Goal: Task Accomplishment & Management: Use online tool/utility

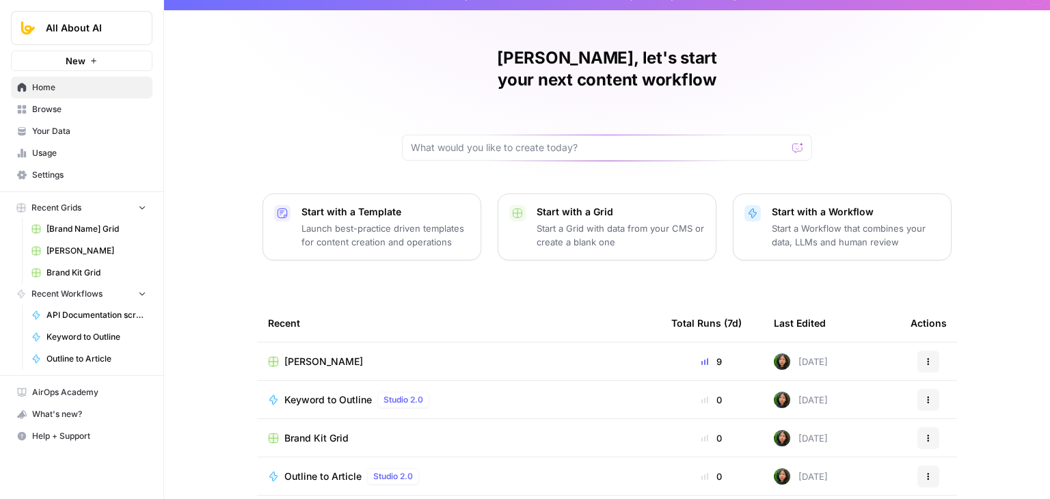
scroll to position [66, 0]
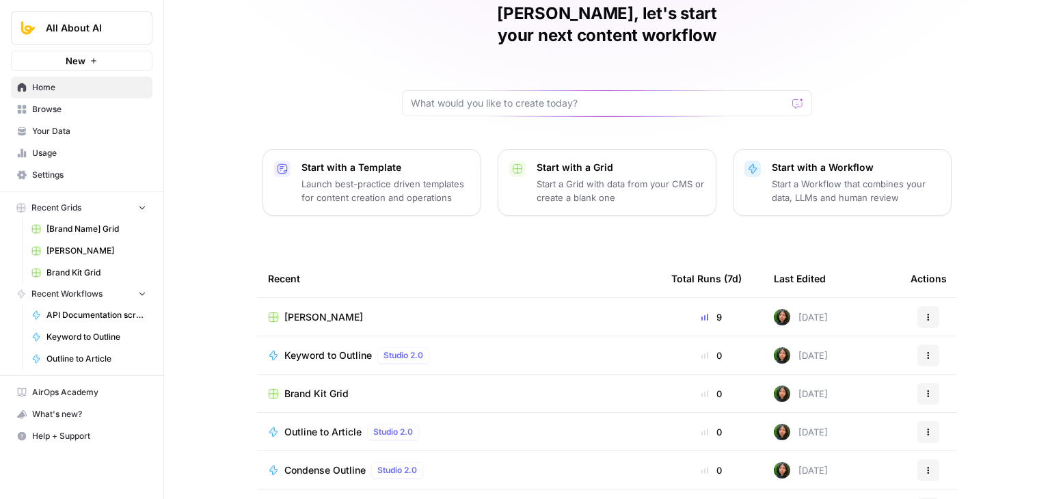
drag, startPoint x: 178, startPoint y: 146, endPoint x: 182, endPoint y: 220, distance: 74.6
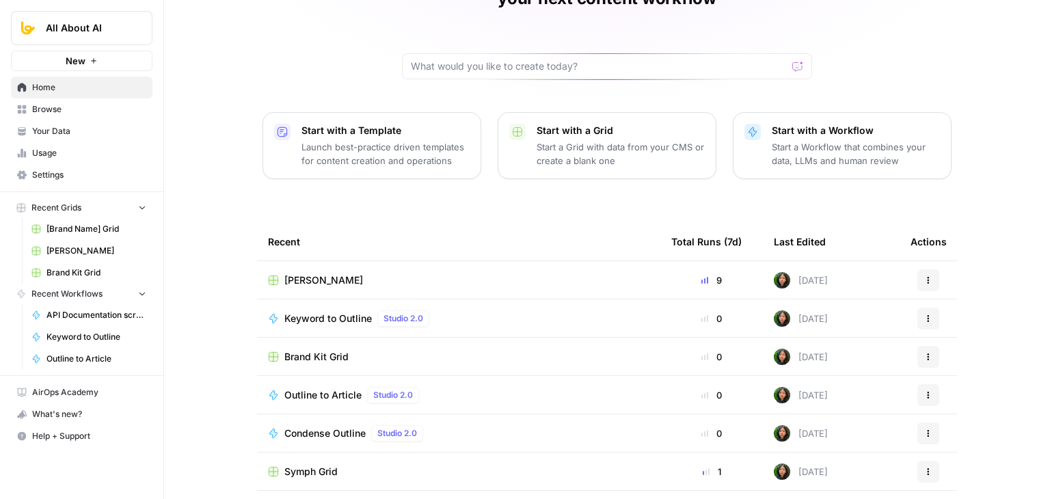
drag, startPoint x: 207, startPoint y: 270, endPoint x: 214, endPoint y: 331, distance: 61.2
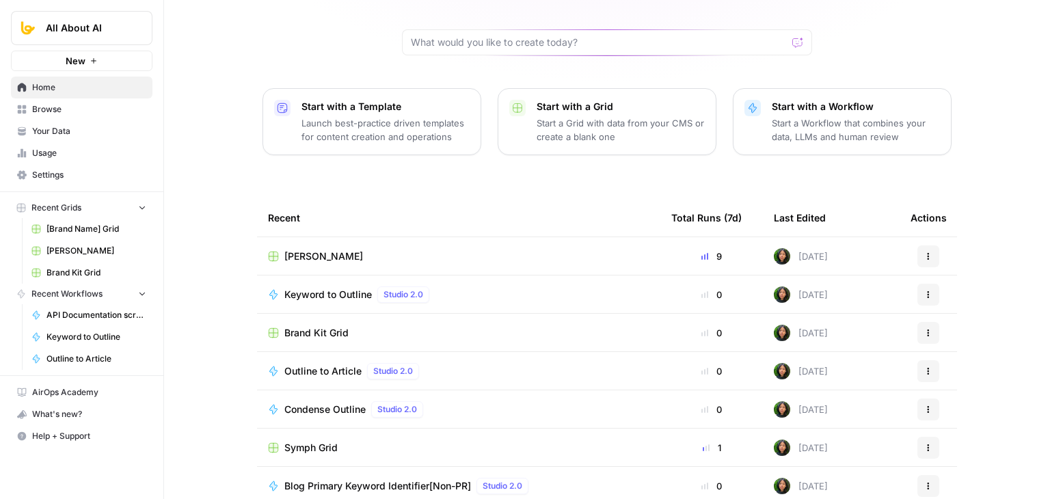
drag, startPoint x: 208, startPoint y: 253, endPoint x: 267, endPoint y: 266, distance: 60.9
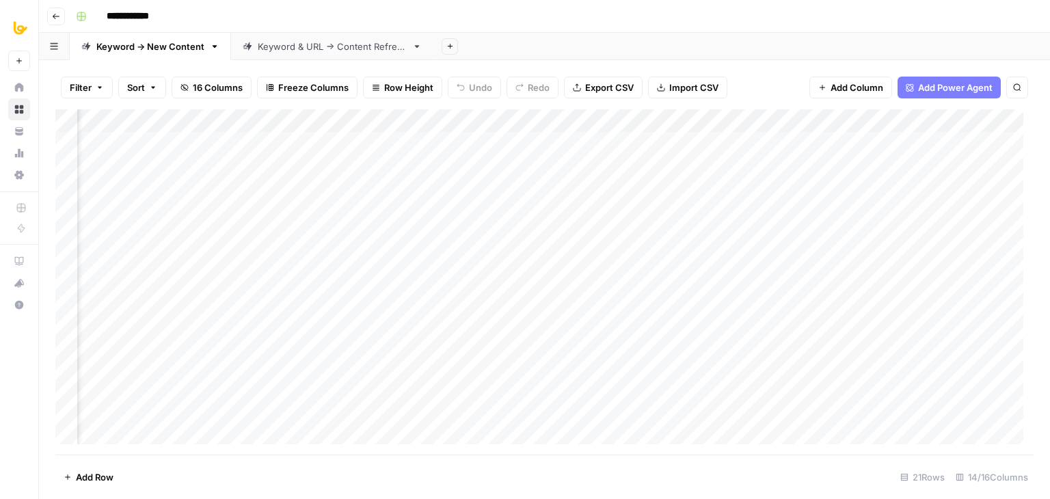
scroll to position [0, 376]
click at [530, 120] on div "Add Column" at bounding box center [544, 281] width 978 height 345
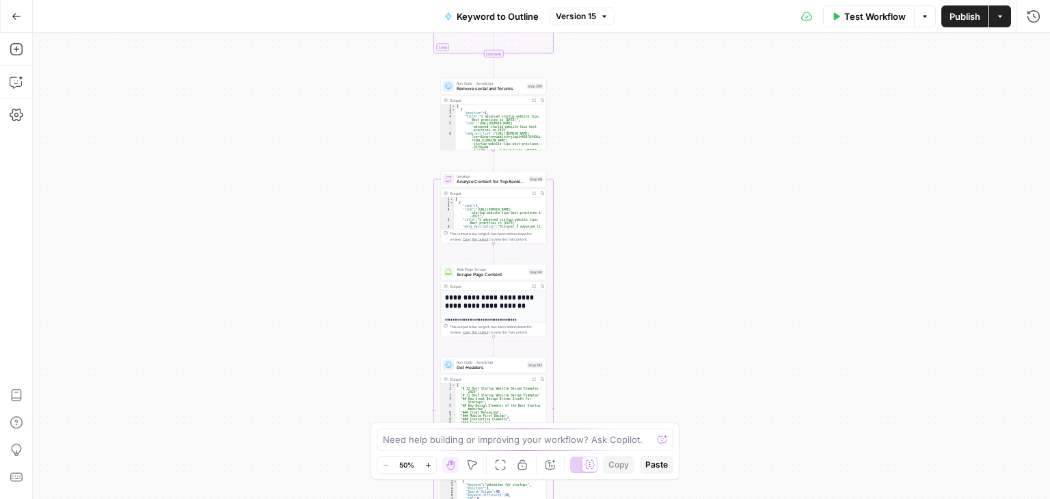
drag, startPoint x: 631, startPoint y: 365, endPoint x: 635, endPoint y: 359, distance: 7.4
click at [633, 364] on div "Workflow Set Inputs Inputs Workflow Workflow Step 1 Output Expand Output Copy 1…" at bounding box center [541, 266] width 1017 height 466
drag, startPoint x: 667, startPoint y: 315, endPoint x: 687, endPoint y: 299, distance: 26.3
click at [672, 346] on div "Workflow Set Inputs Inputs Workflow Workflow Step 1 Output Expand Output Copy 1…" at bounding box center [541, 266] width 1017 height 466
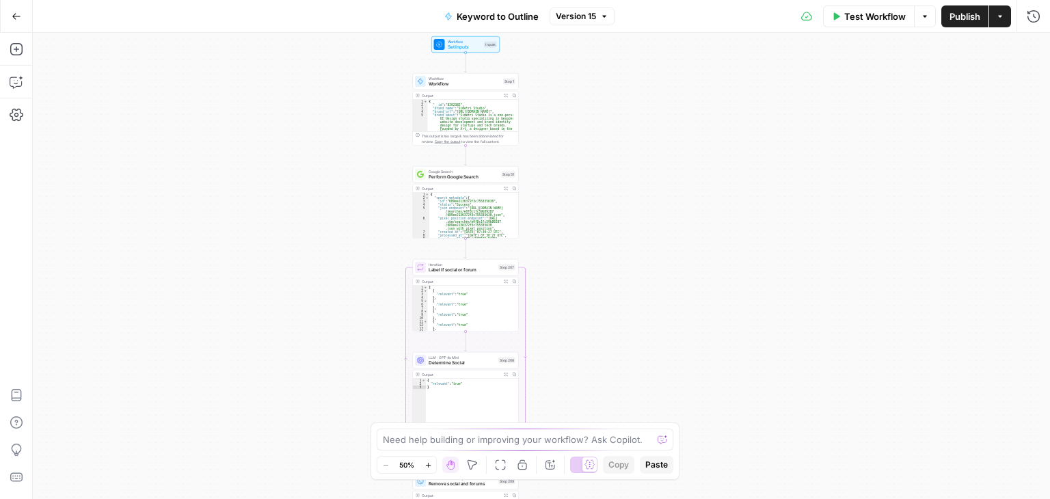
drag, startPoint x: 672, startPoint y: 372, endPoint x: 702, endPoint y: 180, distance: 195.1
click at [672, 370] on div "Workflow Set Inputs Inputs Workflow Workflow Step 1 Output Expand Output Copy 1…" at bounding box center [541, 266] width 1017 height 466
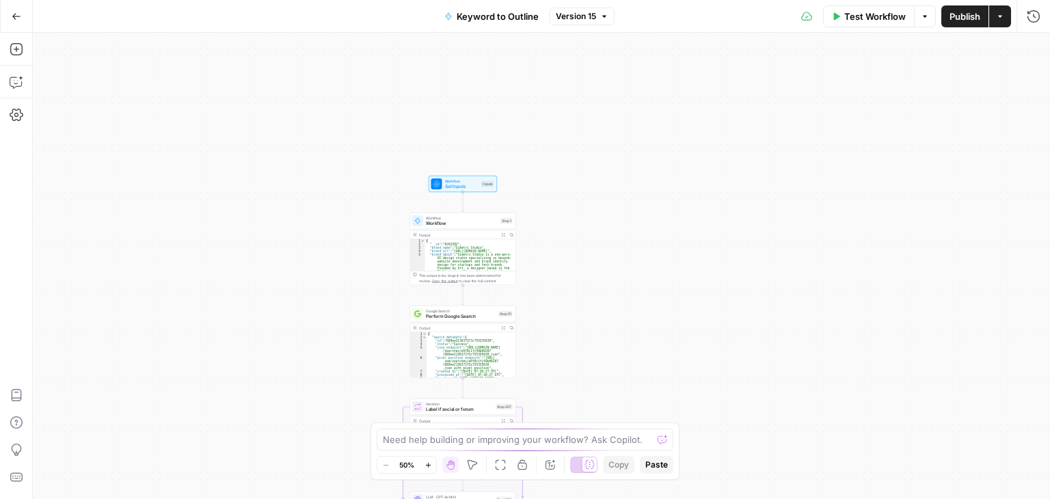
drag, startPoint x: 700, startPoint y: 321, endPoint x: 706, endPoint y: 288, distance: 34.0
click at [705, 335] on div "Workflow Set Inputs Inputs Workflow Workflow Step 1 Output Expand Output Copy 1…" at bounding box center [541, 266] width 1017 height 466
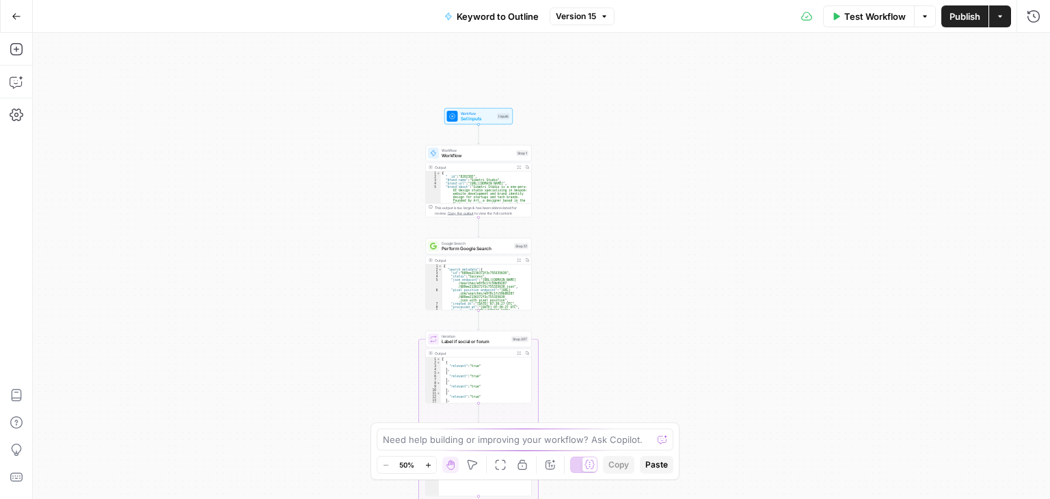
drag, startPoint x: 710, startPoint y: 221, endPoint x: 713, endPoint y: 124, distance: 97.1
click at [703, 52] on div "Workflow Set Inputs Inputs Workflow Workflow Step 1 Output Expand Output Copy 1…" at bounding box center [541, 266] width 1017 height 466
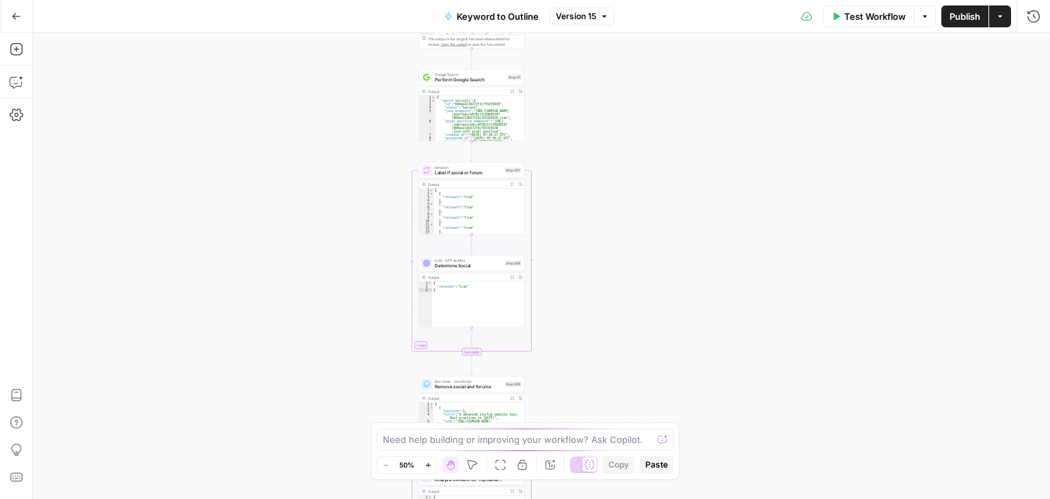
drag, startPoint x: 729, startPoint y: 223, endPoint x: 715, endPoint y: 47, distance: 176.8
click at [716, 55] on div "Workflow Set Inputs Inputs Workflow Workflow Step 1 Output Expand Output Copy 1…" at bounding box center [541, 266] width 1017 height 466
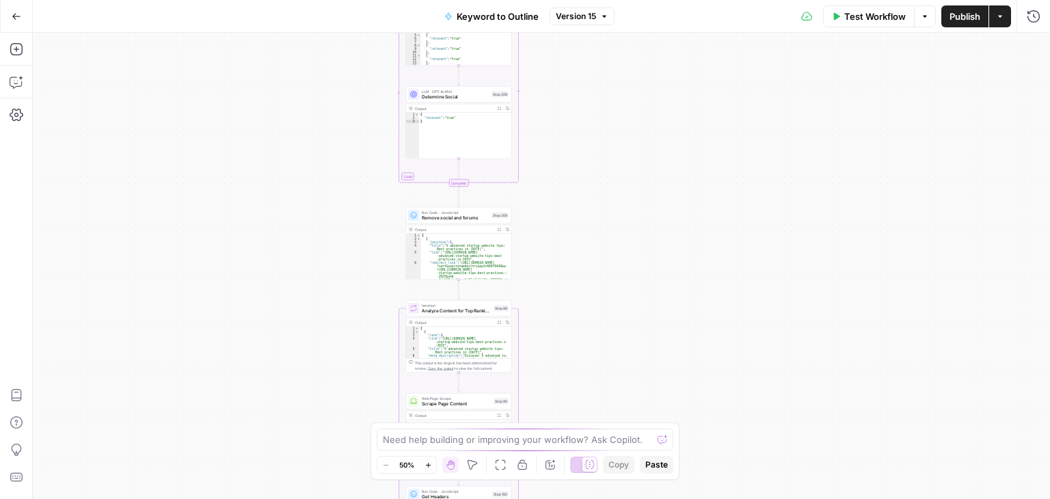
drag, startPoint x: 706, startPoint y: 208, endPoint x: 707, endPoint y: 126, distance: 82.0
click at [705, 50] on div "Workflow Set Inputs Inputs Workflow Workflow Step 1 Output Expand Output Copy 1…" at bounding box center [541, 266] width 1017 height 466
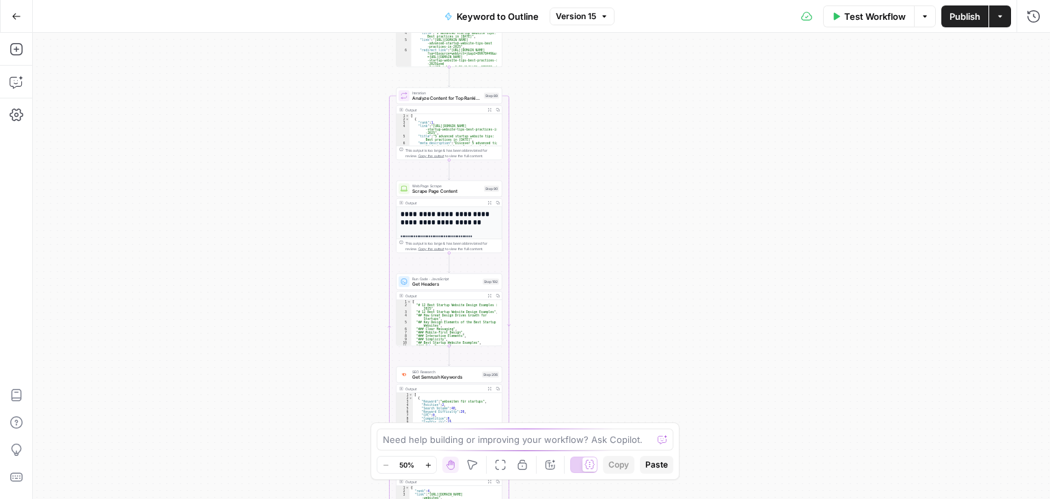
drag, startPoint x: 693, startPoint y: 167, endPoint x: 685, endPoint y: 87, distance: 81.0
click at [685, 87] on div "Workflow Set Inputs Inputs Workflow Workflow Step 1 Output Expand Output Copy 1…" at bounding box center [541, 266] width 1017 height 466
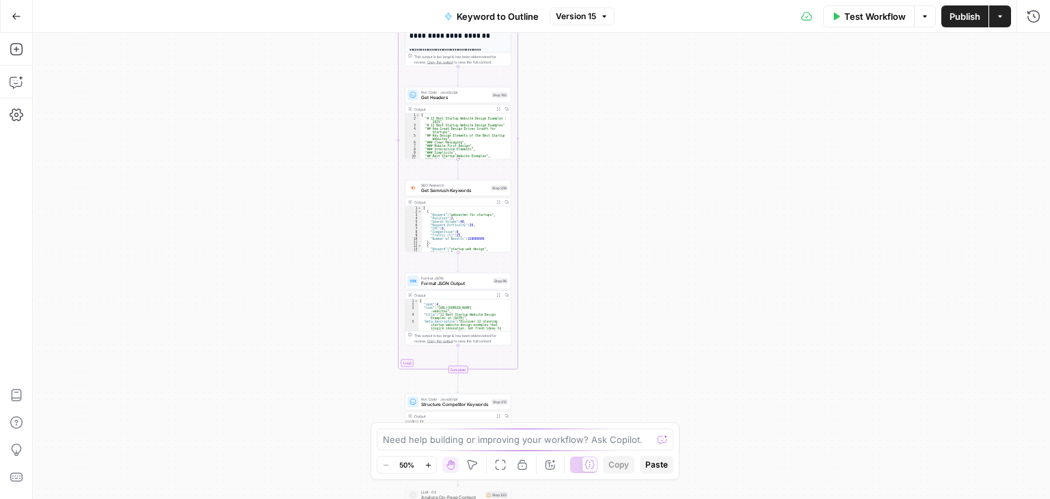
drag, startPoint x: 676, startPoint y: 156, endPoint x: 687, endPoint y: 86, distance: 71.2
click at [687, 86] on div "Workflow Set Inputs Inputs Workflow Workflow Step 1 Output Expand Output Copy 1…" at bounding box center [541, 266] width 1017 height 466
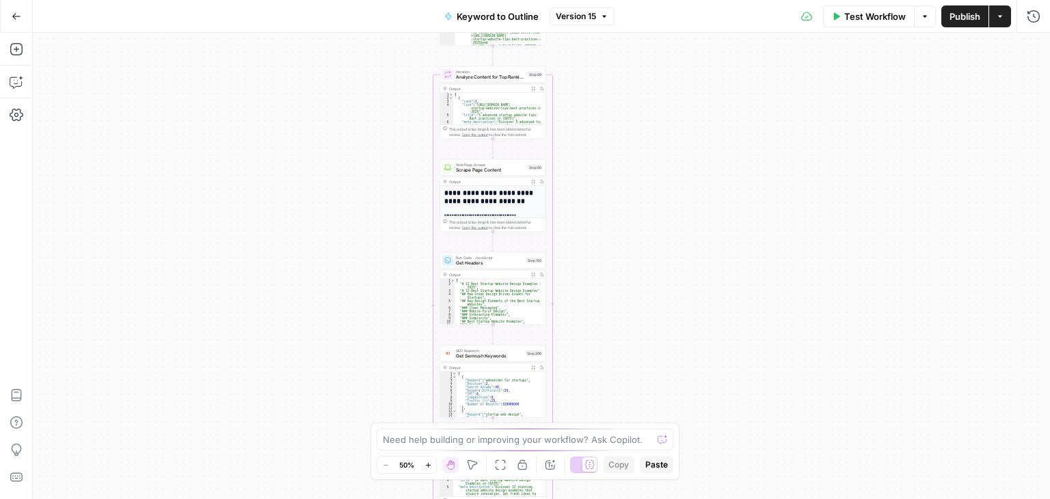
drag, startPoint x: 666, startPoint y: 178, endPoint x: 693, endPoint y: 307, distance: 132.0
click at [693, 307] on div "Workflow Set Inputs Inputs Workflow Workflow Step 1 Output Expand Output Copy 1…" at bounding box center [541, 266] width 1017 height 466
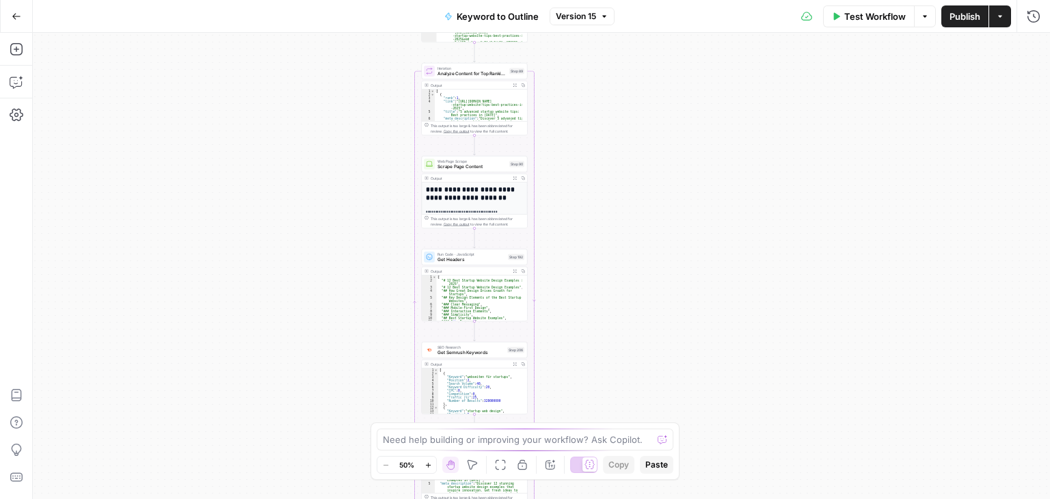
drag, startPoint x: 661, startPoint y: 208, endPoint x: 645, endPoint y: 199, distance: 19.0
click at [645, 199] on div "Workflow Set Inputs Inputs Workflow Workflow Step 1 Output Expand Output Copy 1…" at bounding box center [541, 266] width 1017 height 466
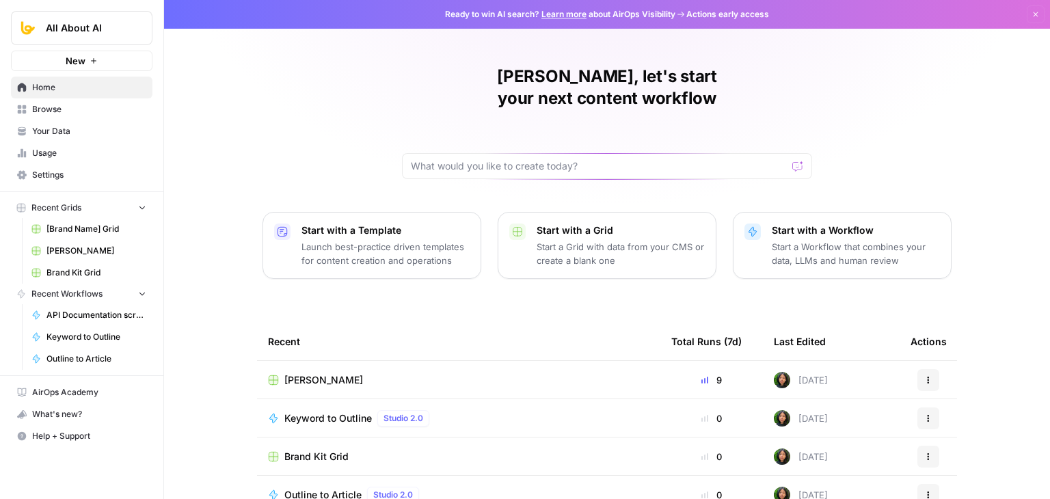
scroll to position [129, 0]
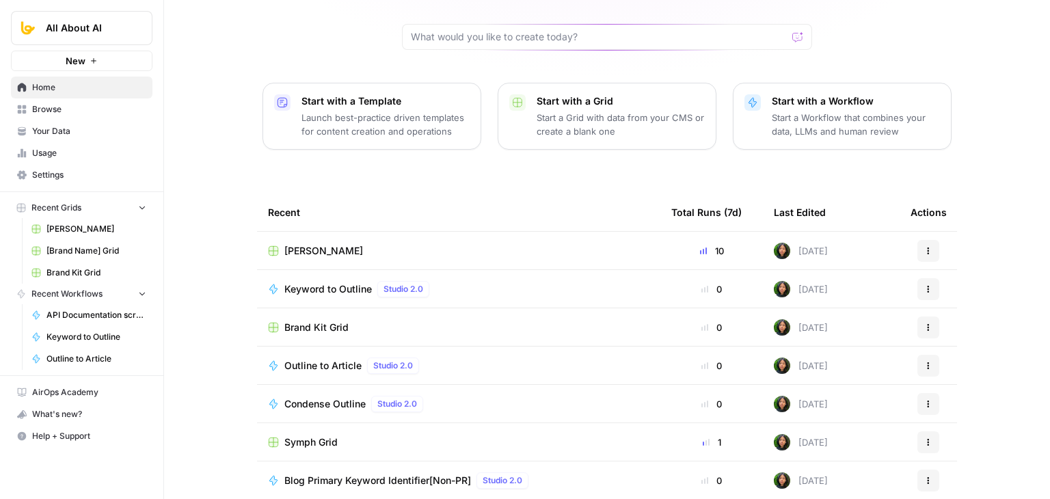
drag, startPoint x: 227, startPoint y: 292, endPoint x: 227, endPoint y: 326, distance: 34.2
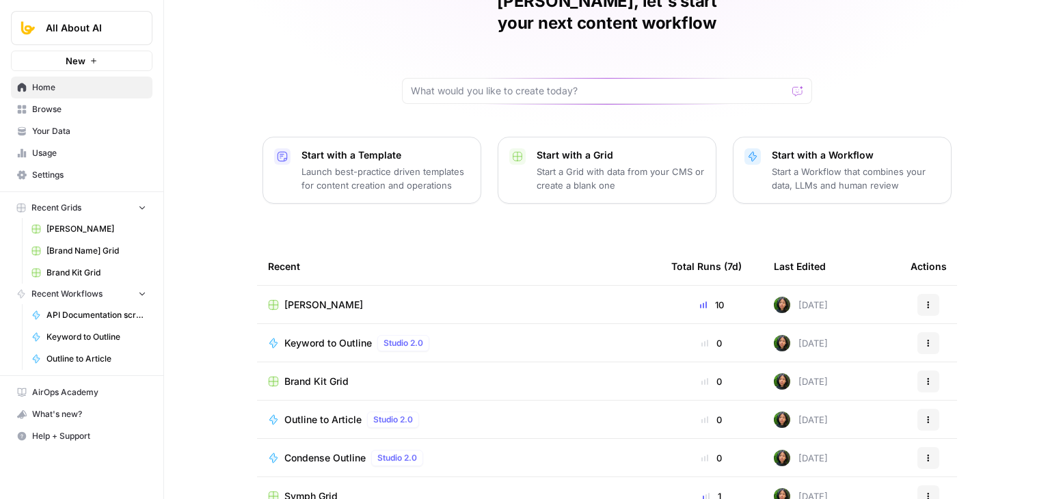
drag, startPoint x: 223, startPoint y: 343, endPoint x: 223, endPoint y: 253, distance: 90.2
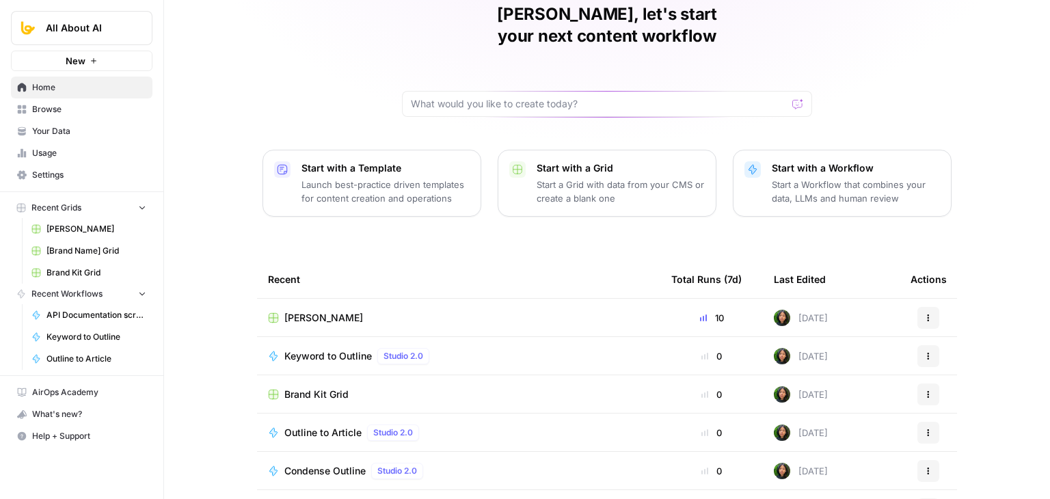
click at [59, 107] on span "Browse" at bounding box center [89, 109] width 114 height 12
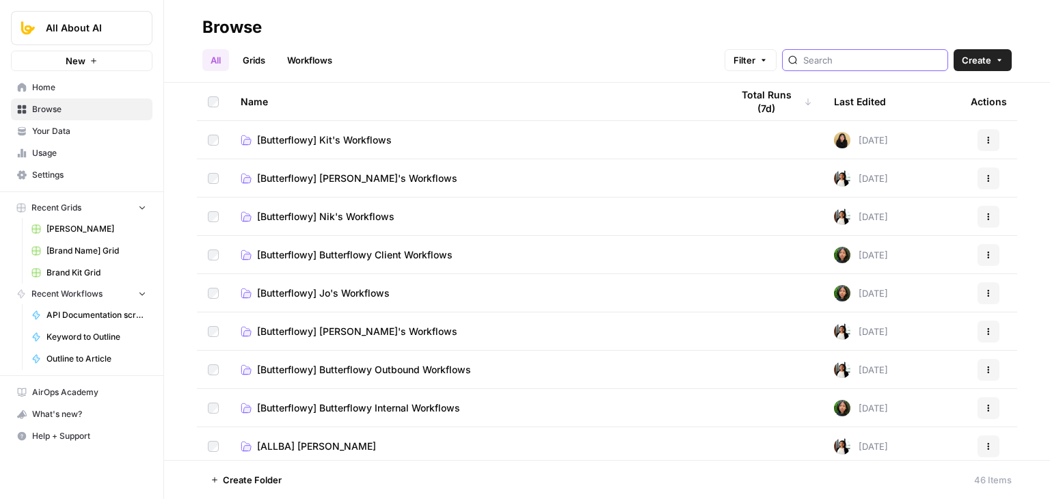
click at [830, 60] on input "search" at bounding box center [872, 60] width 139 height 14
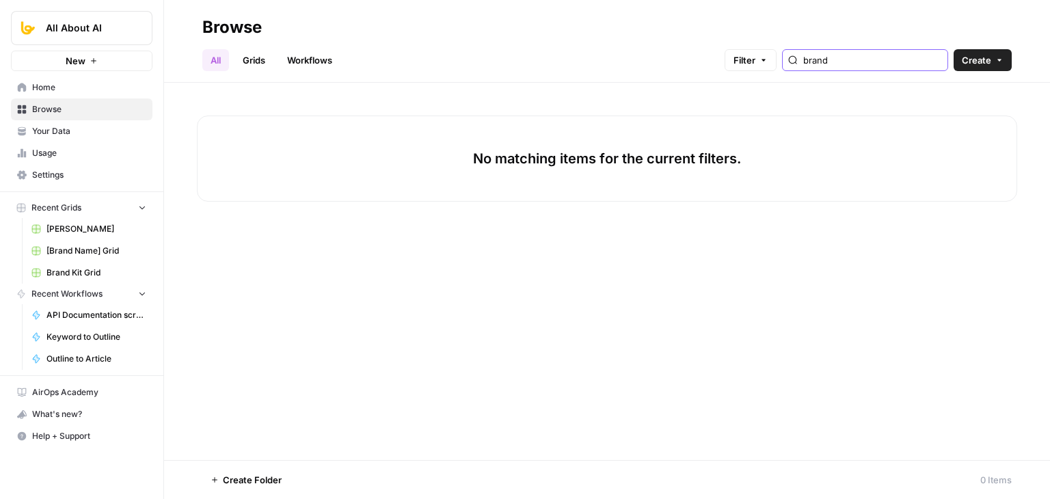
type input "brand kit"
click at [259, 58] on link "Grids" at bounding box center [253, 60] width 39 height 22
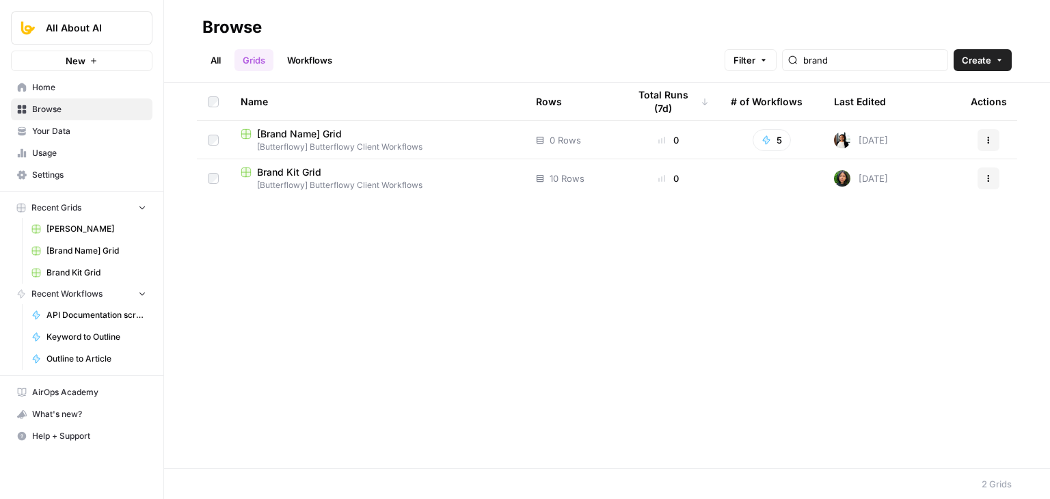
click at [532, 314] on div "Name Rows Total Runs (7d) # of Workflows Last Edited Actions [Brand Name] Grid …" at bounding box center [607, 275] width 886 height 385
click at [324, 65] on link "Workflows" at bounding box center [309, 60] width 61 height 22
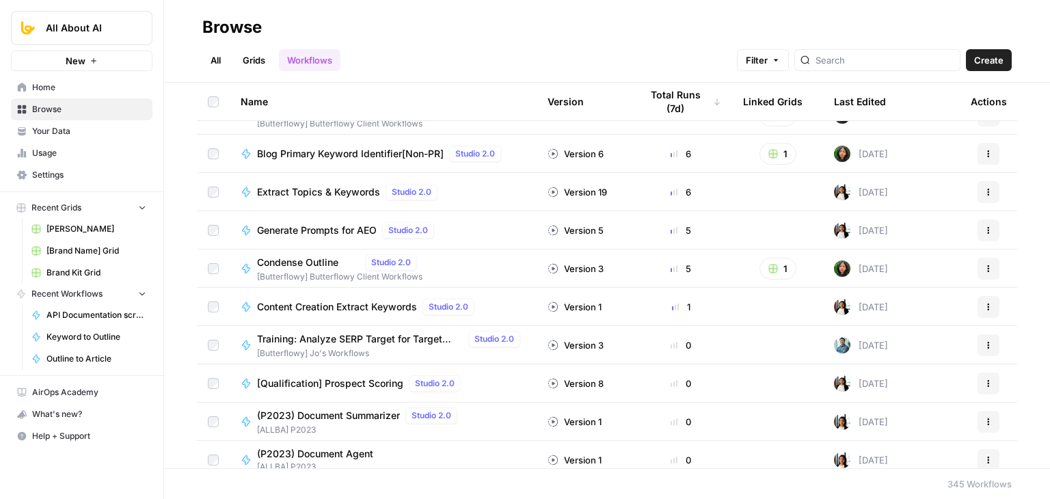
scroll to position [68, 0]
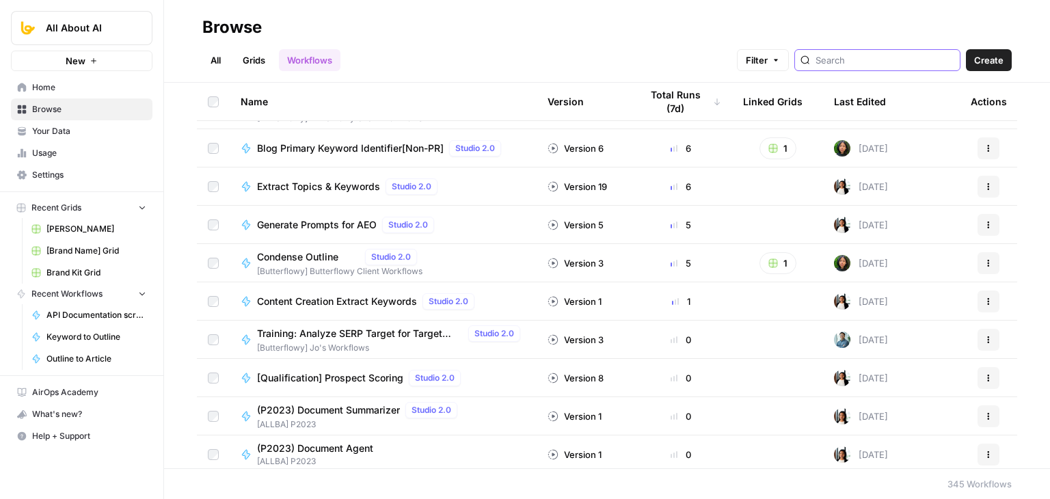
click at [838, 57] on input "search" at bounding box center [884, 60] width 139 height 14
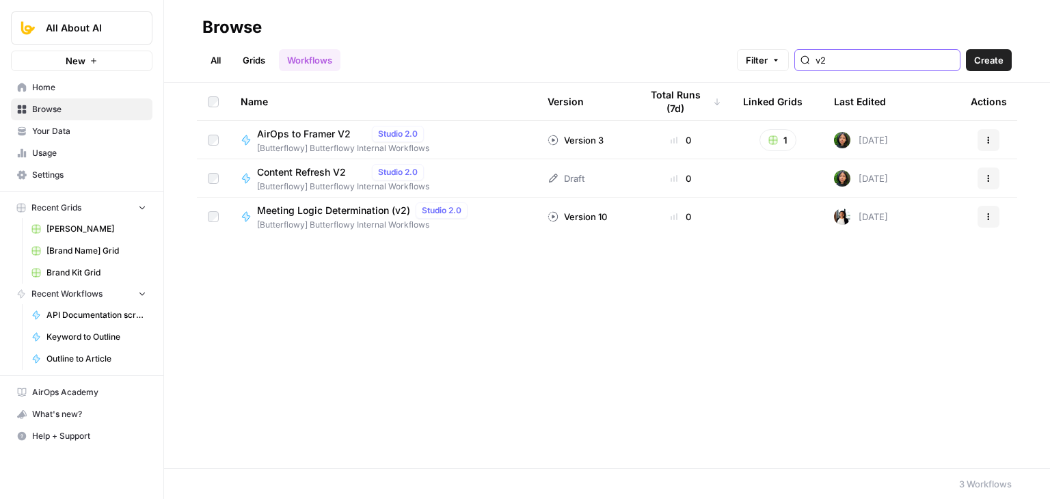
type input "v2"
click at [342, 174] on span "Content Refresh V2" at bounding box center [311, 172] width 109 height 14
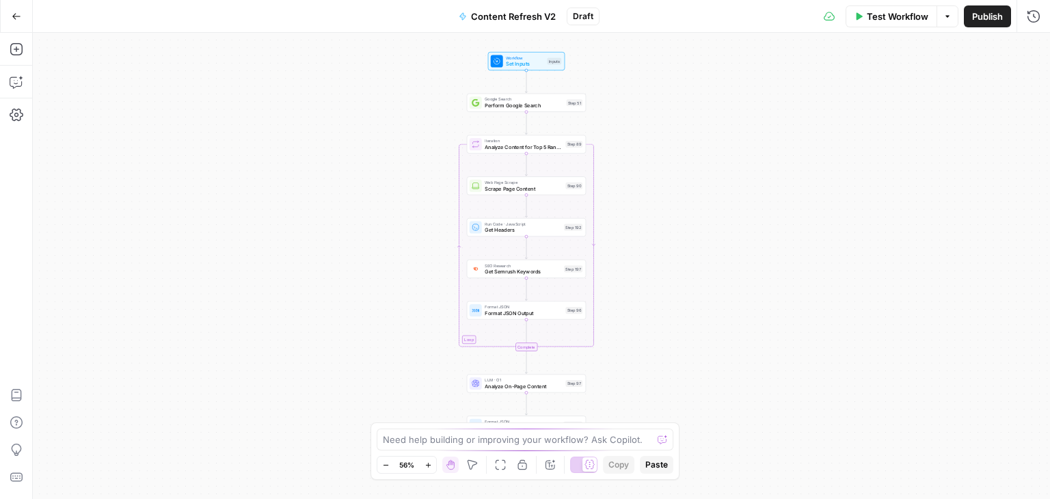
drag, startPoint x: 801, startPoint y: 219, endPoint x: 735, endPoint y: 213, distance: 66.0
click at [735, 213] on div "Workflow Set Inputs Inputs Google Search Perform Google Search Step 51 Loop Ite…" at bounding box center [541, 266] width 1017 height 466
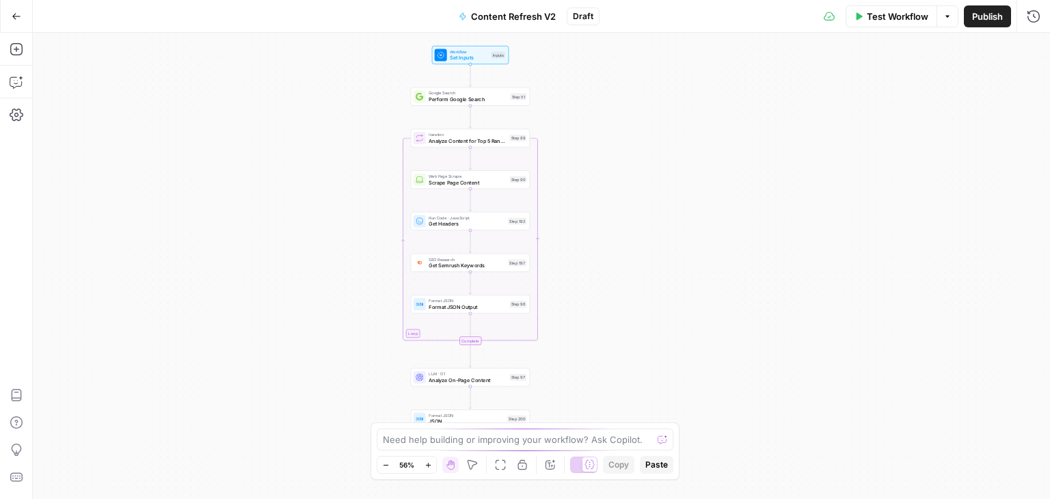
drag, startPoint x: 689, startPoint y: 307, endPoint x: 619, endPoint y: 194, distance: 132.9
click at [685, 305] on div "Workflow Set Inputs Inputs Google Search Perform Google Search Step 51 Loop Ite…" at bounding box center [541, 266] width 1017 height 466
drag, startPoint x: 592, startPoint y: 128, endPoint x: 599, endPoint y: 181, distance: 53.7
click at [599, 181] on div "Workflow Set Inputs Inputs Google Search Perform Google Search Step 51 Loop Ite…" at bounding box center [541, 266] width 1017 height 466
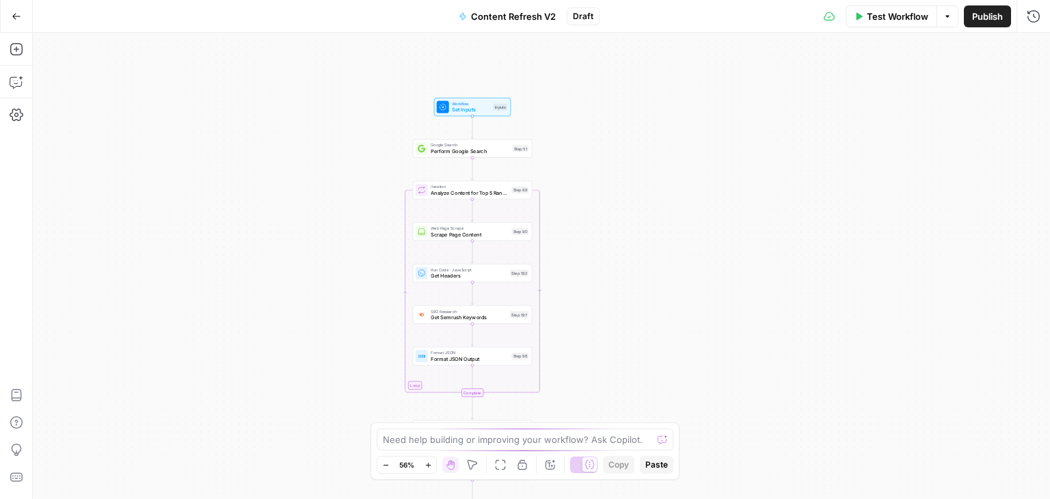
drag, startPoint x: 599, startPoint y: 181, endPoint x: 667, endPoint y: 200, distance: 70.1
click at [642, 200] on div "Workflow Set Inputs Inputs Google Search Perform Google Search Step 51 Loop Ite…" at bounding box center [541, 266] width 1017 height 466
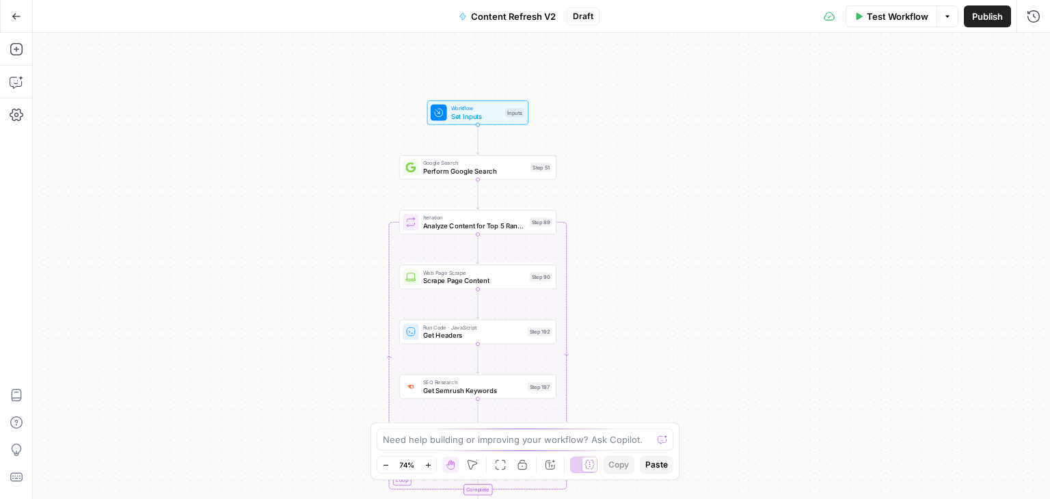
drag, startPoint x: 639, startPoint y: 204, endPoint x: 686, endPoint y: 154, distance: 68.6
click at [685, 159] on div "Workflow Set Inputs Inputs Google Search Perform Google Search Step 51 Loop Ite…" at bounding box center [541, 266] width 1017 height 466
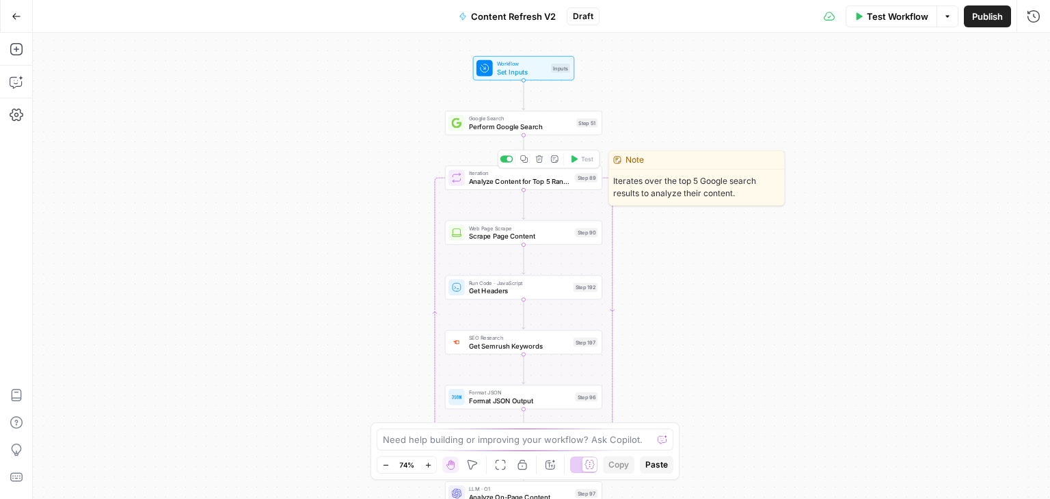
click at [503, 156] on div at bounding box center [506, 158] width 13 height 7
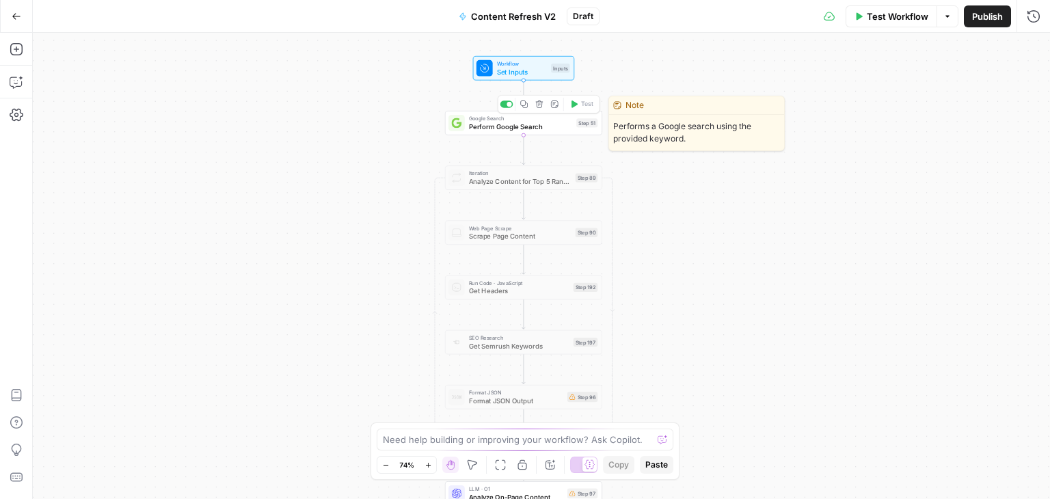
click at [508, 106] on div at bounding box center [508, 104] width 5 height 5
drag, startPoint x: 772, startPoint y: 252, endPoint x: 762, endPoint y: 70, distance: 182.7
click at [761, 75] on div "Workflow Set Inputs Inputs Google Search Perform Google Search Step 51 Copy ste…" at bounding box center [541, 266] width 1017 height 466
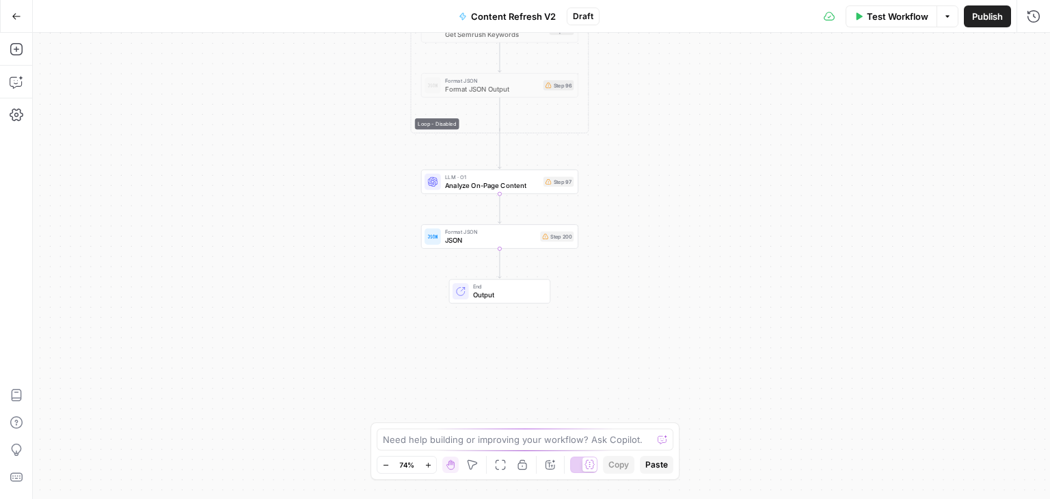
drag, startPoint x: 727, startPoint y: 243, endPoint x: 712, endPoint y: 52, distance: 191.9
click at [712, 53] on div "Workflow Set Inputs Inputs Google Search Perform Google Search Step 51 Loop - D…" at bounding box center [541, 266] width 1017 height 466
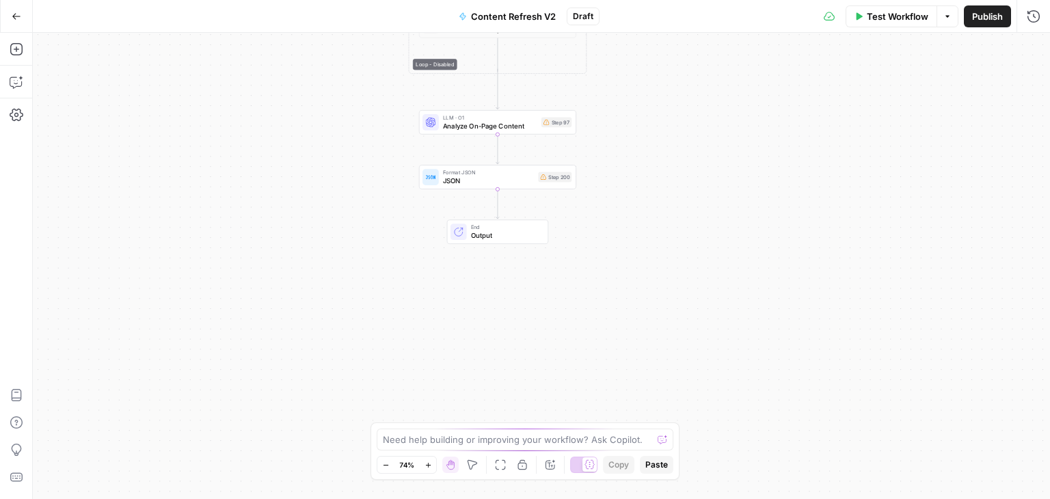
drag, startPoint x: 700, startPoint y: 258, endPoint x: 702, endPoint y: 303, distance: 45.2
click at [691, 358] on div "Workflow Set Inputs Inputs Google Search Perform Google Search Step 51 Loop - D…" at bounding box center [541, 266] width 1017 height 466
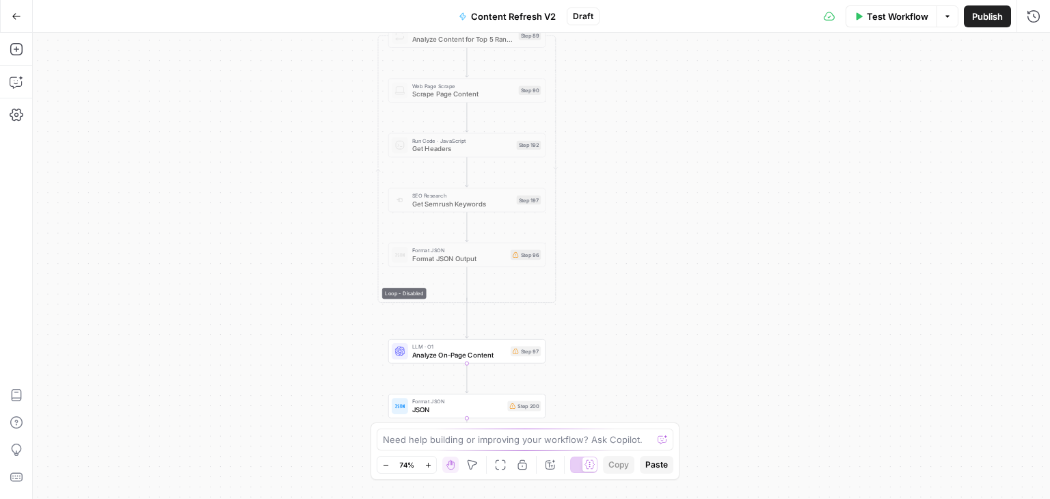
drag, startPoint x: 714, startPoint y: 150, endPoint x: 699, endPoint y: 223, distance: 74.6
click at [702, 222] on div "Workflow Set Inputs Inputs Google Search Perform Google Search Step 51 Loop - D…" at bounding box center [541, 266] width 1017 height 466
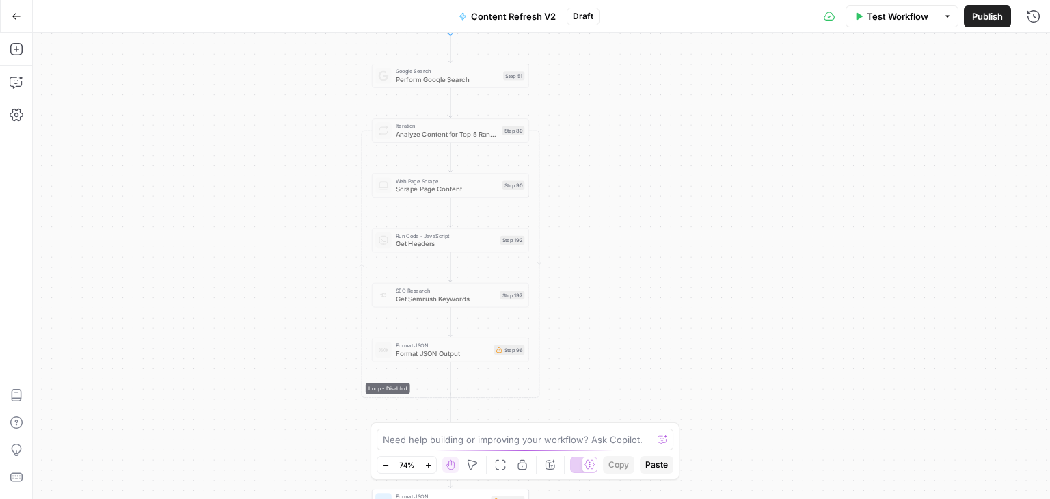
click at [15, 15] on icon "button" at bounding box center [17, 17] width 10 height 10
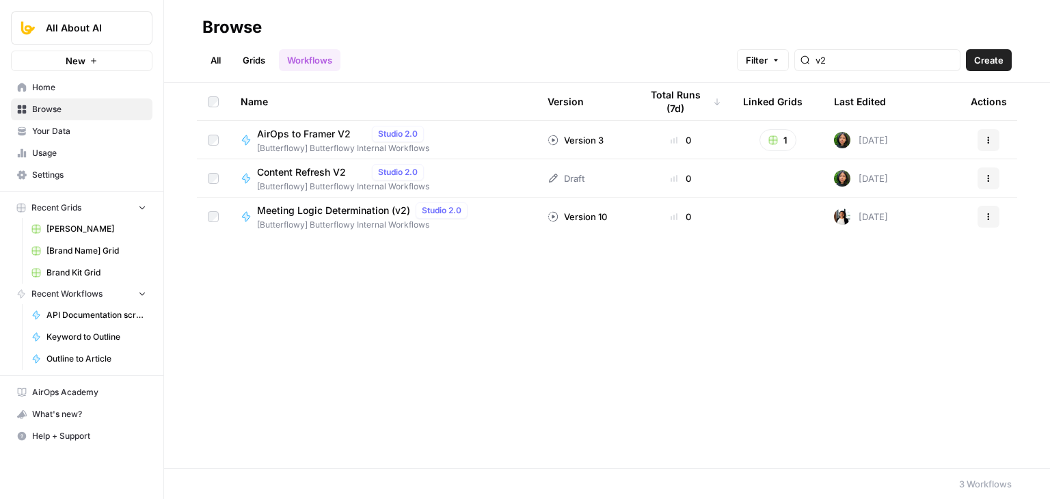
click at [454, 334] on div "Name Version Total Runs (7d) Linked Grids Last Edited Actions AirOps to Framer …" at bounding box center [607, 275] width 886 height 385
click at [953, 57] on input "v2" at bounding box center [884, 60] width 139 height 14
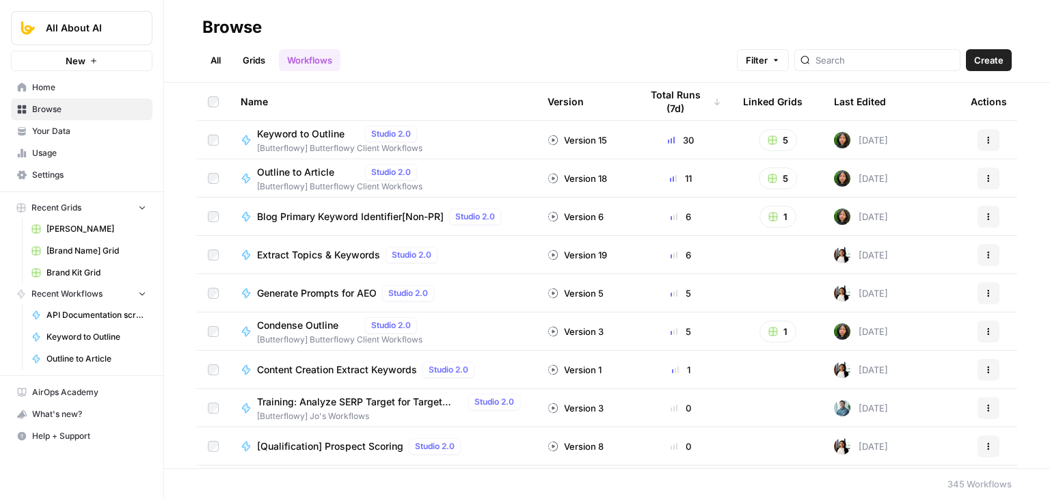
click at [208, 58] on link "All" at bounding box center [215, 60] width 27 height 22
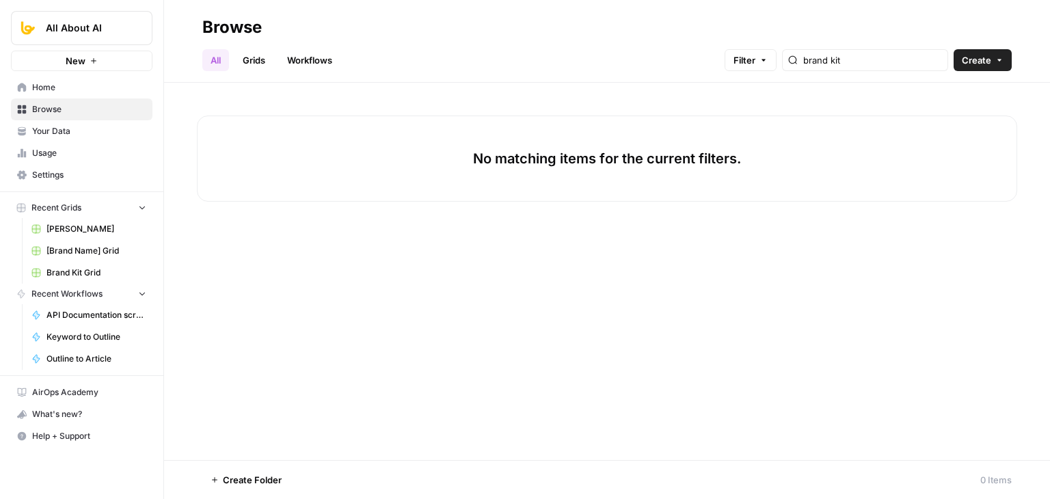
click at [315, 52] on link "Workflows" at bounding box center [309, 60] width 61 height 22
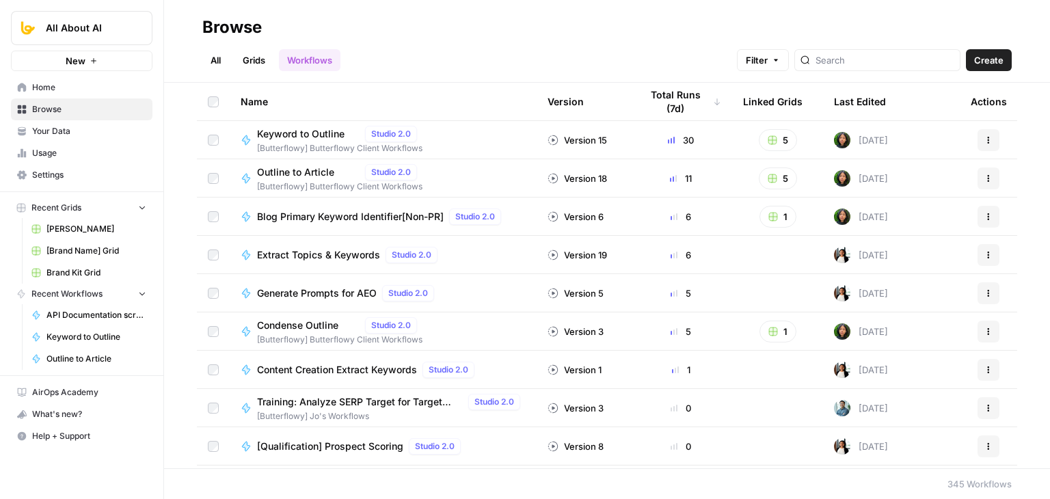
click at [215, 57] on link "All" at bounding box center [215, 60] width 27 height 22
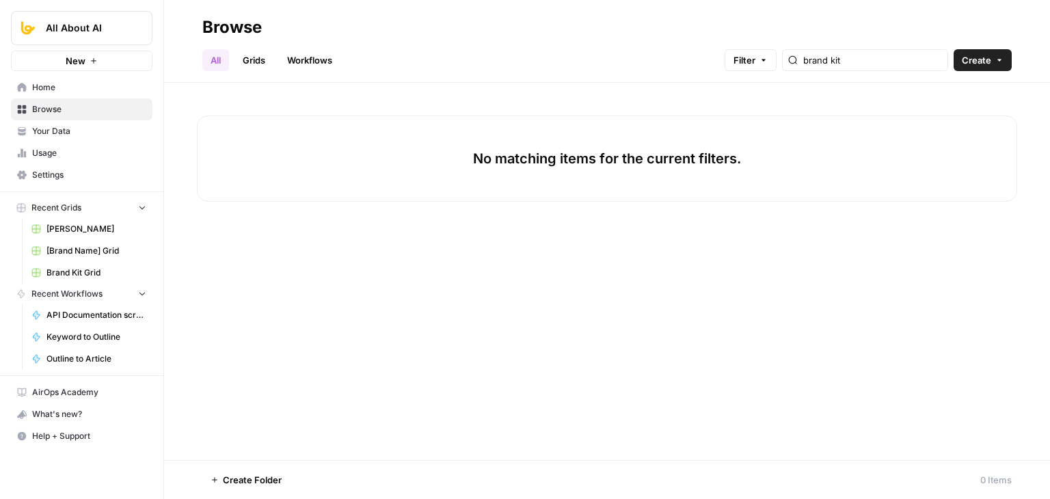
click at [945, 55] on div "brand kit" at bounding box center [865, 60] width 166 height 22
click at [938, 60] on input "brand kit" at bounding box center [872, 60] width 139 height 14
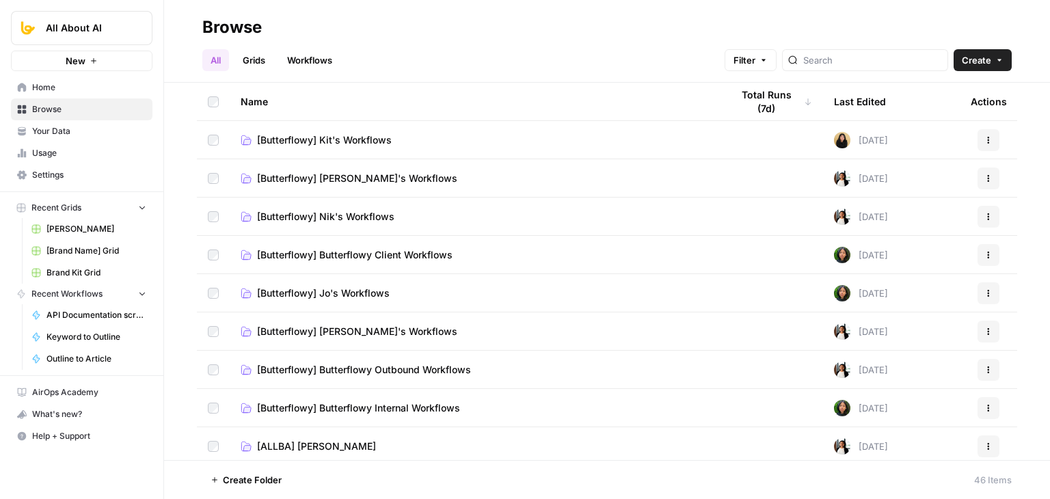
click at [364, 408] on span "[Butterflowy] Butterflowy Internal Workflows" at bounding box center [358, 408] width 203 height 14
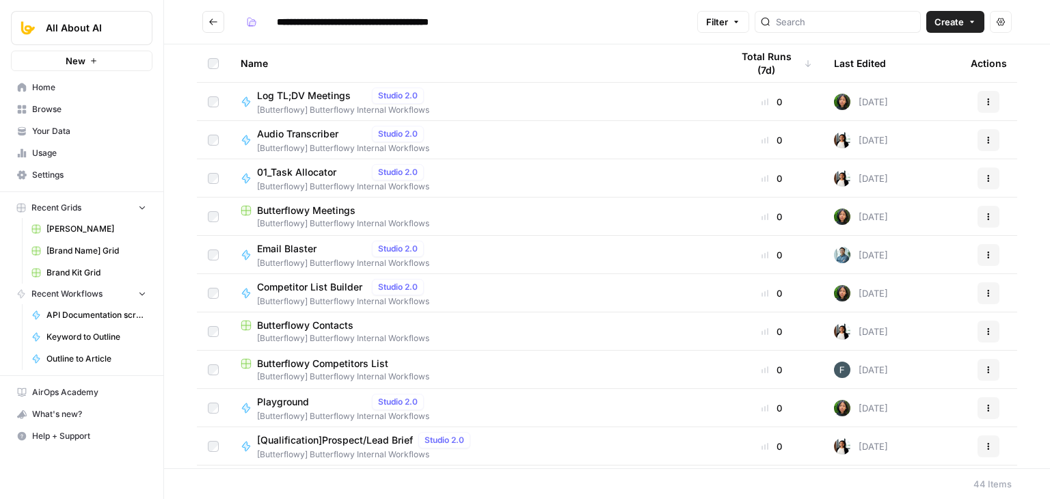
click at [968, 32] on header "**********" at bounding box center [607, 22] width 886 height 44
click at [959, 24] on span "Create" at bounding box center [948, 22] width 29 height 14
click at [897, 72] on span "Workflow" at bounding box center [929, 73] width 77 height 14
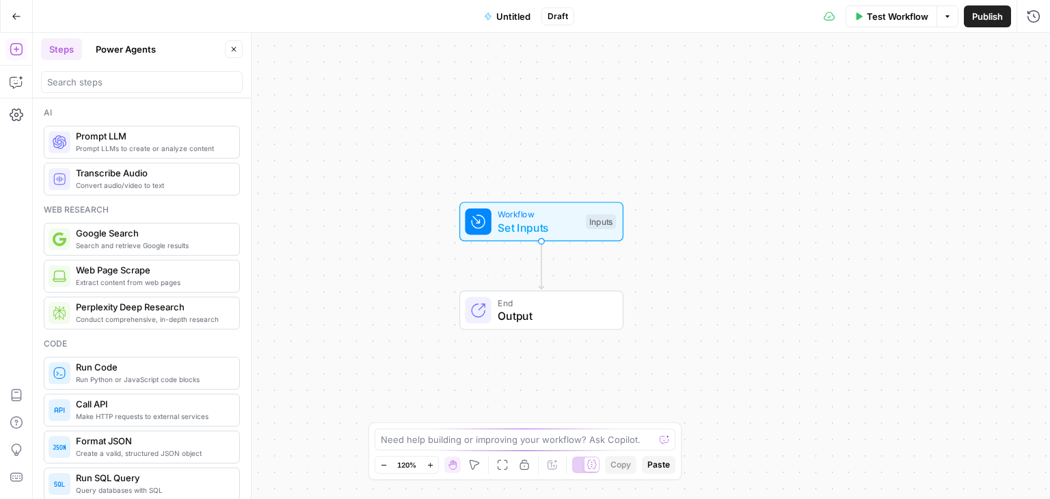
click at [500, 11] on span "Untitled" at bounding box center [513, 17] width 34 height 14
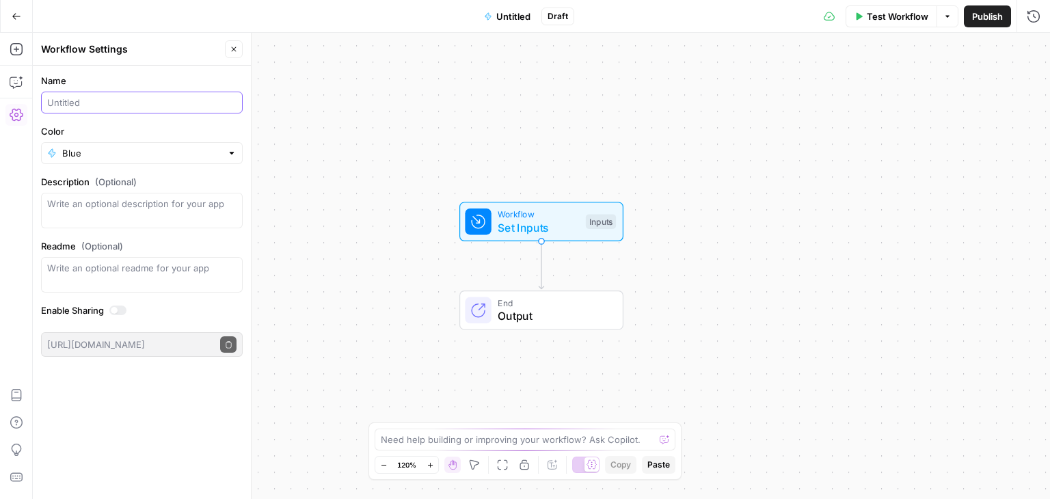
click at [126, 109] on input "Name" at bounding box center [141, 103] width 189 height 14
click at [193, 96] on input "Content Refresh V2" at bounding box center [141, 103] width 189 height 14
type input "Content Refresh V02"
click at [94, 465] on div "Name Content Refresh V02 Color Blue Description (Optional) Readme (Optional) Wr…" at bounding box center [142, 282] width 218 height 433
click at [133, 148] on input "Color" at bounding box center [141, 153] width 159 height 14
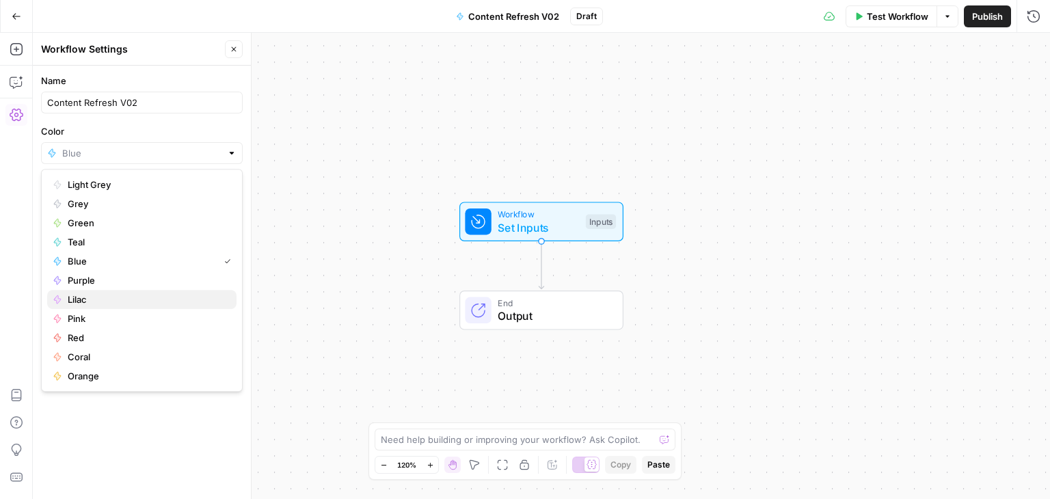
click at [92, 295] on span "Lilac" at bounding box center [147, 299] width 158 height 14
type input "Lilac"
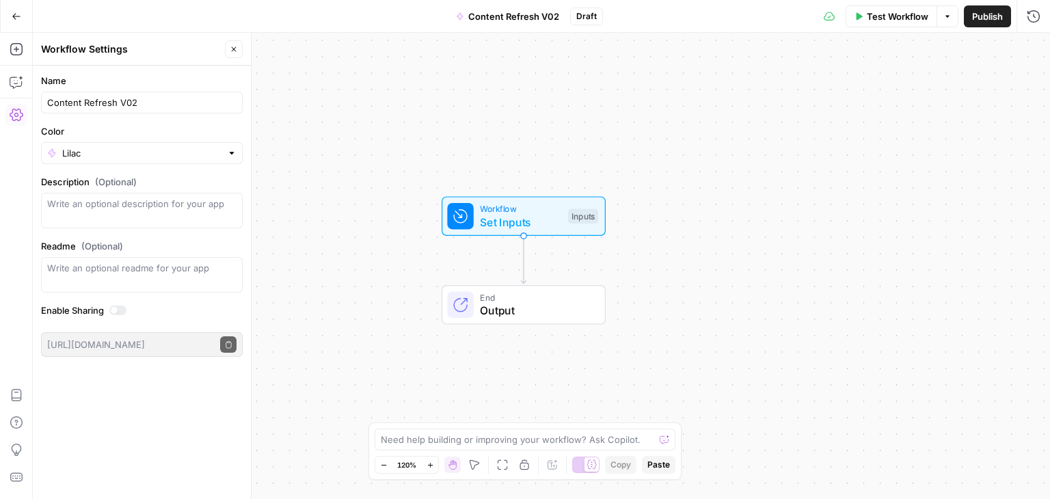
drag, startPoint x: 557, startPoint y: 124, endPoint x: 547, endPoint y: 118, distance: 11.0
click at [547, 118] on div "Workflow Set Inputs Inputs End Output" at bounding box center [541, 266] width 1017 height 466
drag, startPoint x: 479, startPoint y: 74, endPoint x: 556, endPoint y: 92, distance: 79.1
click at [556, 92] on div "Workflow Set Inputs Inputs End Output" at bounding box center [541, 266] width 1017 height 466
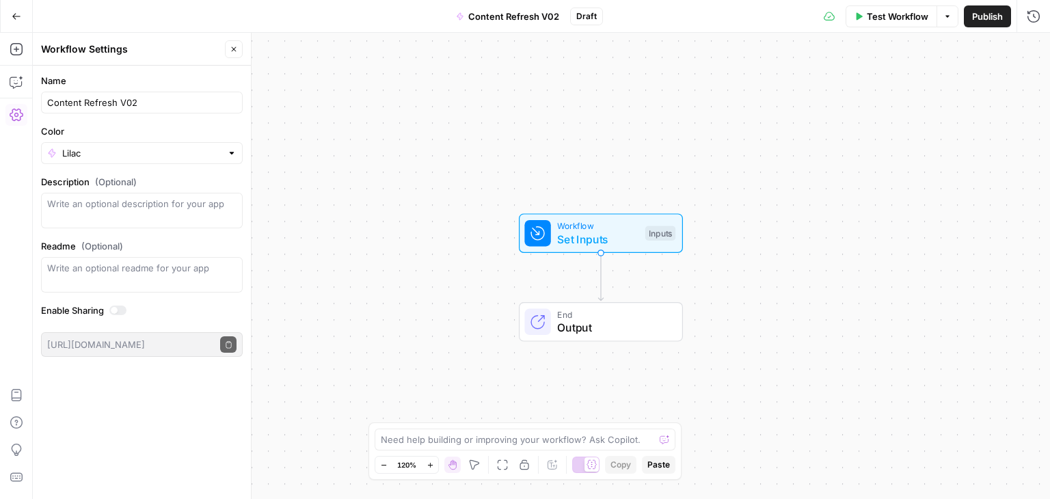
drag, startPoint x: 566, startPoint y: 120, endPoint x: 499, endPoint y: 70, distance: 83.9
click at [499, 70] on div "Workflow Set Inputs Inputs End Output" at bounding box center [541, 266] width 1017 height 466
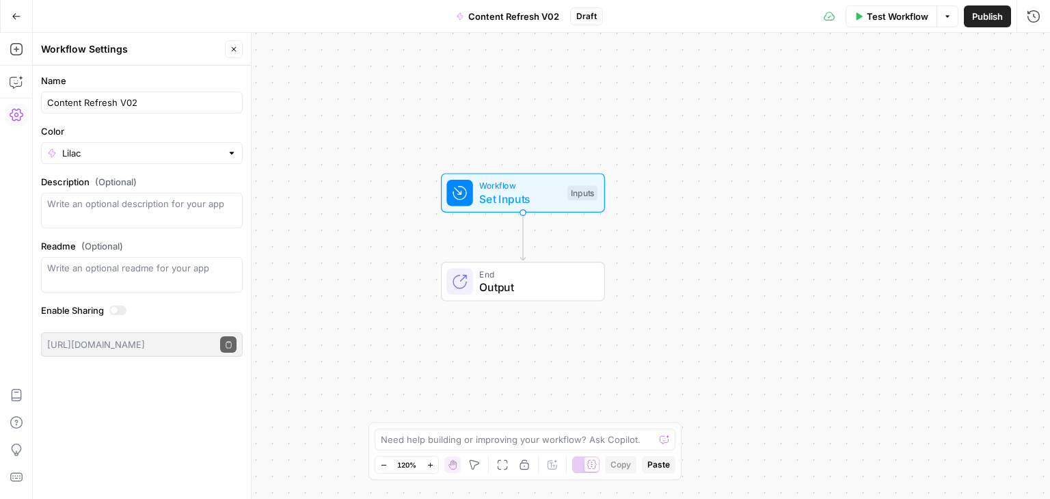
drag, startPoint x: 380, startPoint y: 115, endPoint x: 411, endPoint y: 77, distance: 49.6
click at [415, 81] on div "Workflow Set Inputs Inputs End Output" at bounding box center [541, 266] width 1017 height 466
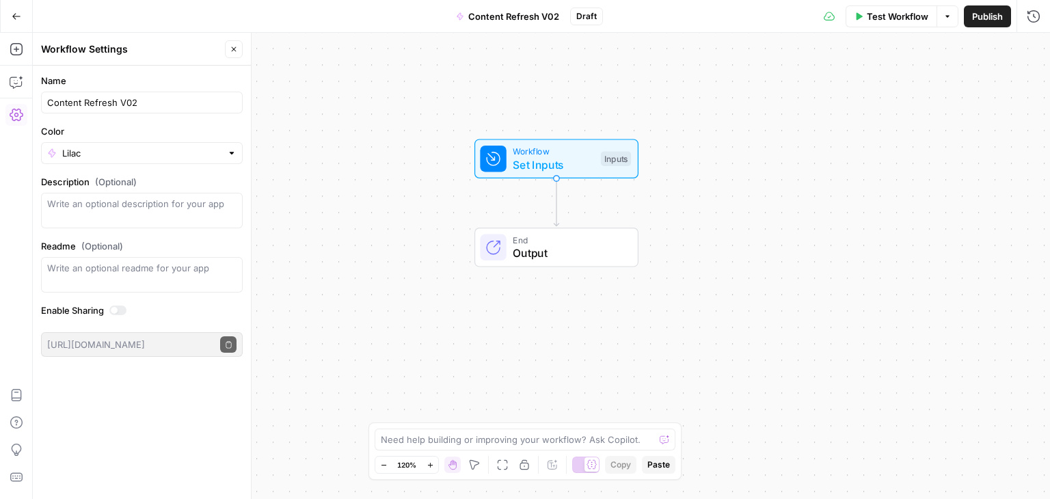
click at [20, 46] on button "Add Steps" at bounding box center [16, 49] width 22 height 22
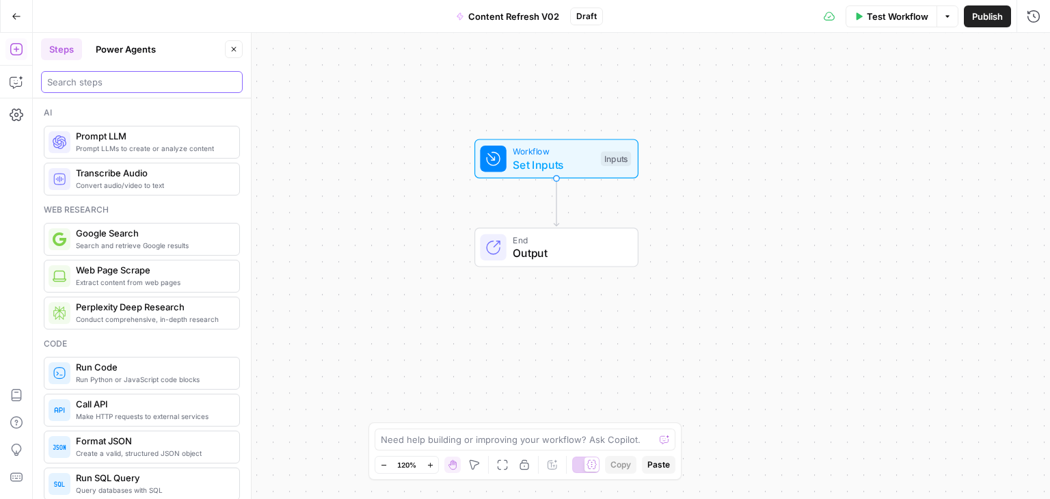
click at [74, 83] on input "search" at bounding box center [141, 82] width 189 height 14
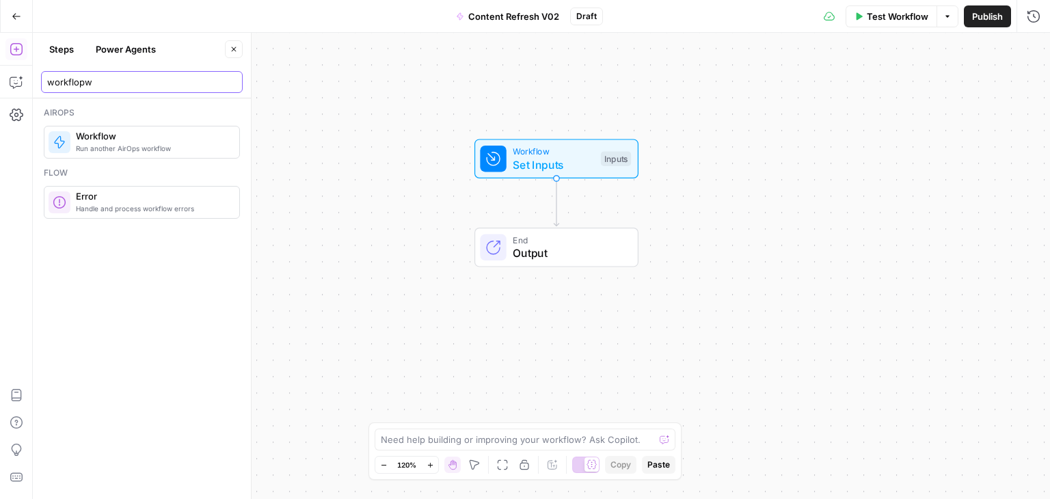
type input "workflopw"
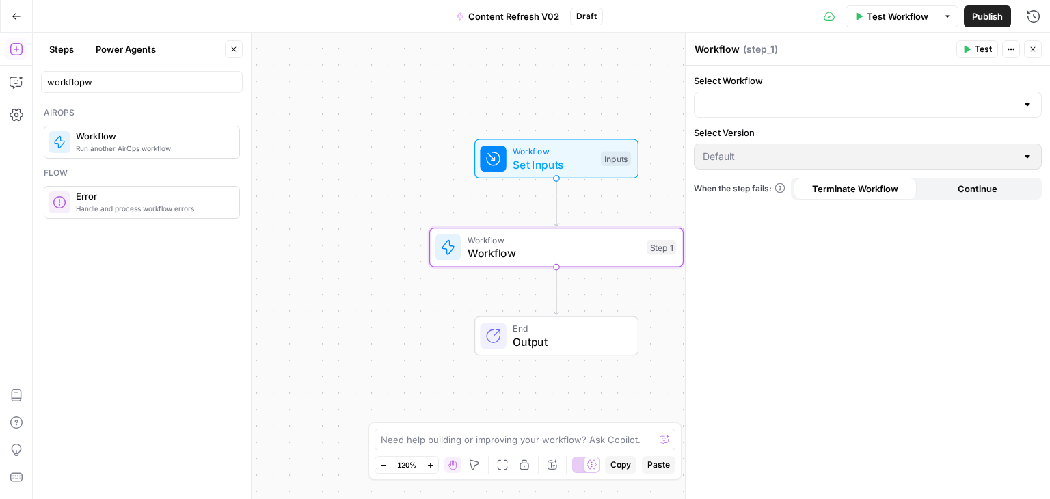
click at [222, 51] on div "Steps Power Agents Close" at bounding box center [142, 49] width 202 height 22
click at [235, 44] on button "Close" at bounding box center [234, 49] width 18 height 18
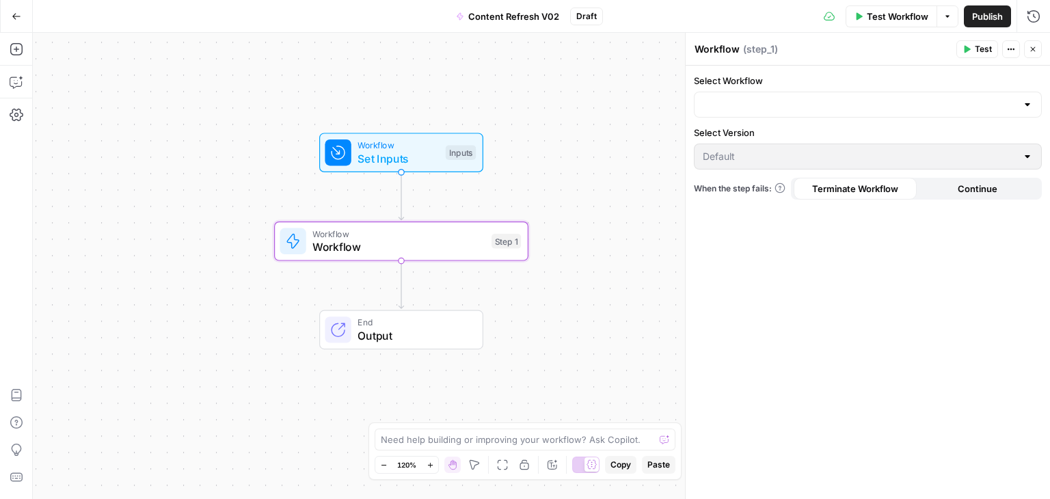
drag, startPoint x: 377, startPoint y: 110, endPoint x: 189, endPoint y: 86, distance: 190.1
click at [204, 94] on div "Workflow Set Inputs Inputs Workflow Workflow Step 1 End Output" at bounding box center [541, 266] width 1017 height 466
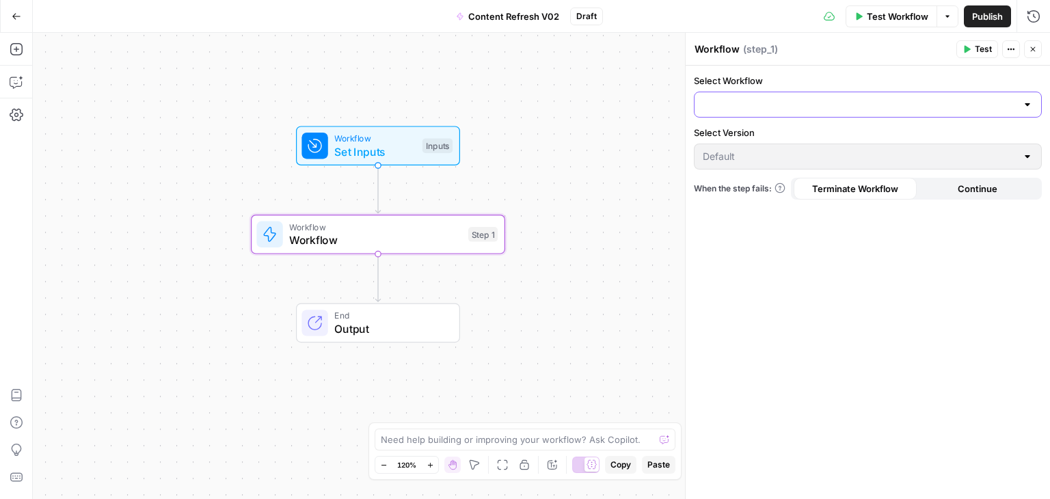
click at [793, 110] on input "Select Workflow" at bounding box center [859, 105] width 314 height 14
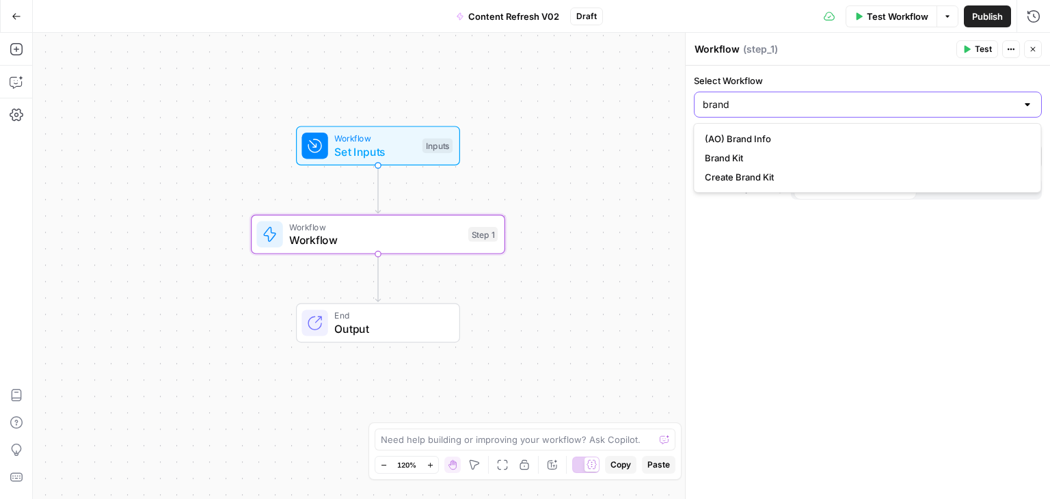
type input "brand"
click at [766, 159] on span "Brand Kit" at bounding box center [864, 158] width 319 height 14
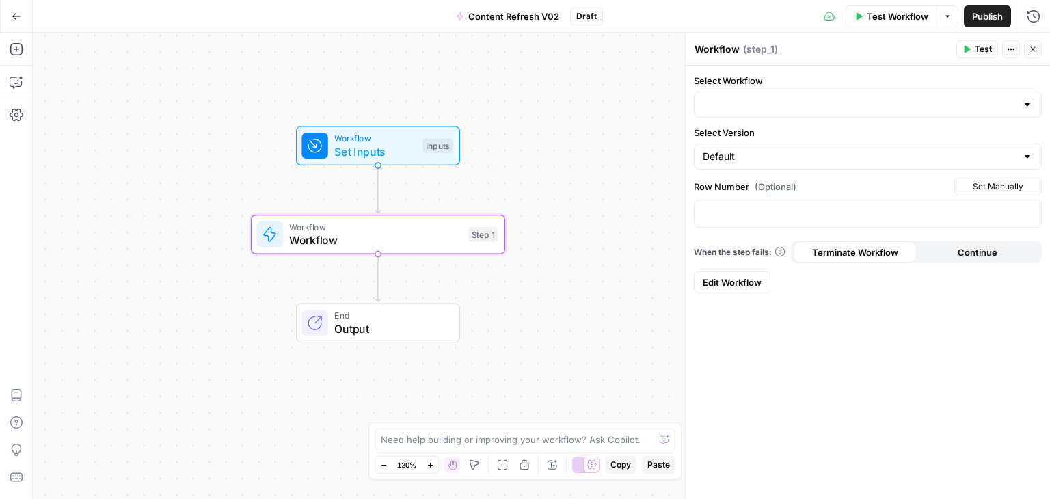
type input "Brand Kit"
click at [739, 213] on p at bounding box center [867, 213] width 330 height 14
click at [408, 149] on span "Set Inputs" at bounding box center [374, 151] width 81 height 16
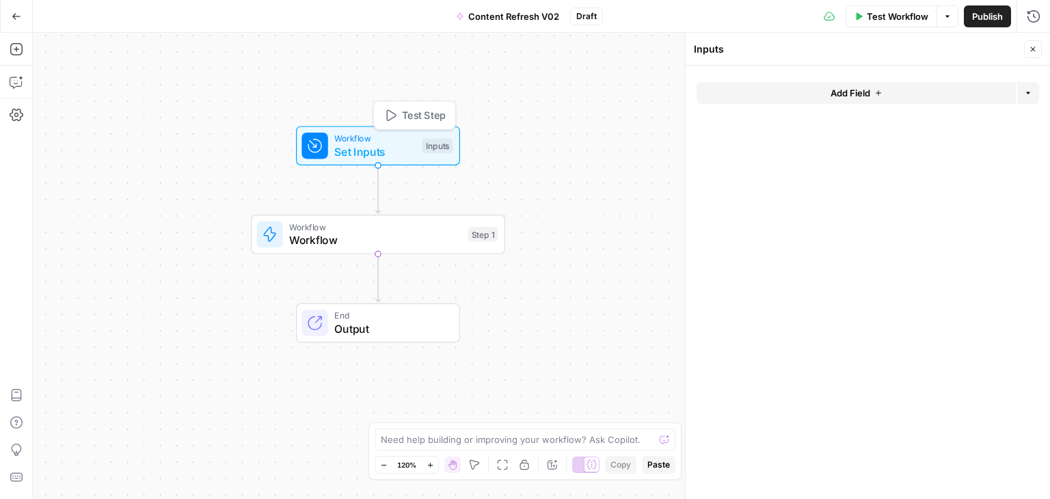
click at [849, 100] on button "Add Field" at bounding box center [855, 93] width 319 height 22
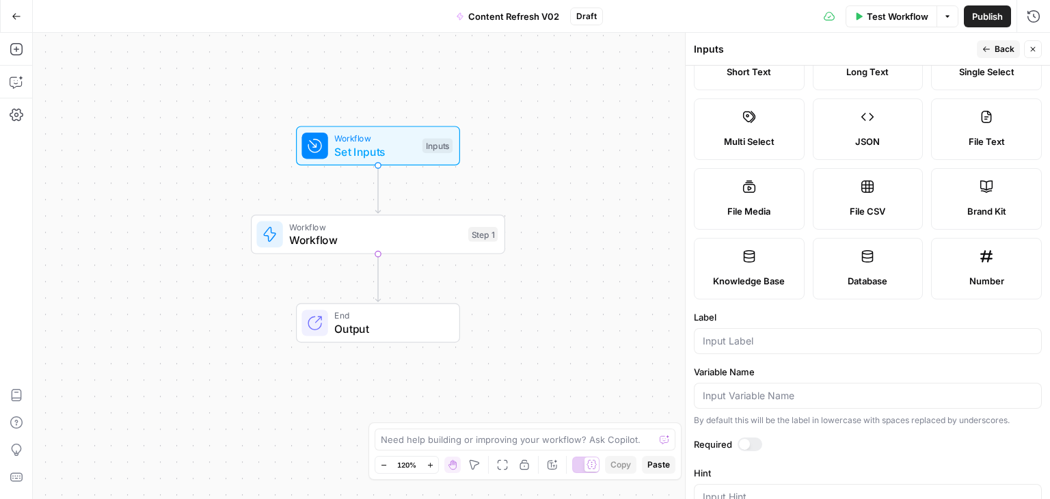
scroll to position [68, 0]
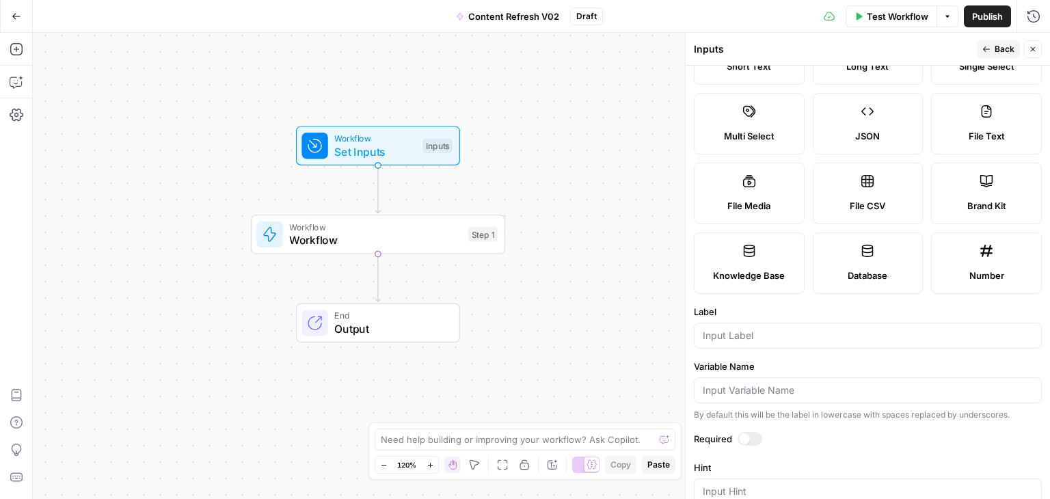
click at [998, 282] on div "Number" at bounding box center [985, 276] width 87 height 14
click at [719, 348] on div at bounding box center [868, 336] width 348 height 26
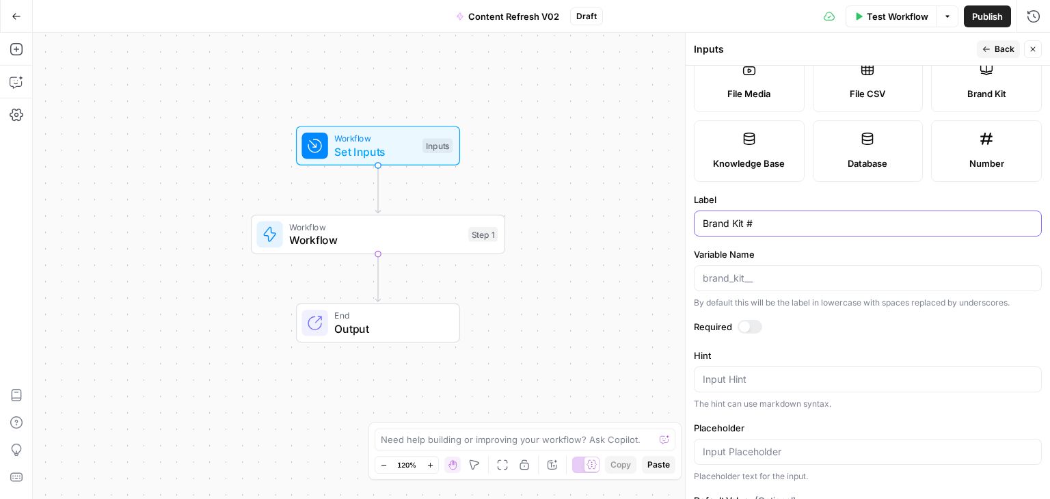
scroll to position [205, 0]
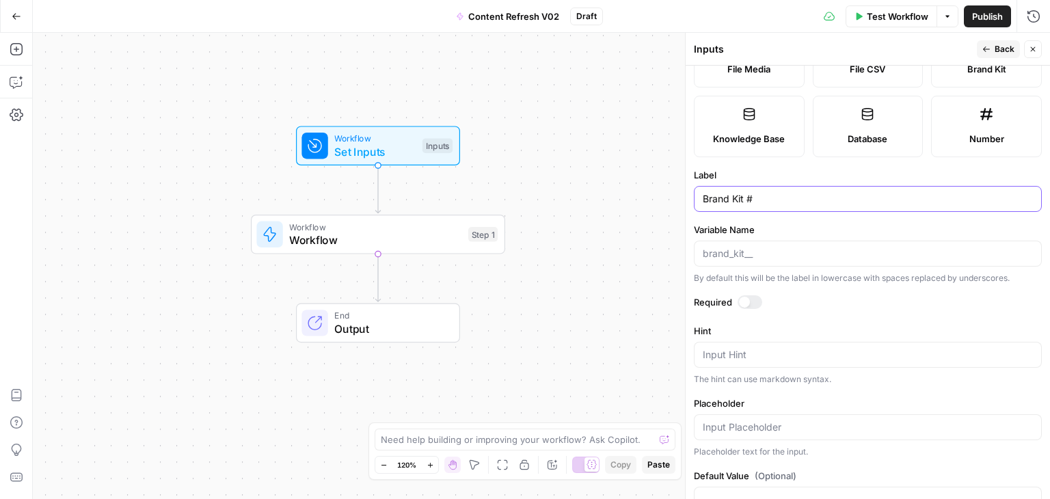
type input "Brand Kit #"
click at [798, 182] on label "Label" at bounding box center [868, 175] width 348 height 14
click at [798, 206] on input "Brand Kit #" at bounding box center [867, 199] width 330 height 14
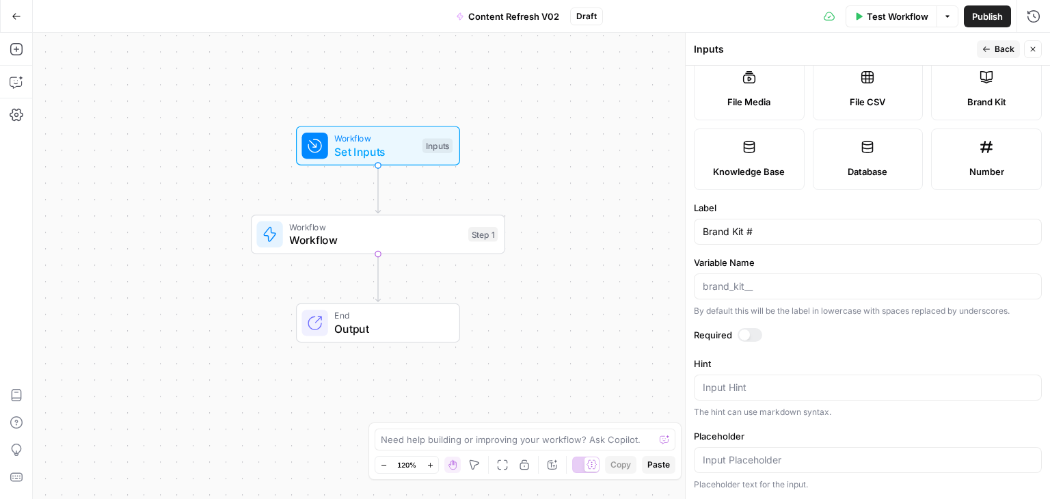
scroll to position [0, 0]
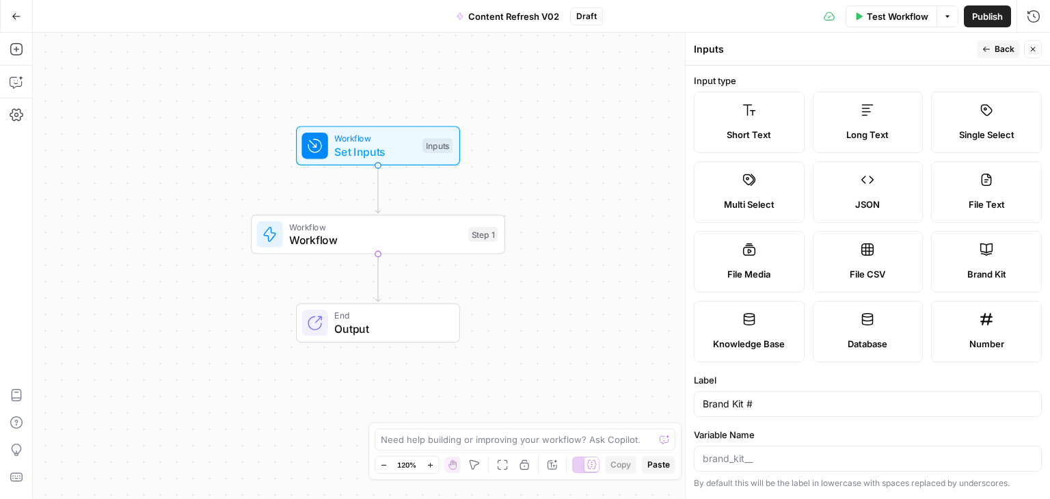
drag, startPoint x: 886, startPoint y: 312, endPoint x: 963, endPoint y: 46, distance: 276.3
click at [983, 54] on button "Back" at bounding box center [997, 49] width 43 height 18
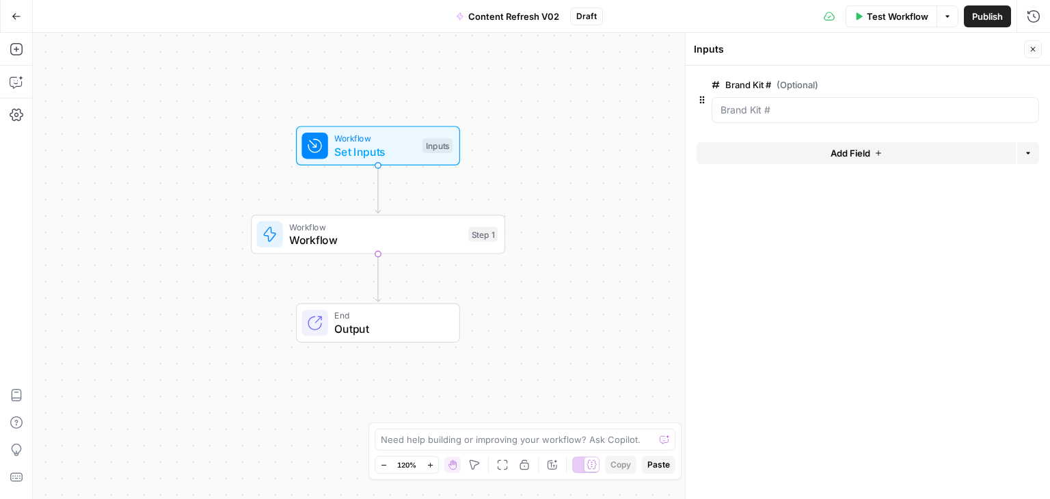
drag, startPoint x: 946, startPoint y: 256, endPoint x: 799, endPoint y: 230, distance: 148.5
click at [776, 344] on form "Brand Kit # (Optional) edit field Delete group Add Field Options" at bounding box center [867, 282] width 364 height 433
click at [826, 155] on button "Add Field" at bounding box center [855, 153] width 319 height 22
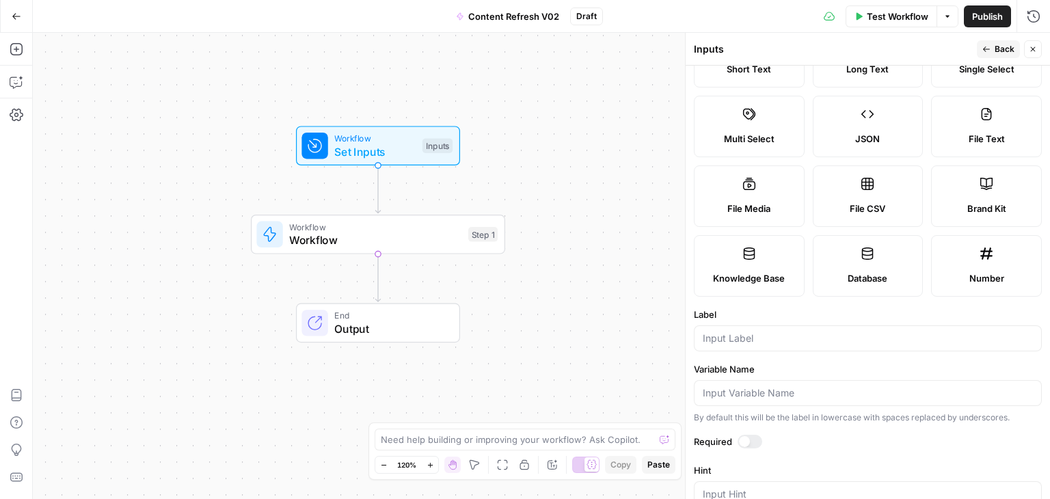
scroll to position [68, 0]
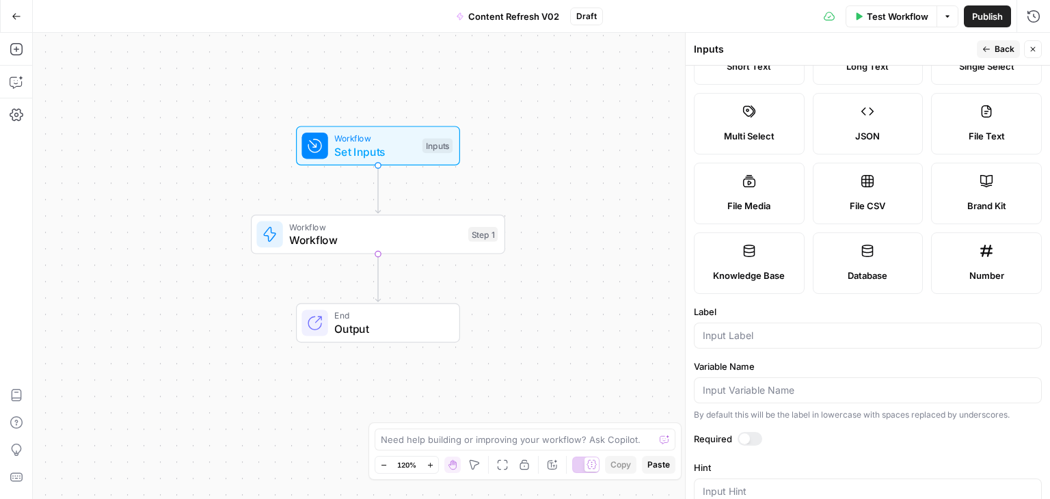
click at [954, 294] on label "Number" at bounding box center [986, 262] width 111 height 61
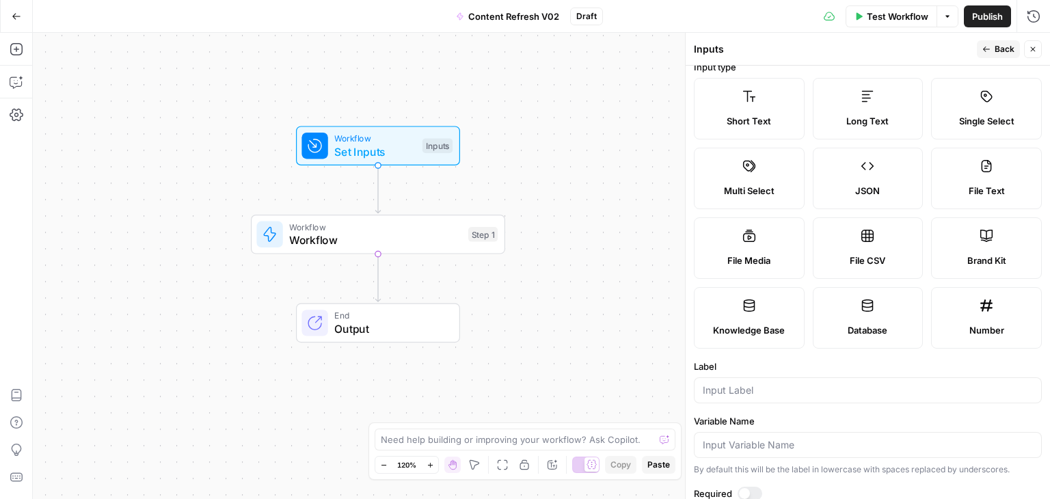
scroll to position [0, 0]
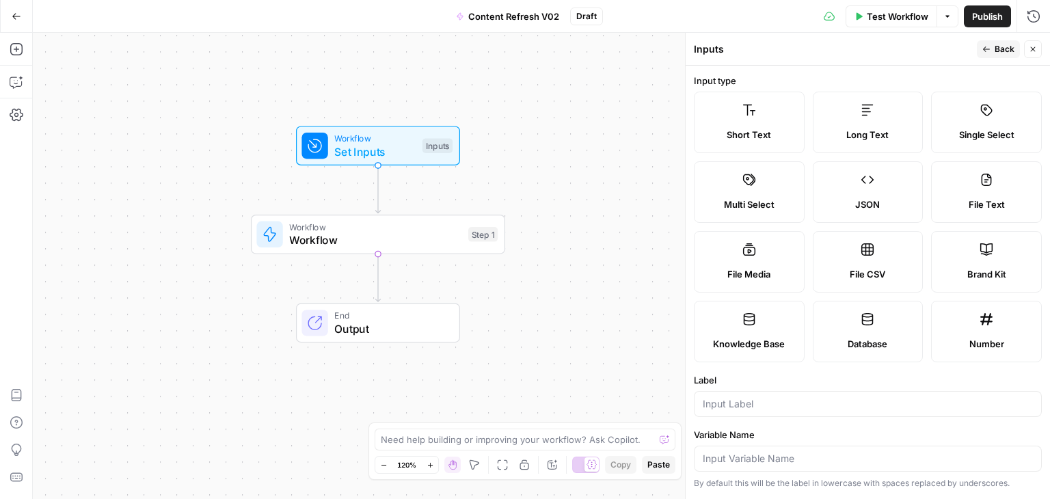
click at [861, 139] on div "Short Text Long Text Single Select Multi Select JSON File Text File Media File …" at bounding box center [868, 227] width 348 height 271
click at [793, 131] on div "Short Text" at bounding box center [748, 135] width 87 height 14
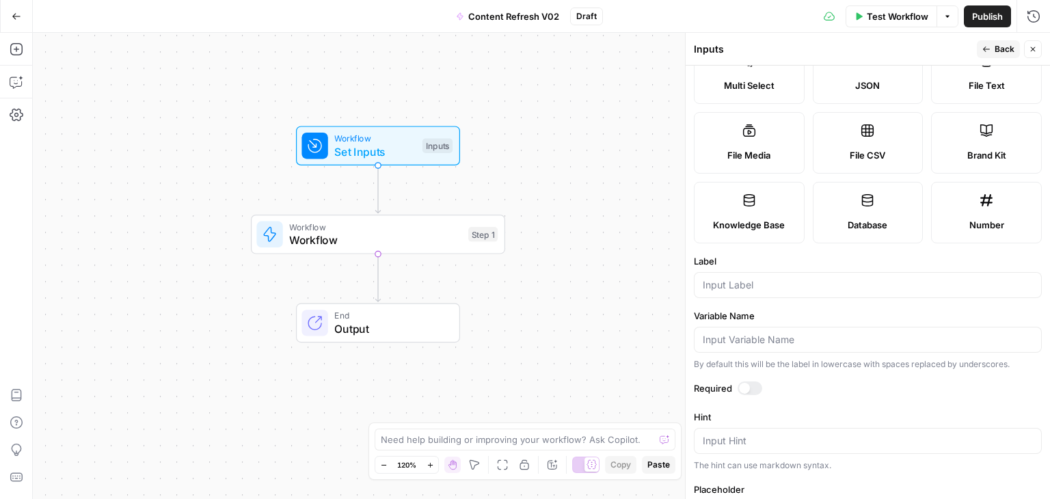
scroll to position [266, 0]
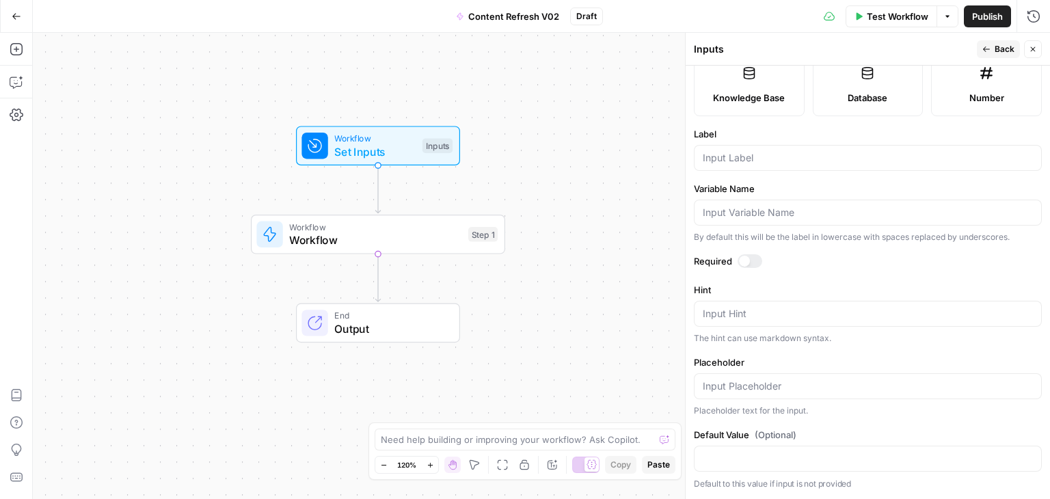
drag, startPoint x: 828, startPoint y: 66, endPoint x: 825, endPoint y: 197, distance: 131.2
click at [739, 165] on input "Label" at bounding box center [867, 158] width 330 height 14
type input "Primary Ke"
type input "L"
type input "Keyword"
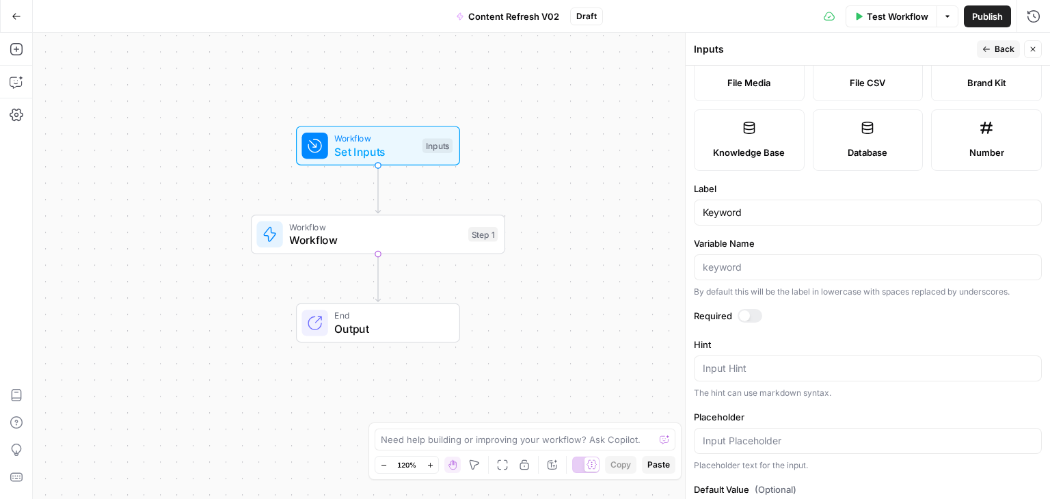
scroll to position [50, 0]
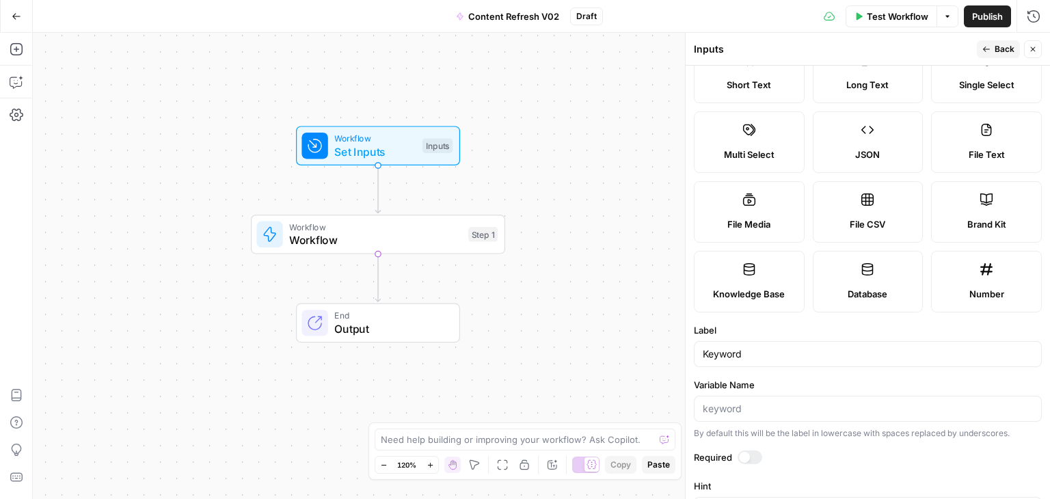
drag, startPoint x: 962, startPoint y: 249, endPoint x: 972, endPoint y: 77, distance: 172.5
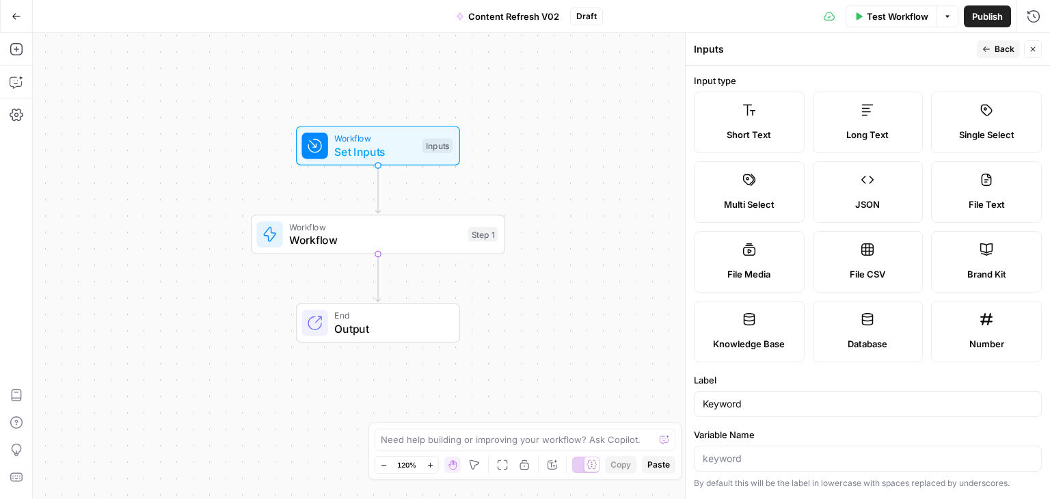
click at [981, 46] on button "Back" at bounding box center [997, 49] width 43 height 18
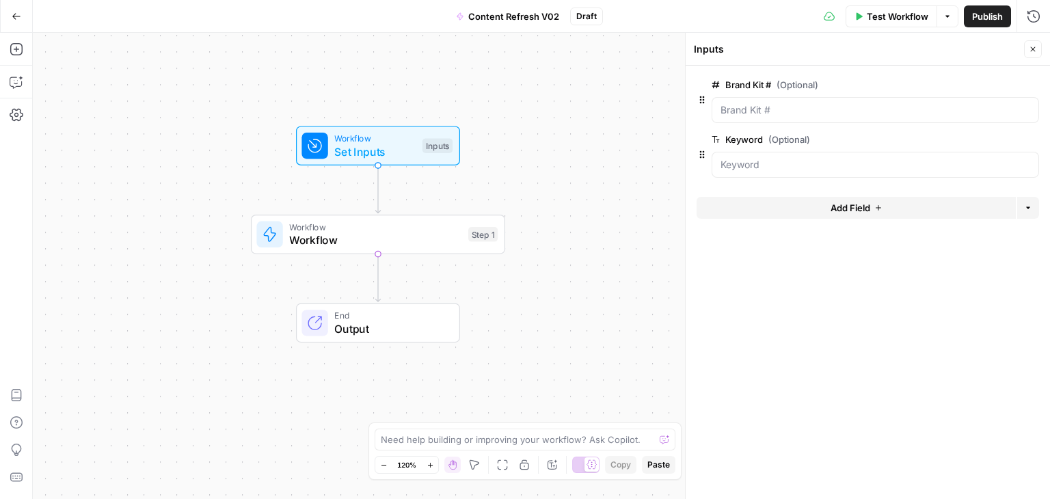
click at [813, 269] on form "Brand Kit # (Optional) edit field Delete group Keyword (Optional) edit field De…" at bounding box center [867, 282] width 364 height 433
click at [858, 213] on span "Add Field" at bounding box center [850, 208] width 40 height 14
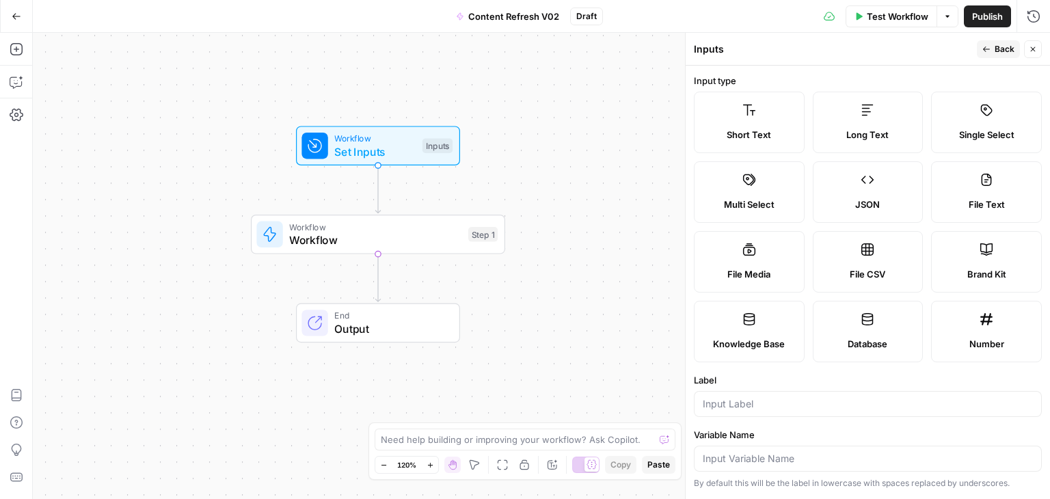
click at [923, 108] on label "Long Text" at bounding box center [867, 122] width 111 height 61
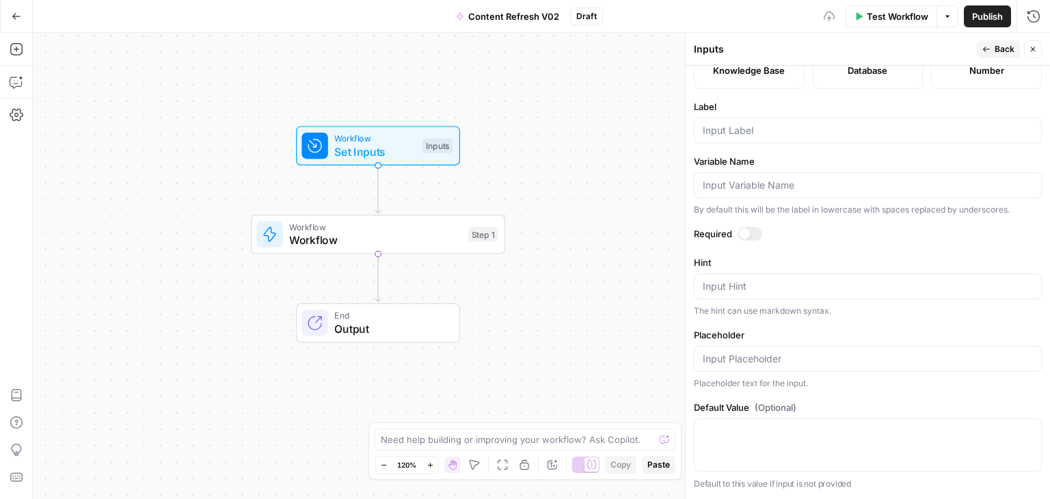
scroll to position [410, 0]
drag, startPoint x: 922, startPoint y: 76, endPoint x: 864, endPoint y: 243, distance: 177.2
click at [754, 133] on input "Label" at bounding box center [867, 131] width 330 height 14
type input "SERP Research"
click at [800, 143] on div "SERP Research" at bounding box center [868, 131] width 348 height 26
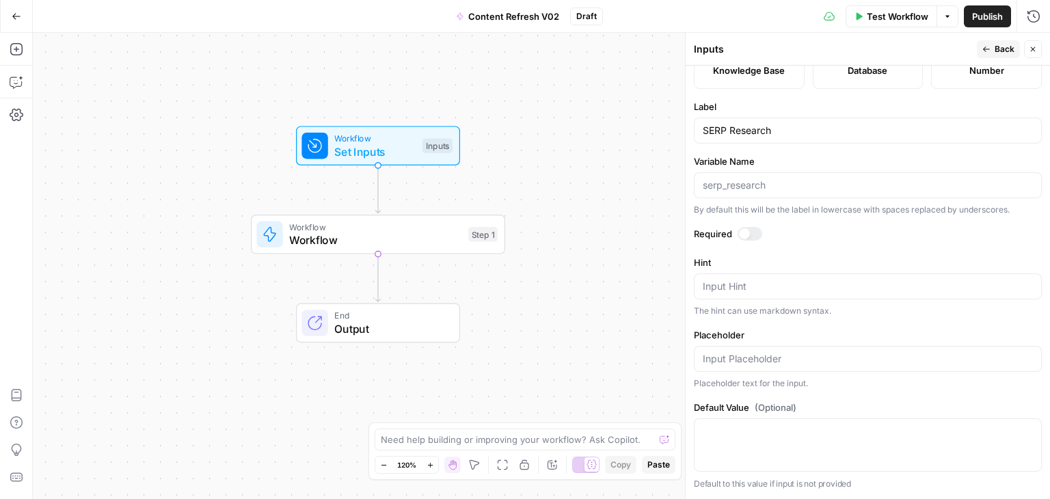
click at [806, 160] on label "Variable Name" at bounding box center [868, 161] width 348 height 14
click at [806, 178] on input "Variable Name" at bounding box center [867, 185] width 330 height 14
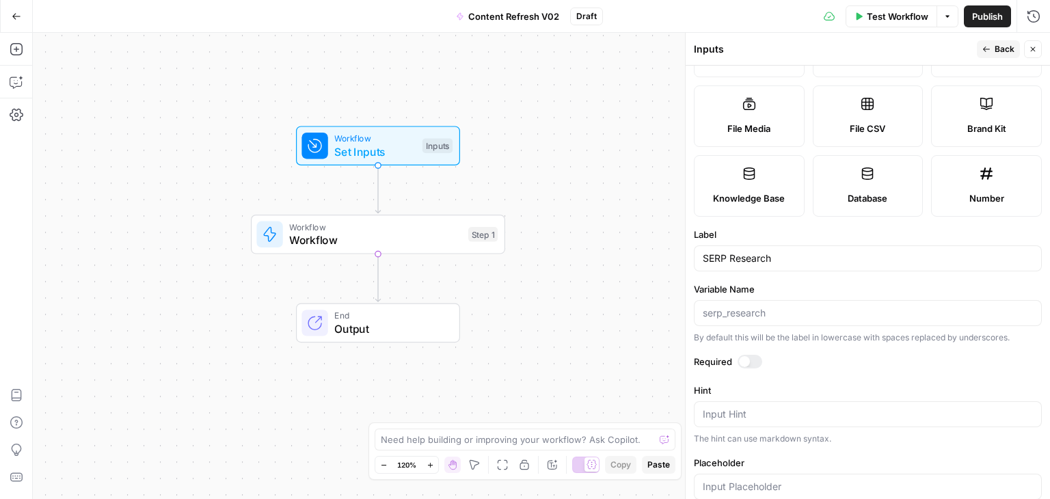
scroll to position [0, 0]
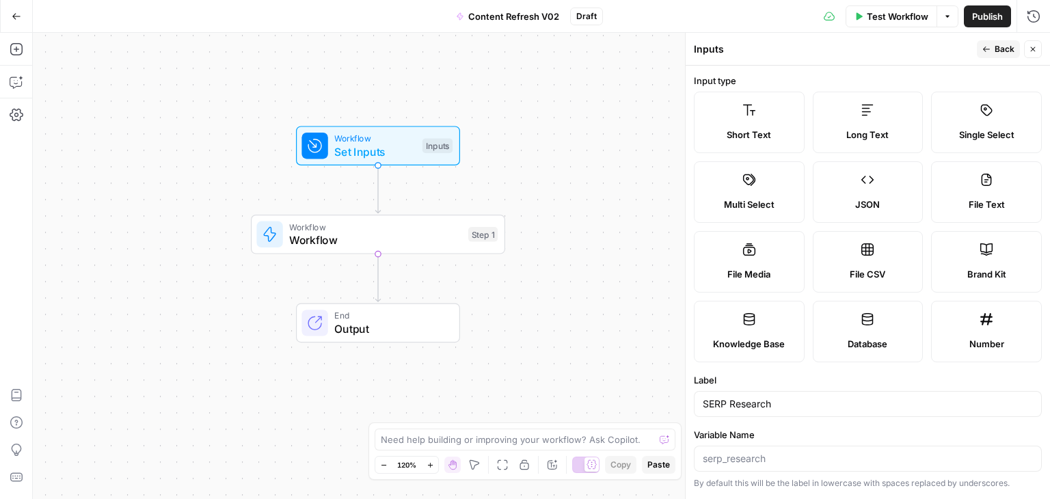
drag, startPoint x: 836, startPoint y: 159, endPoint x: 858, endPoint y: 25, distance: 135.7
click at [999, 56] on button "Back" at bounding box center [997, 49] width 43 height 18
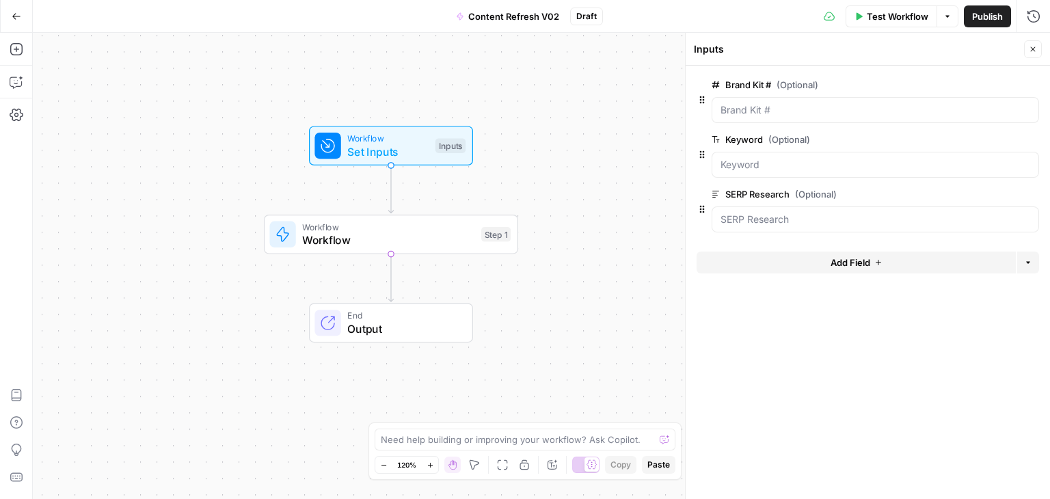
drag, startPoint x: 99, startPoint y: 194, endPoint x: 241, endPoint y: 195, distance: 141.4
click at [241, 195] on div "Workflow Set Inputs Inputs Workflow Workflow Step 1 End Output" at bounding box center [541, 266] width 1017 height 466
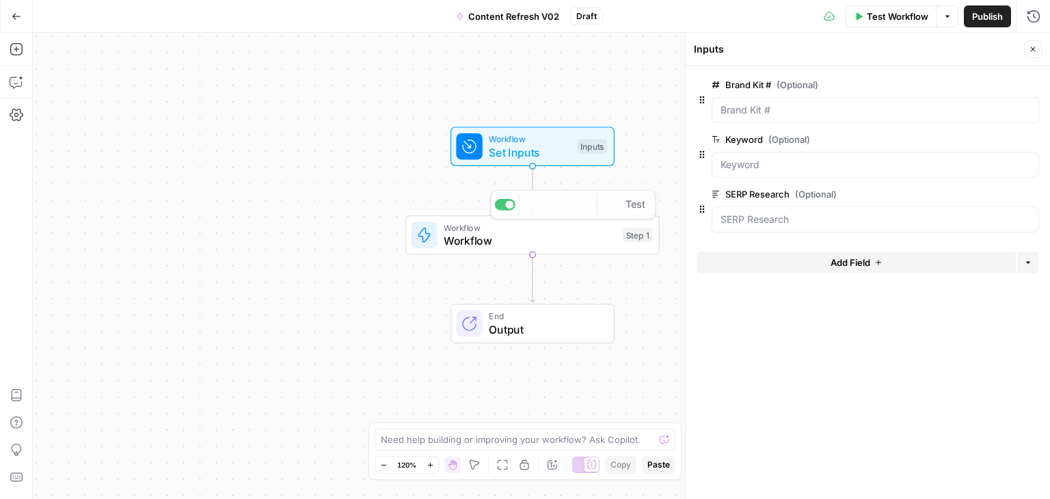
drag, startPoint x: 295, startPoint y: 224, endPoint x: 215, endPoint y: 233, distance: 80.4
click at [215, 233] on div "Workflow Set Inputs Inputs Workflow Workflow Step 1 Copy step Delete step Add N…" at bounding box center [541, 266] width 1017 height 466
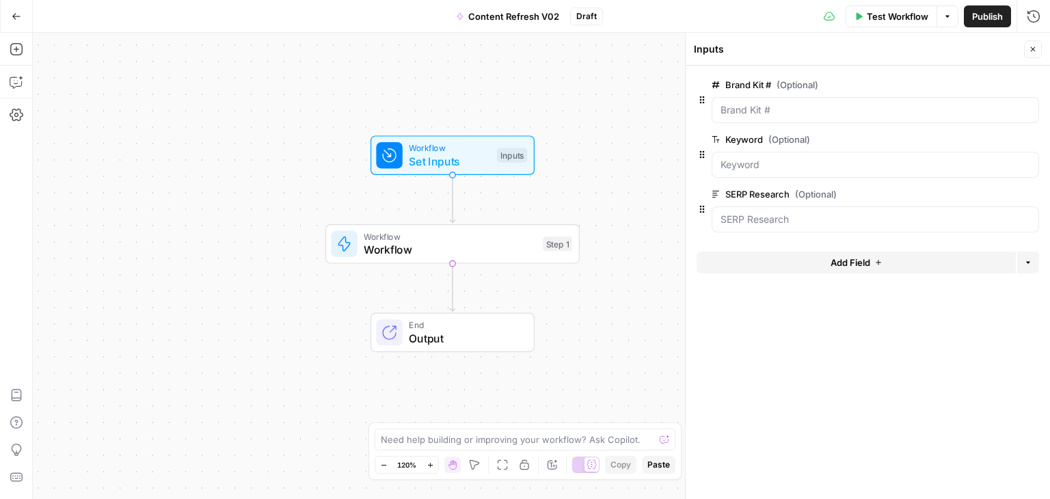
click at [785, 260] on button "Add Field" at bounding box center [855, 262] width 319 height 22
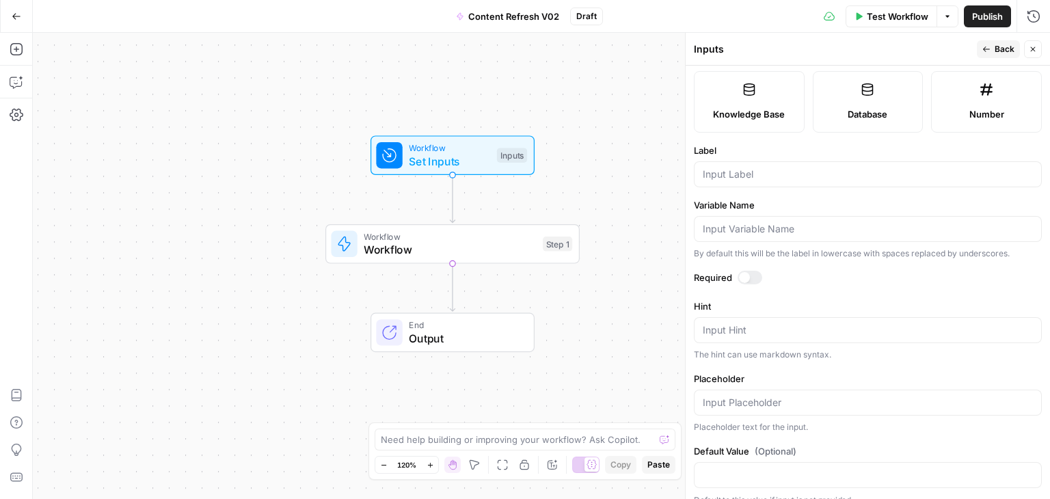
scroll to position [383, 0]
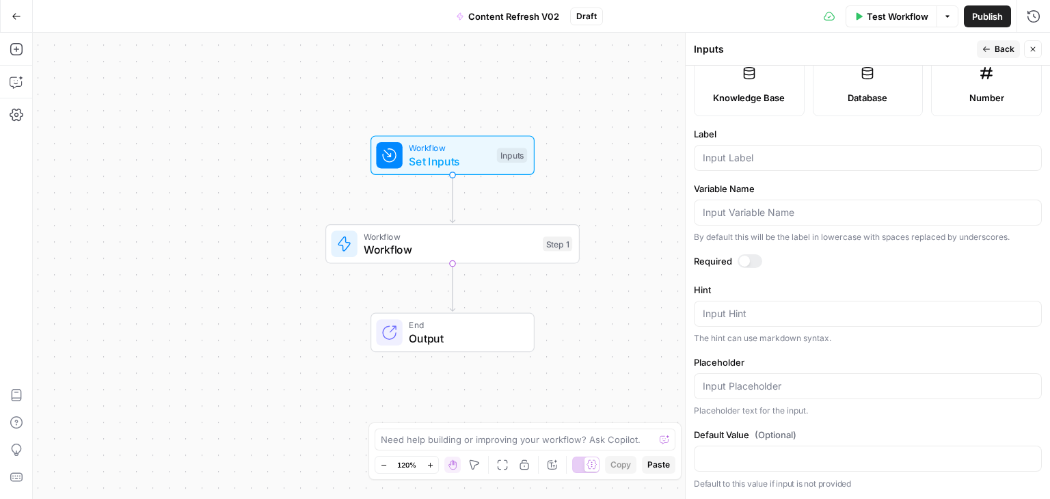
drag, startPoint x: 832, startPoint y: 74, endPoint x: 800, endPoint y: 225, distance: 154.3
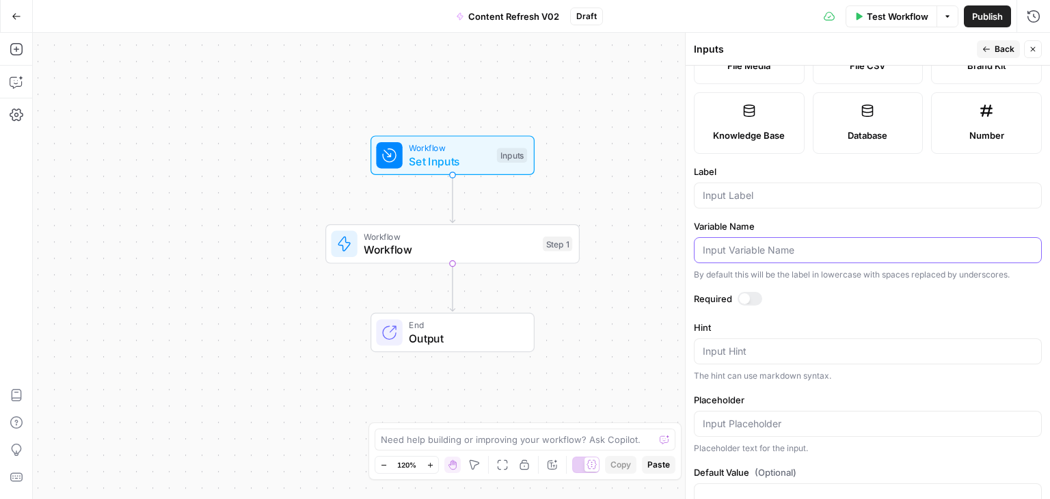
drag, startPoint x: 822, startPoint y: 175, endPoint x: 824, endPoint y: 158, distance: 17.2
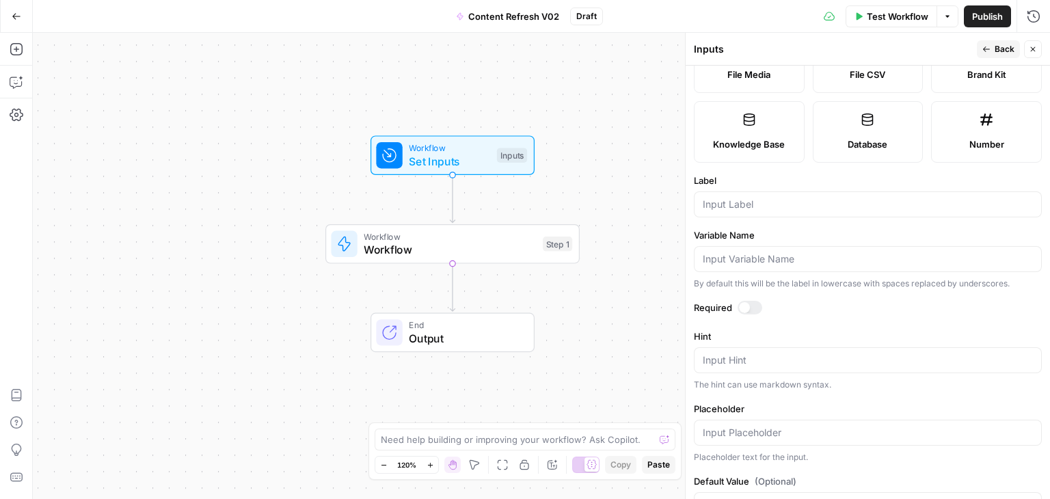
click at [824, 12] on div "JSON" at bounding box center [867, 5] width 87 height 14
click at [746, 211] on input "Label" at bounding box center [867, 204] width 330 height 14
type input "Secondary Keywords"
drag, startPoint x: 575, startPoint y: 94, endPoint x: 575, endPoint y: 111, distance: 17.1
click at [572, 111] on div "Workflow Set Inputs Inputs Test Step Workflow Workflow Step 1 End Output" at bounding box center [541, 266] width 1017 height 466
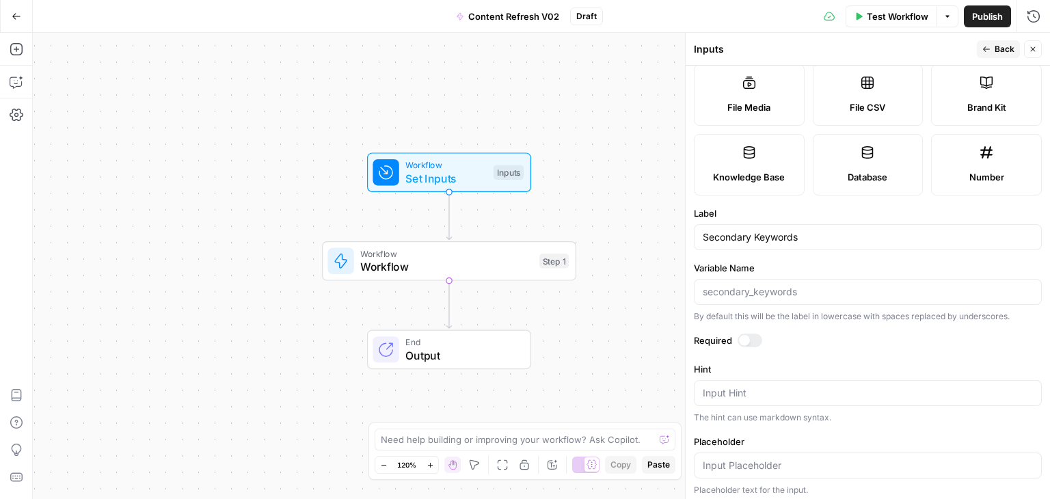
scroll to position [0, 0]
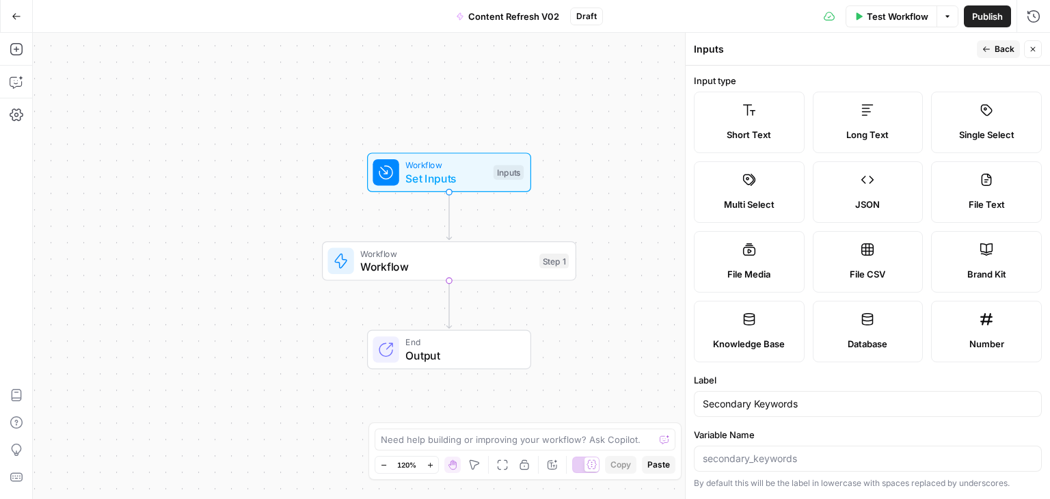
drag, startPoint x: 767, startPoint y: 332, endPoint x: 782, endPoint y: 148, distance: 184.4
click at [990, 48] on div "Publish P" at bounding box center [986, 46] width 44 height 14
click at [892, 42] on div "Inputs" at bounding box center [833, 49] width 279 height 14
click at [992, 50] on button "Back" at bounding box center [997, 49] width 43 height 18
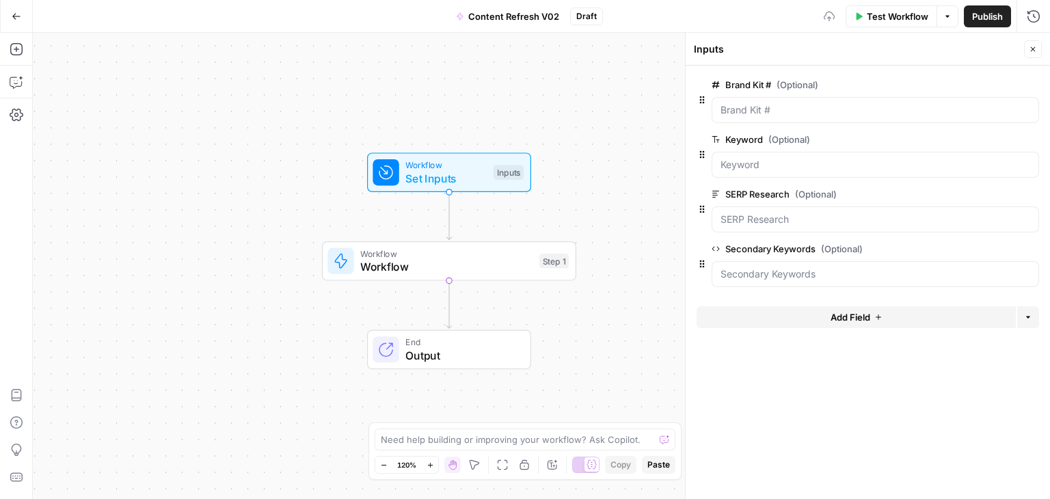
click at [877, 370] on form "Brand Kit # (Optional) edit field Delete group Keyword (Optional) edit field De…" at bounding box center [867, 282] width 364 height 433
click at [813, 403] on form "Brand Kit # (Optional) edit field Delete group Keyword (Optional) edit field De…" at bounding box center [867, 282] width 364 height 433
click at [534, 249] on div "Workflow Workflow Step 1" at bounding box center [447, 261] width 241 height 28
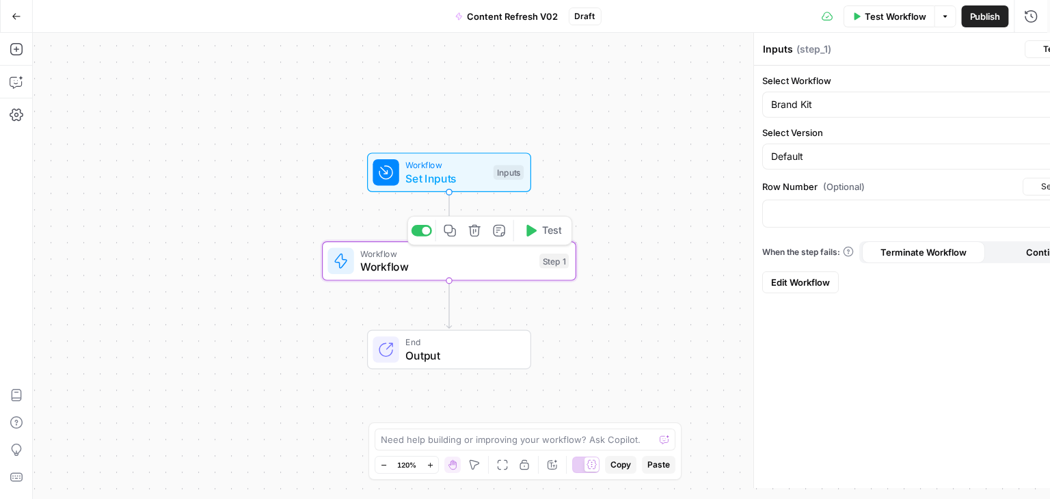
type textarea "Workflow"
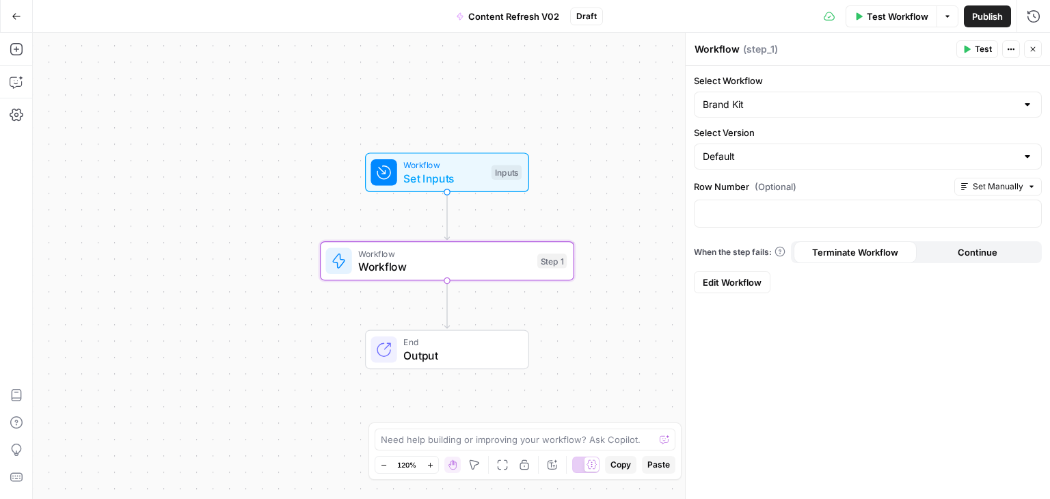
drag, startPoint x: 232, startPoint y: 111, endPoint x: 271, endPoint y: 219, distance: 115.2
click at [164, 107] on div "Workflow Set Inputs Inputs Workflow Workflow Step 1 End Output" at bounding box center [541, 266] width 1017 height 466
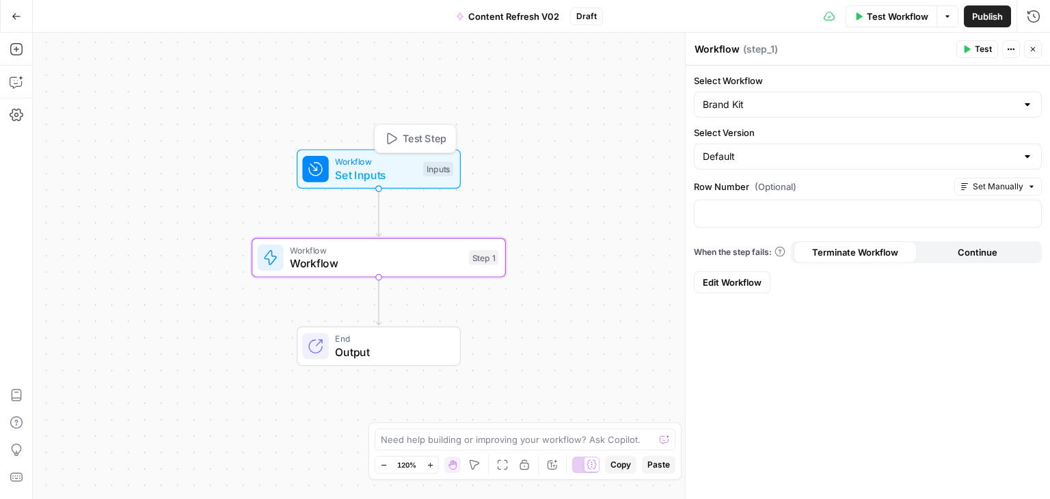
click at [355, 170] on span "Set Inputs" at bounding box center [375, 175] width 81 height 16
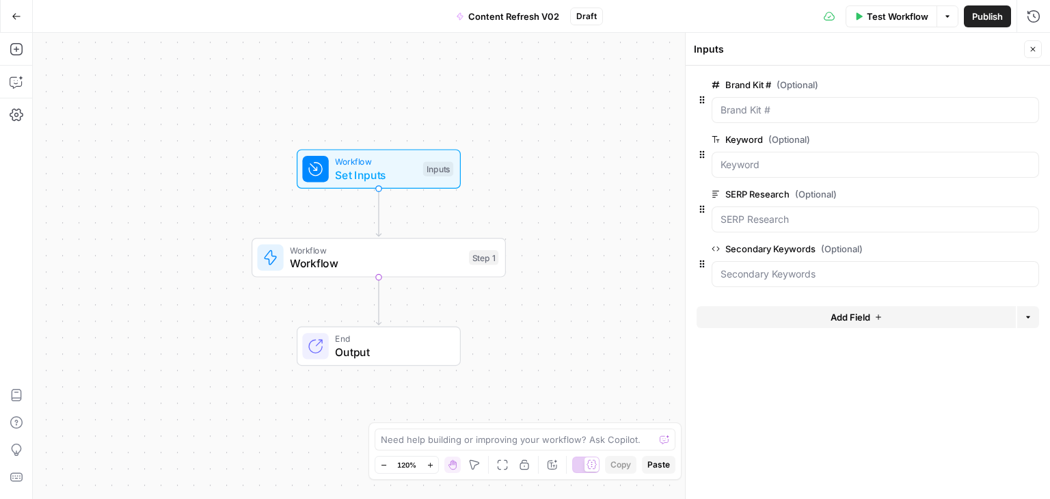
click at [858, 311] on span "Add Field" at bounding box center [850, 317] width 40 height 14
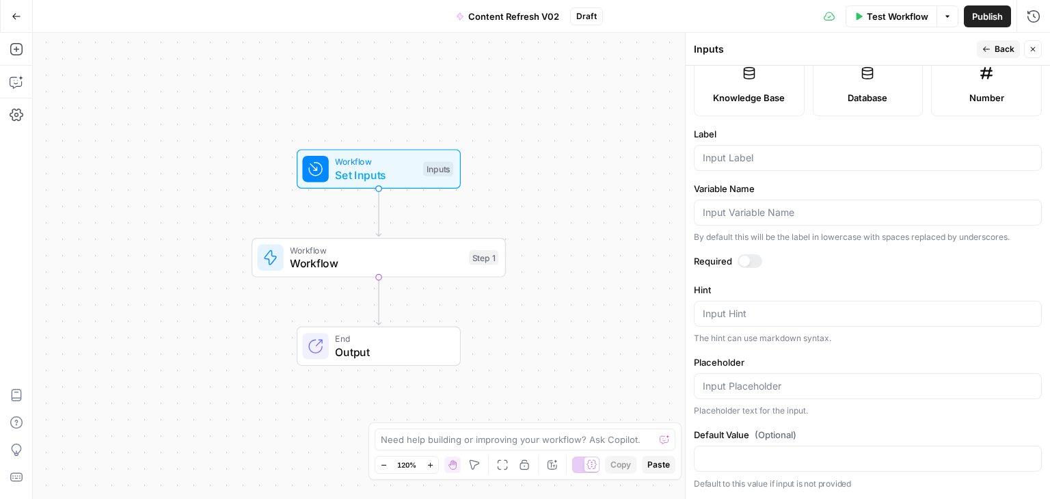
scroll to position [383, 0]
drag, startPoint x: 775, startPoint y: 79, endPoint x: 779, endPoint y: 200, distance: 121.7
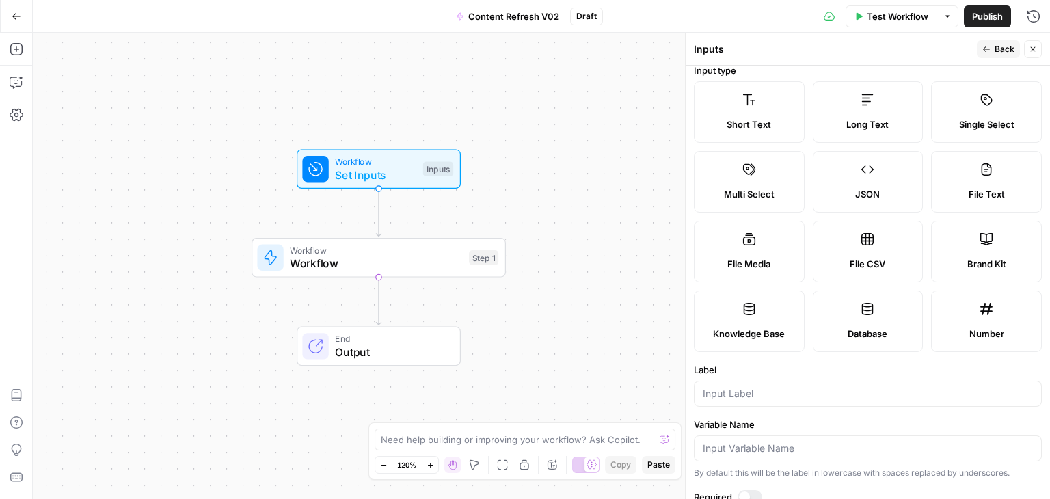
scroll to position [0, 0]
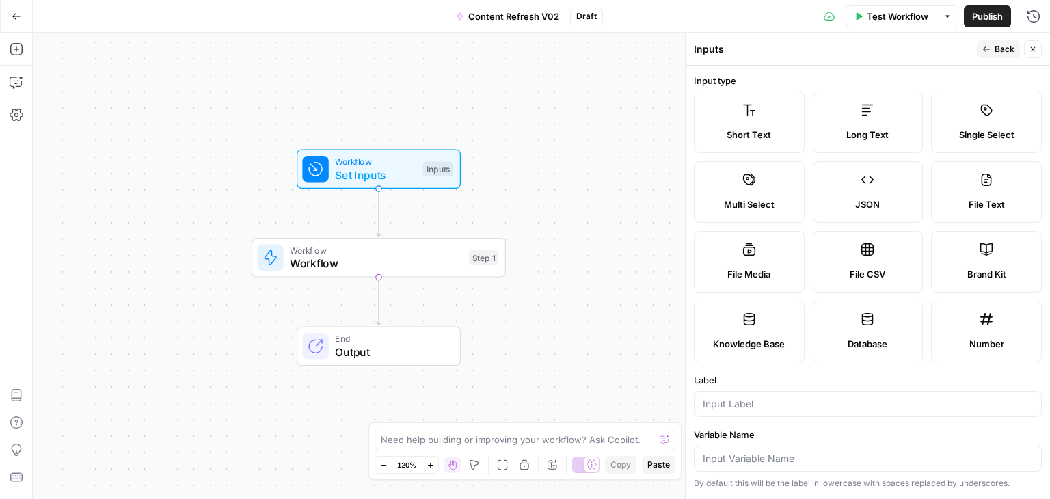
drag, startPoint x: 781, startPoint y: 140, endPoint x: 776, endPoint y: 39, distance: 101.2
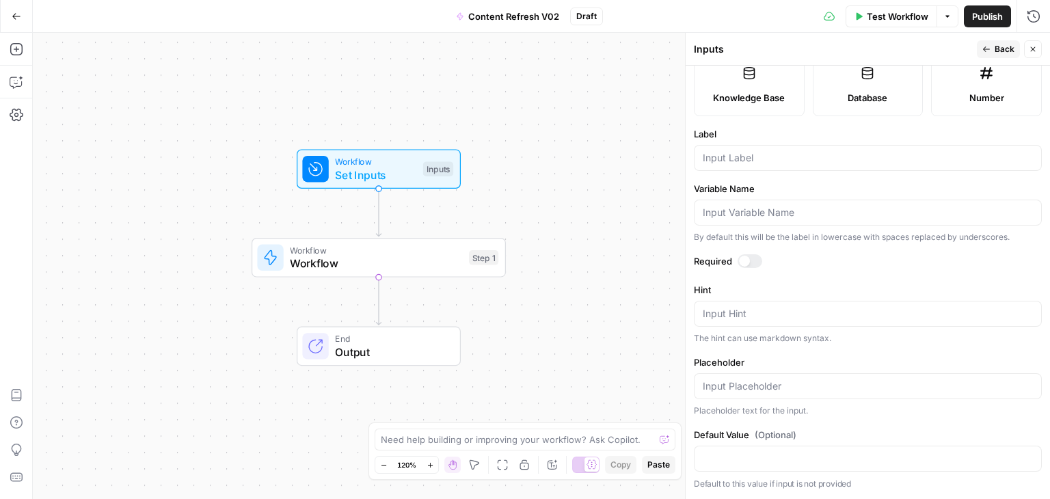
drag, startPoint x: 761, startPoint y: 79, endPoint x: 755, endPoint y: 212, distance: 133.4
click at [730, 159] on input "Label" at bounding box center [867, 158] width 330 height 14
type input "Is Experience Narrative"
drag, startPoint x: 817, startPoint y: 238, endPoint x: 816, endPoint y: 320, distance: 81.3
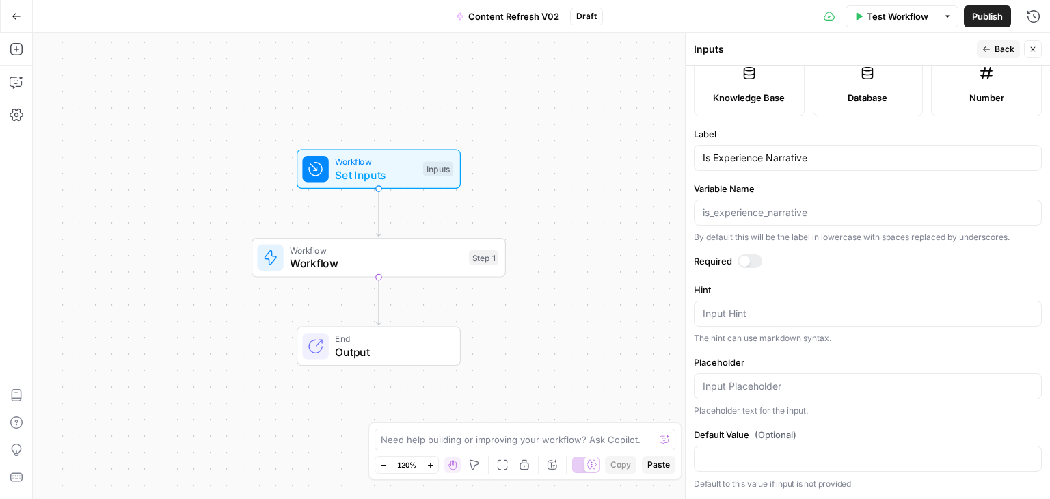
drag, startPoint x: 787, startPoint y: 421, endPoint x: 793, endPoint y: 476, distance: 55.6
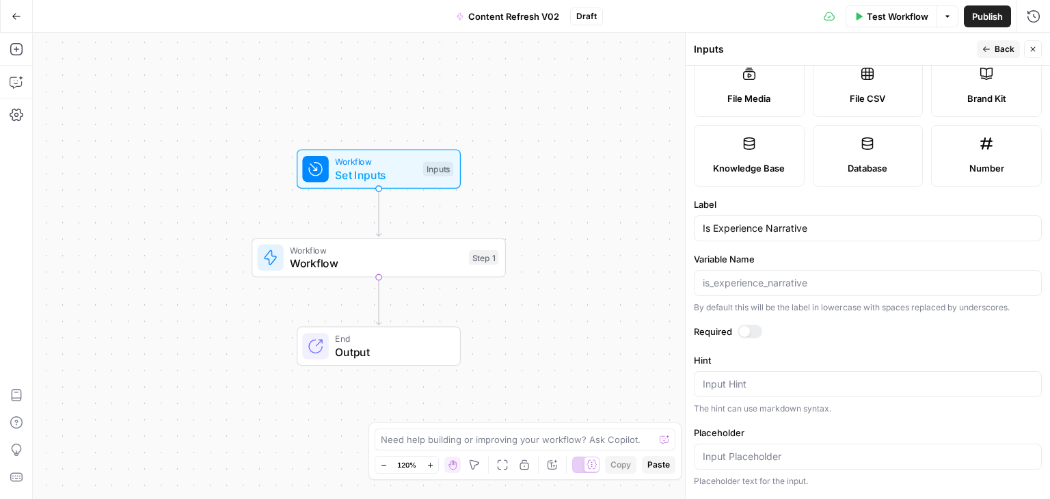
drag, startPoint x: 834, startPoint y: 405, endPoint x: 843, endPoint y: 323, distance: 82.5
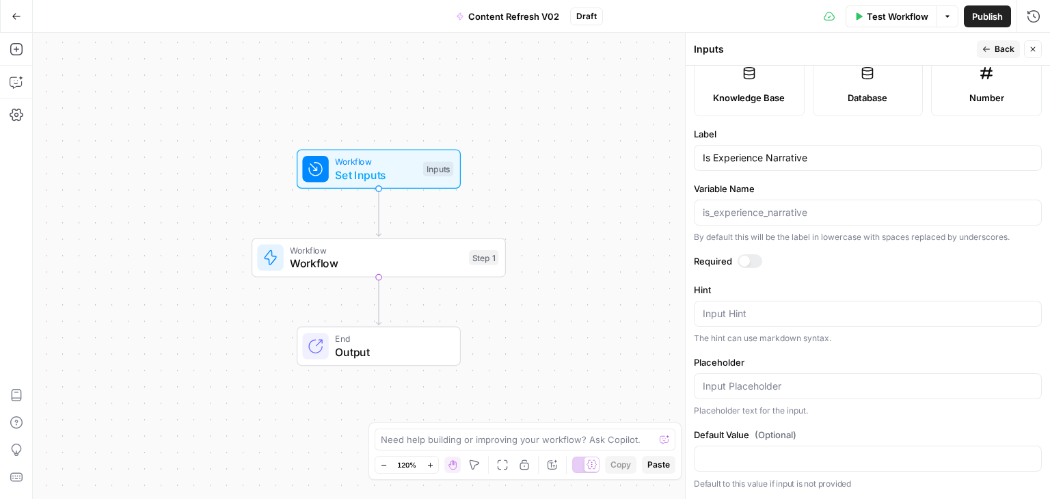
drag, startPoint x: 878, startPoint y: 380, endPoint x: 896, endPoint y: 511, distance: 132.4
click at [989, 51] on icon "button" at bounding box center [986, 49] width 8 height 8
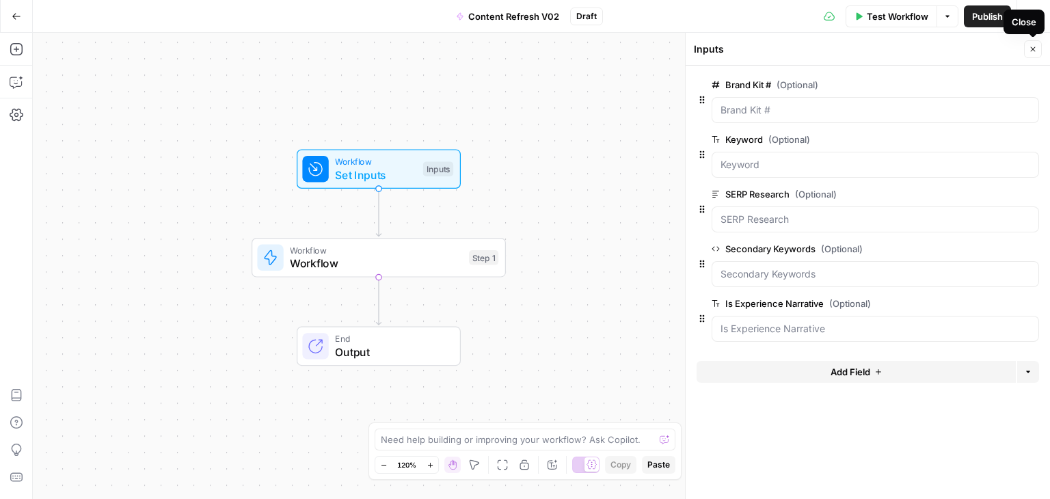
click at [1035, 47] on icon "button" at bounding box center [1032, 49] width 8 height 8
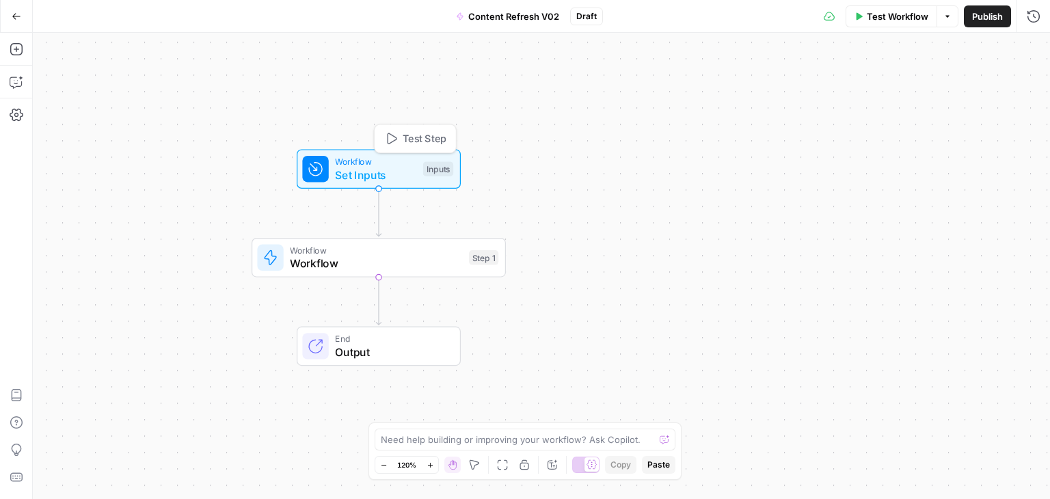
click at [409, 167] on span "Set Inputs" at bounding box center [375, 175] width 81 height 16
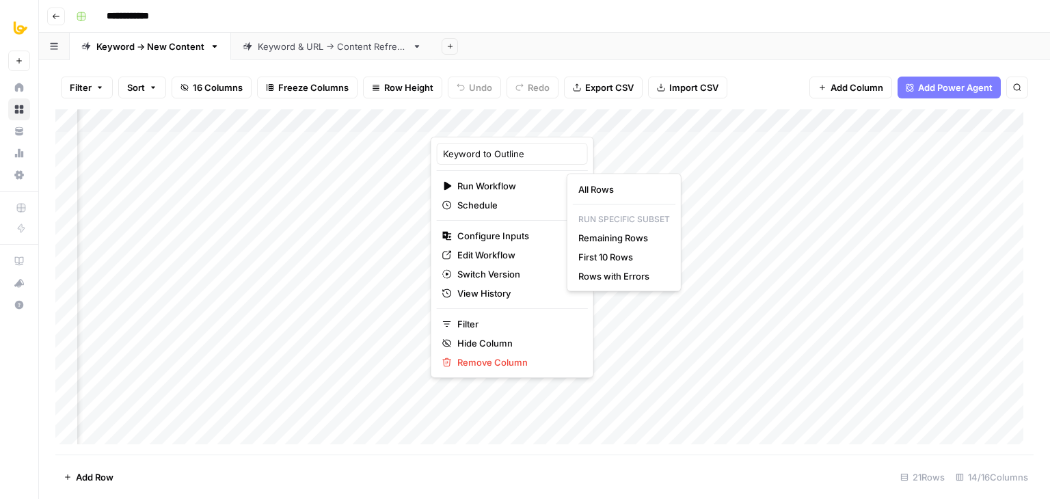
scroll to position [0, 376]
click at [515, 44] on div "Add Sheet" at bounding box center [741, 46] width 616 height 27
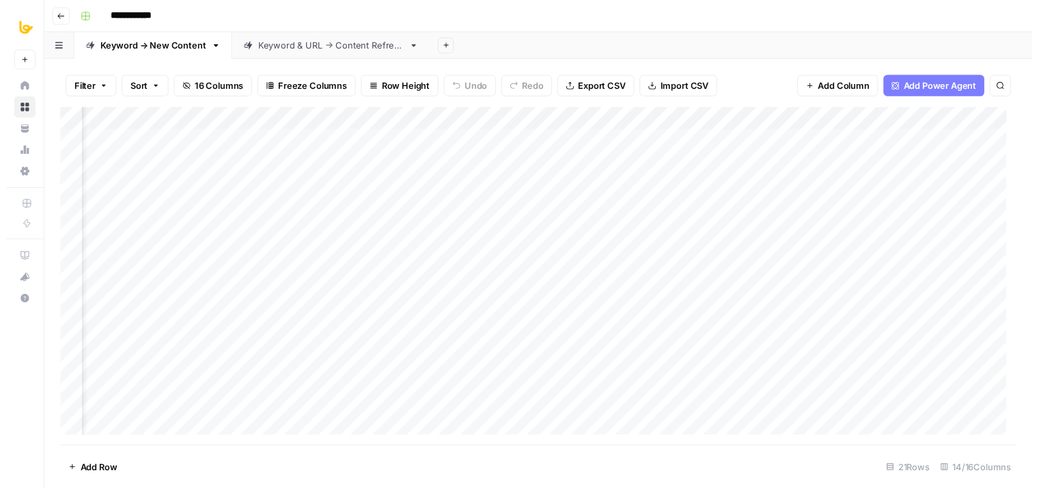
scroll to position [0, 1095]
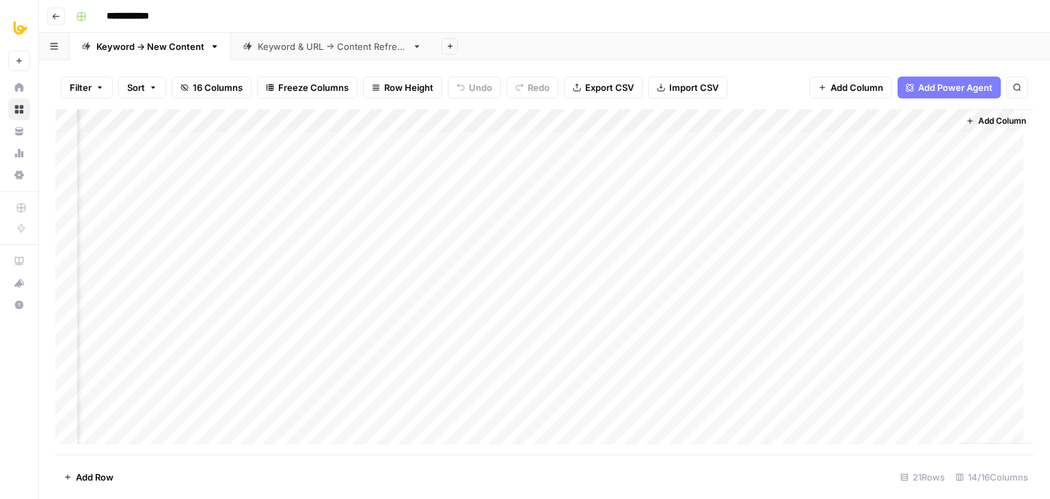
click at [687, 211] on div "Add Column" at bounding box center [544, 281] width 978 height 345
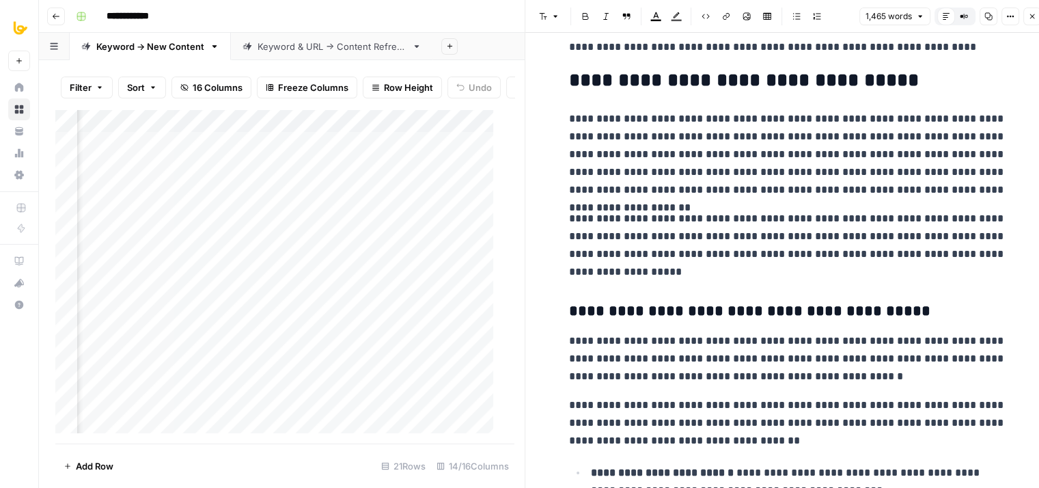
drag, startPoint x: 773, startPoint y: 200, endPoint x: 774, endPoint y: 292, distance: 92.9
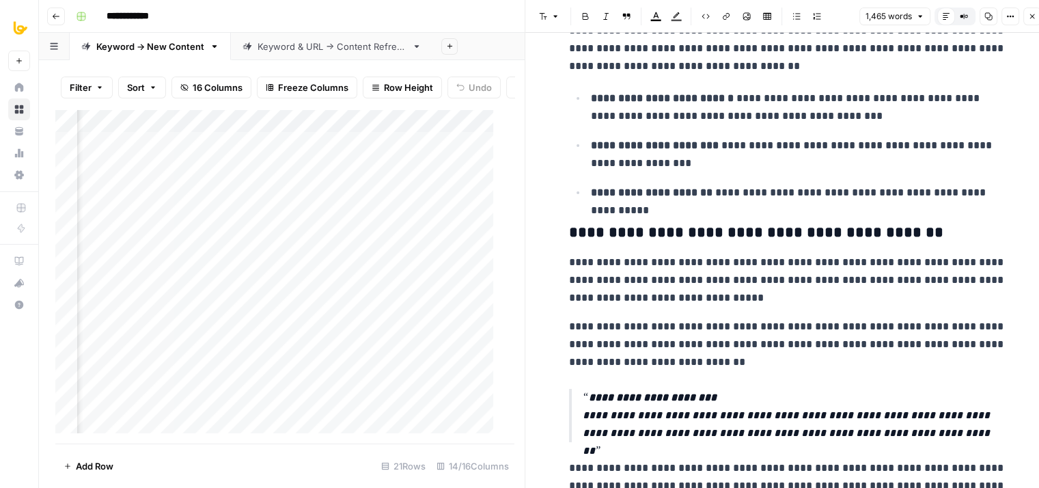
drag, startPoint x: 778, startPoint y: 238, endPoint x: 774, endPoint y: 304, distance: 65.7
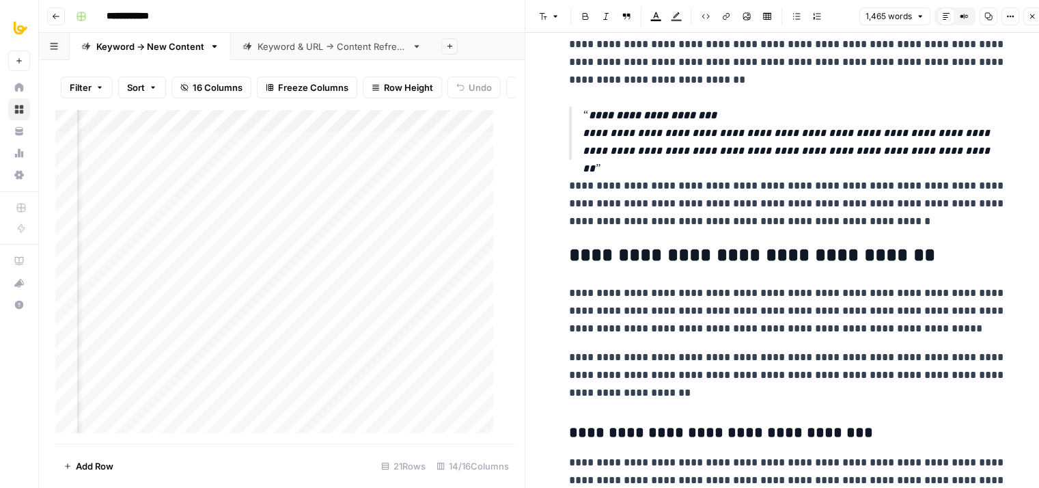
drag, startPoint x: 776, startPoint y: 119, endPoint x: 760, endPoint y: 263, distance: 145.1
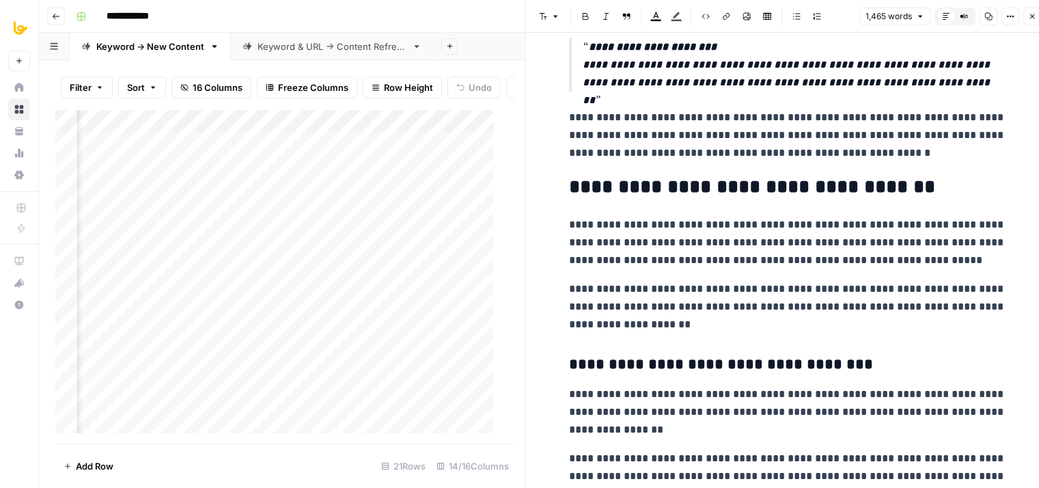
drag, startPoint x: 762, startPoint y: 217, endPoint x: 764, endPoint y: 315, distance: 97.7
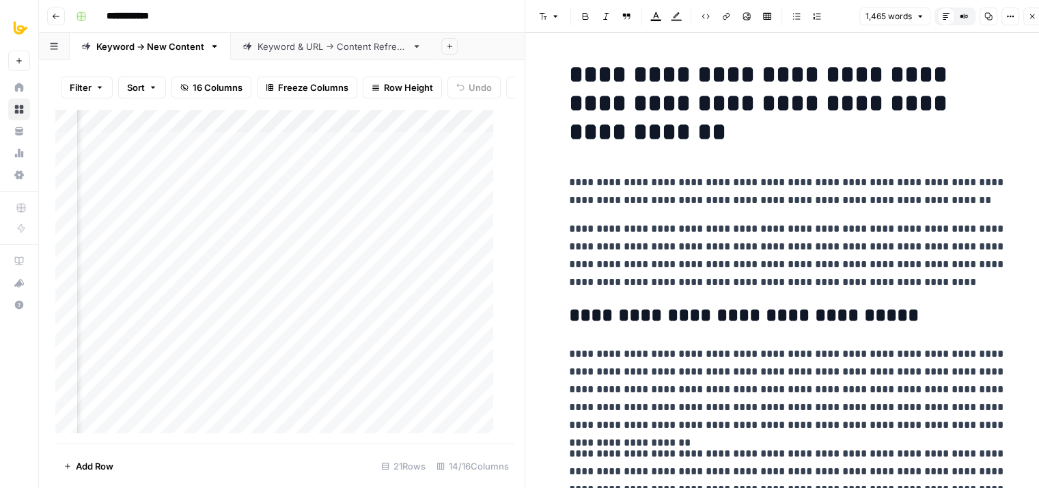
drag, startPoint x: 771, startPoint y: 383, endPoint x: 730, endPoint y: 131, distance: 255.5
click at [1036, 14] on icon "button" at bounding box center [1032, 16] width 8 height 8
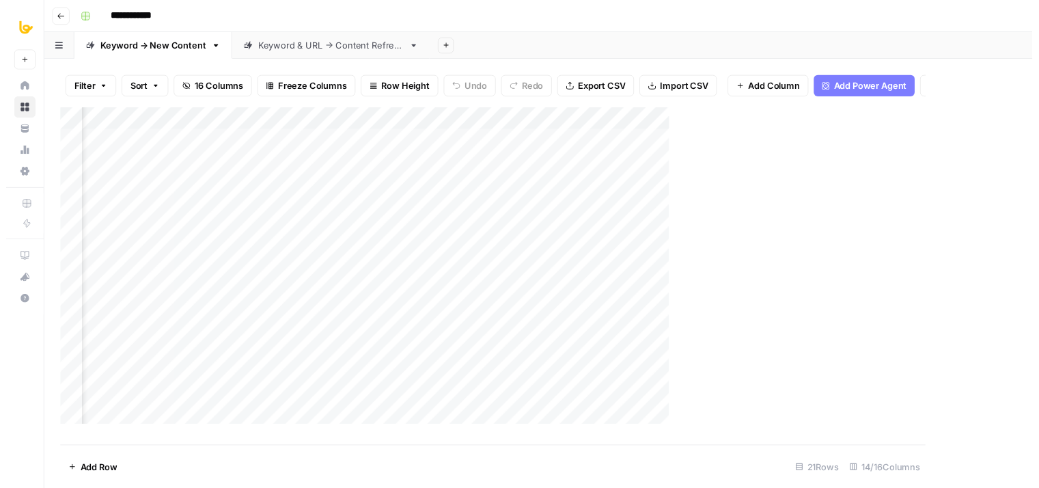
scroll to position [0, 1078]
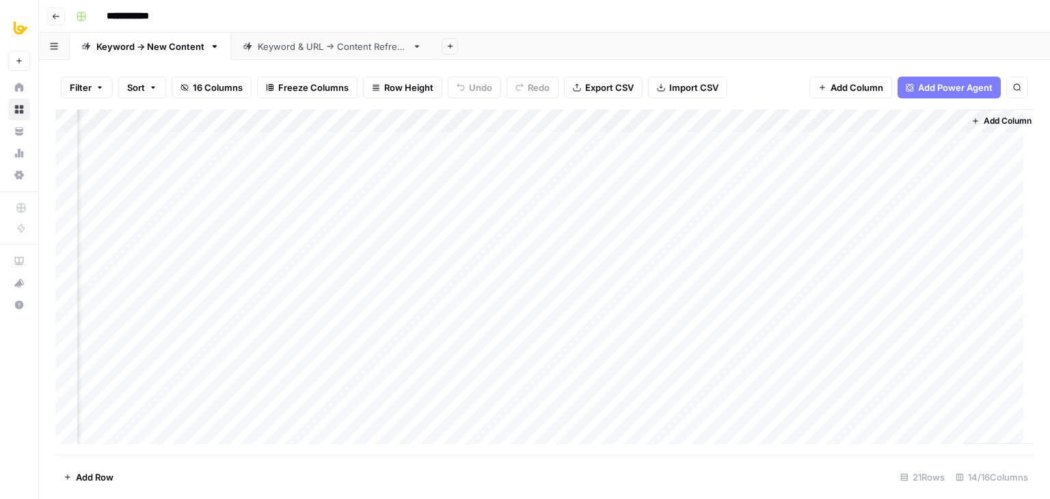
click at [686, 165] on div "Add Column" at bounding box center [544, 281] width 978 height 345
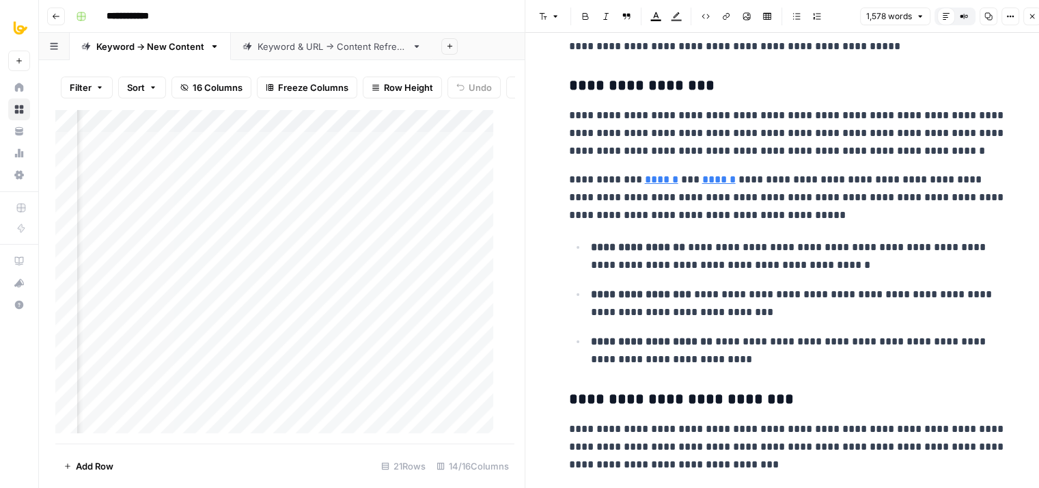
drag, startPoint x: 782, startPoint y: 124, endPoint x: 779, endPoint y: 275, distance: 151.7
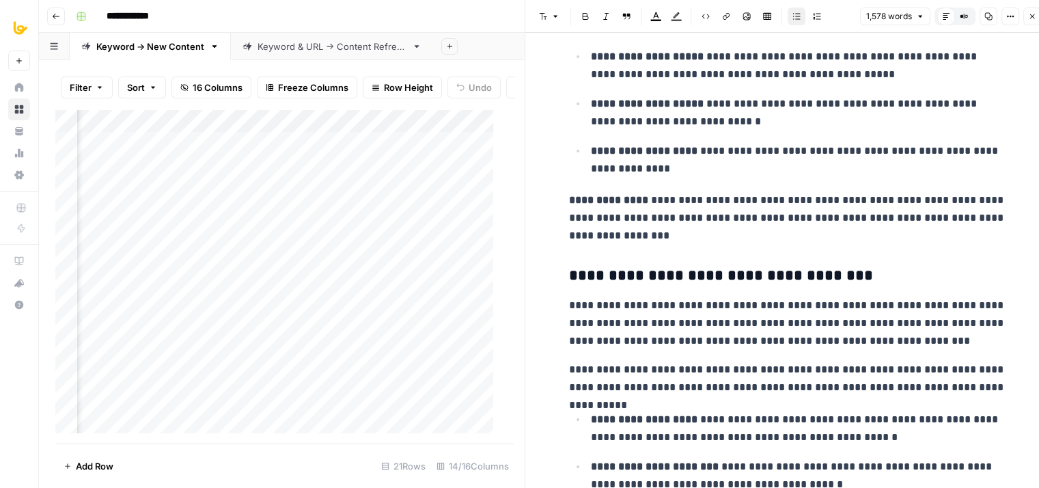
drag, startPoint x: 781, startPoint y: 187, endPoint x: 777, endPoint y: 260, distance: 73.9
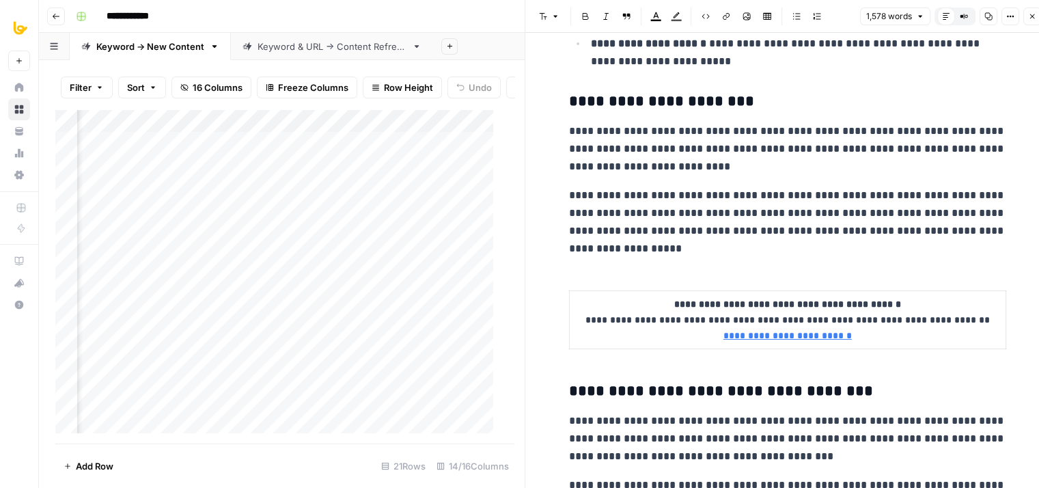
drag, startPoint x: 784, startPoint y: 185, endPoint x: 792, endPoint y: 290, distance: 104.8
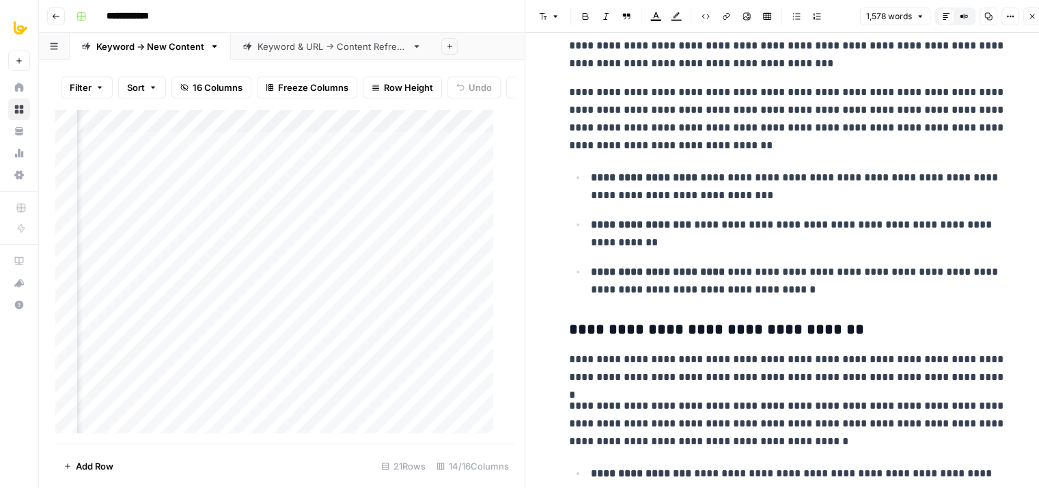
drag, startPoint x: 633, startPoint y: 104, endPoint x: 614, endPoint y: 245, distance: 142.7
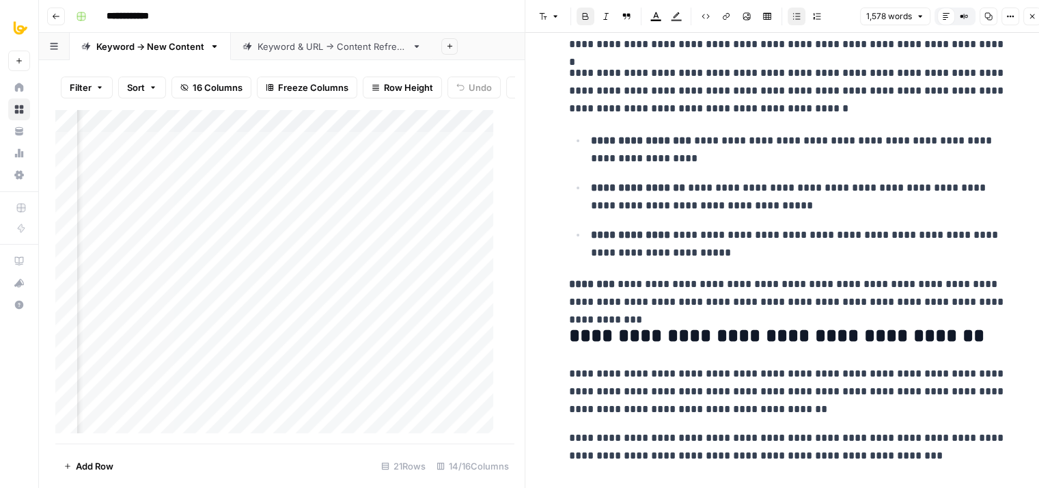
drag, startPoint x: 765, startPoint y: 167, endPoint x: 760, endPoint y: 331, distance: 163.4
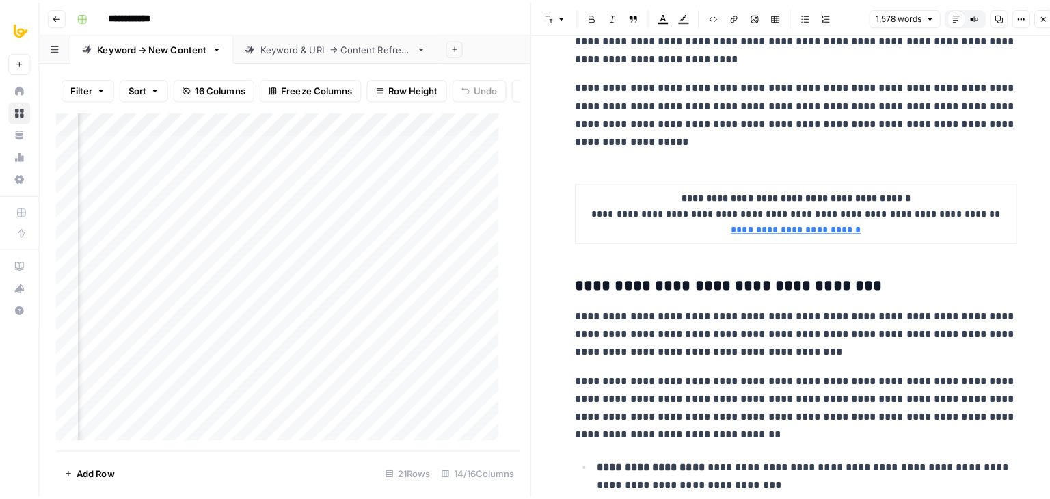
scroll to position [0, 0]
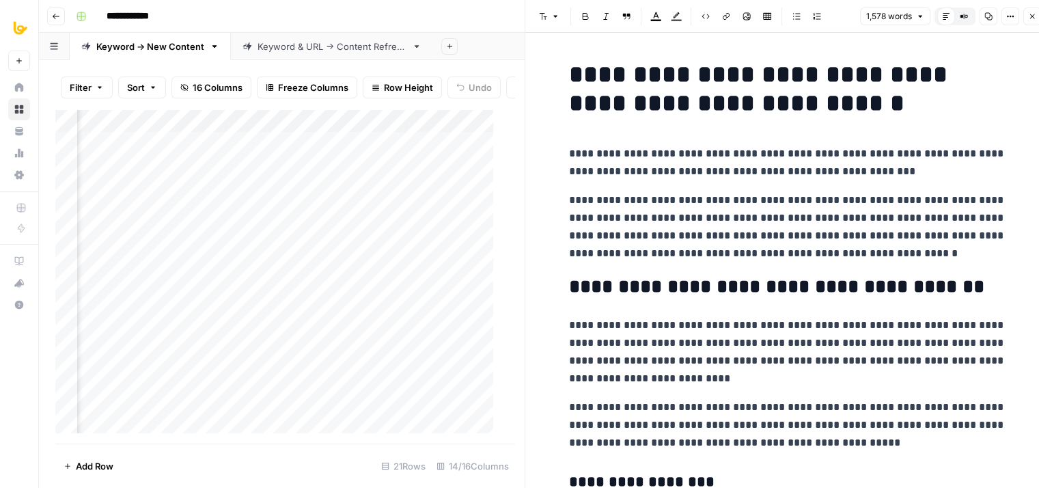
drag, startPoint x: 765, startPoint y: 366, endPoint x: 737, endPoint y: 21, distance: 346.2
click at [1034, 12] on button "Close" at bounding box center [1033, 17] width 18 height 18
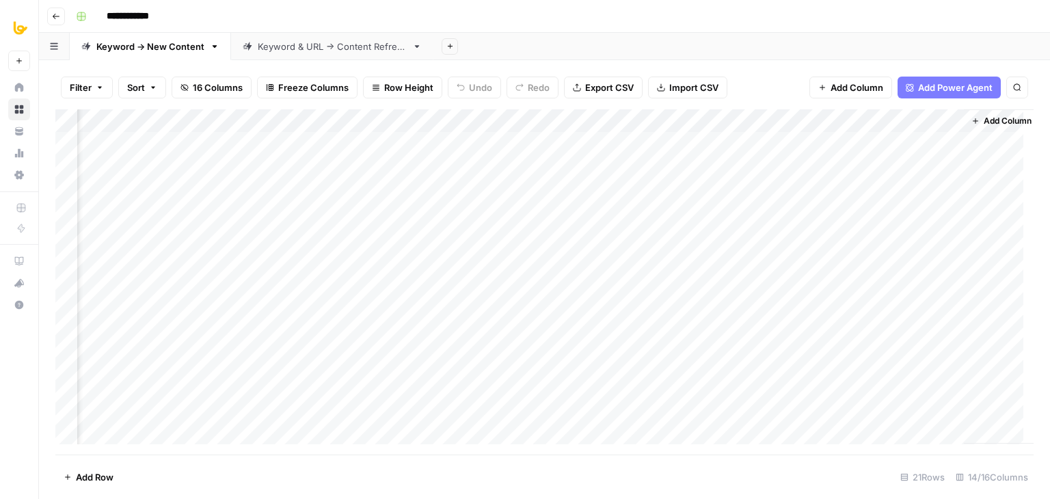
click at [697, 214] on div "Add Column" at bounding box center [544, 281] width 978 height 345
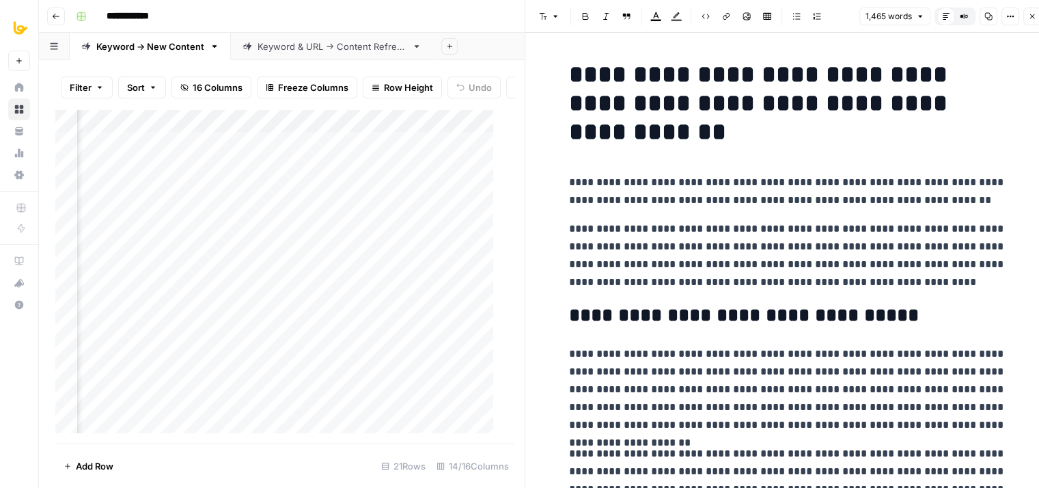
click at [1037, 13] on button "Close" at bounding box center [1033, 17] width 18 height 18
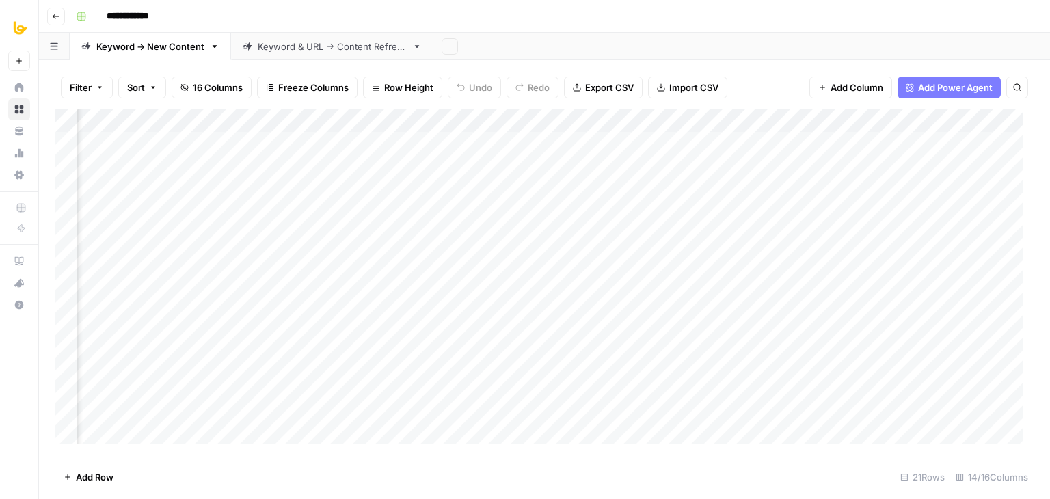
scroll to position [0, 481]
click at [391, 232] on div "Add Column" at bounding box center [544, 281] width 978 height 345
drag, startPoint x: 714, startPoint y: 454, endPoint x: 758, endPoint y: 447, distance: 44.4
click at [758, 447] on div "Filter Sort 16 Columns Freeze Columns Row Height Undo Redo Export CSV Import CS…" at bounding box center [544, 279] width 1011 height 439
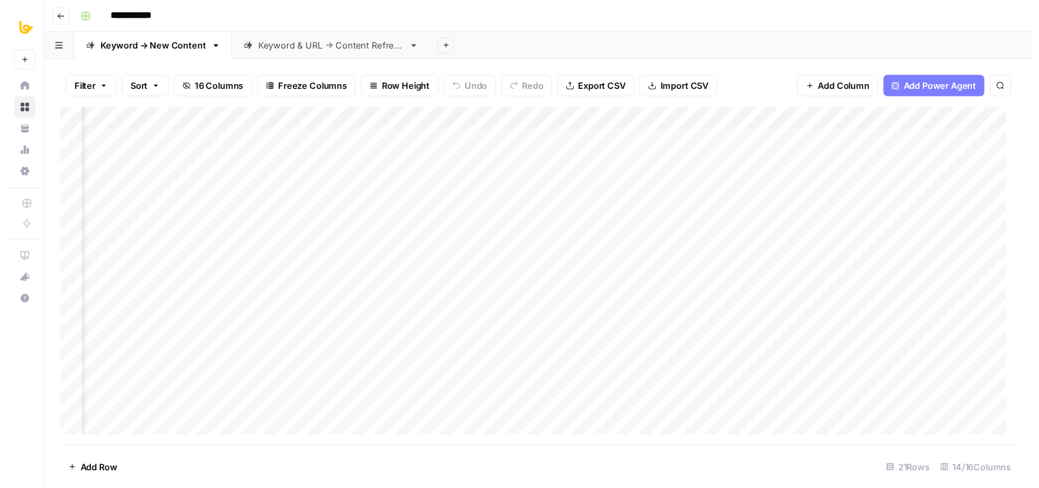
scroll to position [0, 365]
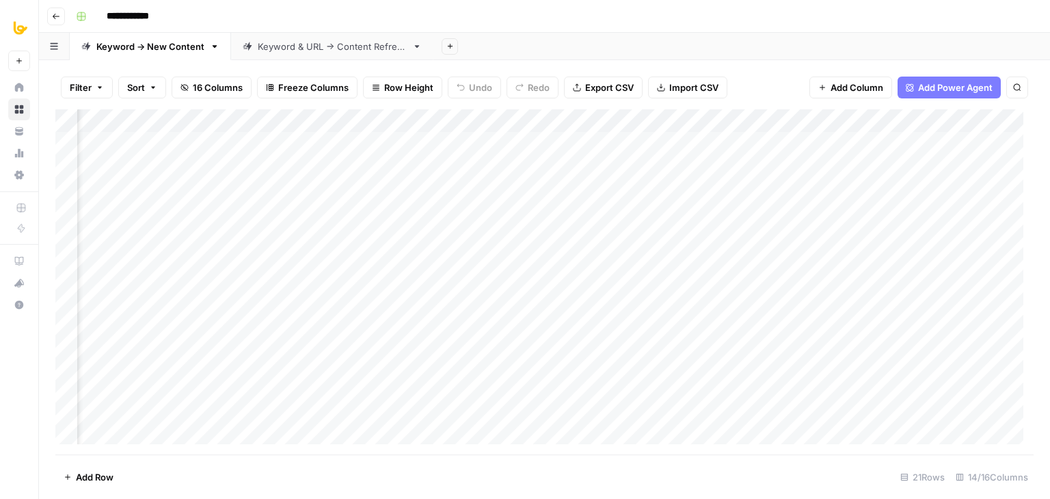
click at [555, 236] on div "Add Column" at bounding box center [544, 281] width 978 height 345
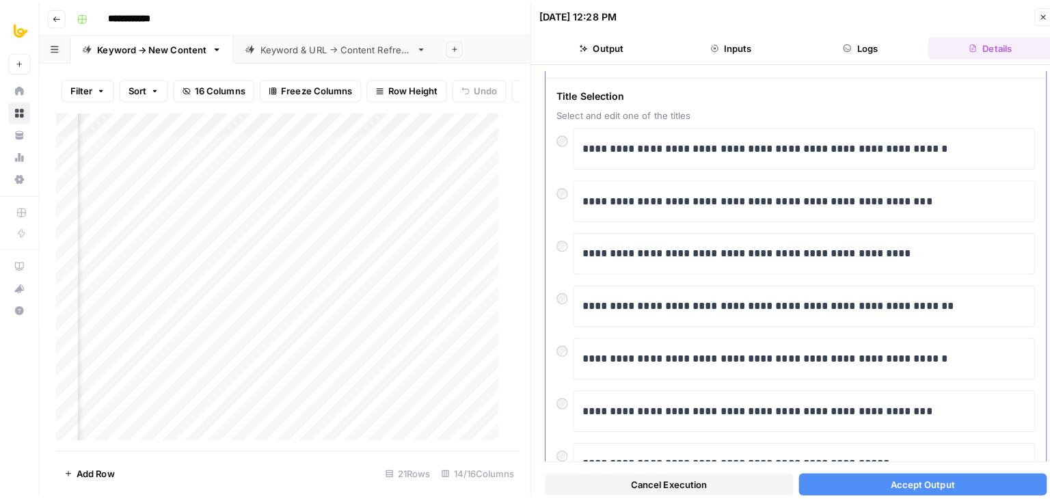
scroll to position [59, 0]
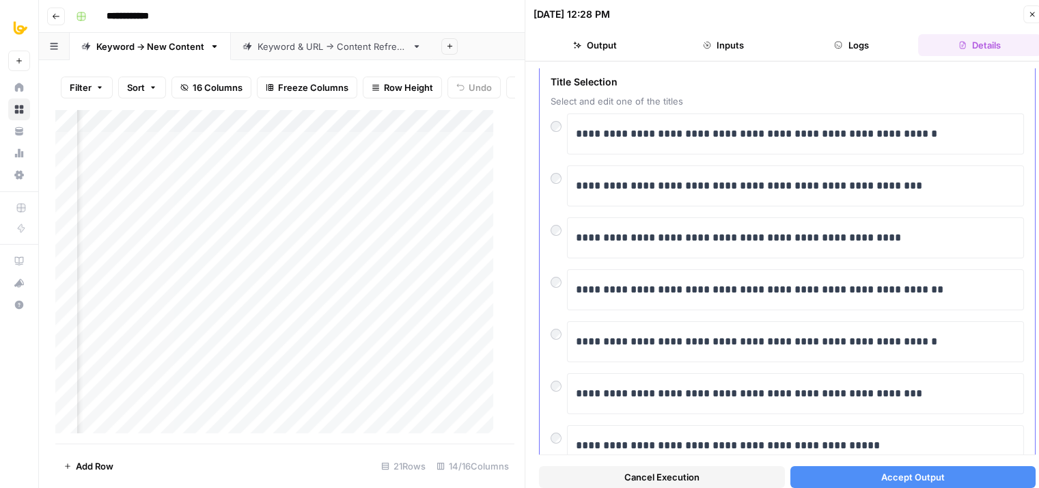
drag, startPoint x: 697, startPoint y: 140, endPoint x: 690, endPoint y: 170, distance: 30.8
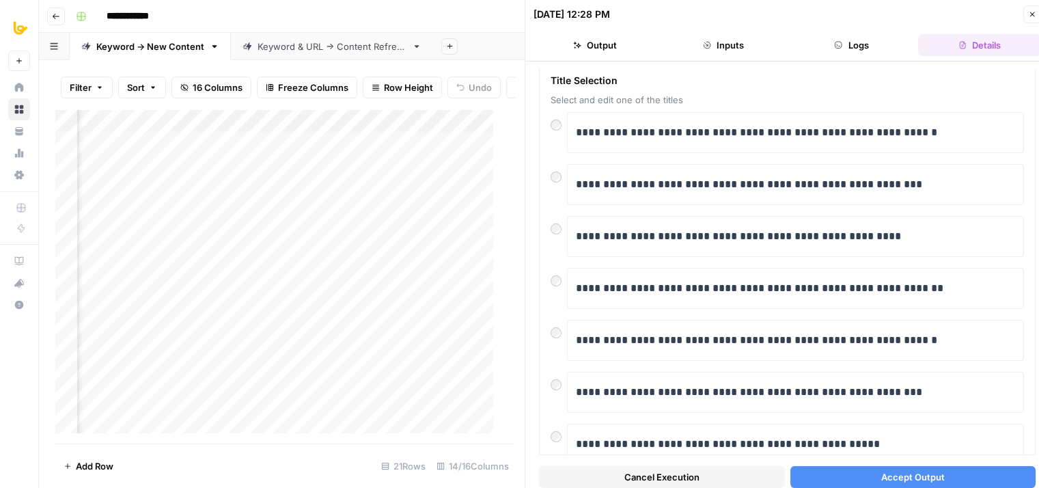
click at [882, 466] on button "Accept Output" at bounding box center [914, 477] width 246 height 22
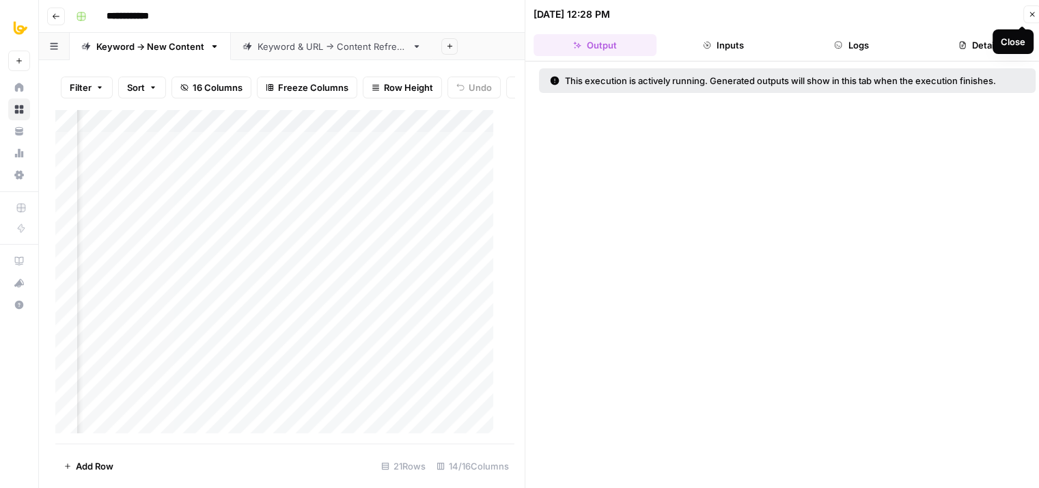
click at [1026, 20] on button "Close" at bounding box center [1033, 14] width 18 height 18
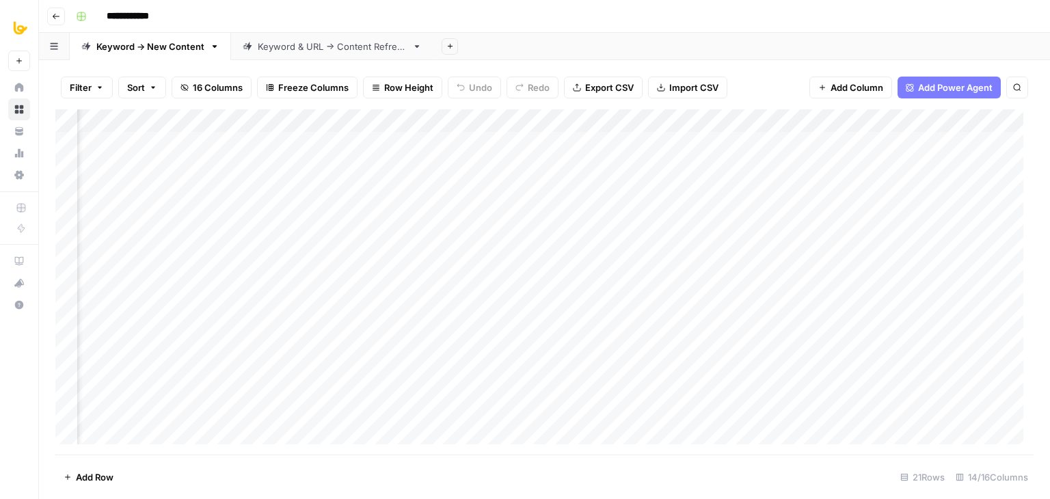
scroll to position [0, 573]
click at [328, 49] on div "Keyword & URL -> Content Refresh" at bounding box center [332, 47] width 149 height 14
click at [109, 44] on div "Keyword -> New Content" at bounding box center [150, 47] width 108 height 14
click at [793, 119] on div "Add Column" at bounding box center [544, 281] width 978 height 345
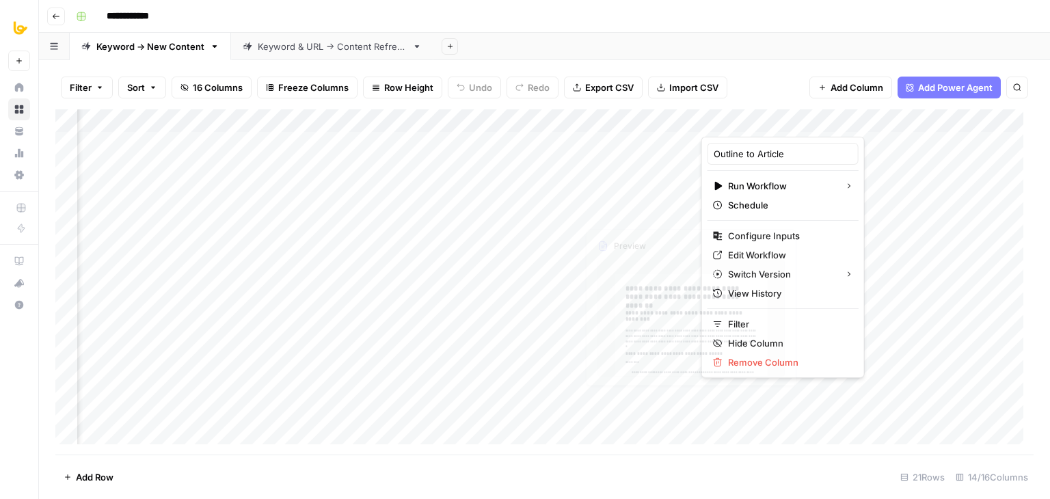
click at [620, 42] on div "Add Sheet" at bounding box center [741, 46] width 616 height 27
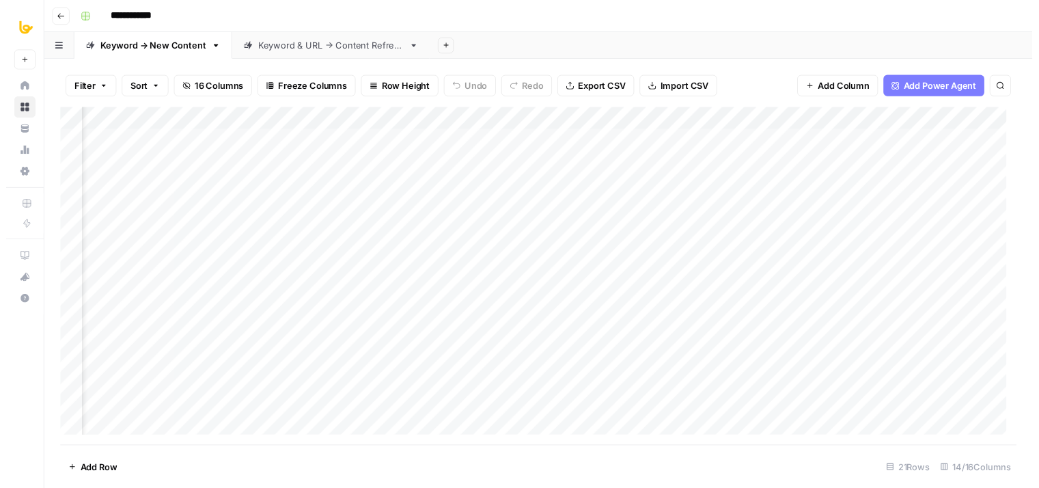
scroll to position [0, 752]
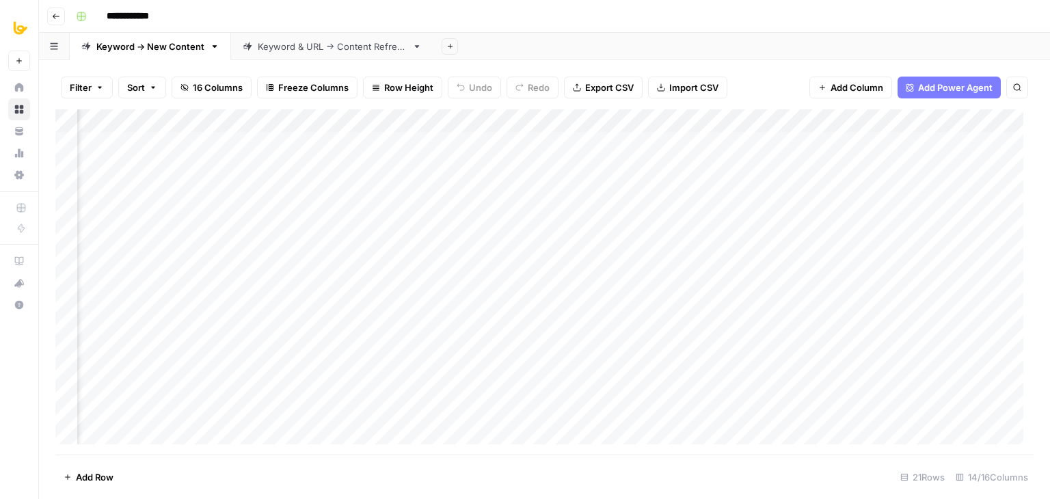
click at [537, 235] on div "Add Column" at bounding box center [544, 281] width 978 height 345
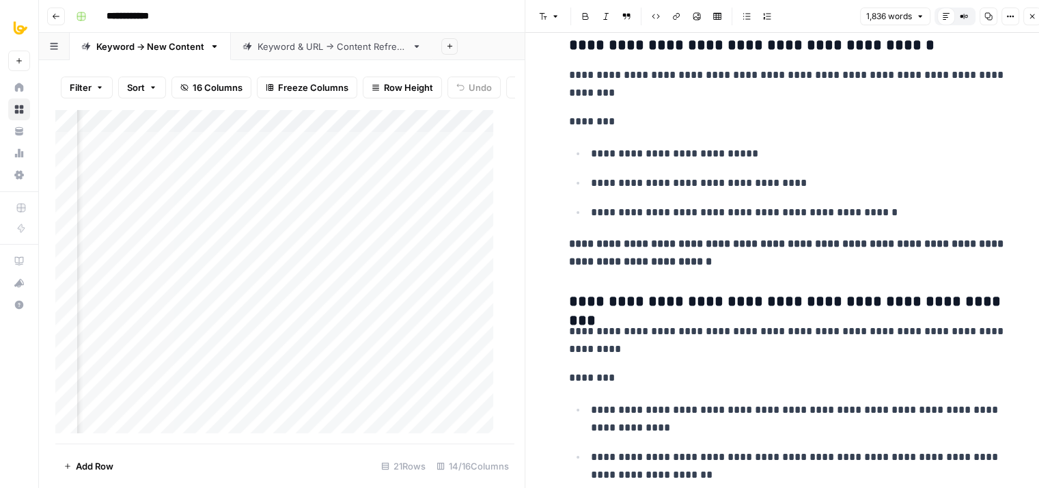
drag, startPoint x: 724, startPoint y: 93, endPoint x: 713, endPoint y: 255, distance: 162.4
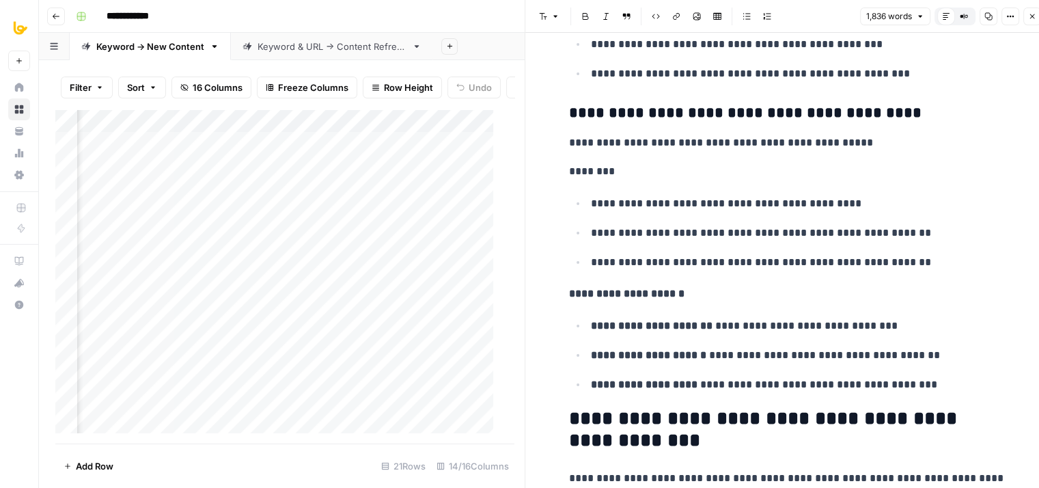
drag, startPoint x: 777, startPoint y: 155, endPoint x: 778, endPoint y: 495, distance: 340.3
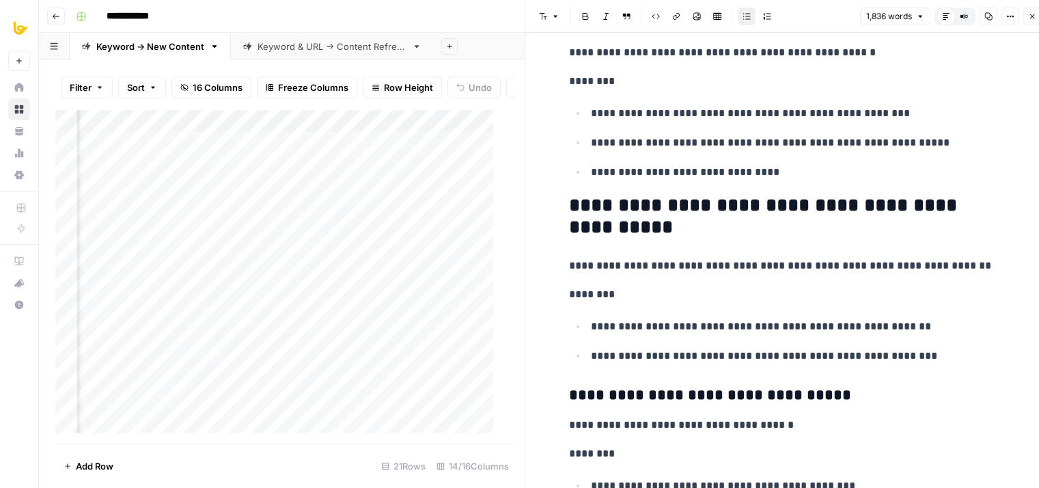
drag, startPoint x: 784, startPoint y: 160, endPoint x: 733, endPoint y: 501, distance: 344.8
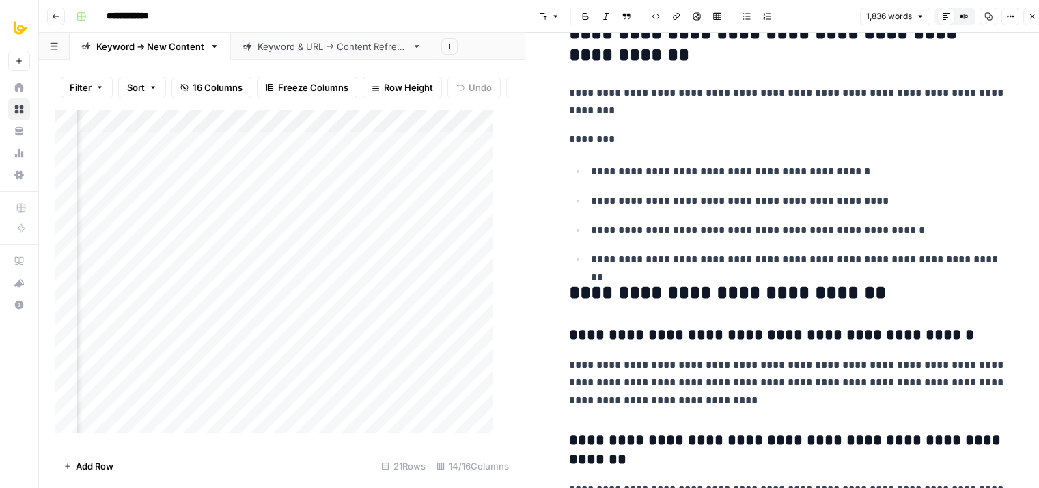
scroll to position [8648, 0]
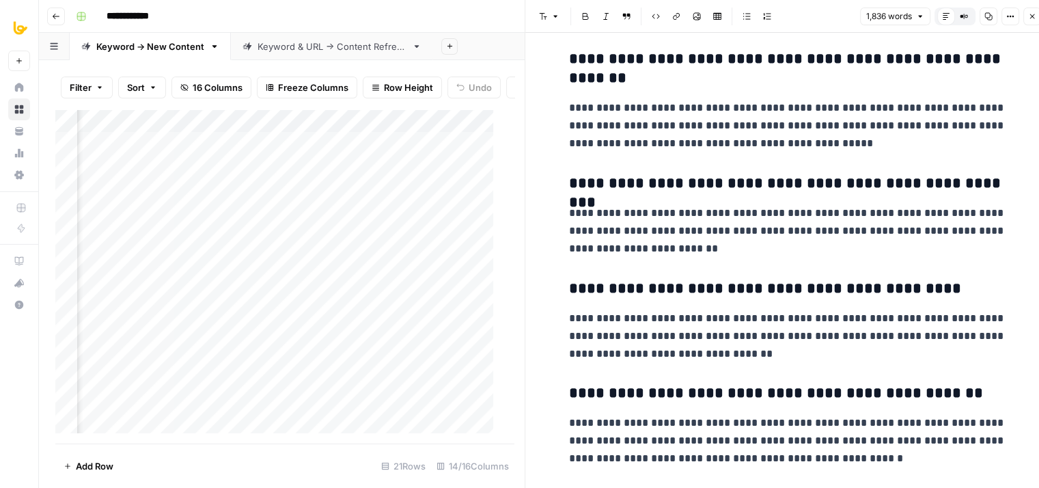
drag, startPoint x: 763, startPoint y: 260, endPoint x: 735, endPoint y: 530, distance: 271.4
click at [1033, 22] on button "Close" at bounding box center [1033, 17] width 18 height 18
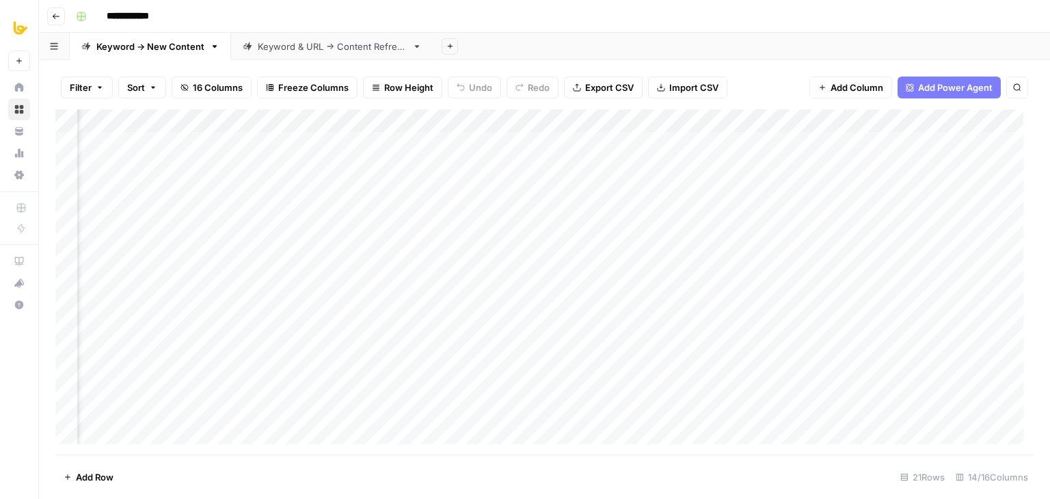
click at [604, 232] on div "Add Column" at bounding box center [544, 281] width 978 height 345
click at [784, 233] on div "Add Column" at bounding box center [544, 281] width 978 height 345
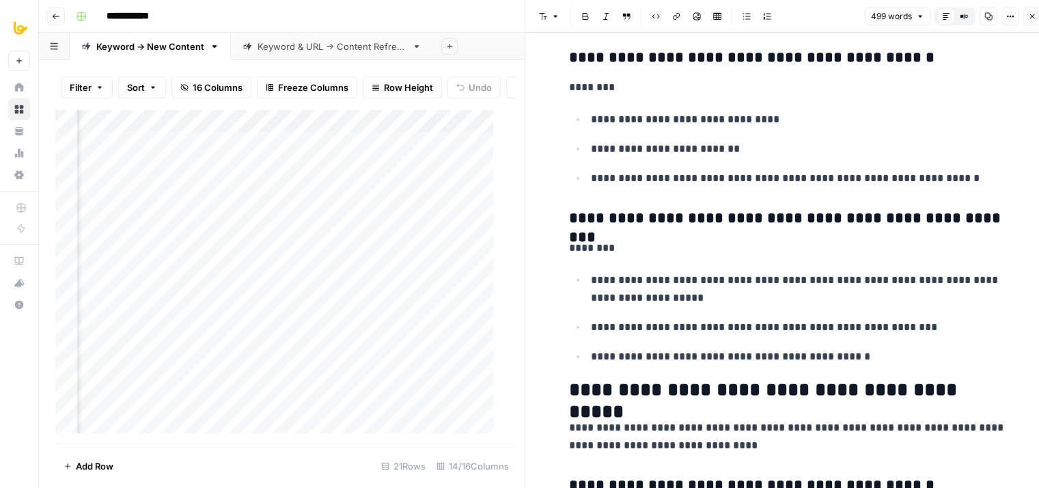
drag, startPoint x: 856, startPoint y: 252, endPoint x: 842, endPoint y: 341, distance: 89.9
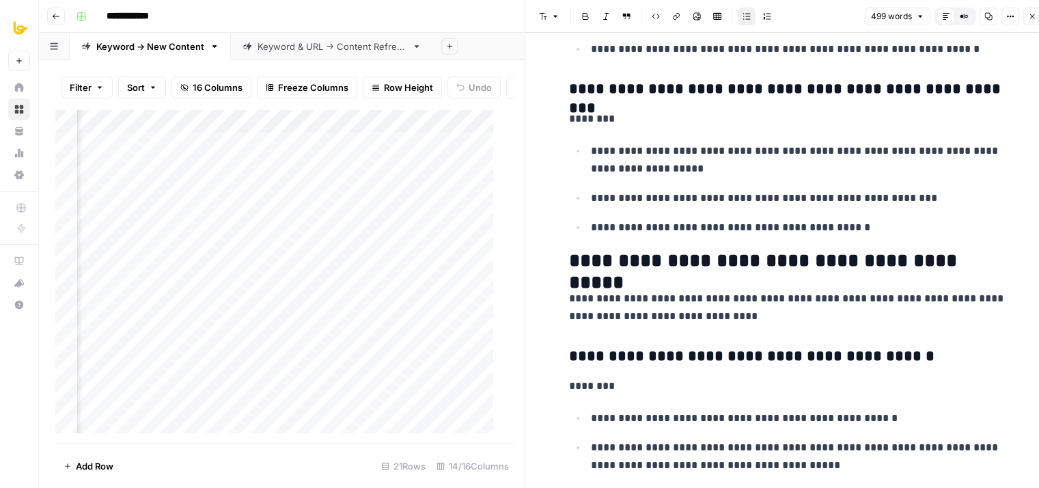
scroll to position [653, 0]
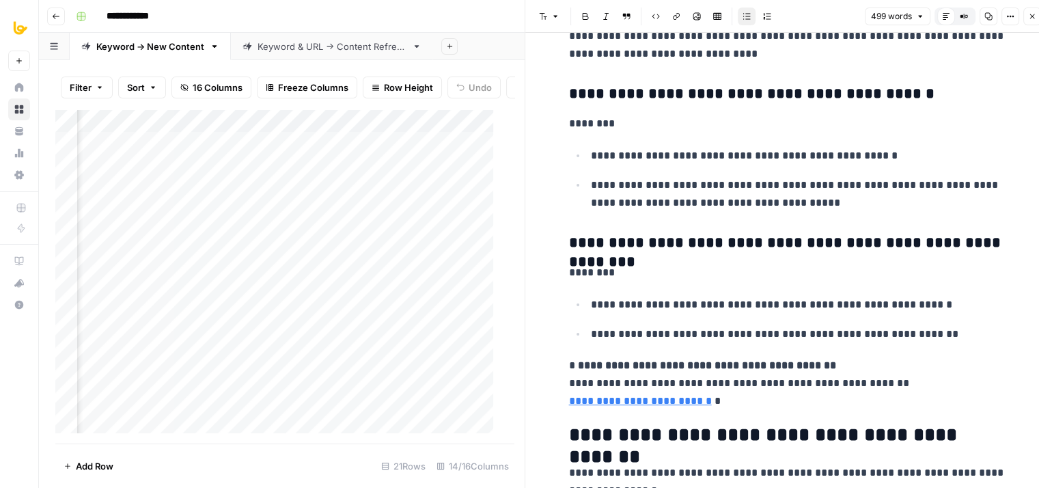
drag, startPoint x: 838, startPoint y: 173, endPoint x: 842, endPoint y: 258, distance: 85.5
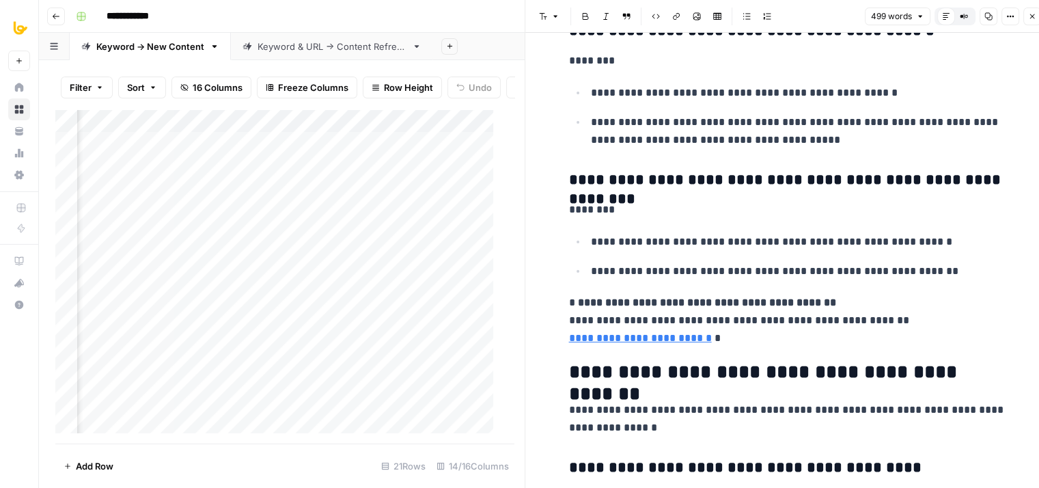
scroll to position [870, 0]
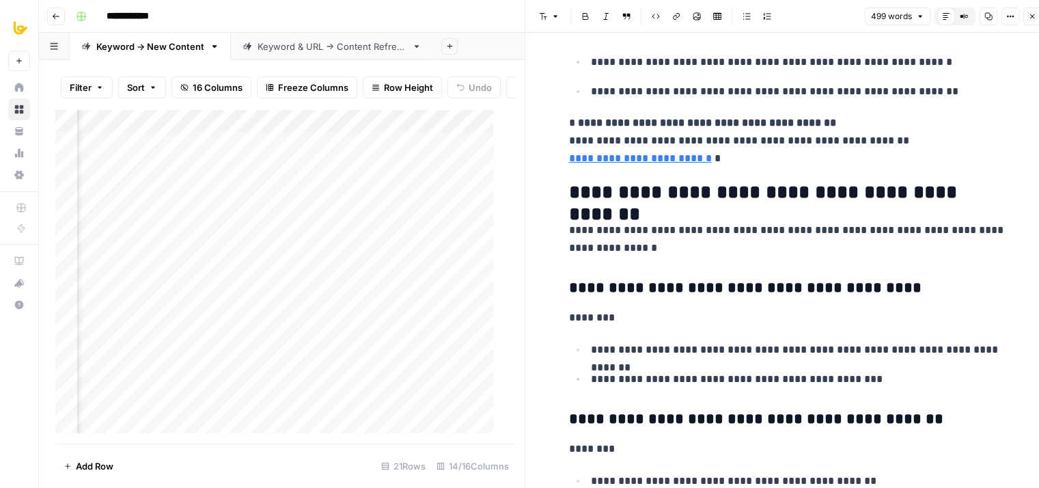
drag, startPoint x: 760, startPoint y: 225, endPoint x: 750, endPoint y: 348, distance: 123.4
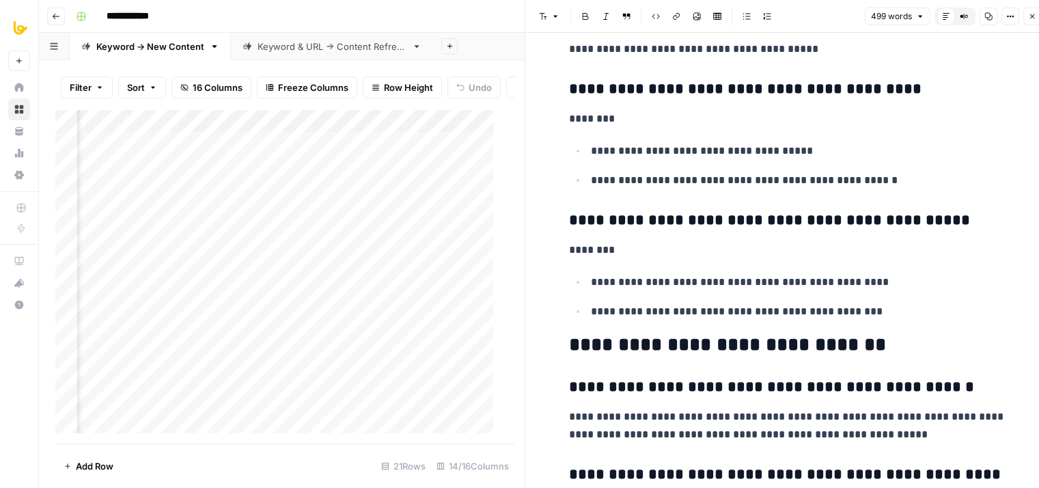
drag, startPoint x: 852, startPoint y: 240, endPoint x: 847, endPoint y: 392, distance: 151.8
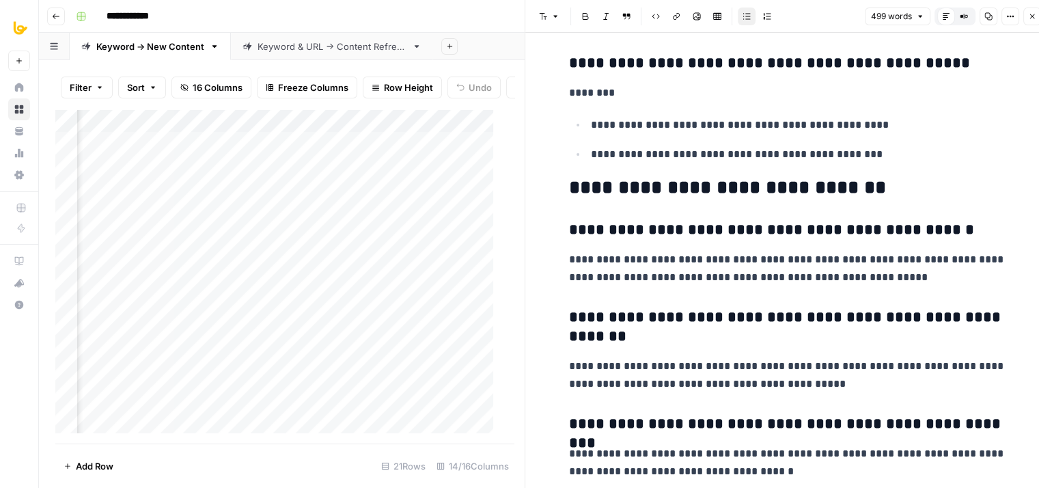
scroll to position [1719, 0]
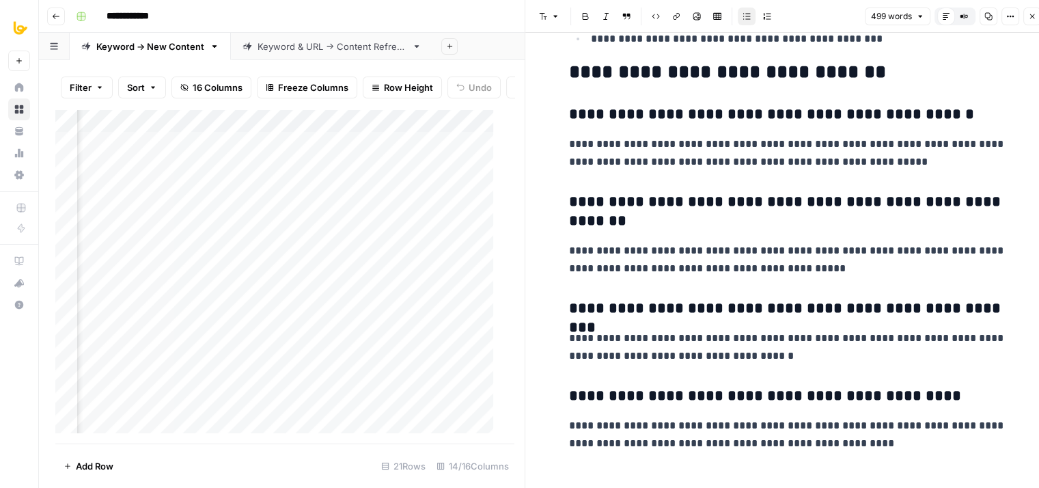
drag, startPoint x: 869, startPoint y: 336, endPoint x: 869, endPoint y: 416, distance: 80.6
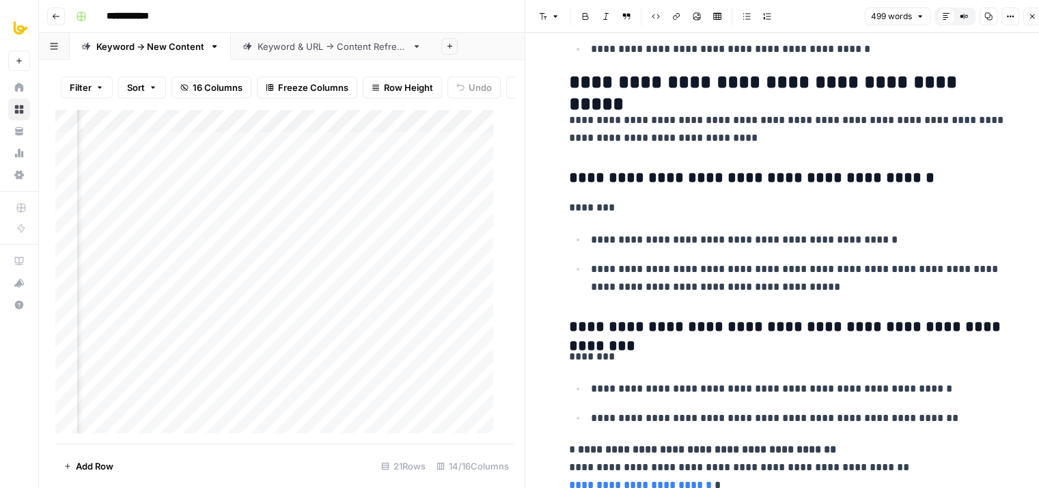
scroll to position [0, 0]
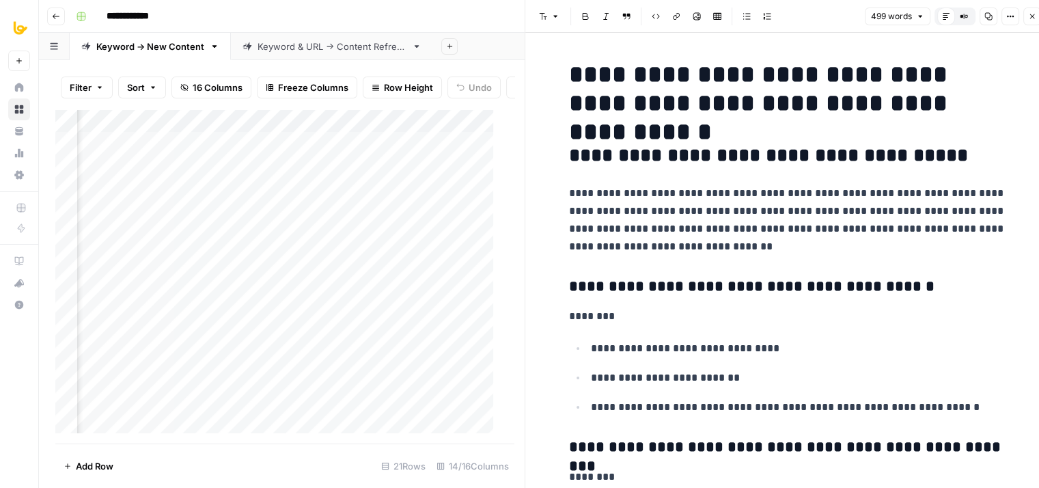
drag, startPoint x: 870, startPoint y: 435, endPoint x: 920, endPoint y: 147, distance: 292.8
drag, startPoint x: 875, startPoint y: 297, endPoint x: 884, endPoint y: 154, distance: 142.5
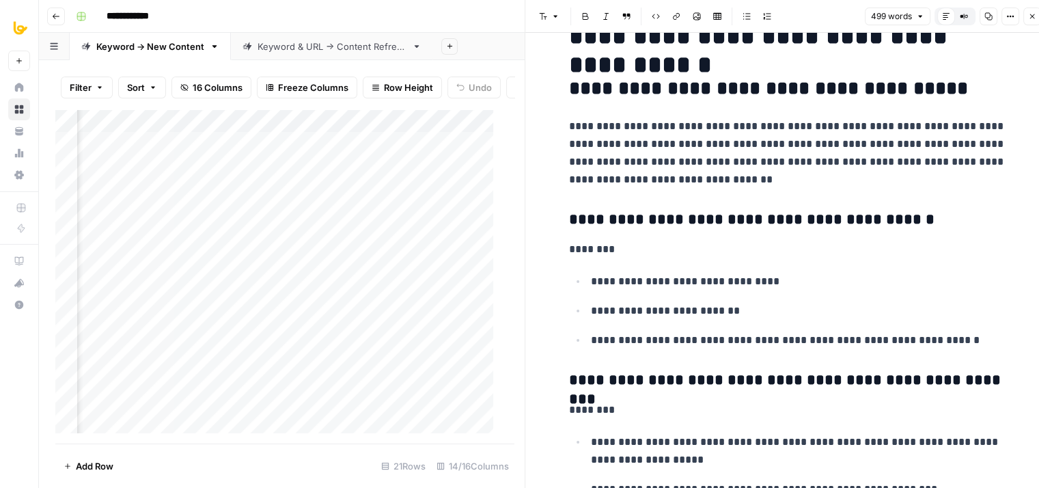
scroll to position [167, 0]
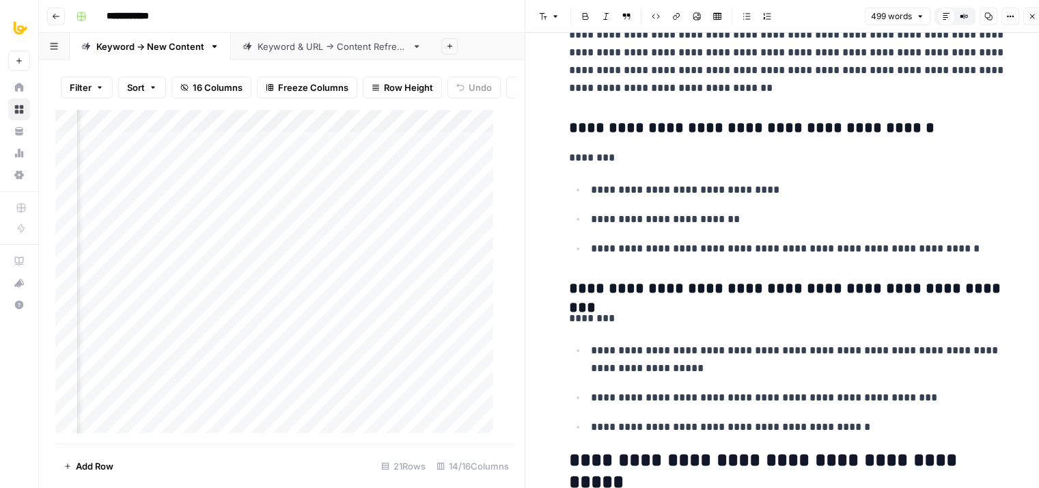
drag, startPoint x: 888, startPoint y: 178, endPoint x: 886, endPoint y: 206, distance: 27.4
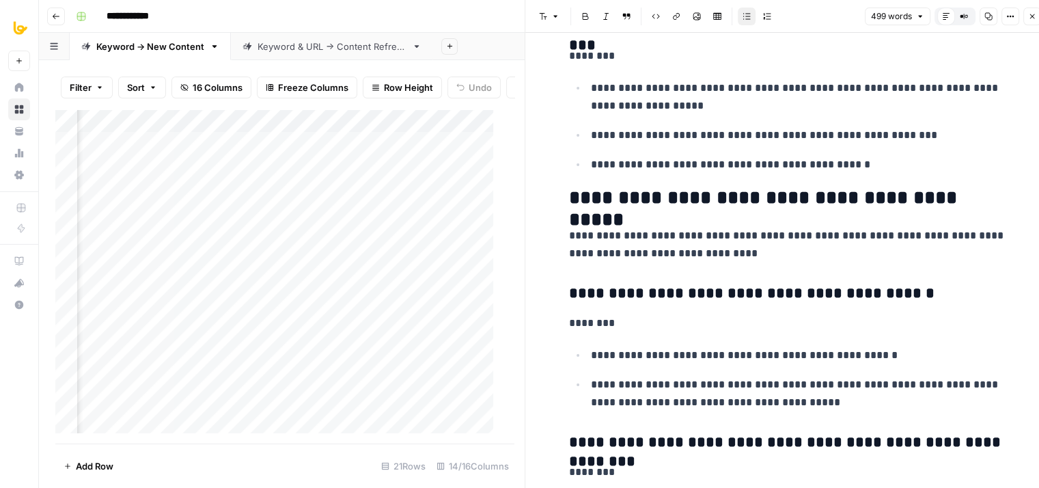
drag, startPoint x: 856, startPoint y: 202, endPoint x: 875, endPoint y: 304, distance: 103.6
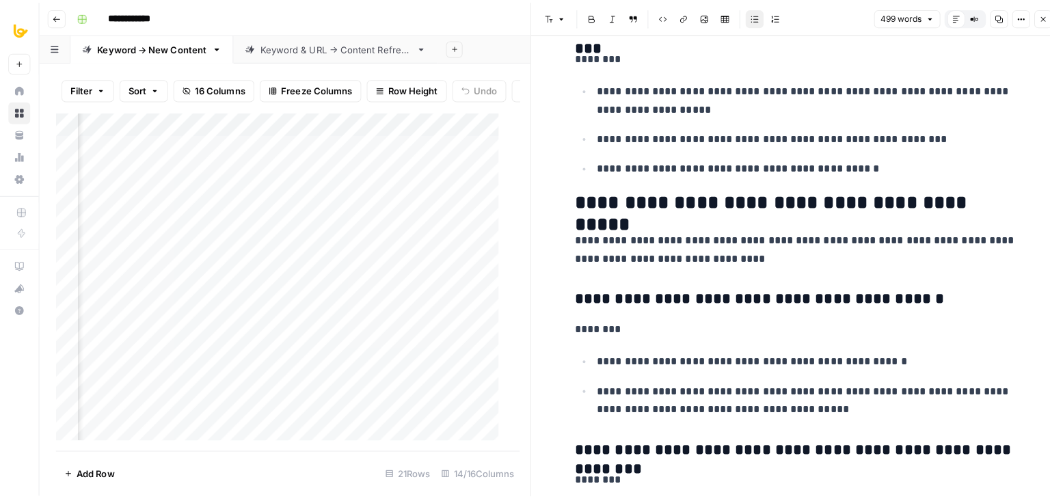
scroll to position [463, 0]
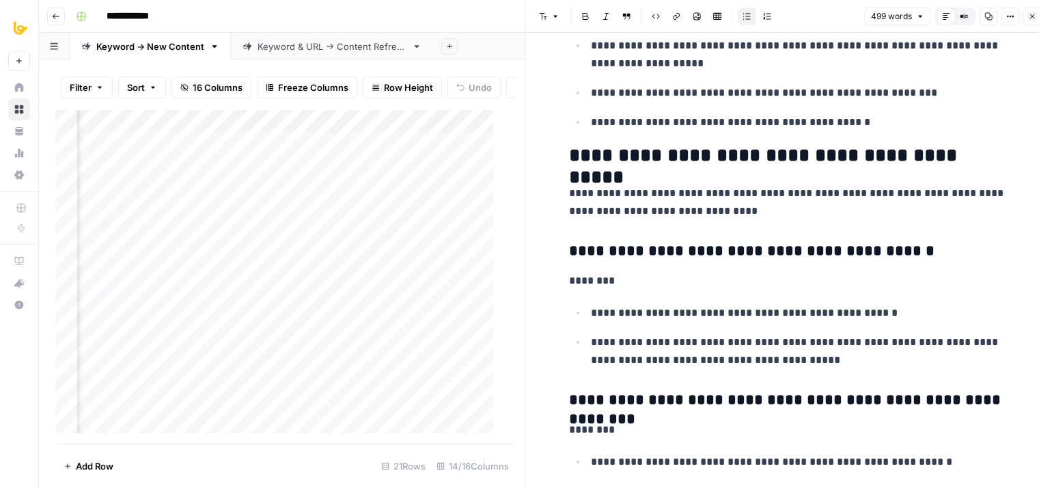
click at [1033, 9] on button "Close" at bounding box center [1033, 17] width 18 height 18
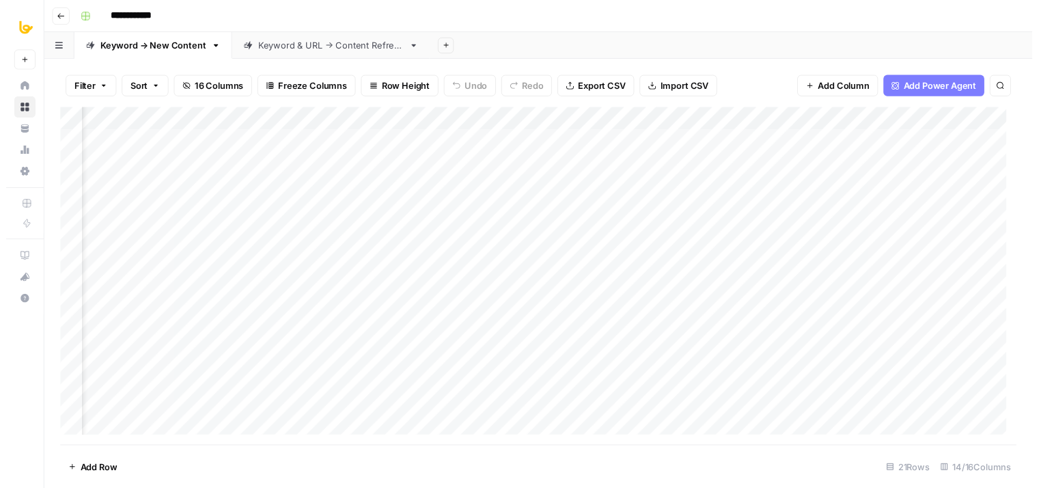
scroll to position [0, 1095]
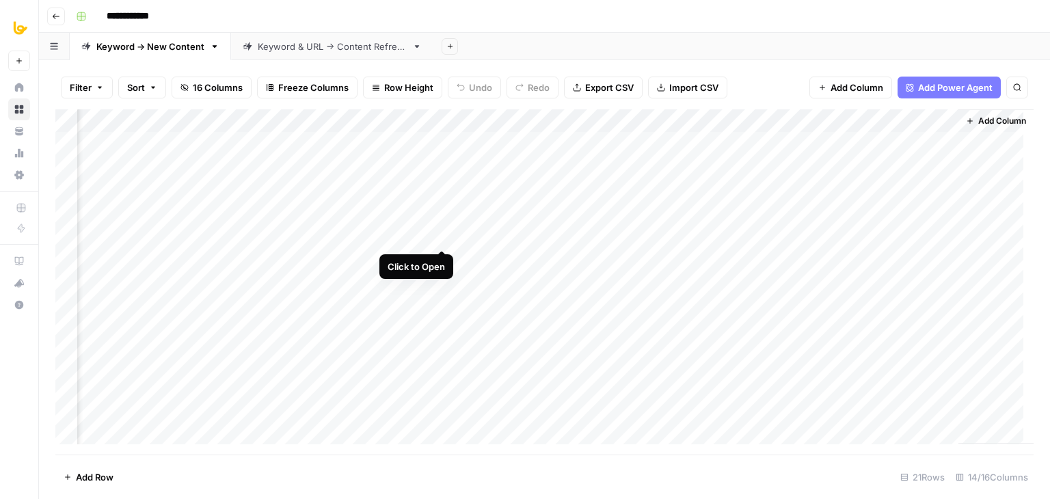
click at [439, 238] on div "Add Column" at bounding box center [544, 281] width 978 height 345
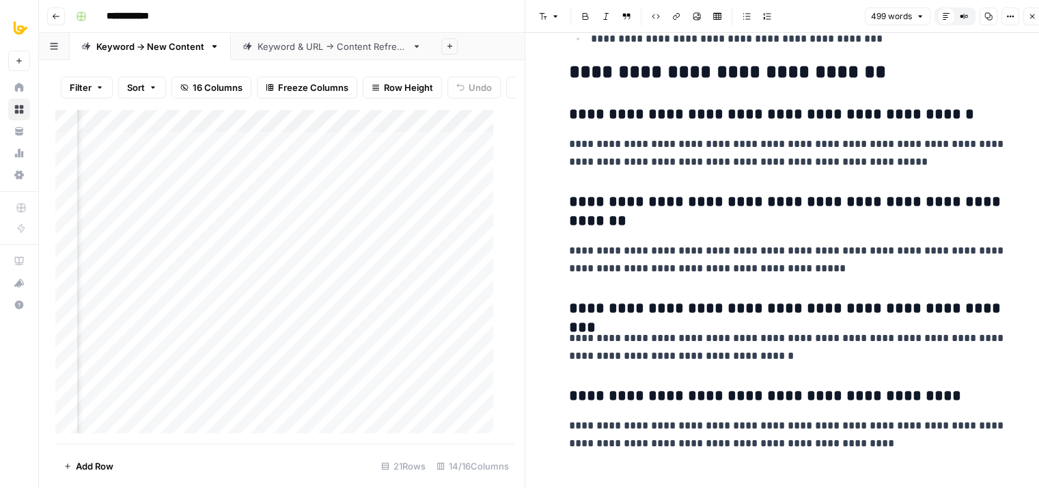
drag, startPoint x: 772, startPoint y: 96, endPoint x: 769, endPoint y: 299, distance: 202.3
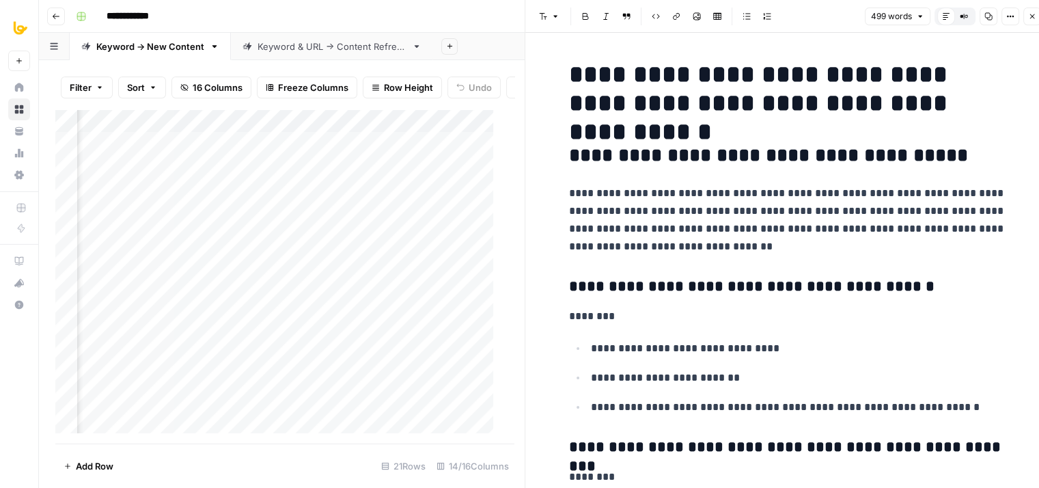
drag, startPoint x: 821, startPoint y: 340, endPoint x: 851, endPoint y: 121, distance: 221.5
click at [1033, 11] on button "Close" at bounding box center [1033, 17] width 18 height 18
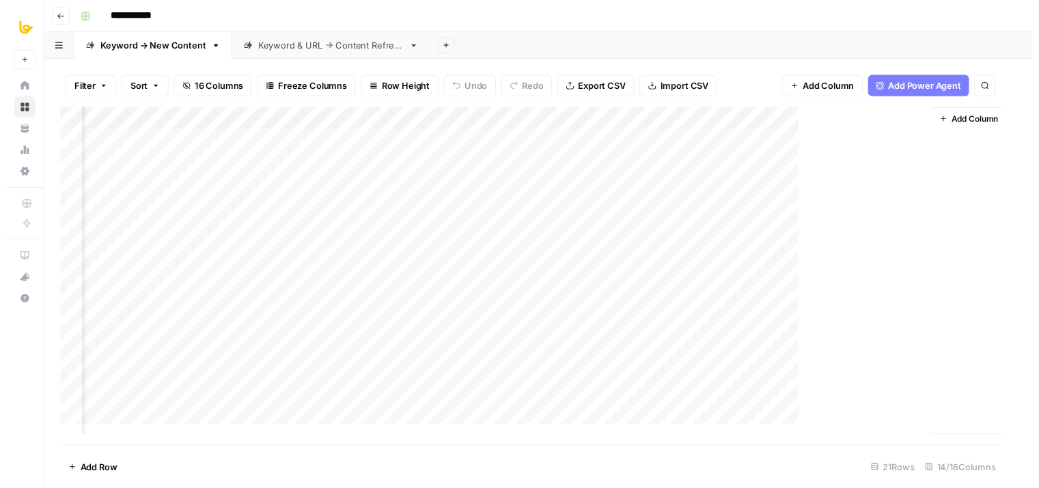
scroll to position [0, 1078]
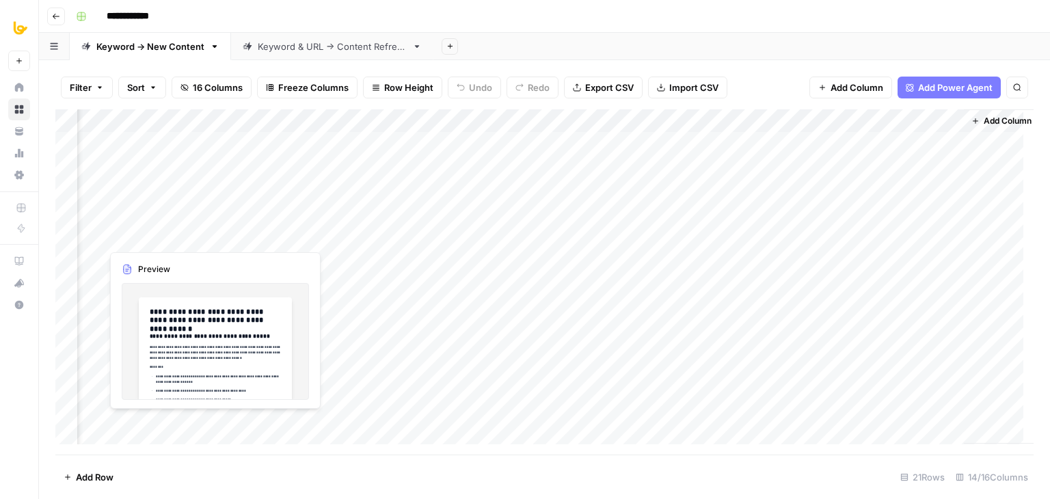
click at [206, 237] on div "Add Column" at bounding box center [544, 281] width 978 height 345
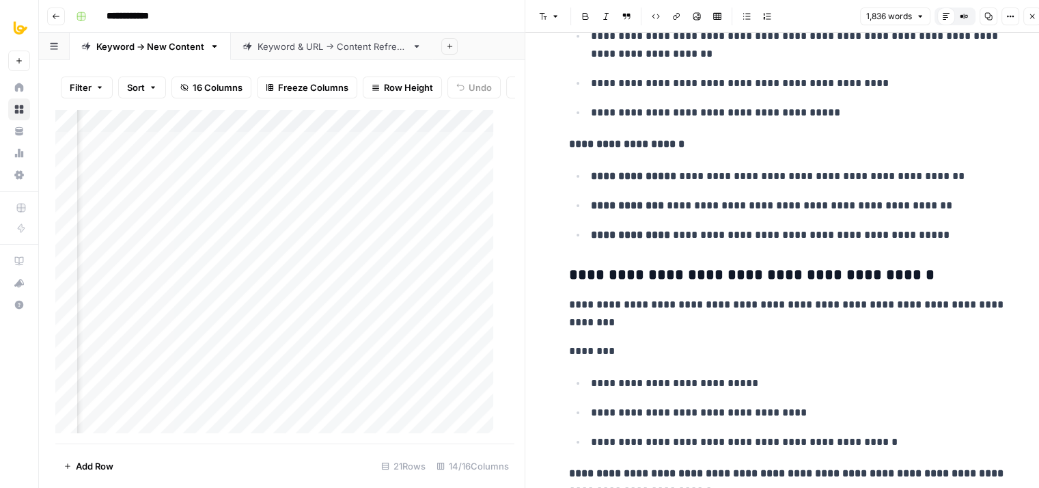
drag, startPoint x: 700, startPoint y: 125, endPoint x: 681, endPoint y: 244, distance: 120.5
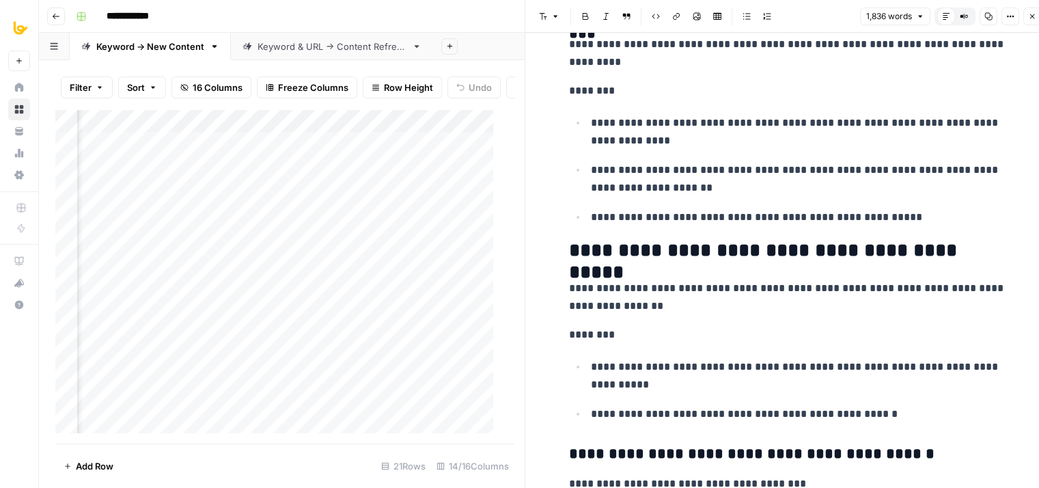
drag, startPoint x: 692, startPoint y: 203, endPoint x: 680, endPoint y: 352, distance: 149.4
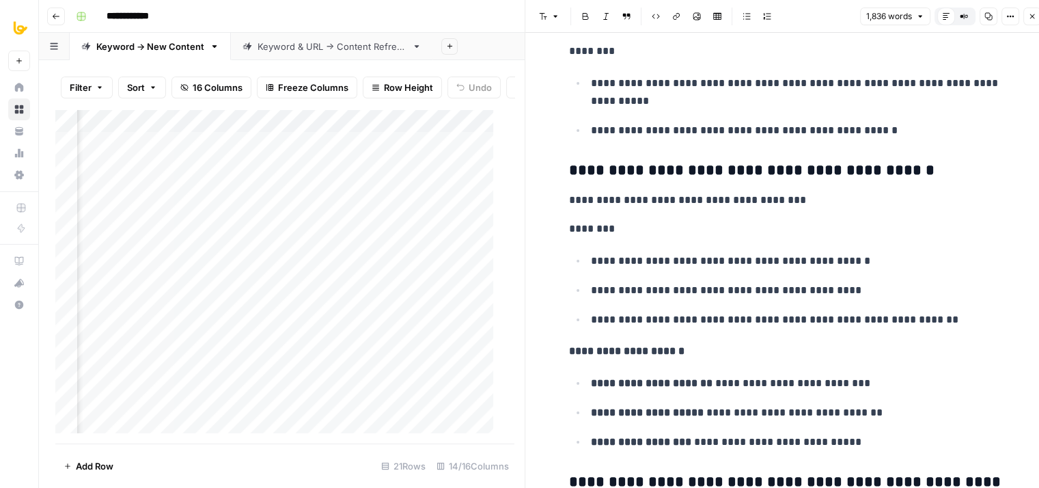
drag, startPoint x: 694, startPoint y: 233, endPoint x: 681, endPoint y: 368, distance: 136.0
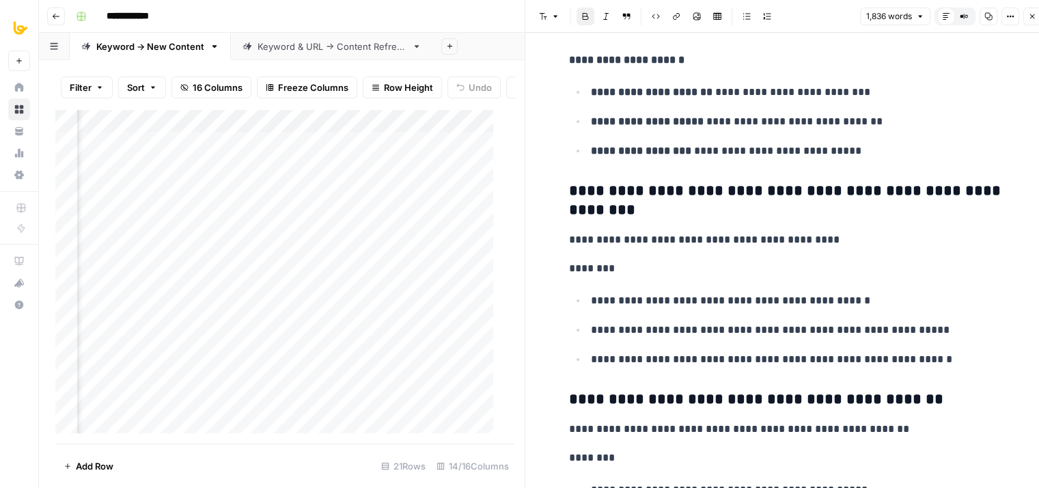
drag, startPoint x: 694, startPoint y: 228, endPoint x: 683, endPoint y: 353, distance: 125.5
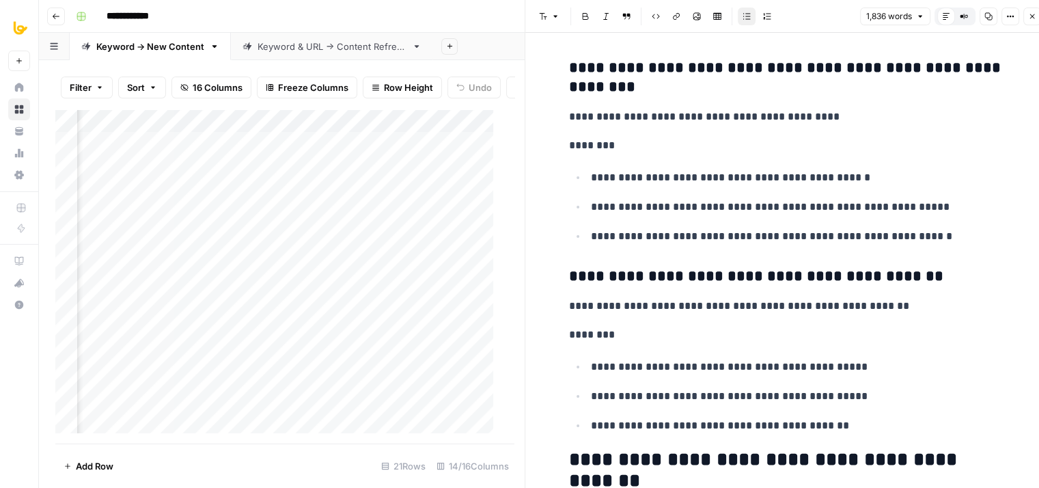
drag, startPoint x: 708, startPoint y: 203, endPoint x: 716, endPoint y: 156, distance: 47.2
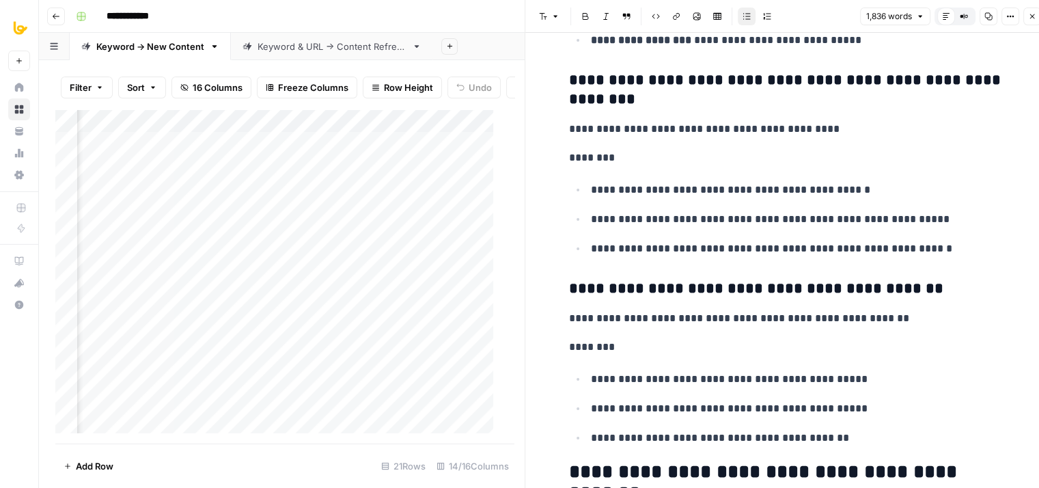
click at [1033, 20] on icon "button" at bounding box center [1032, 16] width 8 height 8
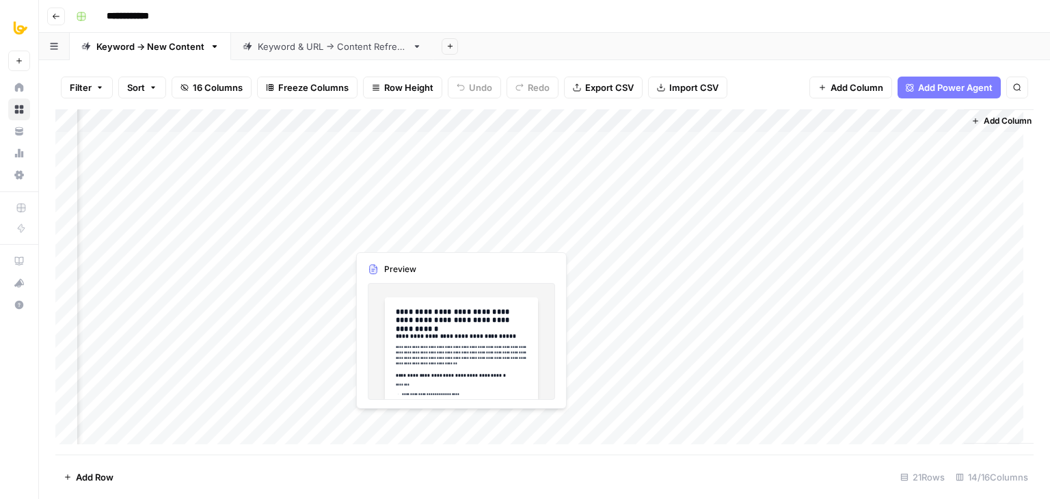
click at [457, 236] on div "Add Column" at bounding box center [544, 281] width 978 height 345
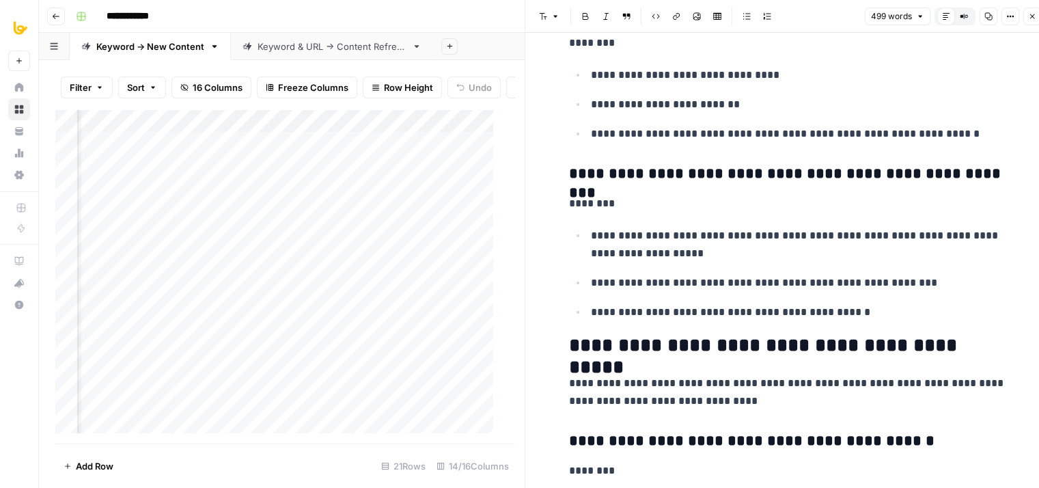
drag, startPoint x: 735, startPoint y: 178, endPoint x: 717, endPoint y: 284, distance: 107.5
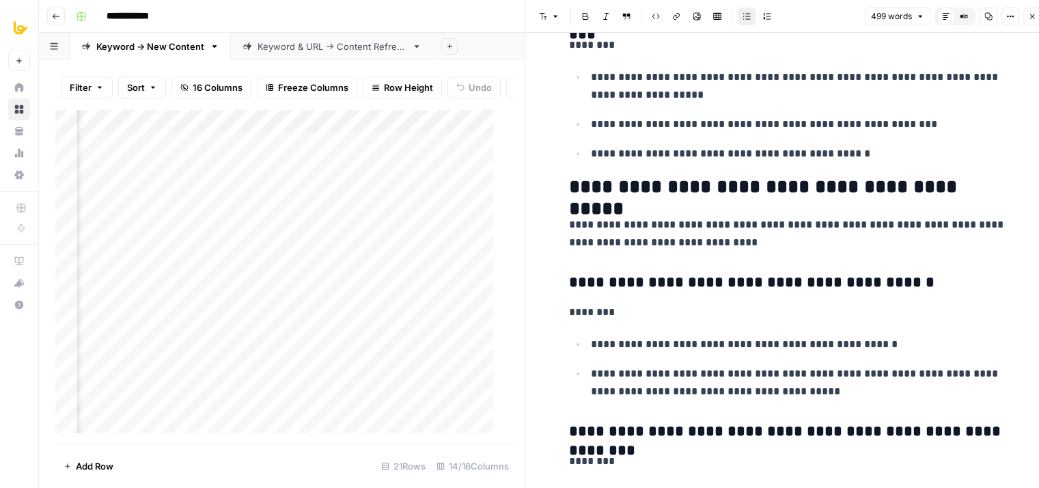
scroll to position [528, 0]
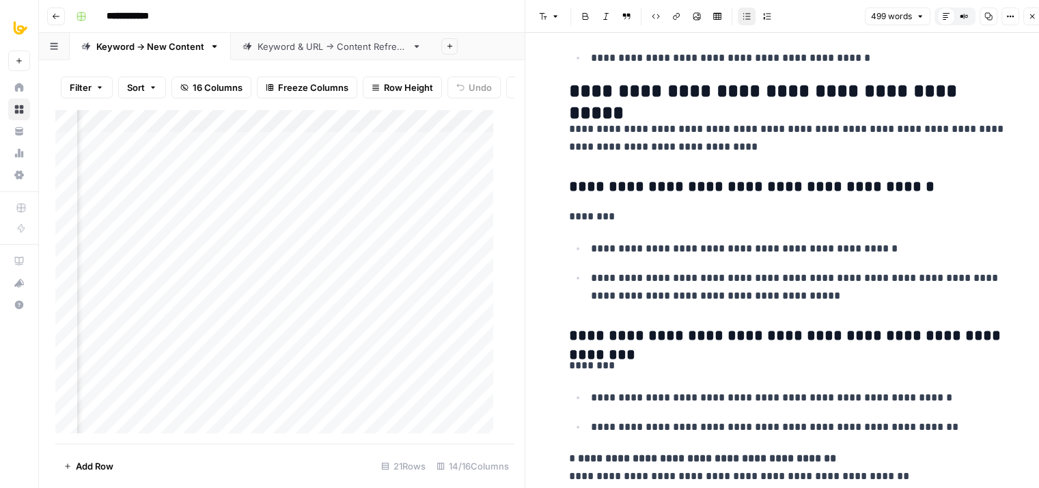
drag, startPoint x: 727, startPoint y: 228, endPoint x: 716, endPoint y: 340, distance: 112.6
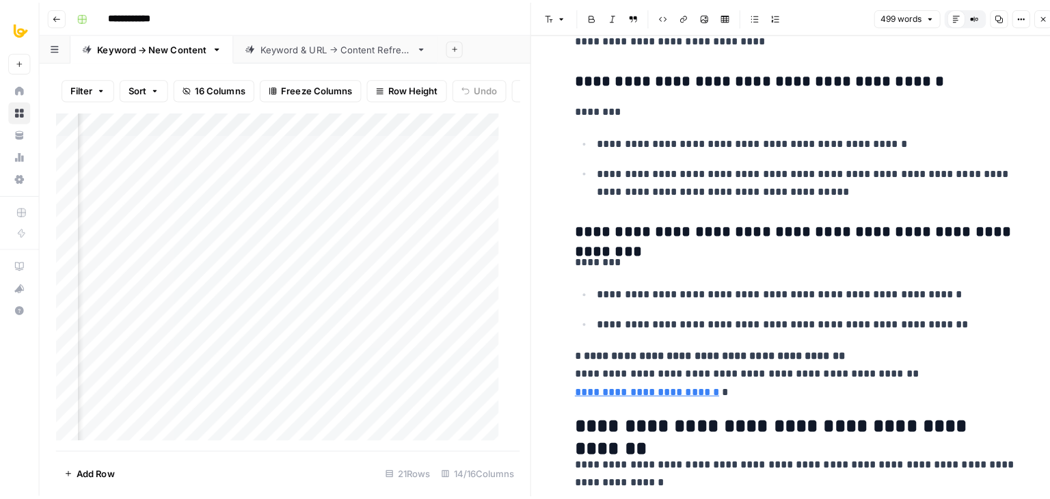
scroll to position [707, 0]
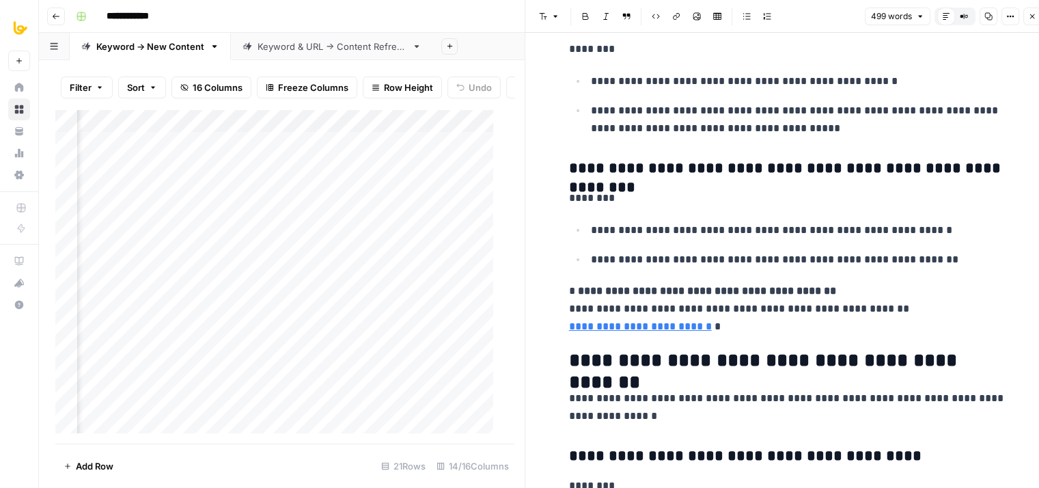
drag, startPoint x: 675, startPoint y: 191, endPoint x: 668, endPoint y: 273, distance: 83.0
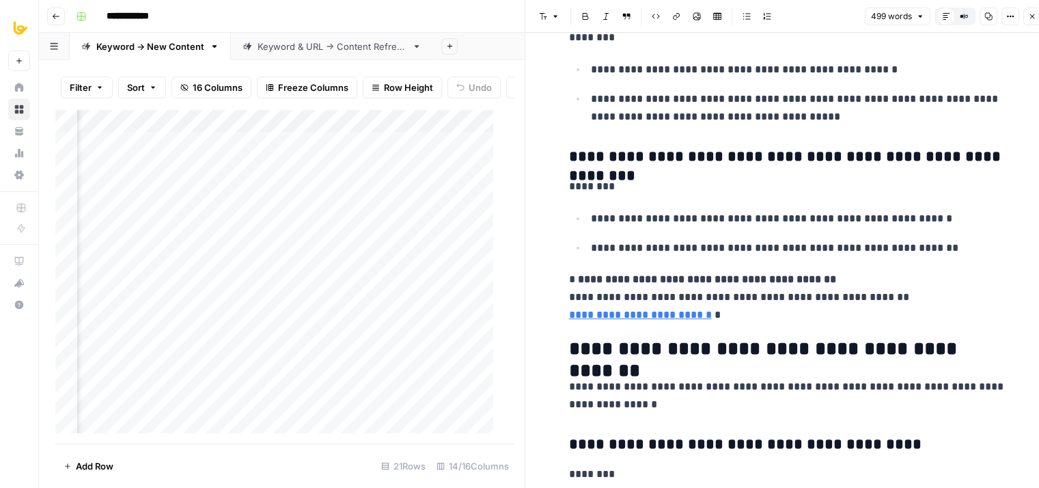
click at [1035, 14] on icon "button" at bounding box center [1032, 16] width 8 height 8
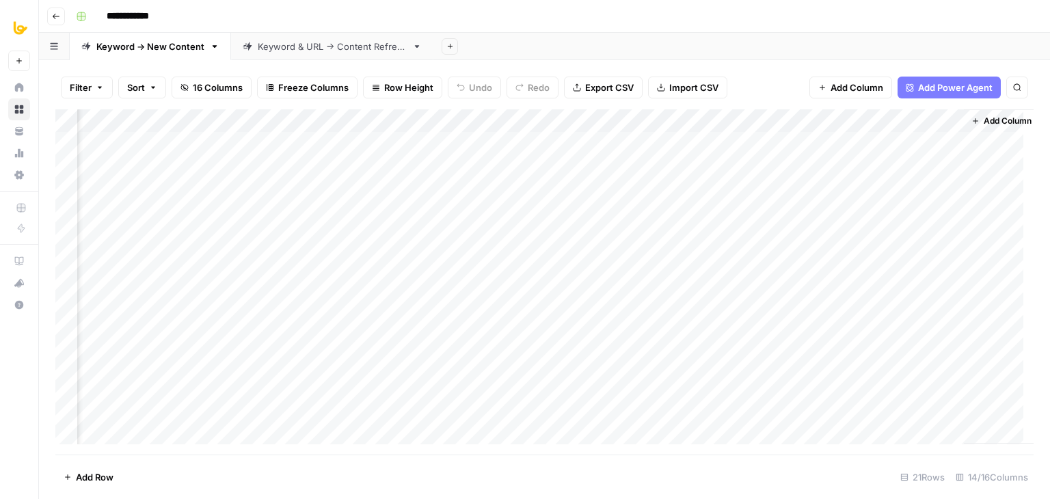
click at [529, 233] on div "Add Column" at bounding box center [544, 281] width 978 height 345
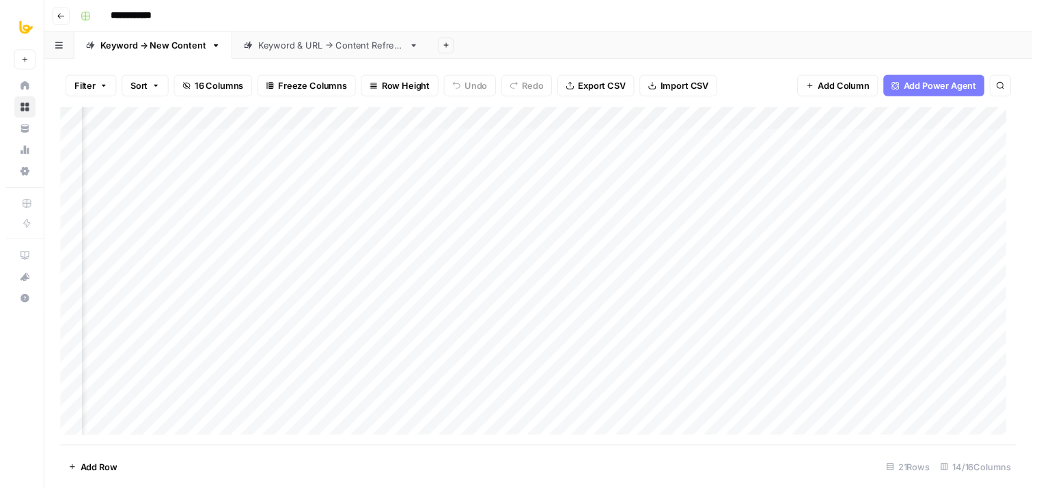
scroll to position [0, 1095]
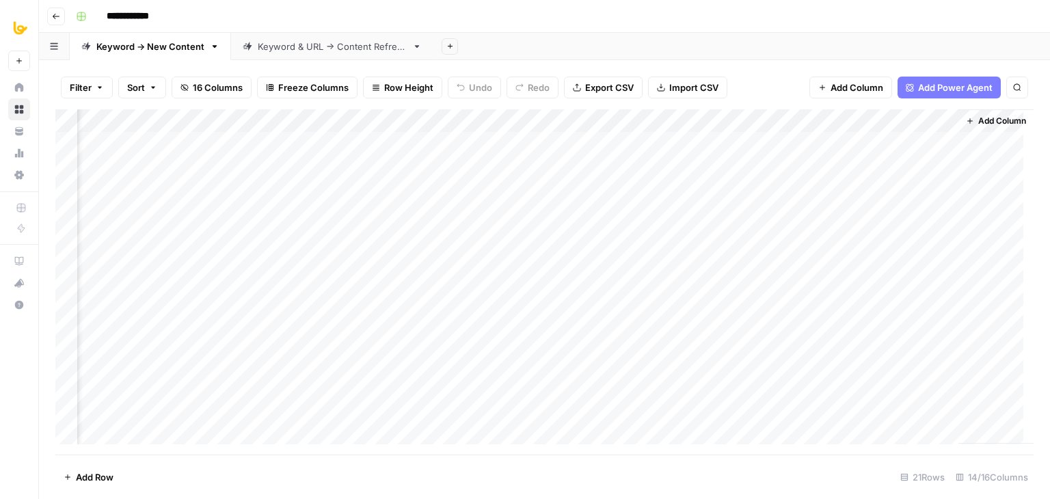
click at [549, 120] on div "Add Column" at bounding box center [544, 281] width 978 height 345
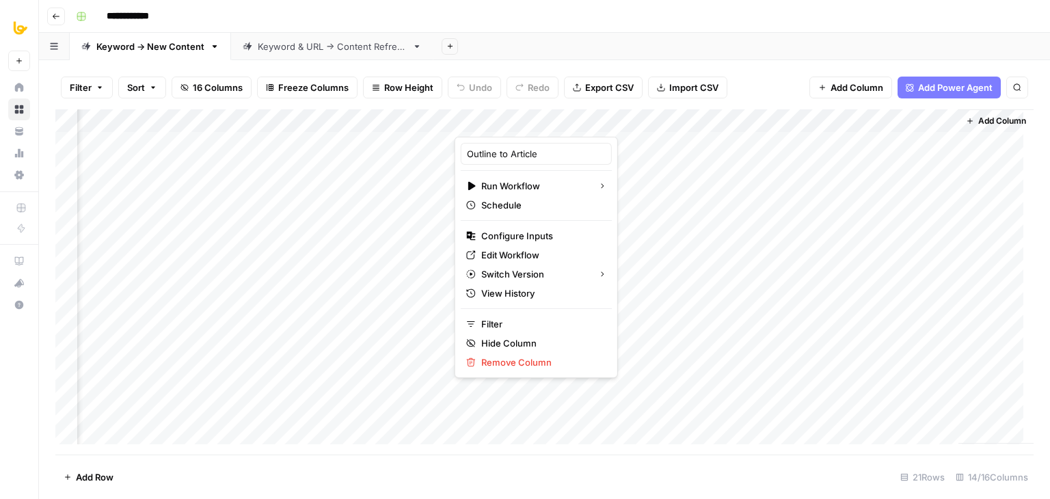
click at [586, 42] on div "Add Sheet" at bounding box center [741, 46] width 616 height 27
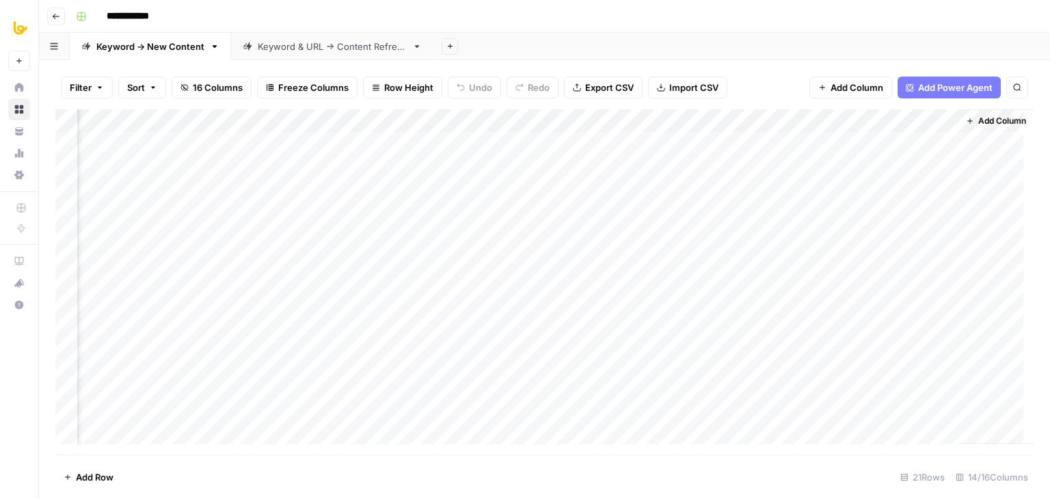
click at [548, 141] on div "Add Column" at bounding box center [544, 281] width 978 height 345
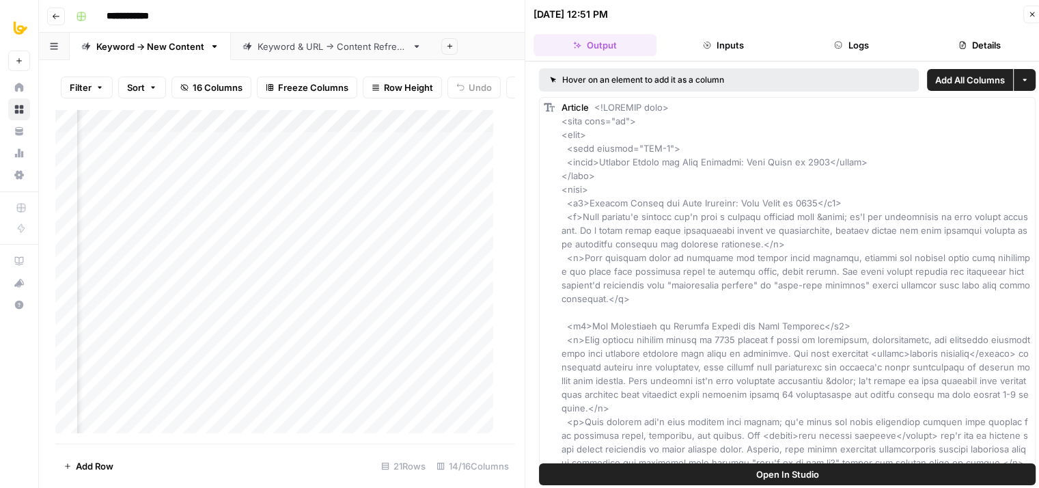
click at [838, 40] on button "Logs" at bounding box center [852, 45] width 123 height 22
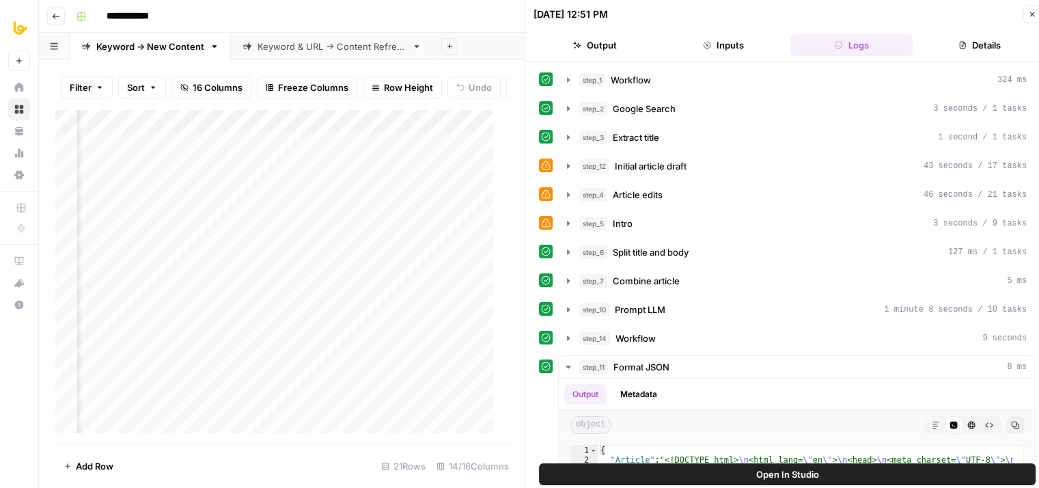
click at [761, 49] on button "Inputs" at bounding box center [723, 45] width 123 height 22
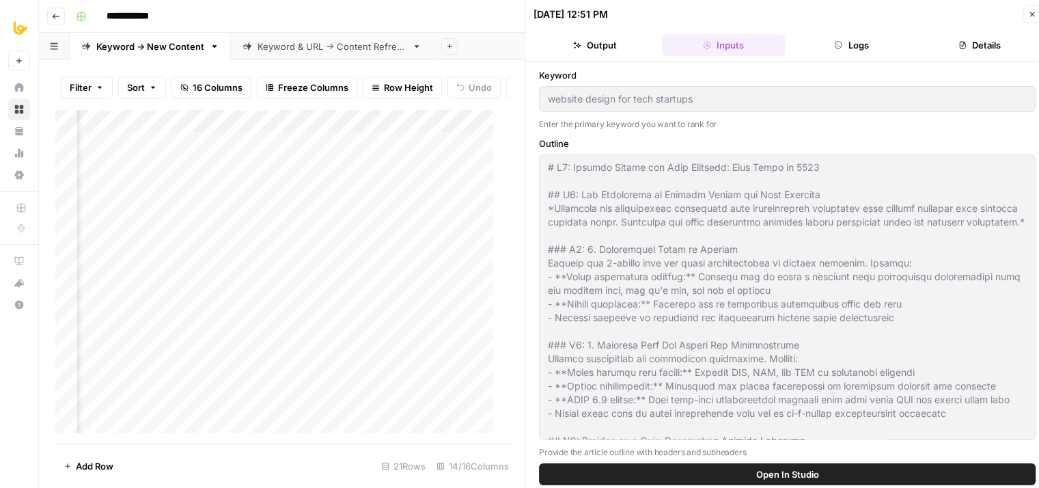
click at [596, 36] on button "Output" at bounding box center [595, 45] width 123 height 22
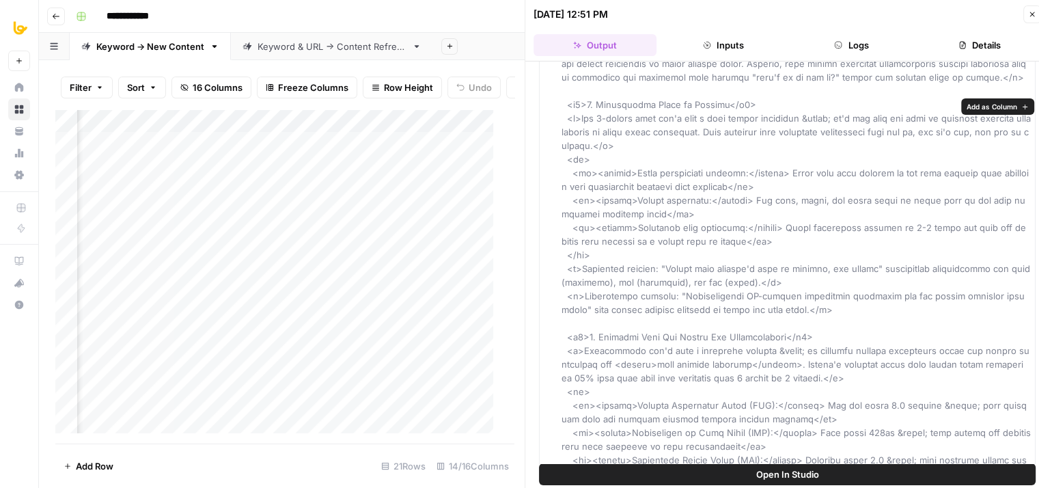
drag, startPoint x: 782, startPoint y: 150, endPoint x: 768, endPoint y: 306, distance: 157.1
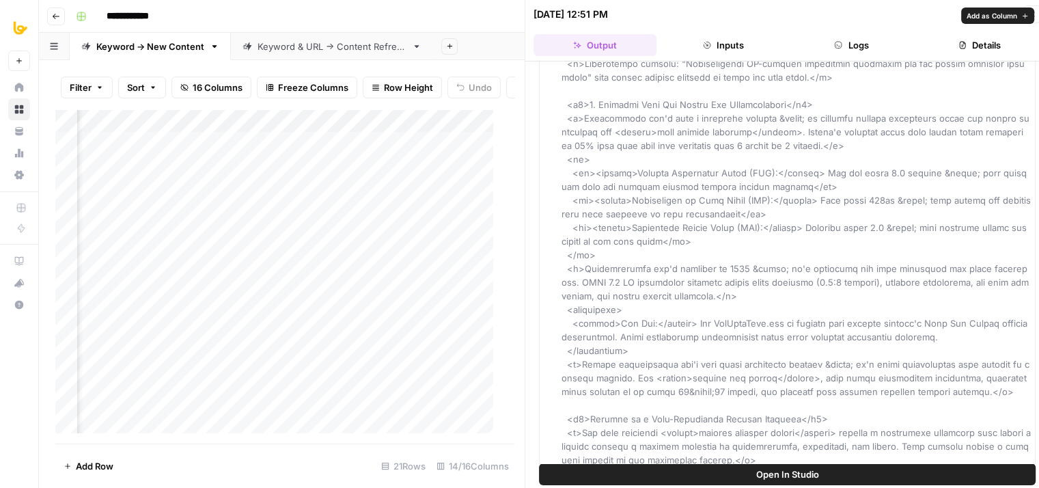
drag, startPoint x: 743, startPoint y: 148, endPoint x: 698, endPoint y: 318, distance: 176.0
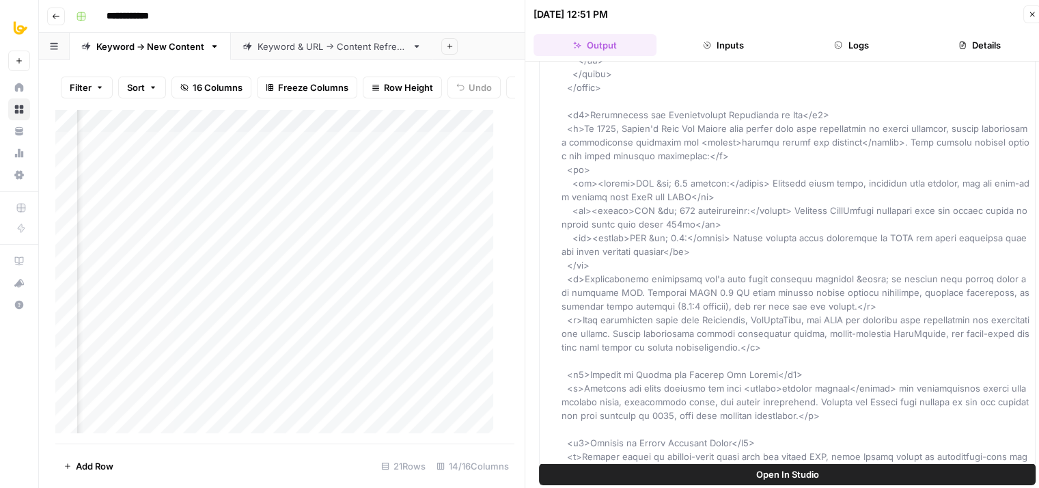
drag, startPoint x: 686, startPoint y: 210, endPoint x: 669, endPoint y: 346, distance: 136.4
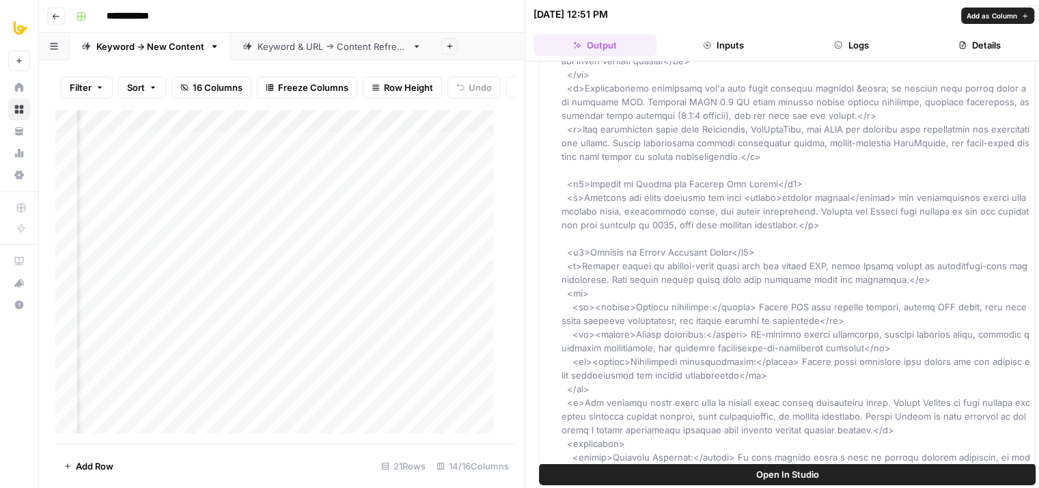
scroll to position [11, 0]
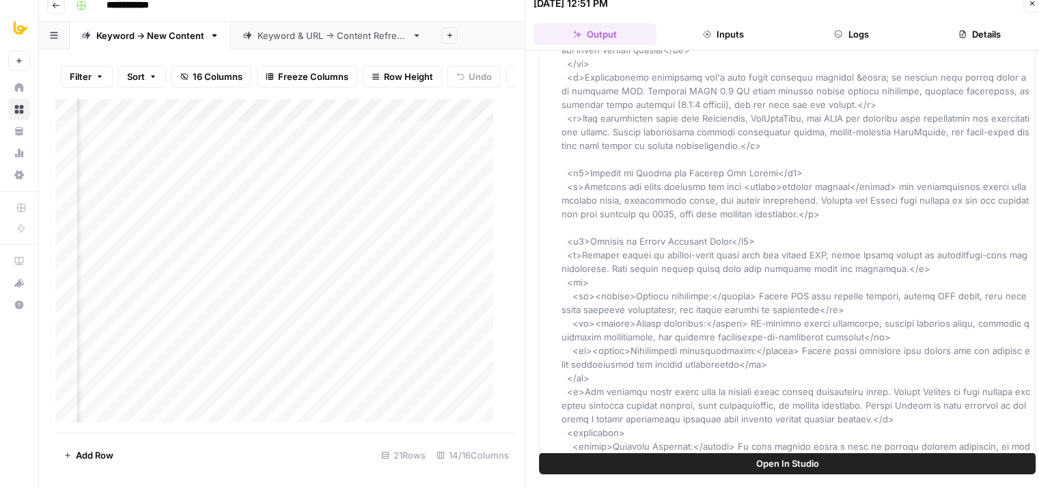
drag, startPoint x: 674, startPoint y: 58, endPoint x: 655, endPoint y: 249, distance: 191.5
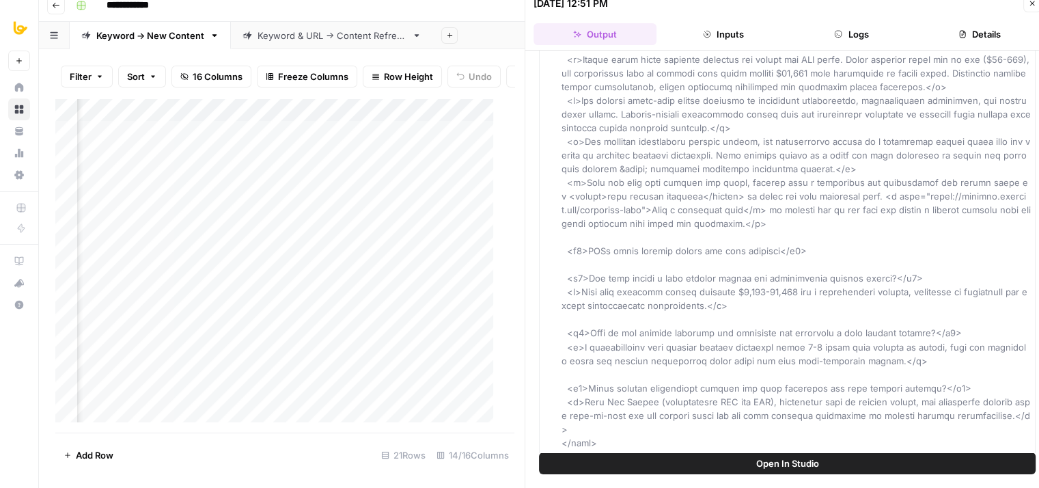
drag, startPoint x: 672, startPoint y: 162, endPoint x: 648, endPoint y: 326, distance: 165.6
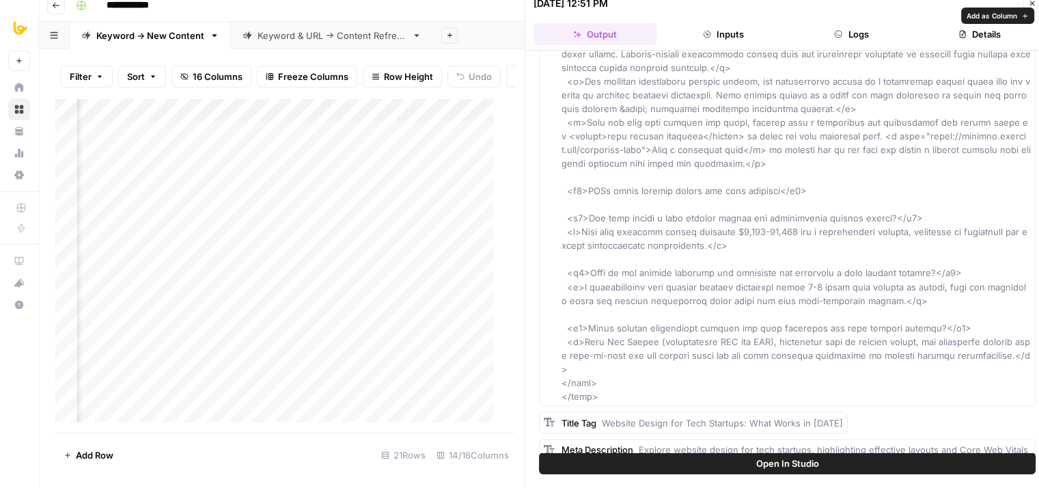
scroll to position [2378, 0]
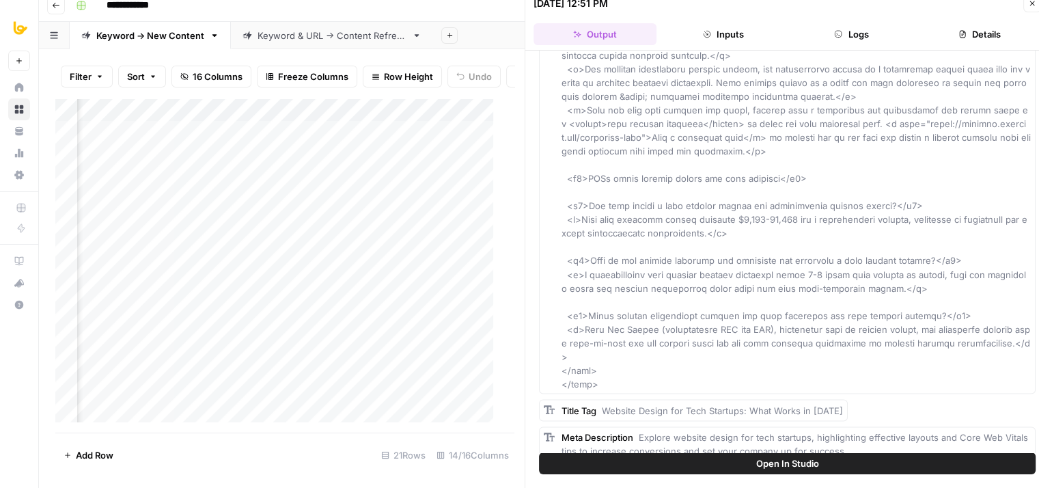
drag, startPoint x: 648, startPoint y: 167, endPoint x: 638, endPoint y: 249, distance: 82.6
drag, startPoint x: 670, startPoint y: 142, endPoint x: 660, endPoint y: 266, distance: 124.7
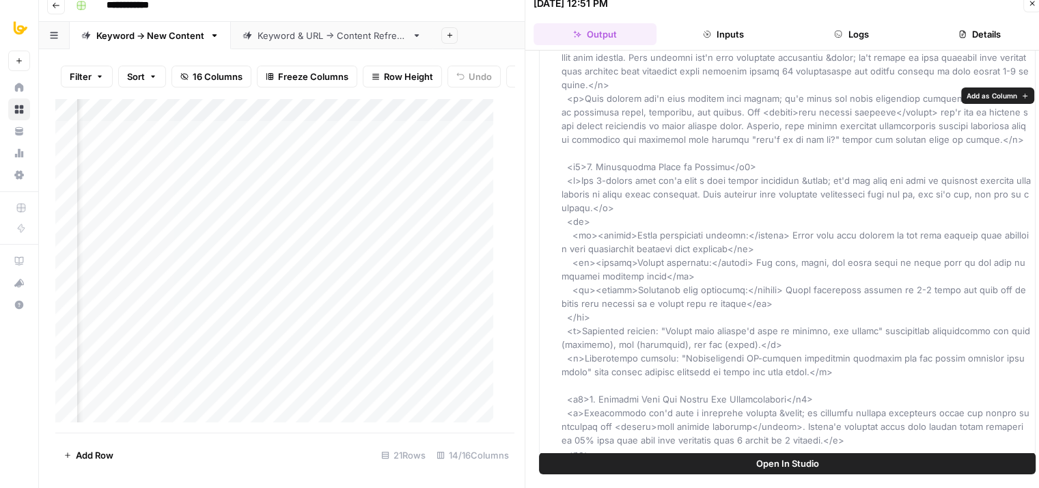
scroll to position [0, 0]
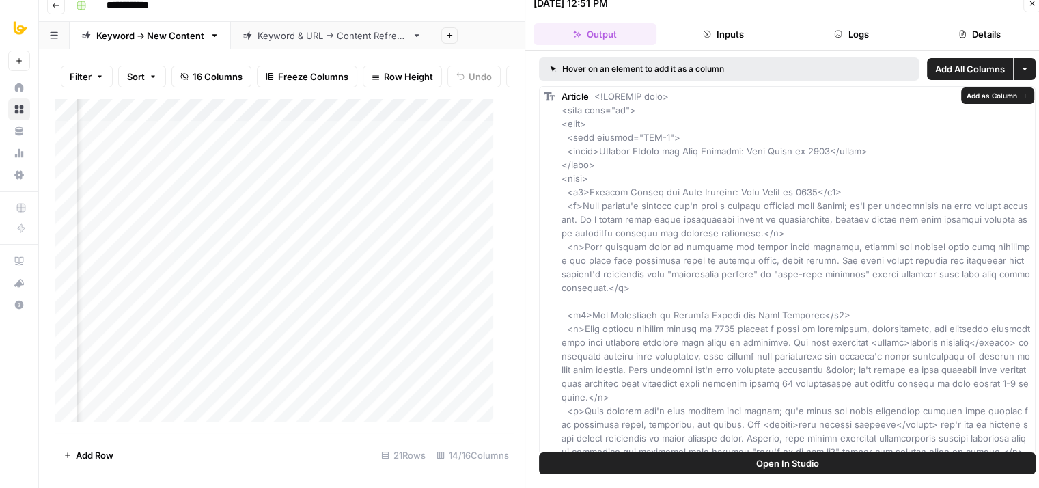
drag, startPoint x: 670, startPoint y: 303, endPoint x: 682, endPoint y: 100, distance: 203.3
click at [1029, 5] on icon "button" at bounding box center [1032, 3] width 8 height 8
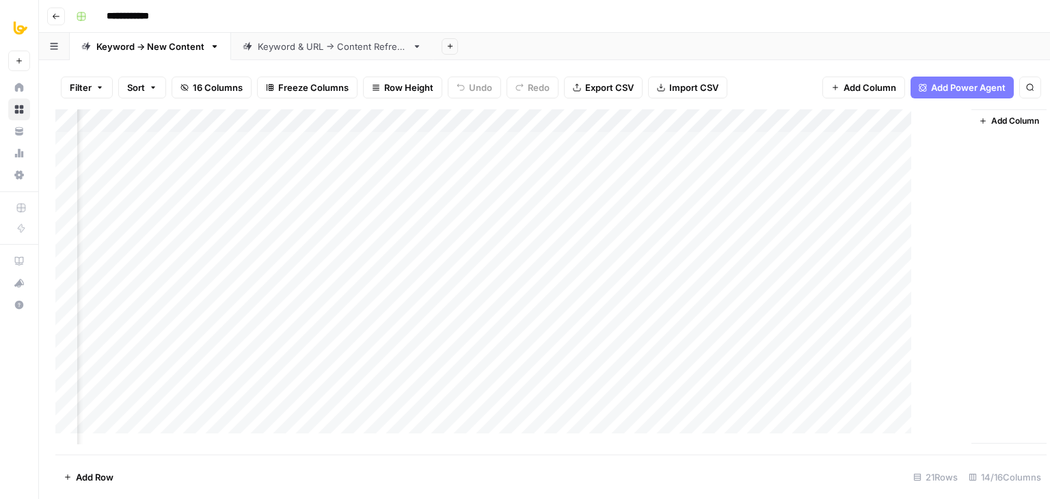
scroll to position [0, 1078]
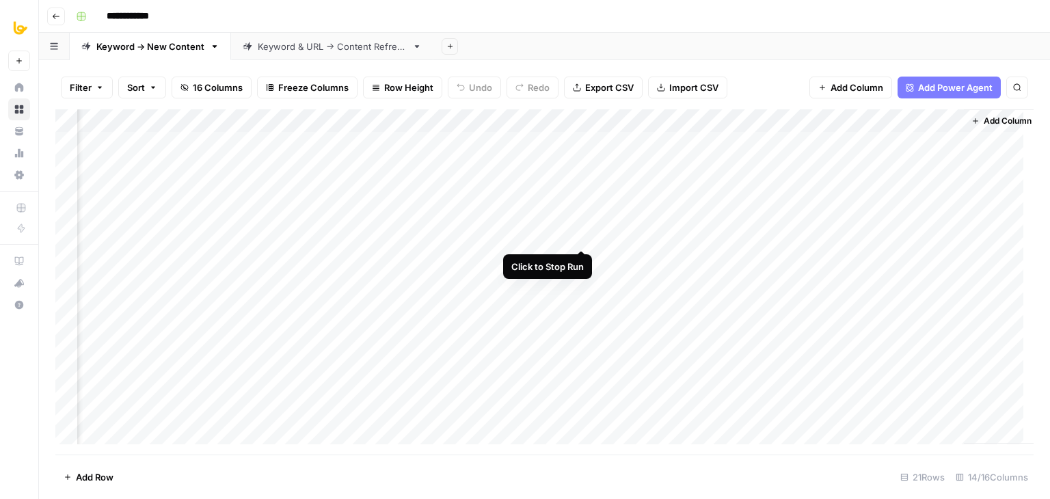
click at [579, 236] on div "Add Column" at bounding box center [544, 281] width 978 height 345
click at [563, 124] on div "Add Column" at bounding box center [544, 281] width 978 height 345
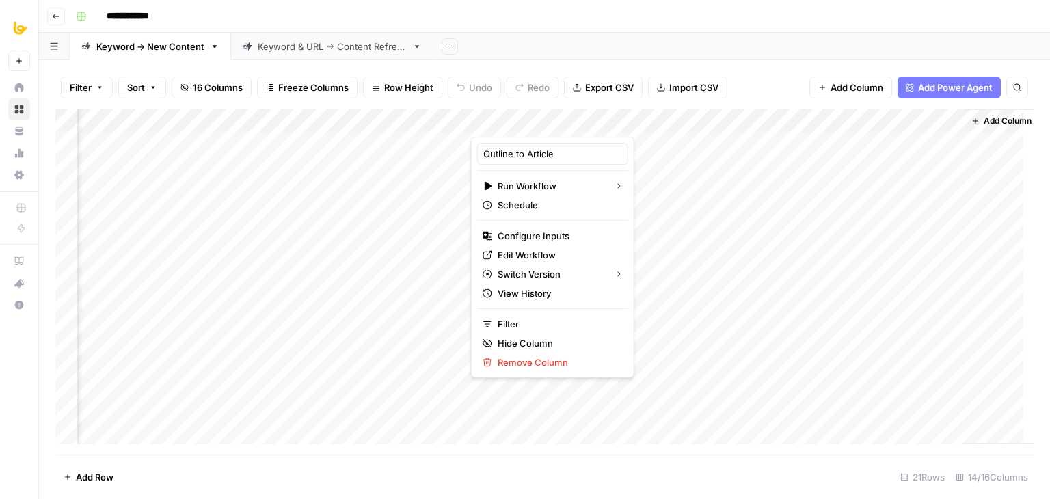
click at [648, 58] on div "Add Sheet" at bounding box center [741, 46] width 616 height 27
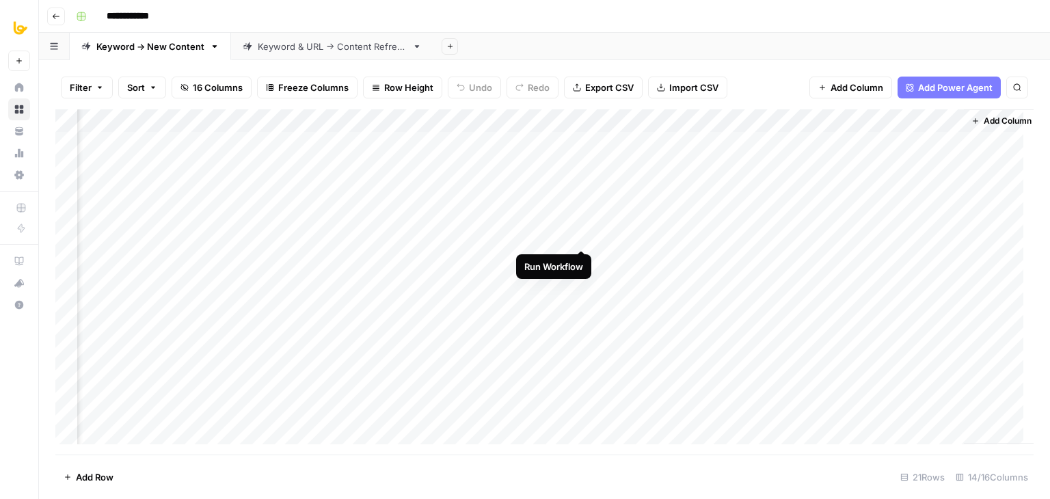
click at [584, 238] on div "Add Column" at bounding box center [544, 281] width 978 height 345
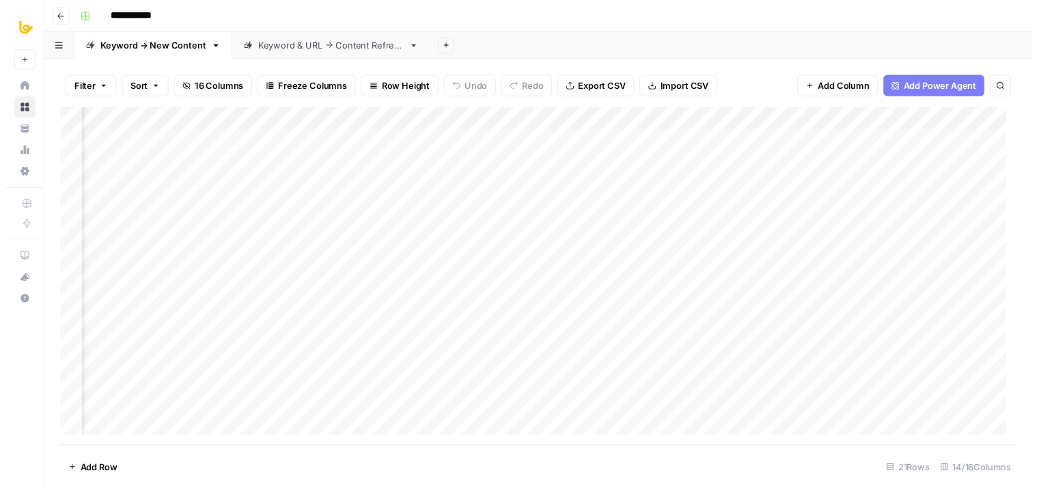
scroll to position [0, 440]
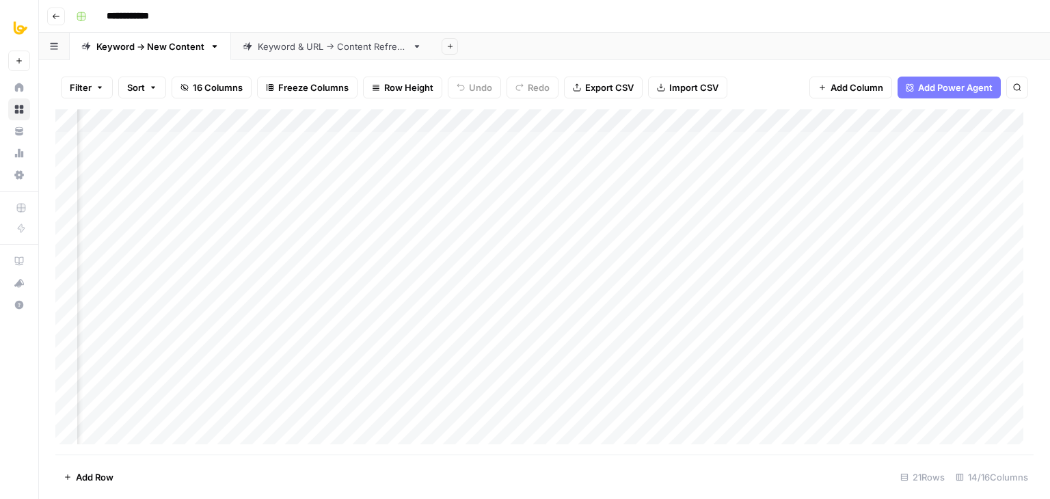
click at [459, 233] on div "Add Column" at bounding box center [544, 281] width 978 height 345
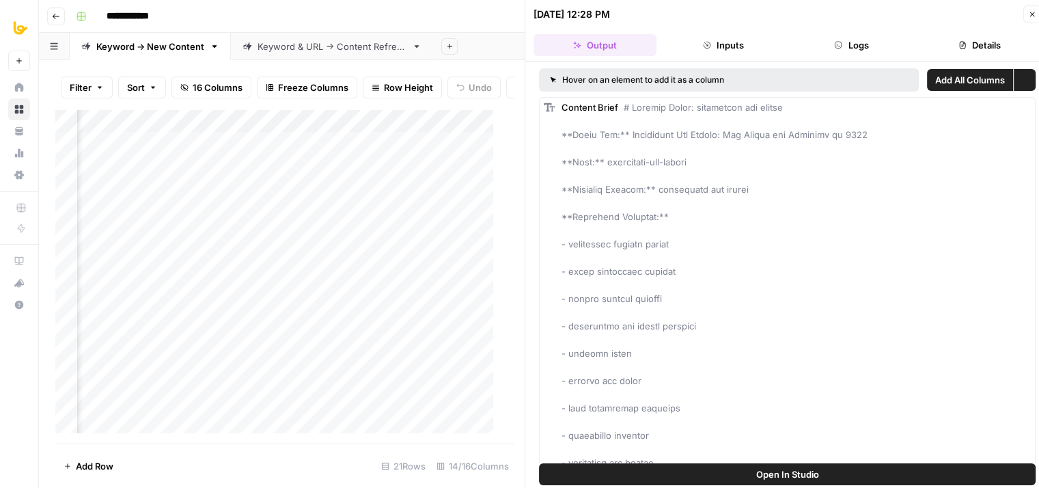
click at [875, 43] on button "Logs" at bounding box center [852, 45] width 123 height 22
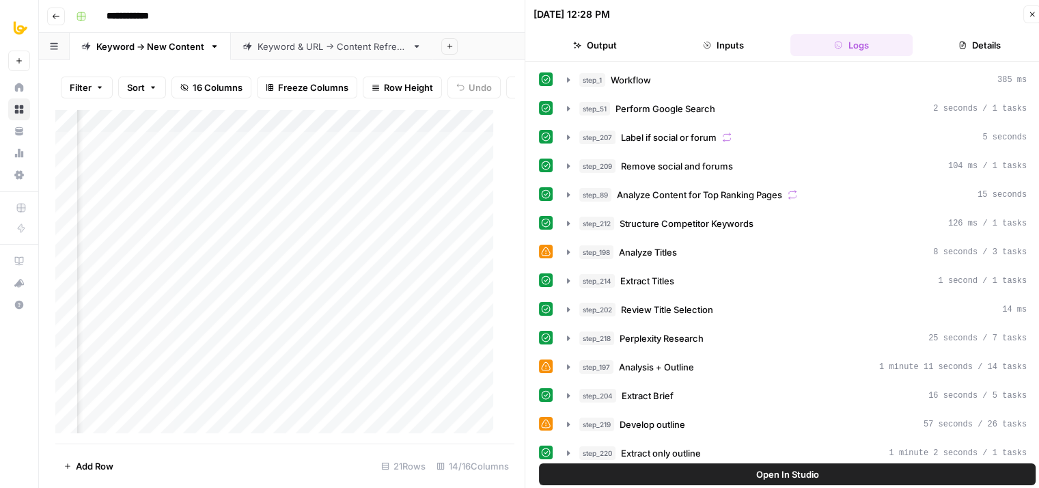
click at [698, 32] on header "08/18/25 at 12:28 PM Close Output Inputs Logs Details" at bounding box center [787, 30] width 524 height 61
click at [543, 42] on button "Output" at bounding box center [595, 45] width 123 height 22
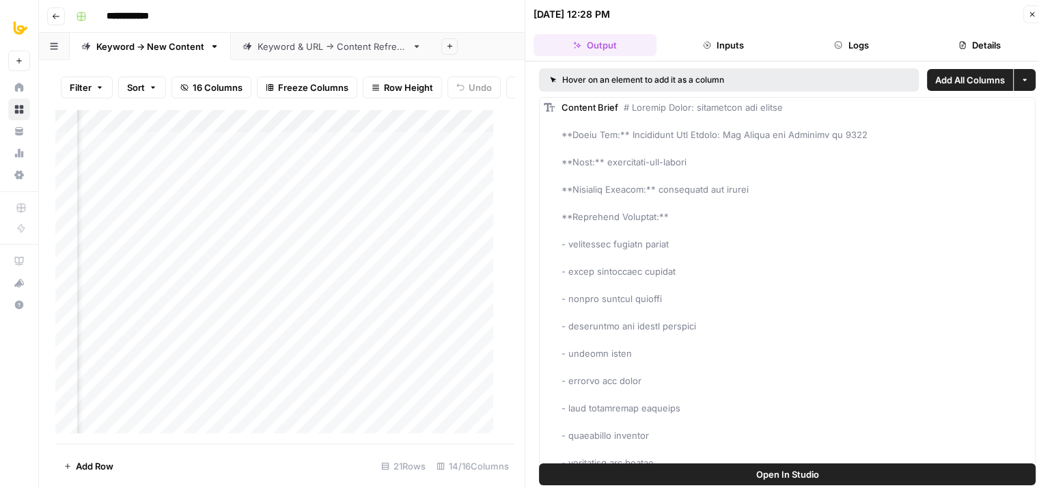
click at [784, 44] on button "Inputs" at bounding box center [723, 45] width 123 height 22
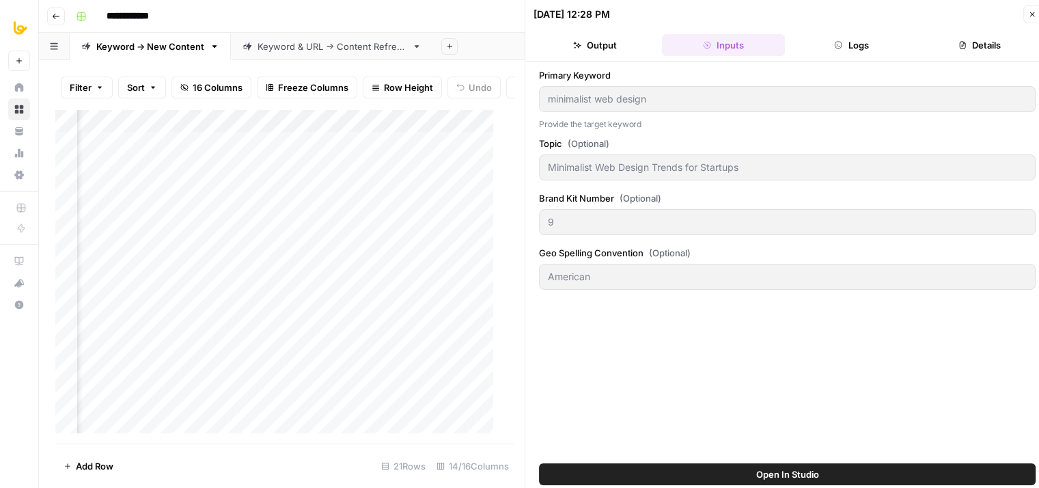
click at [600, 42] on button "Output" at bounding box center [595, 45] width 123 height 22
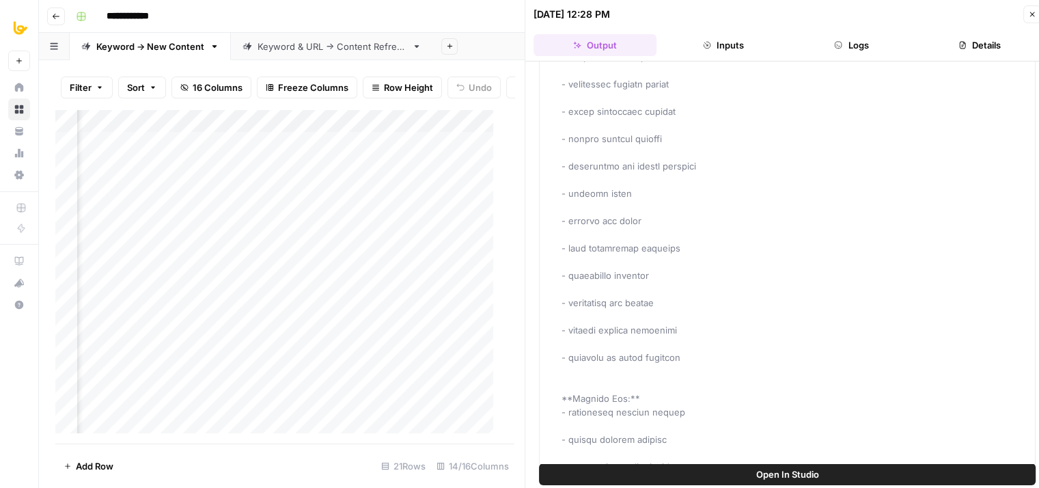
drag, startPoint x: 743, startPoint y: 156, endPoint x: 753, endPoint y: 282, distance: 126.1
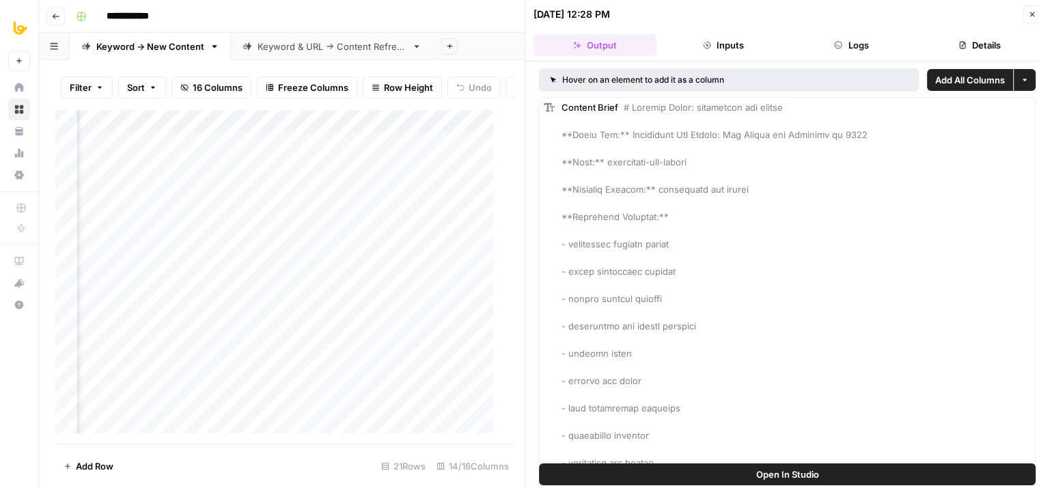
drag, startPoint x: 787, startPoint y: 258, endPoint x: 780, endPoint y: 141, distance: 116.4
drag, startPoint x: 711, startPoint y: 316, endPoint x: 720, endPoint y: 236, distance: 79.8
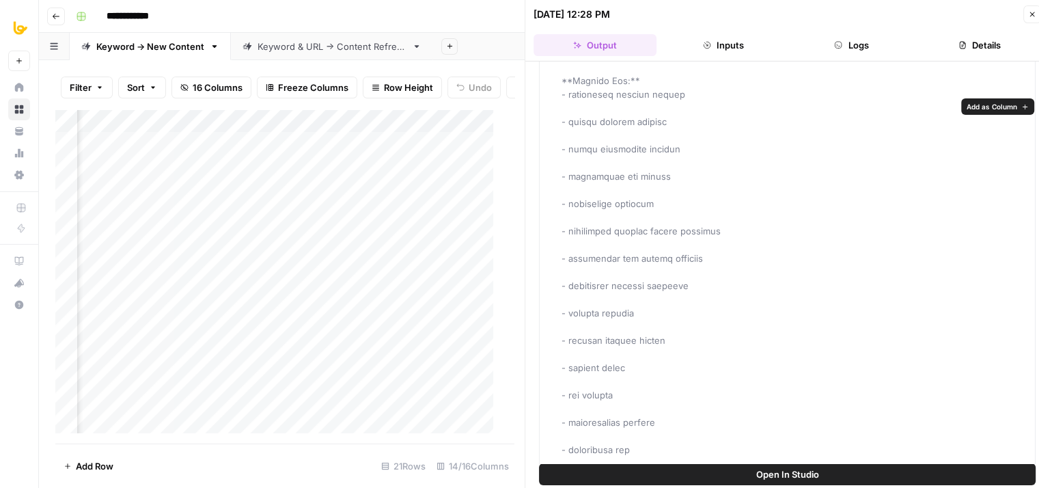
drag, startPoint x: 680, startPoint y: 159, endPoint x: 651, endPoint y: 352, distance: 194.9
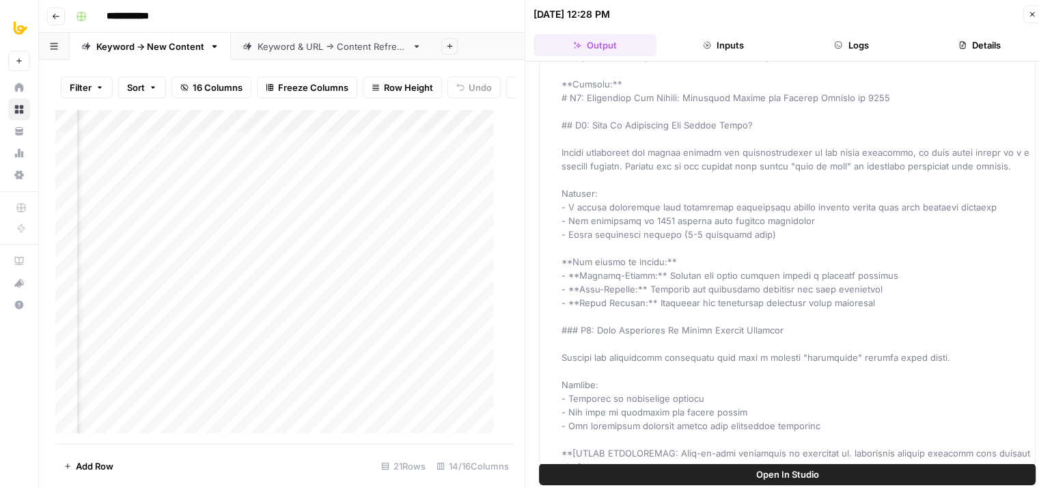
drag, startPoint x: 666, startPoint y: 191, endPoint x: 641, endPoint y: 353, distance: 163.9
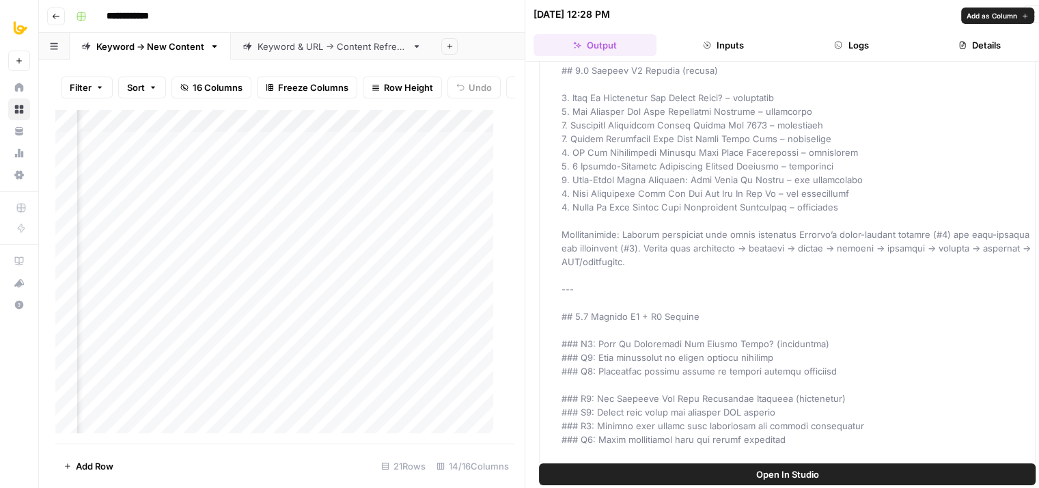
drag, startPoint x: 682, startPoint y: 181, endPoint x: 656, endPoint y: 411, distance: 231.7
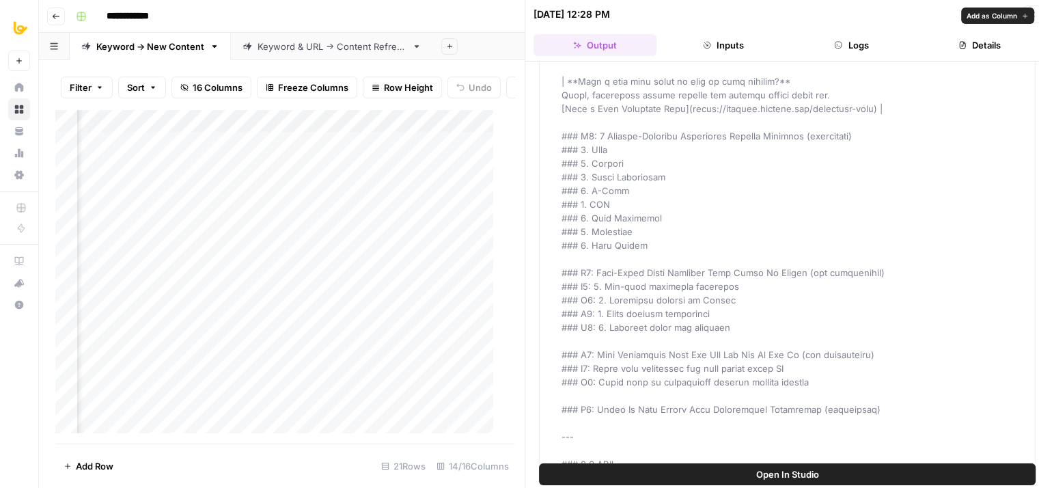
drag, startPoint x: 674, startPoint y: 222, endPoint x: 656, endPoint y: 359, distance: 137.9
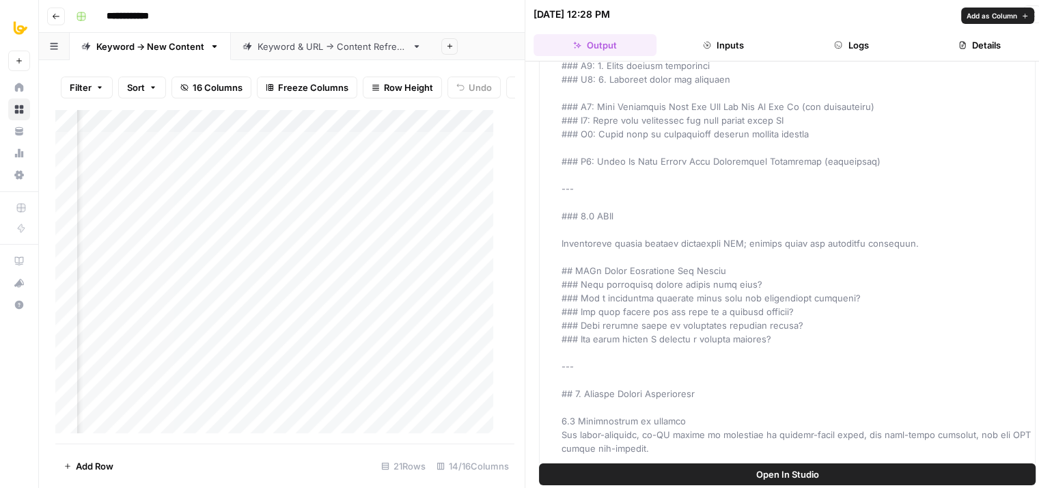
drag, startPoint x: 673, startPoint y: 263, endPoint x: 664, endPoint y: 385, distance: 122.7
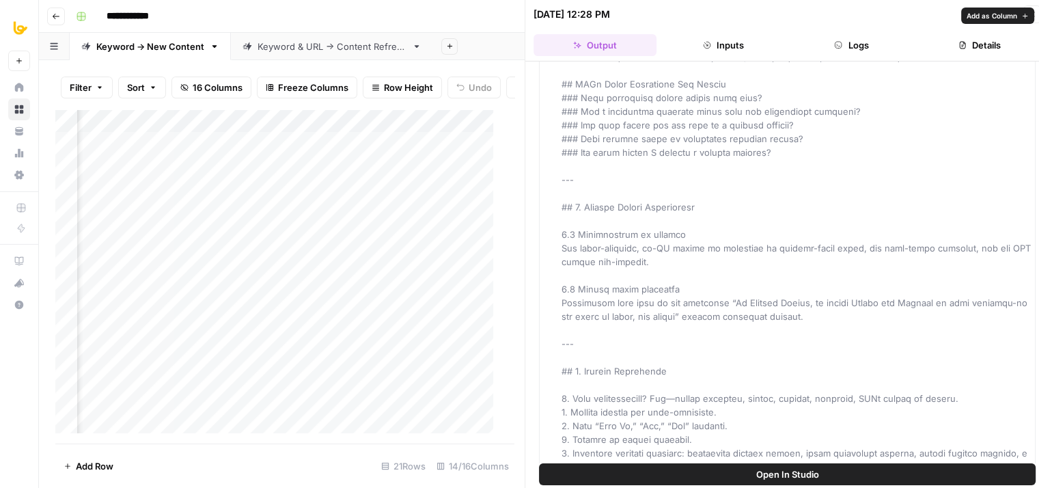
drag, startPoint x: 673, startPoint y: 226, endPoint x: 657, endPoint y: 356, distance: 130.9
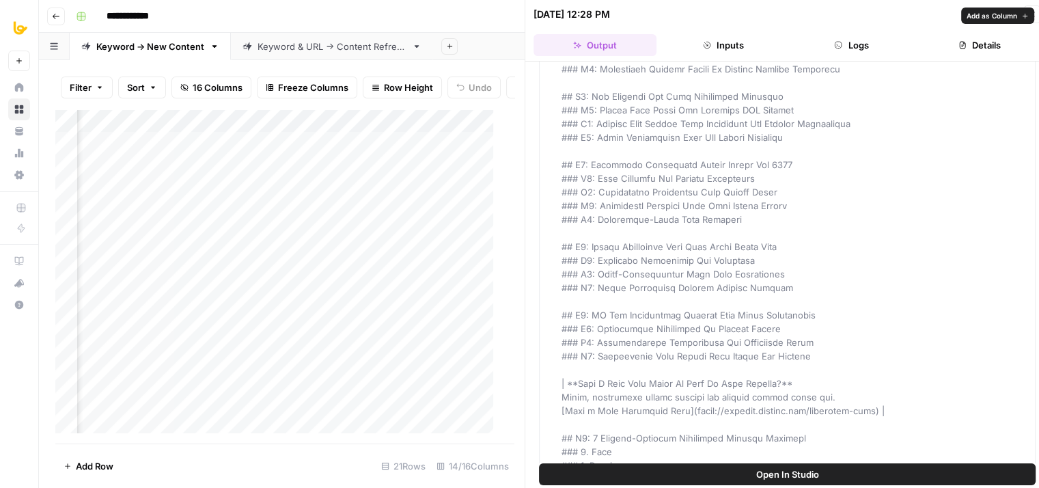
drag, startPoint x: 672, startPoint y: 230, endPoint x: 655, endPoint y: 347, distance: 118.1
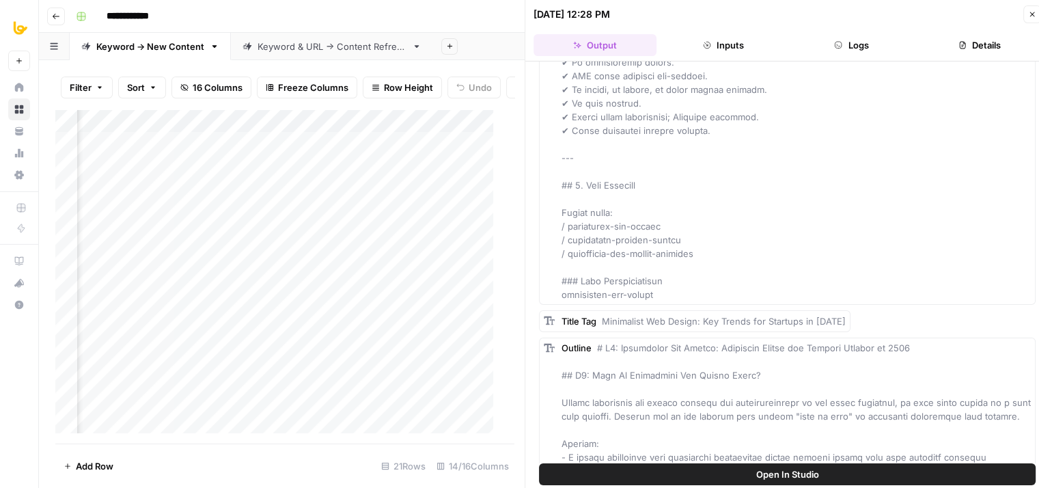
drag, startPoint x: 709, startPoint y: 323, endPoint x: 701, endPoint y: 374, distance: 51.8
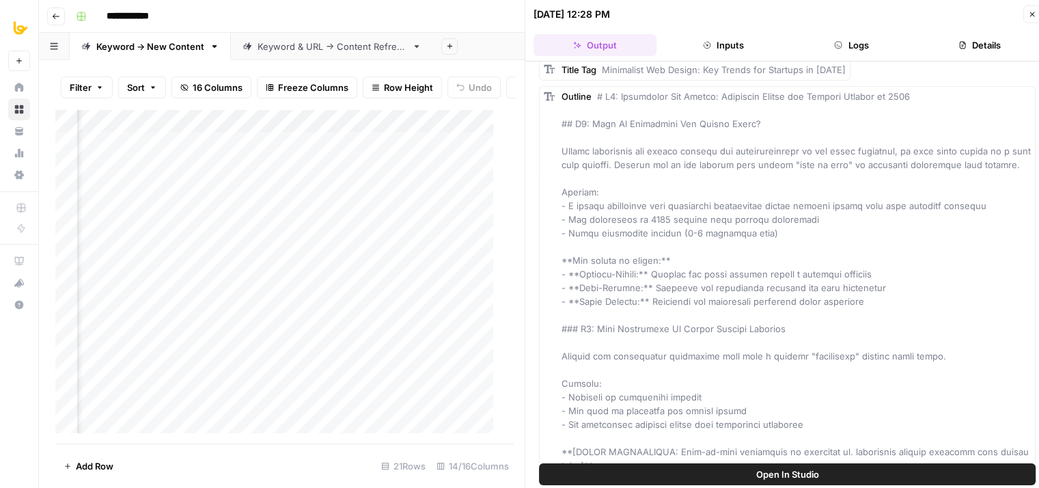
drag, startPoint x: 678, startPoint y: 203, endPoint x: 672, endPoint y: 236, distance: 33.9
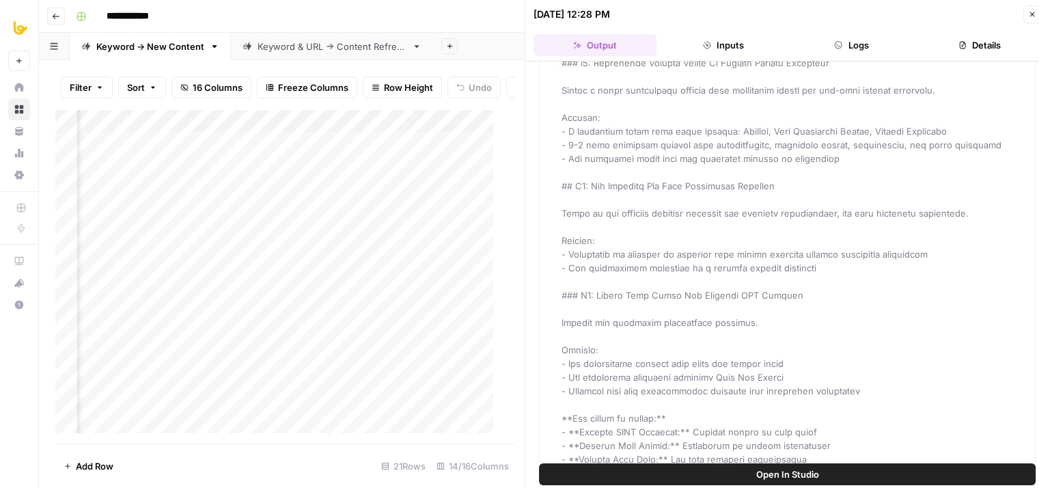
drag, startPoint x: 672, startPoint y: 261, endPoint x: 642, endPoint y: 402, distance: 144.6
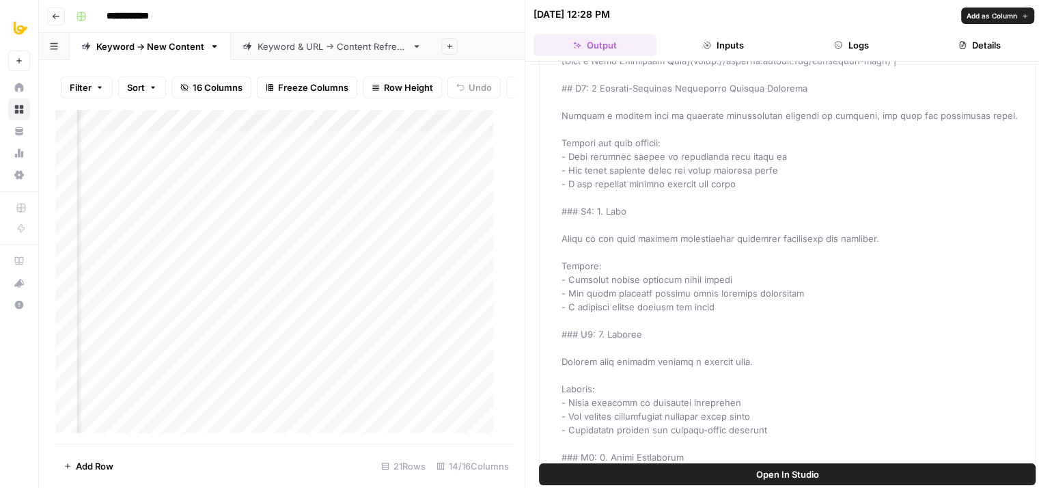
drag, startPoint x: 663, startPoint y: 247, endPoint x: 637, endPoint y: 388, distance: 143.8
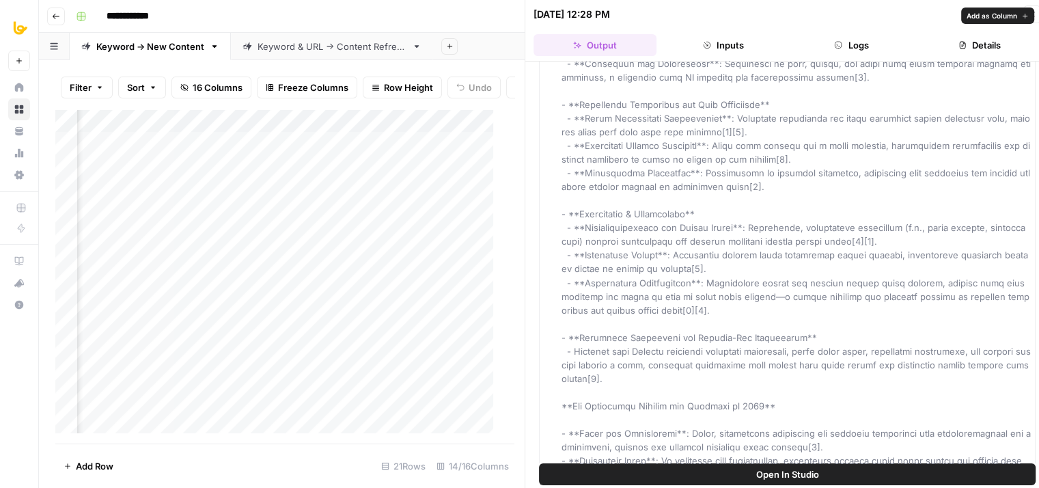
drag, startPoint x: 670, startPoint y: 211, endPoint x: 647, endPoint y: 372, distance: 162.9
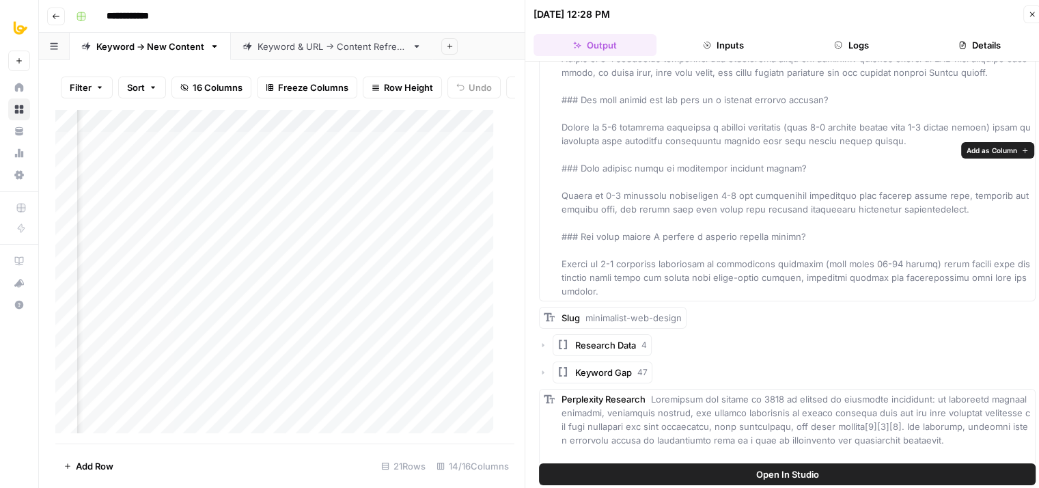
drag, startPoint x: 667, startPoint y: 285, endPoint x: 668, endPoint y: 210, distance: 74.5
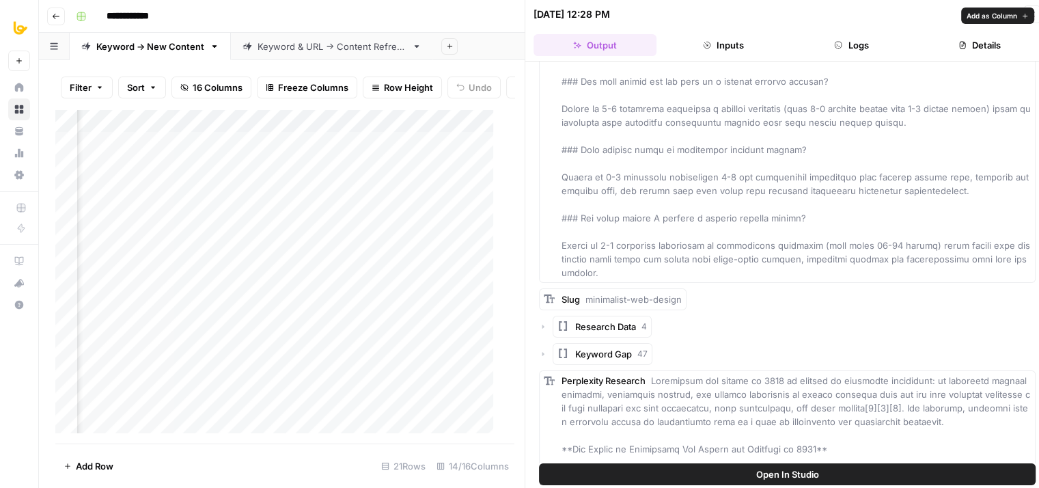
scroll to position [17373, 0]
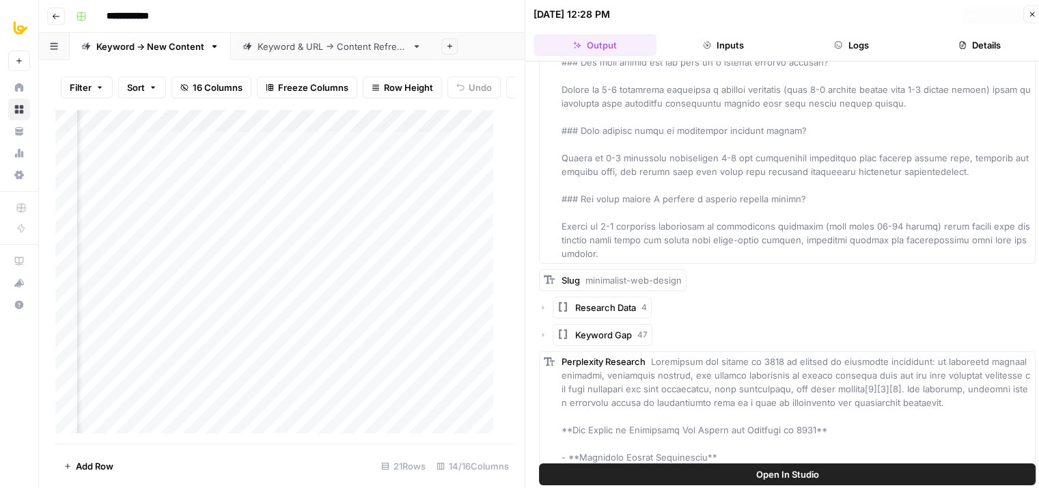
drag, startPoint x: 674, startPoint y: 180, endPoint x: 664, endPoint y: 235, distance: 55.5
click at [703, 277] on span "Add as Column" at bounding box center [722, 276] width 51 height 11
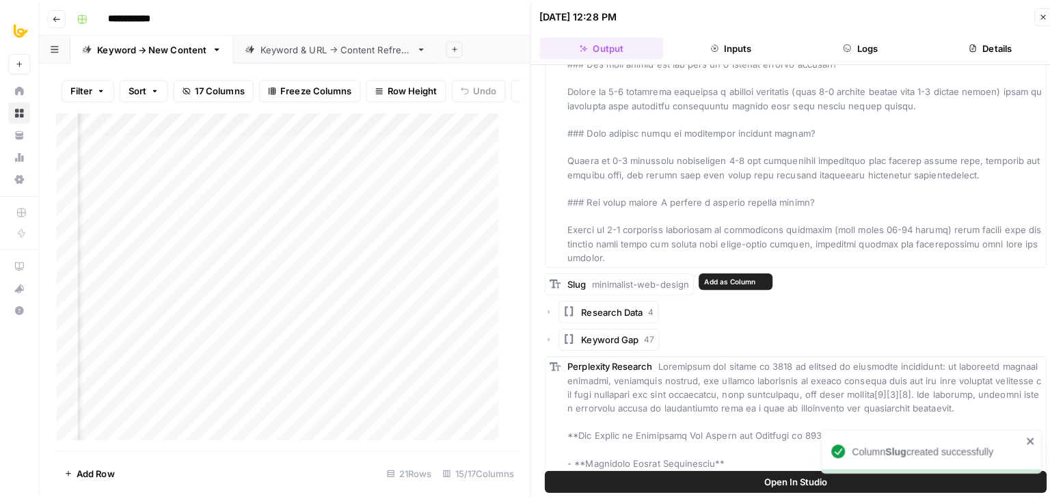
scroll to position [0, 667]
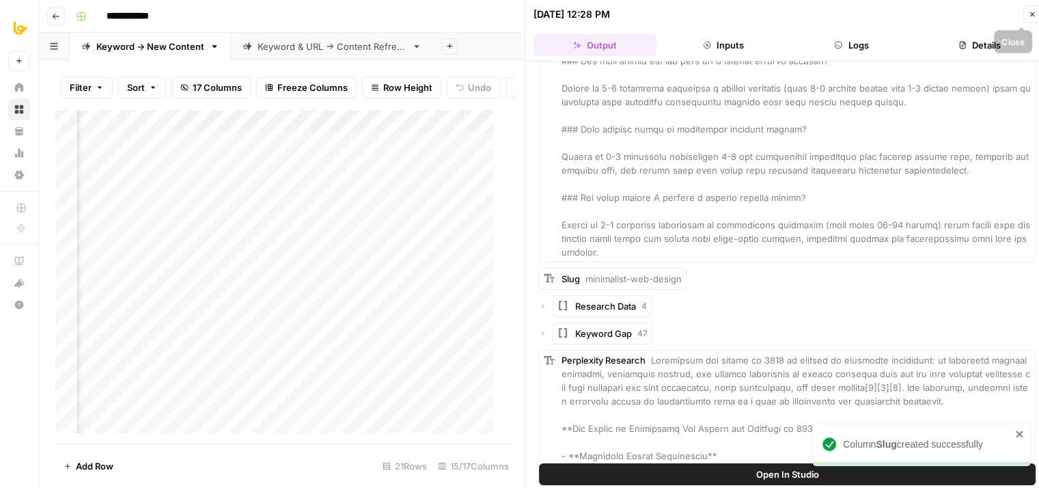
click at [1030, 5] on button "Close" at bounding box center [1033, 14] width 18 height 18
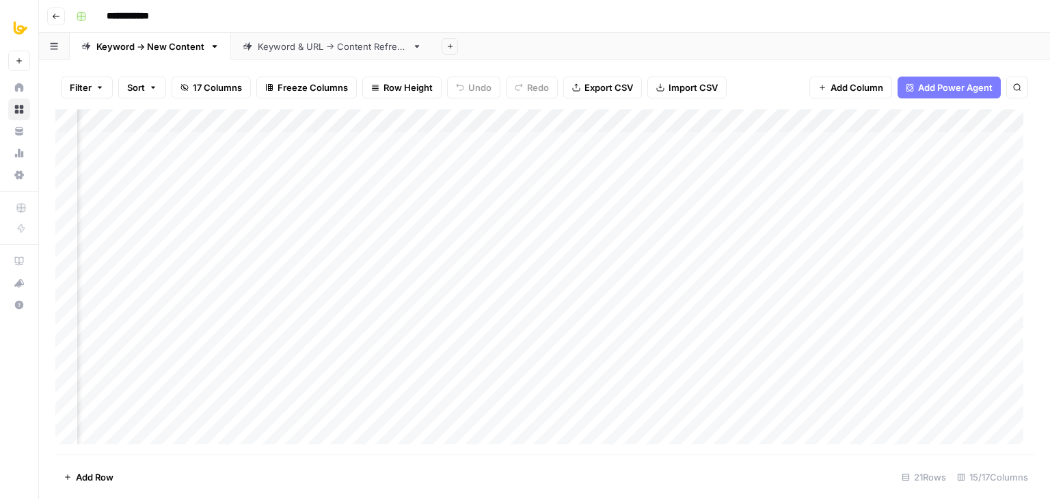
click at [364, 42] on div "Keyword & URL -> Content Refresh" at bounding box center [332, 47] width 149 height 14
click at [497, 328] on div "Add Column" at bounding box center [544, 247] width 978 height 277
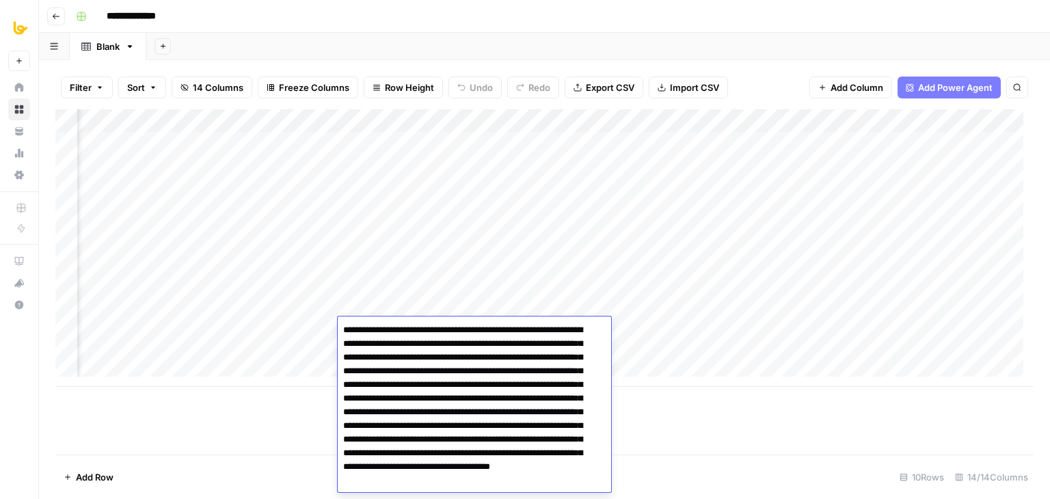
scroll to position [12, 0]
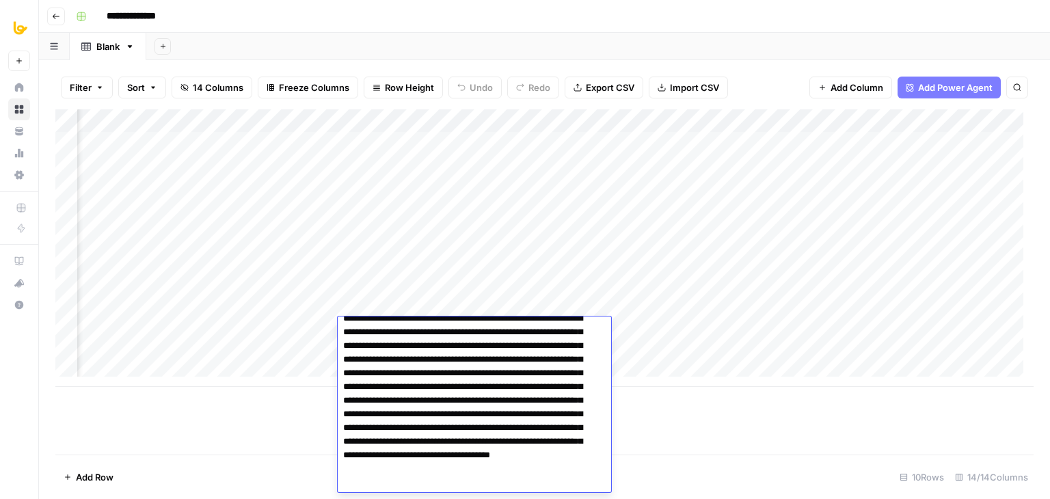
drag, startPoint x: 538, startPoint y: 344, endPoint x: 538, endPoint y: 383, distance: 38.9
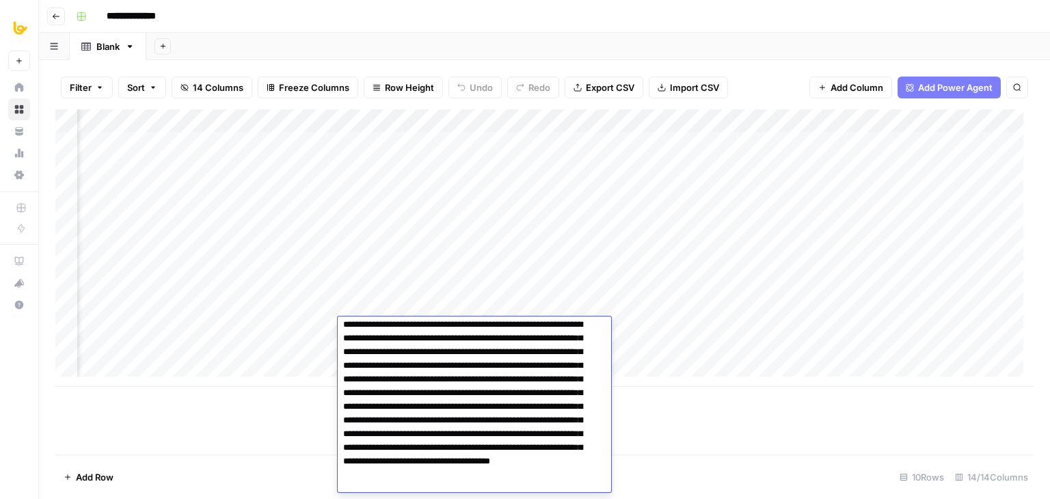
scroll to position [0, 0]
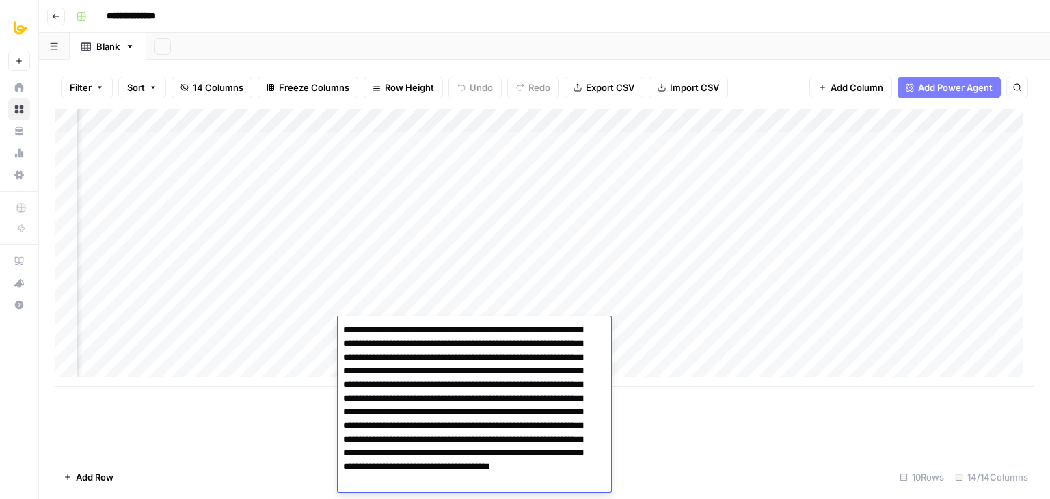
drag, startPoint x: 544, startPoint y: 450, endPoint x: 540, endPoint y: 397, distance: 52.8
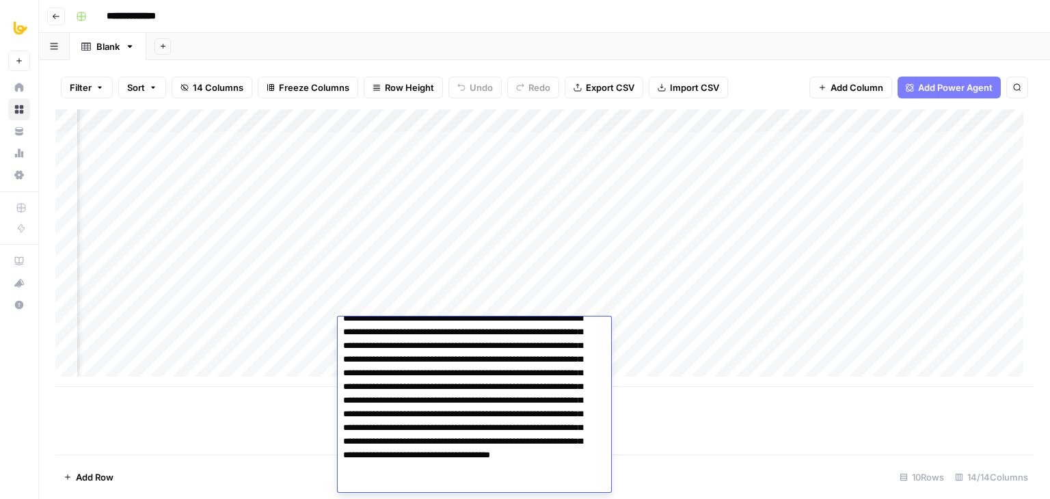
drag, startPoint x: 545, startPoint y: 367, endPoint x: 543, endPoint y: 405, distance: 38.3
click at [543, 405] on textarea "**********" at bounding box center [469, 400] width 263 height 183
drag, startPoint x: 548, startPoint y: 361, endPoint x: 548, endPoint y: 400, distance: 38.3
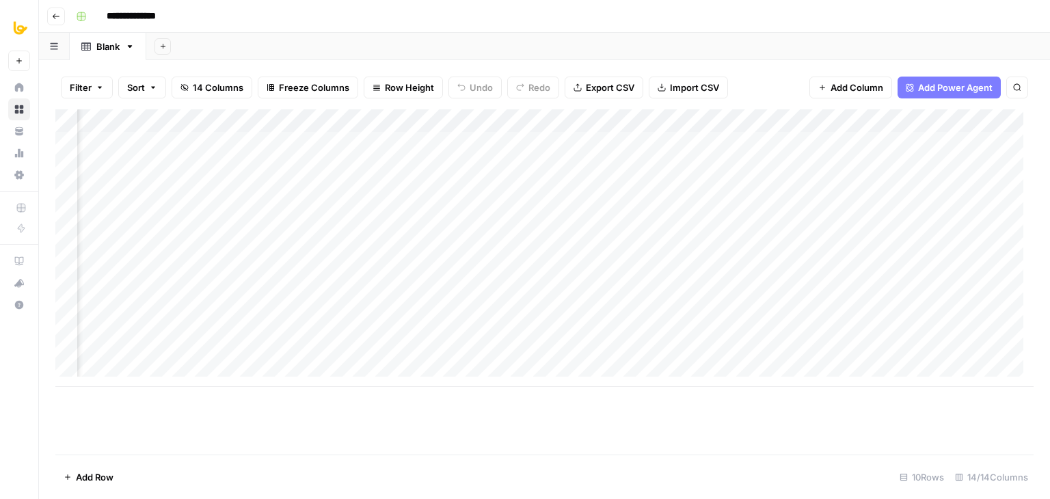
click at [750, 451] on div "Add Column" at bounding box center [544, 281] width 978 height 345
click at [471, 299] on div "Add Column" at bounding box center [544, 247] width 978 height 277
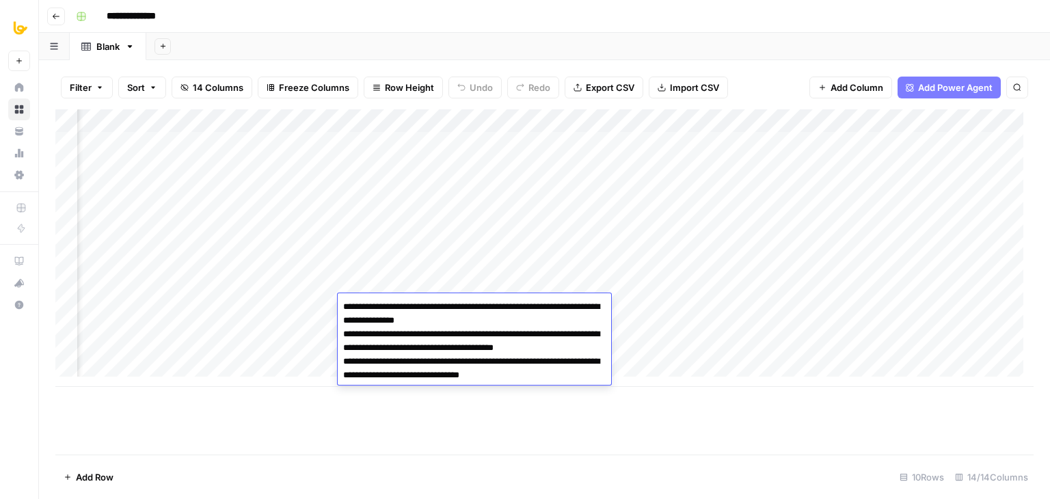
click at [521, 440] on div "Add Column" at bounding box center [544, 281] width 978 height 345
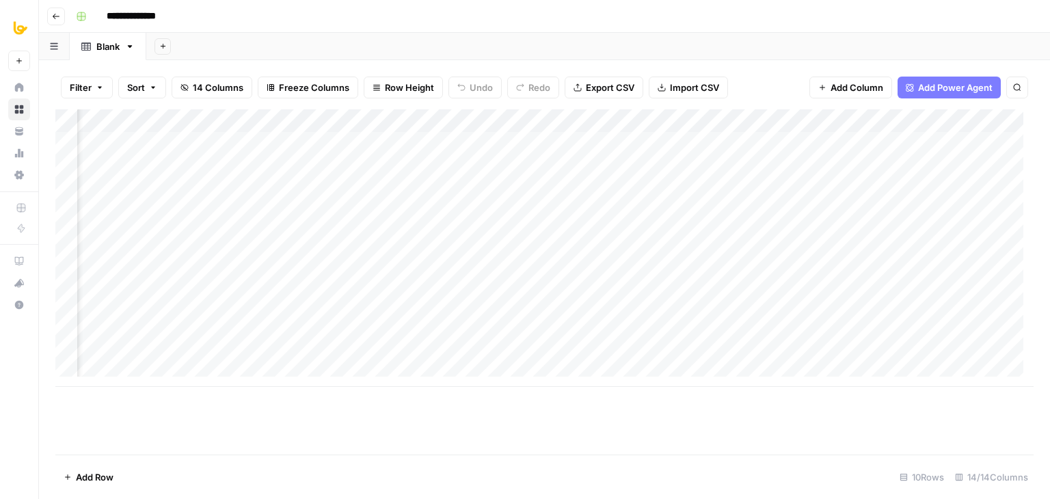
click at [459, 289] on div "Add Column" at bounding box center [544, 247] width 978 height 277
click at [519, 458] on footer "Add Row 10 Rows 14/14 Columns" at bounding box center [544, 476] width 978 height 44
click at [328, 43] on div "Keyword & URL -> Content Refresh" at bounding box center [332, 47] width 149 height 14
click at [126, 50] on div "Keyword -> New Content" at bounding box center [150, 47] width 108 height 14
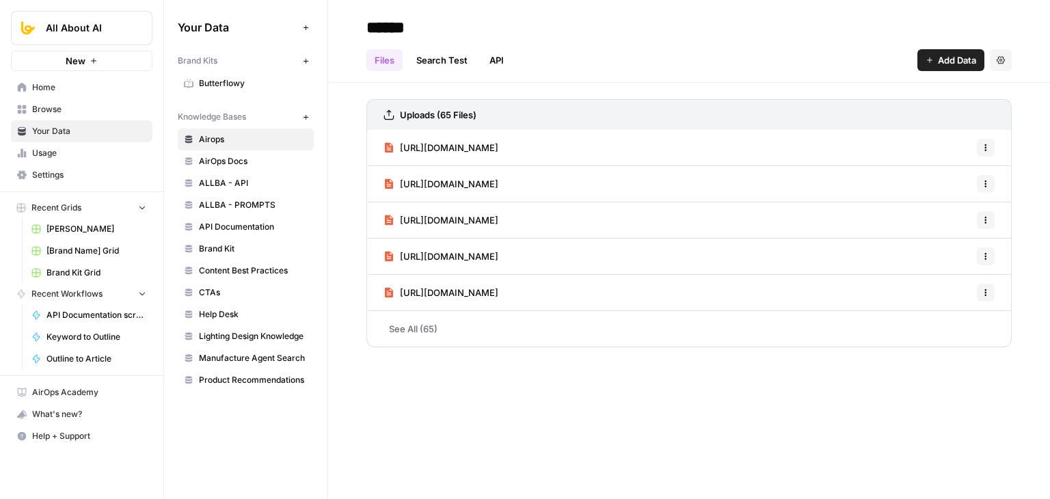
click at [89, 87] on span "Home" at bounding box center [89, 87] width 114 height 12
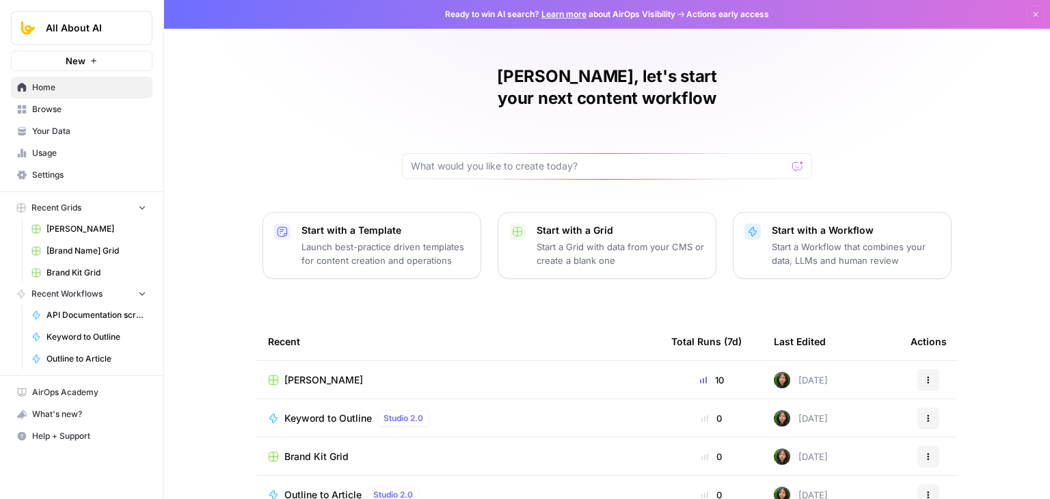
click at [83, 110] on span "Browse" at bounding box center [89, 109] width 114 height 12
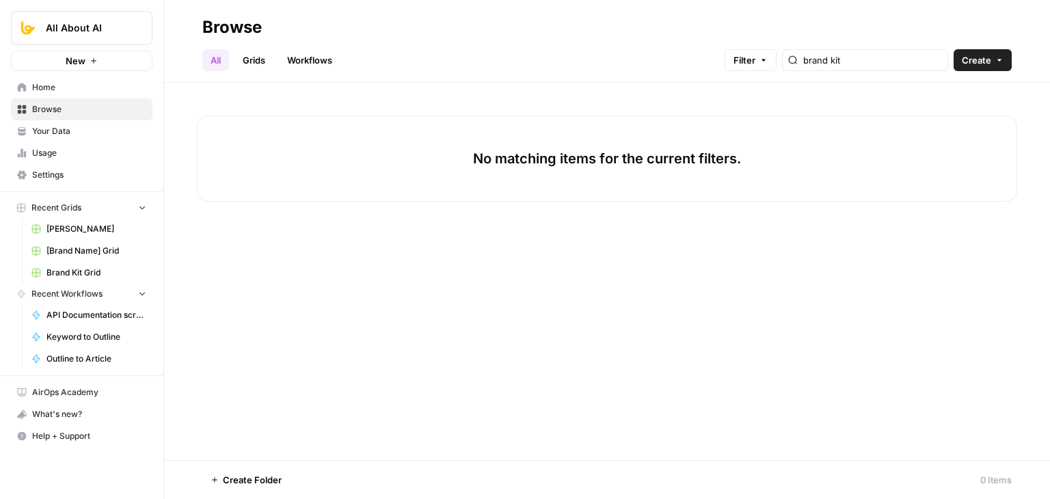
click at [262, 67] on link "Grids" at bounding box center [253, 60] width 39 height 22
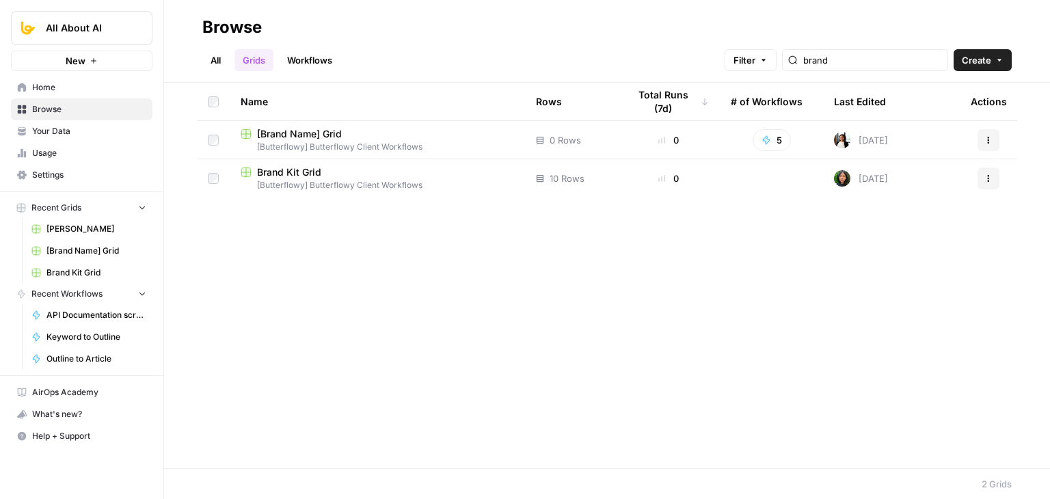
click at [328, 53] on link "Workflows" at bounding box center [309, 60] width 61 height 22
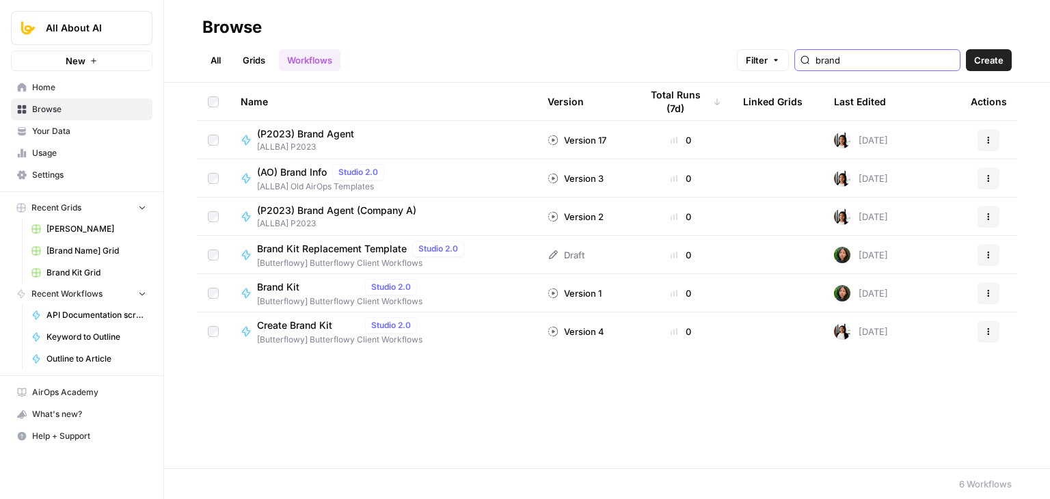
drag, startPoint x: 890, startPoint y: 59, endPoint x: 760, endPoint y: 55, distance: 130.6
click at [0, 0] on div "Filter brand" at bounding box center [0, 0] width 0 height 0
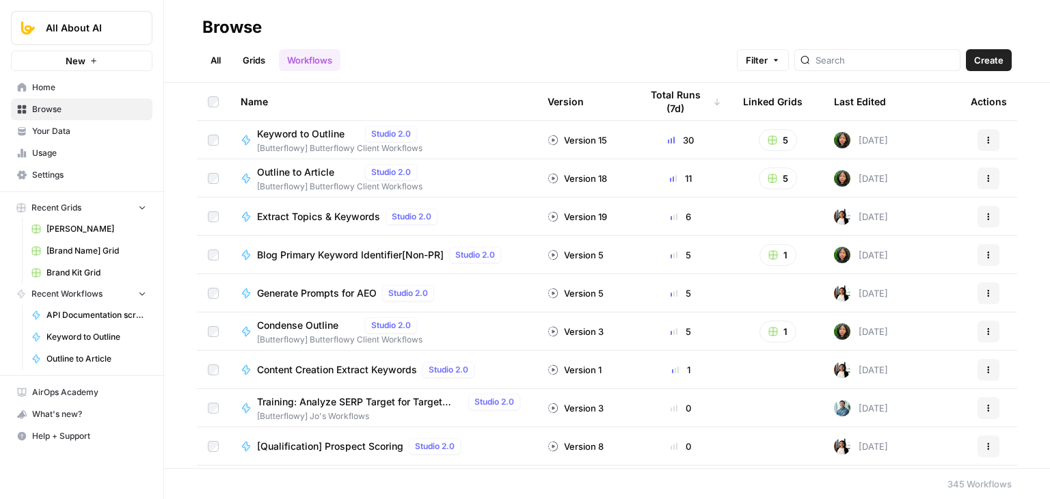
click at [254, 66] on link "Grids" at bounding box center [253, 60] width 39 height 22
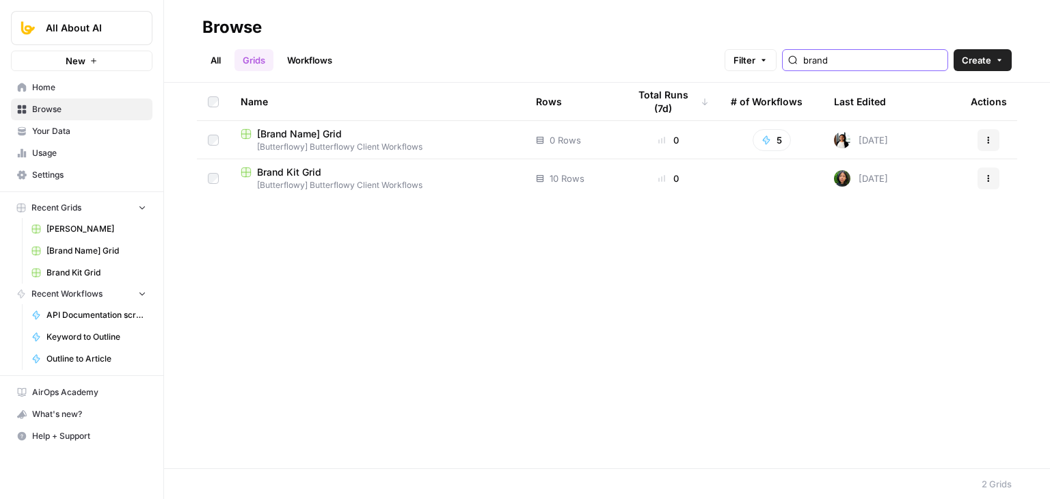
drag, startPoint x: 889, startPoint y: 61, endPoint x: 709, endPoint y: 51, distance: 180.0
click at [721, 55] on div "All Grids Workflows Filter brand Create" at bounding box center [606, 54] width 809 height 33
type input "symph"
click at [314, 135] on div "Symph Grid" at bounding box center [377, 134] width 273 height 14
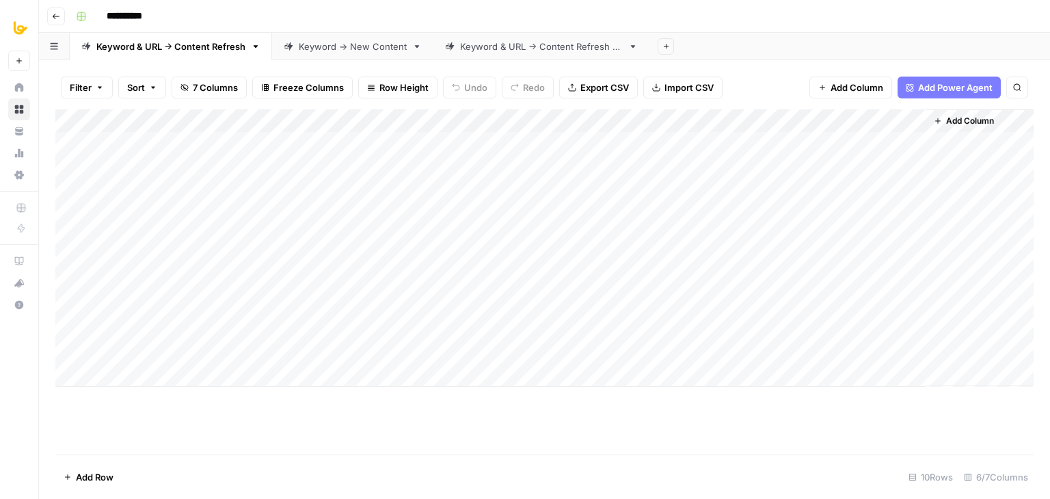
click at [500, 47] on div "Keyword & URL -> Content Refresh V2" at bounding box center [541, 47] width 163 height 14
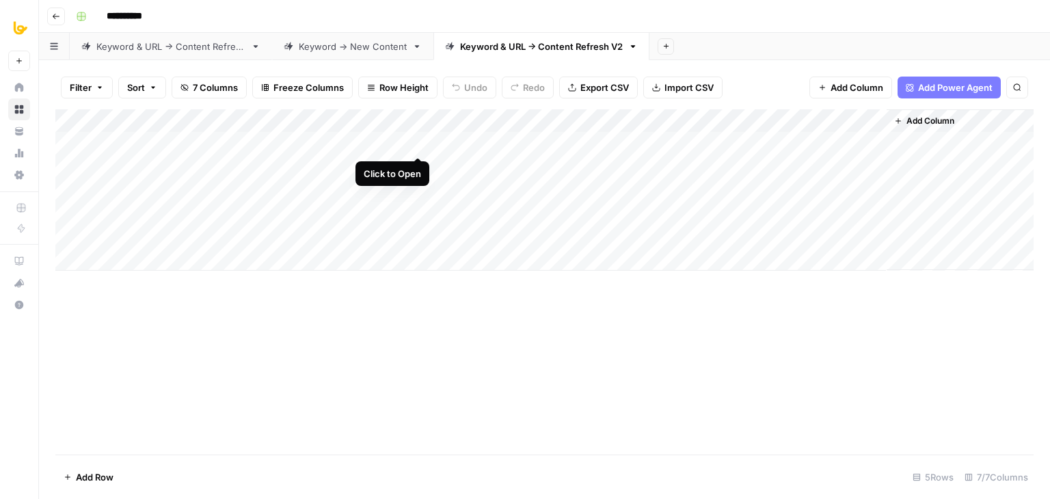
click at [411, 137] on div "Add Column" at bounding box center [544, 189] width 978 height 161
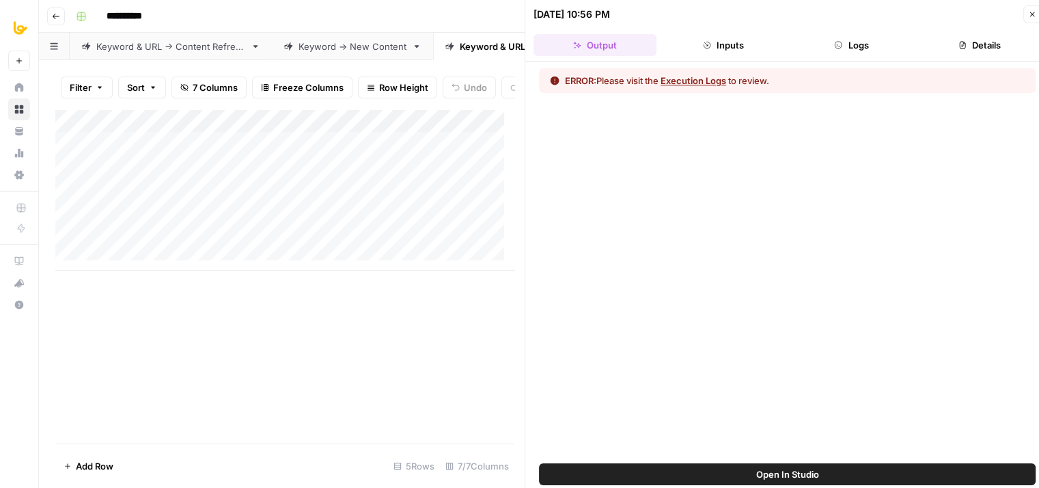
click at [840, 44] on icon "button" at bounding box center [838, 45] width 8 height 8
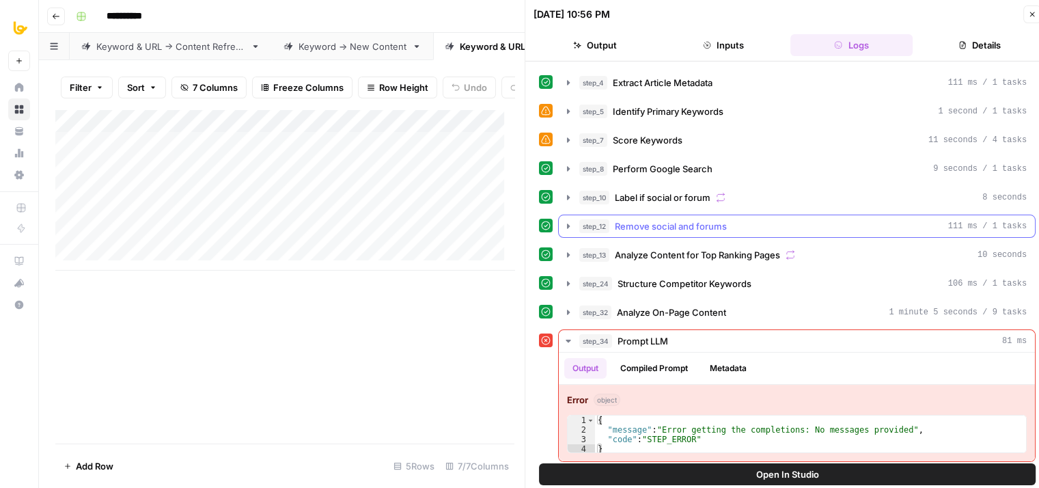
scroll to position [11, 0]
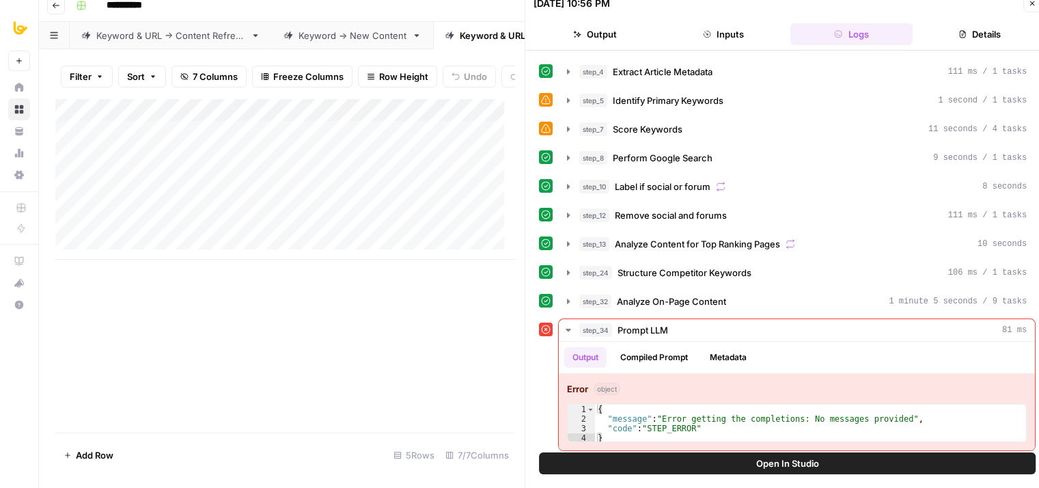
click at [1030, 3] on icon "button" at bounding box center [1032, 3] width 8 height 8
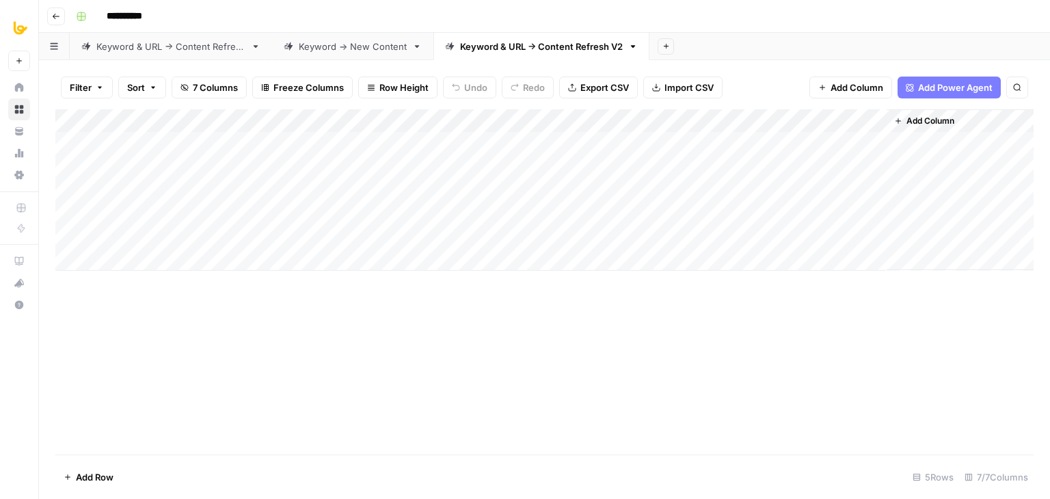
click at [421, 122] on div "Add Column" at bounding box center [544, 189] width 978 height 161
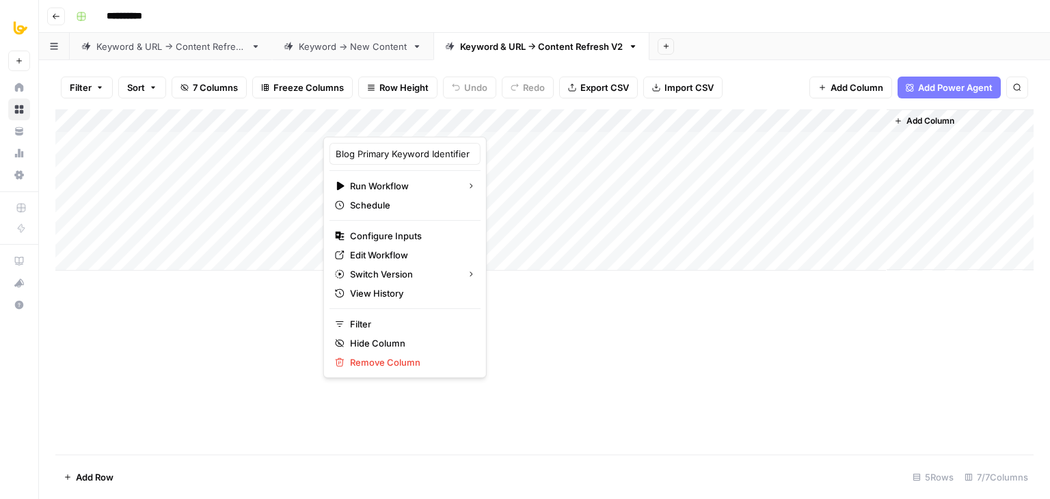
click at [236, 325] on div "Add Column" at bounding box center [544, 281] width 978 height 345
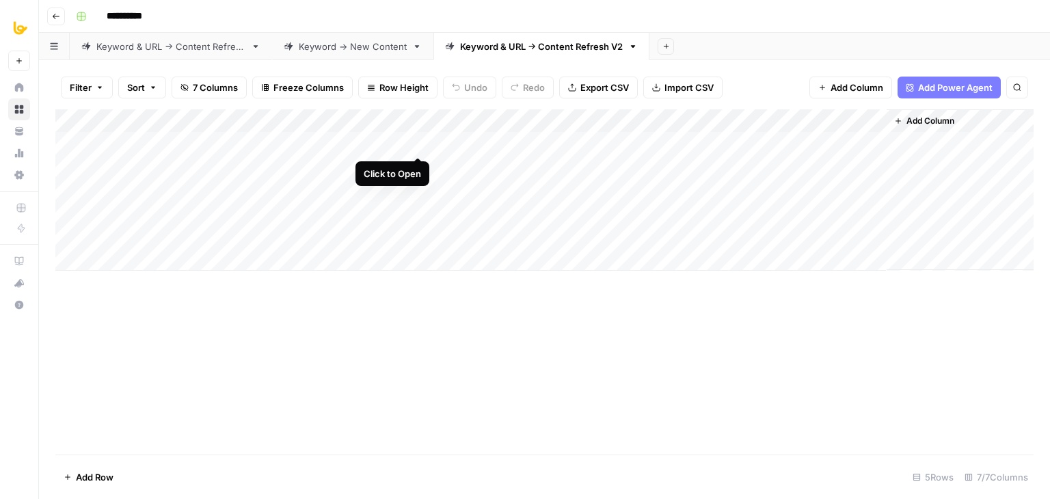
click at [419, 141] on div "Add Column" at bounding box center [544, 189] width 978 height 161
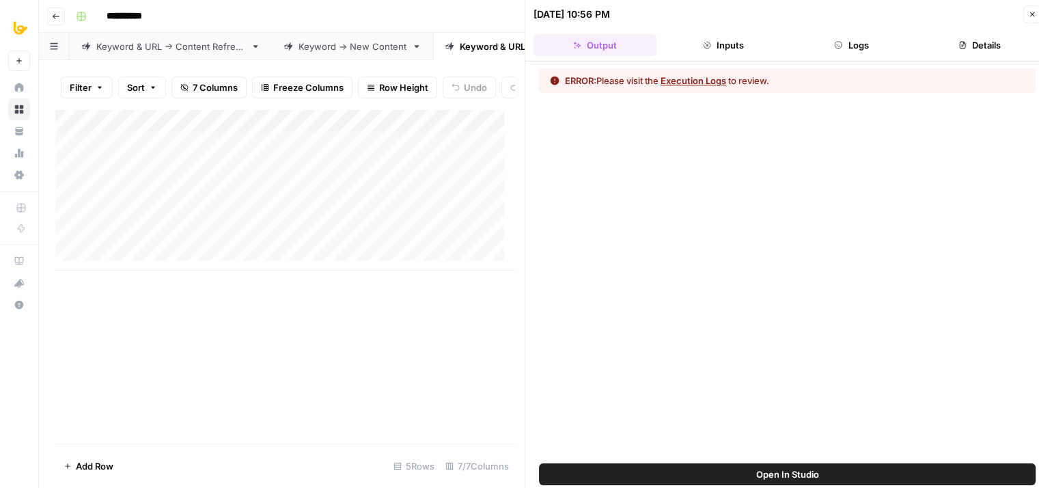
click at [864, 46] on button "Logs" at bounding box center [852, 45] width 123 height 22
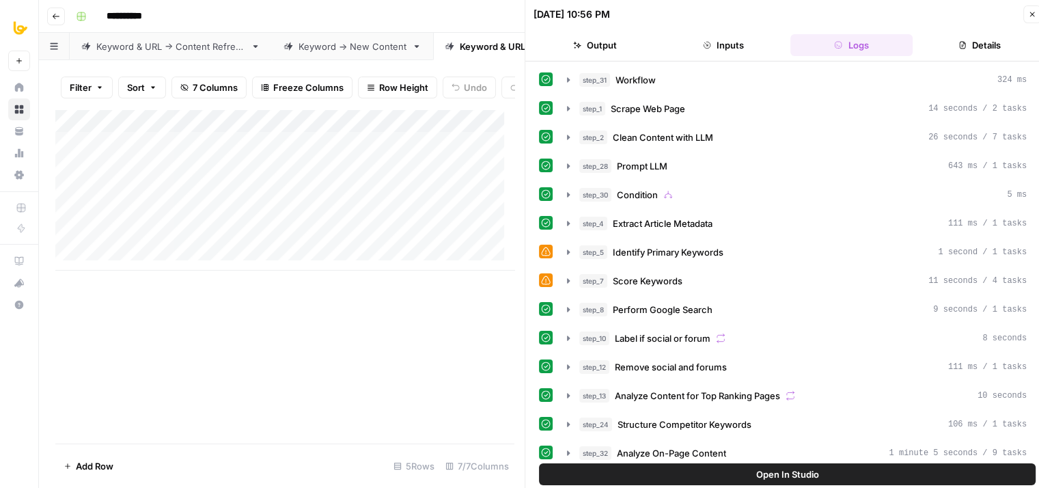
click at [413, 154] on div "Add Column" at bounding box center [284, 189] width 459 height 161
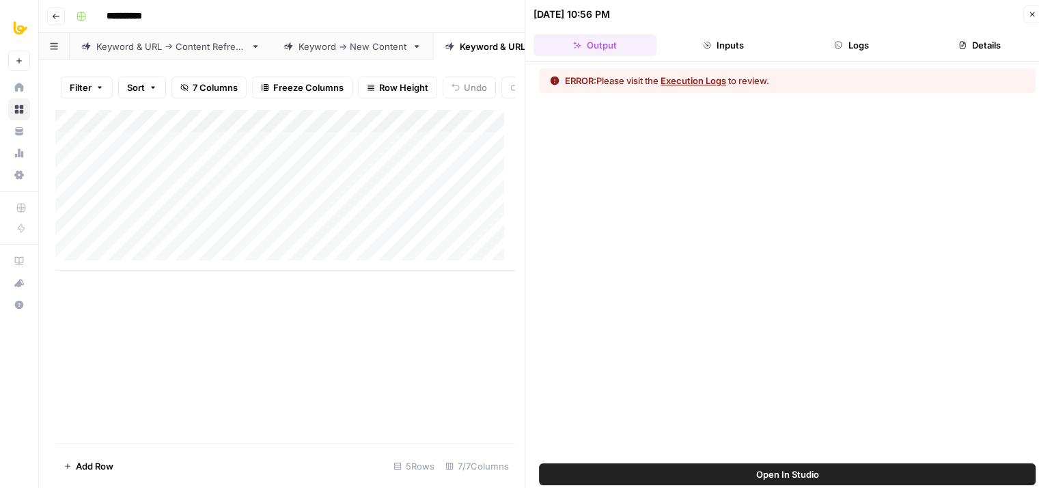
click at [678, 81] on button "Execution Logs" at bounding box center [694, 81] width 66 height 14
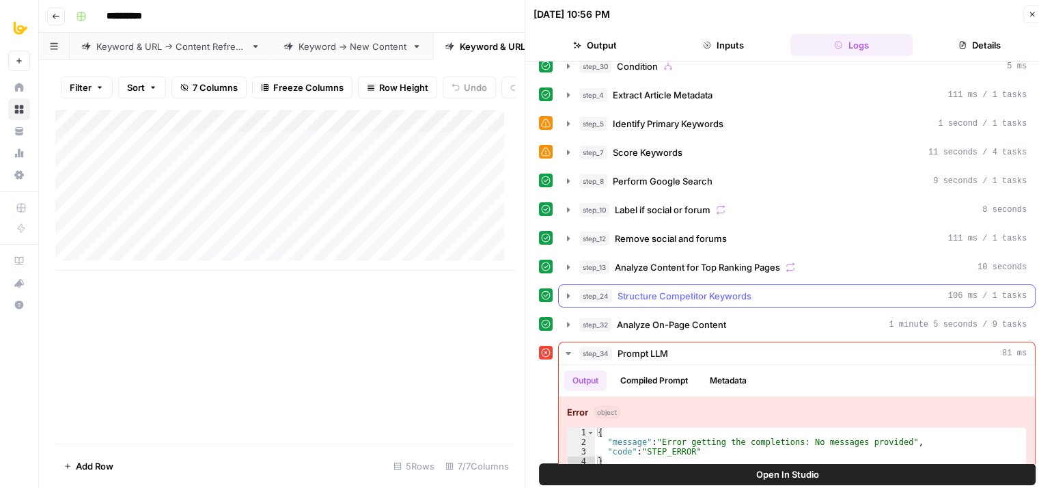
scroll to position [141, 0]
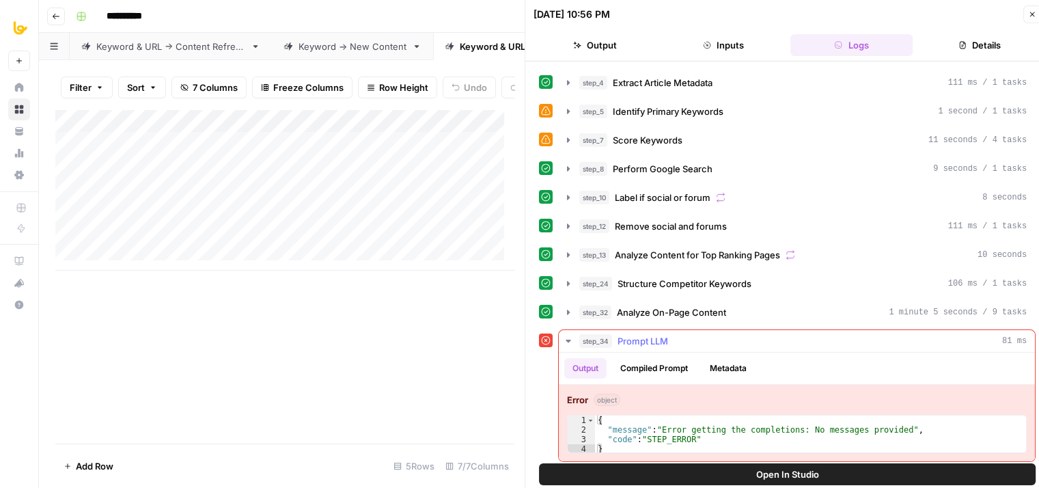
type textarea "**********"
click at [777, 430] on div "{ "message" : "Error getting the completions: No messages provided" , "code" : …" at bounding box center [810, 443] width 431 height 57
click at [646, 337] on span "Prompt LLM" at bounding box center [643, 341] width 51 height 14
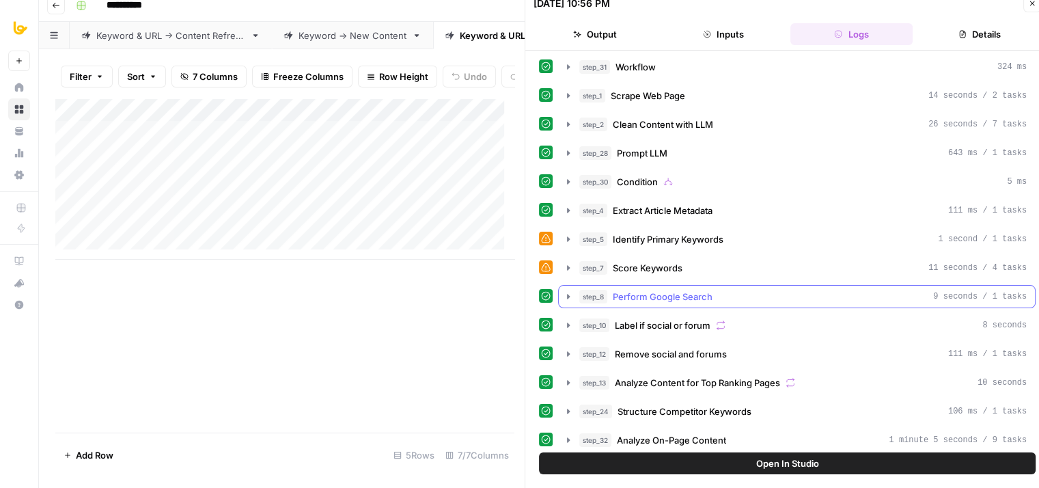
scroll to position [0, 0]
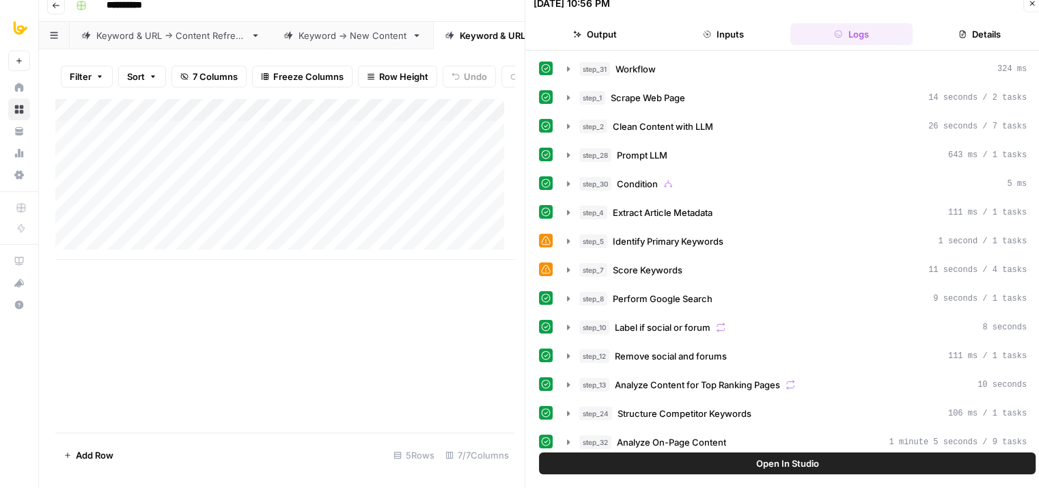
click at [1026, 10] on button "Close" at bounding box center [1033, 4] width 18 height 18
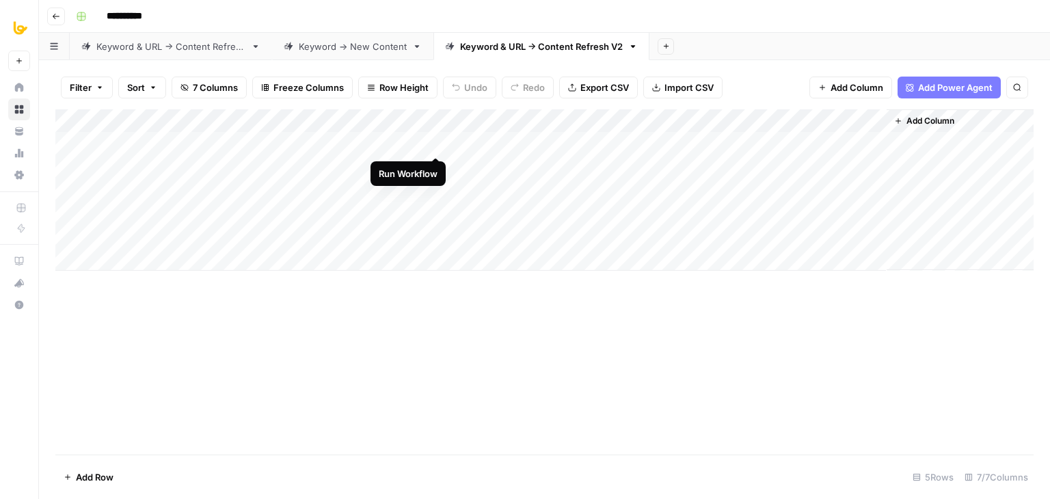
click at [432, 140] on div "Add Column" at bounding box center [544, 189] width 978 height 161
click at [872, 123] on div "Add Column" at bounding box center [544, 189] width 978 height 161
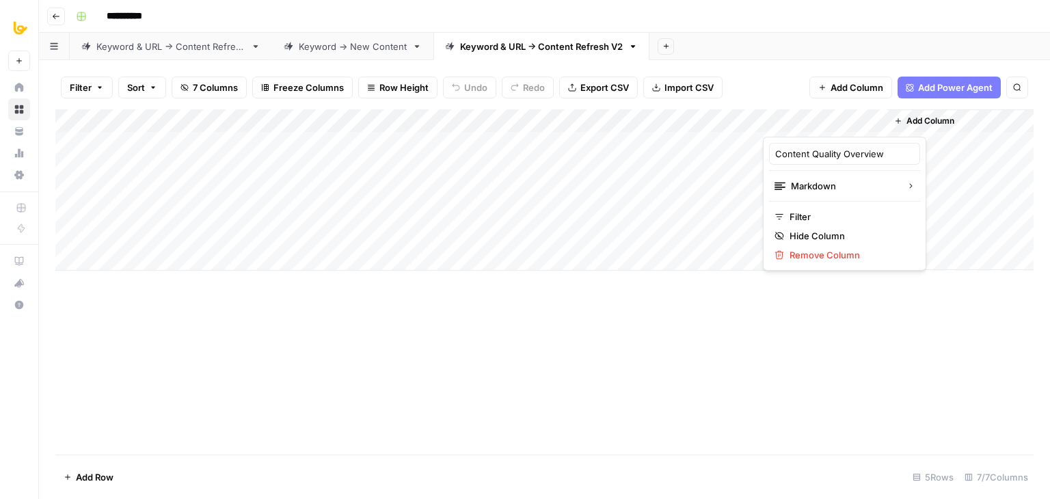
click at [706, 376] on div "Add Column" at bounding box center [544, 281] width 978 height 345
click at [927, 120] on span "Add Column" at bounding box center [930, 121] width 48 height 12
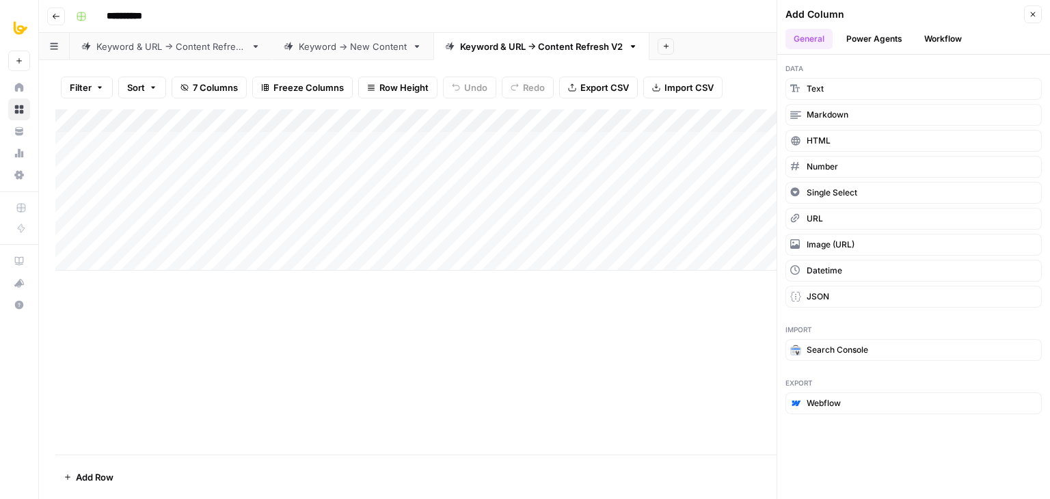
click at [938, 33] on button "Workflow" at bounding box center [943, 39] width 54 height 20
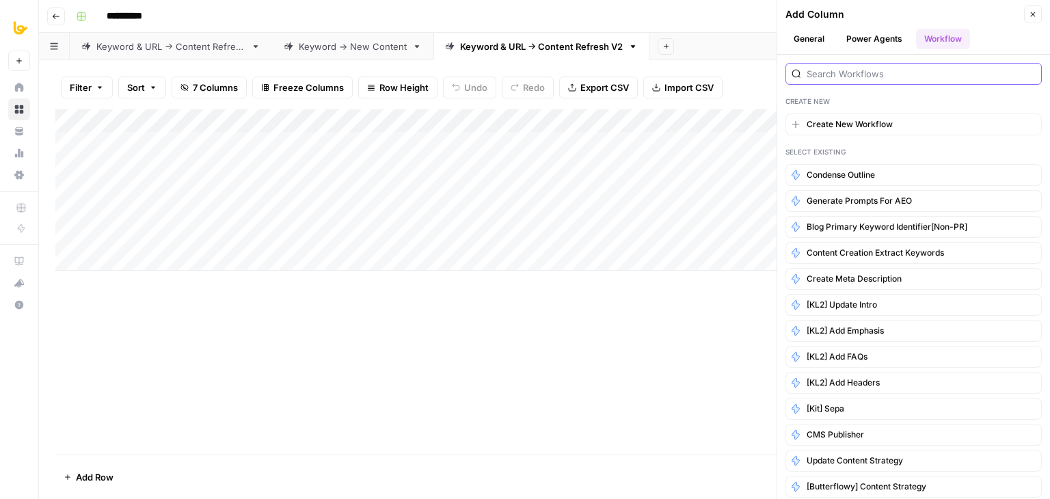
click at [866, 73] on input "search" at bounding box center [920, 74] width 229 height 14
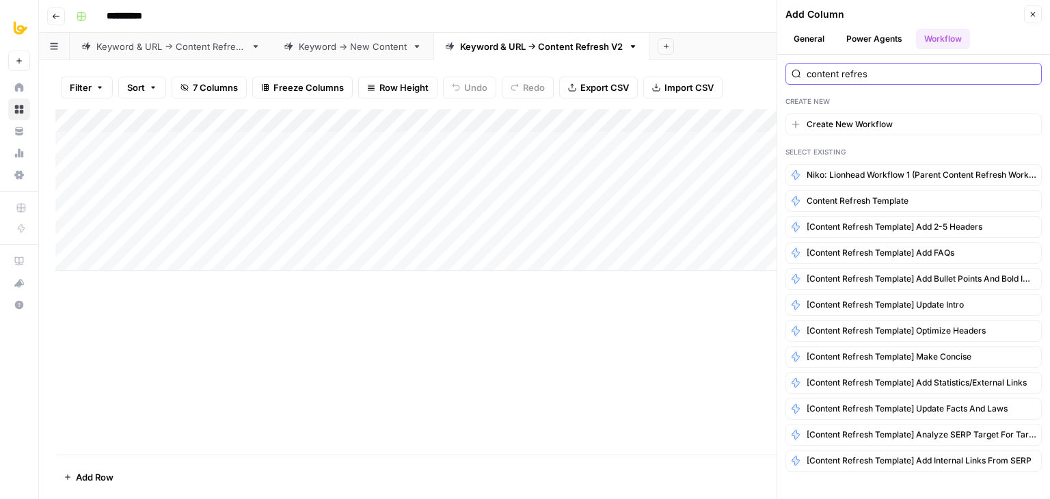
type input "content refres"
click at [456, 351] on div "Add Column" at bounding box center [544, 281] width 978 height 345
click at [1029, 17] on icon "button" at bounding box center [1032, 14] width 8 height 8
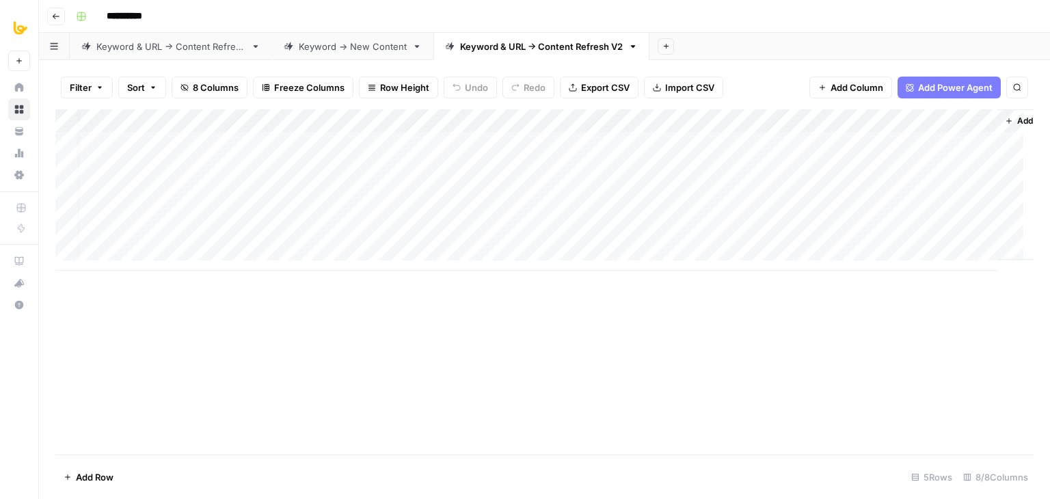
scroll to position [0, 14]
click at [738, 120] on div "Add Column" at bounding box center [544, 189] width 978 height 161
click at [471, 364] on div "Add Column" at bounding box center [544, 281] width 978 height 345
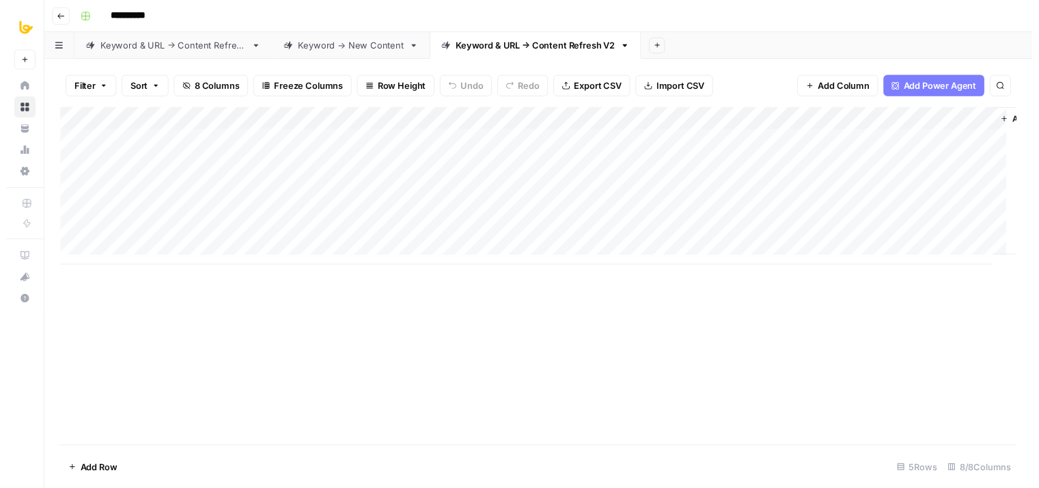
scroll to position [0, 62]
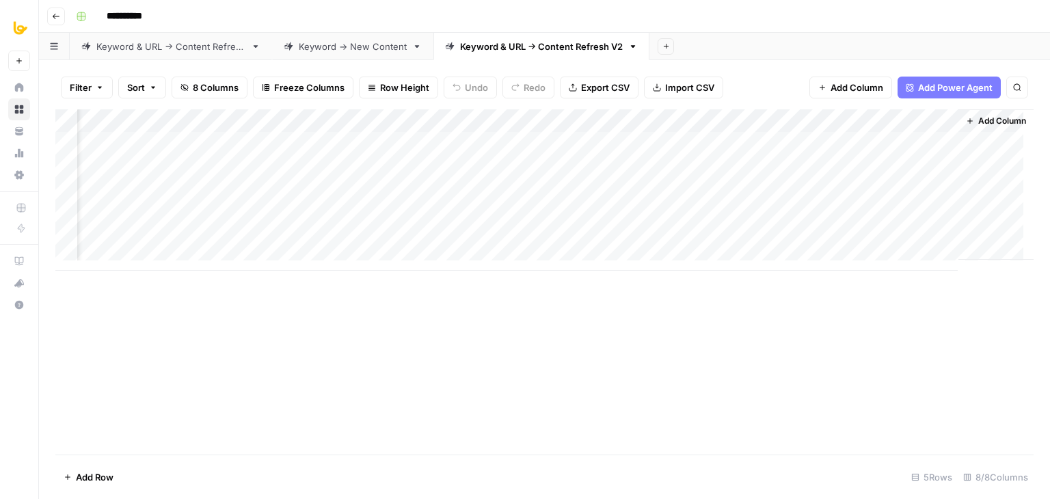
click at [353, 137] on div "Add Column" at bounding box center [544, 189] width 978 height 161
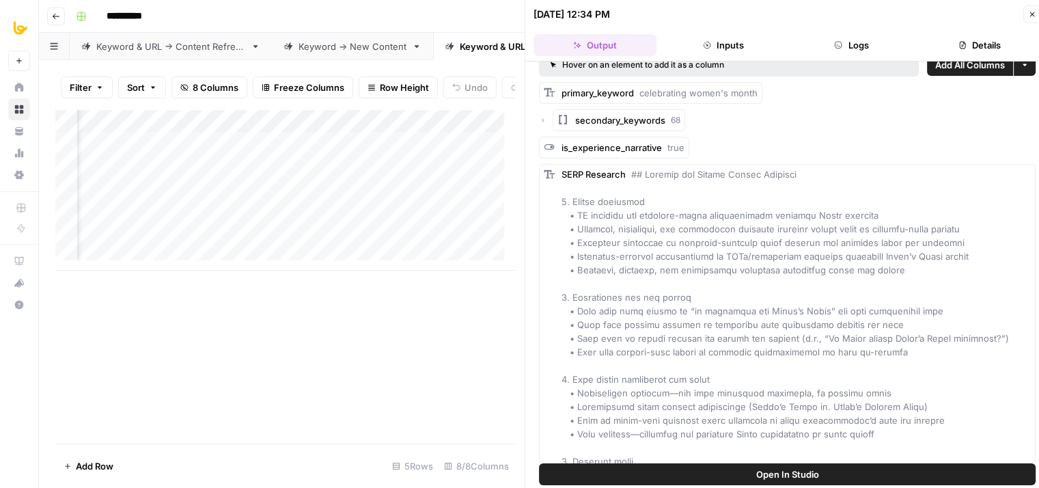
drag, startPoint x: 767, startPoint y: 125, endPoint x: 767, endPoint y: 164, distance: 39.0
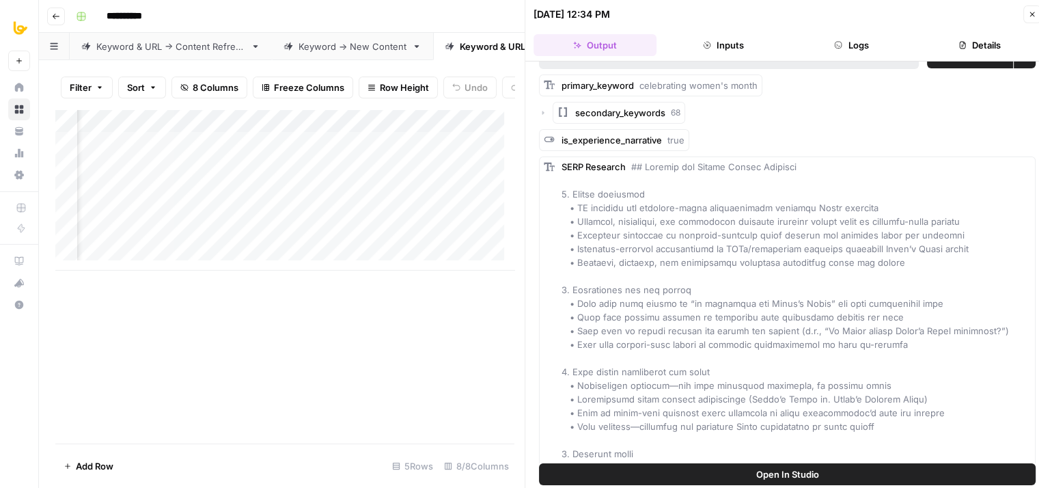
drag, startPoint x: 783, startPoint y: 118, endPoint x: 787, endPoint y: 148, distance: 31.0
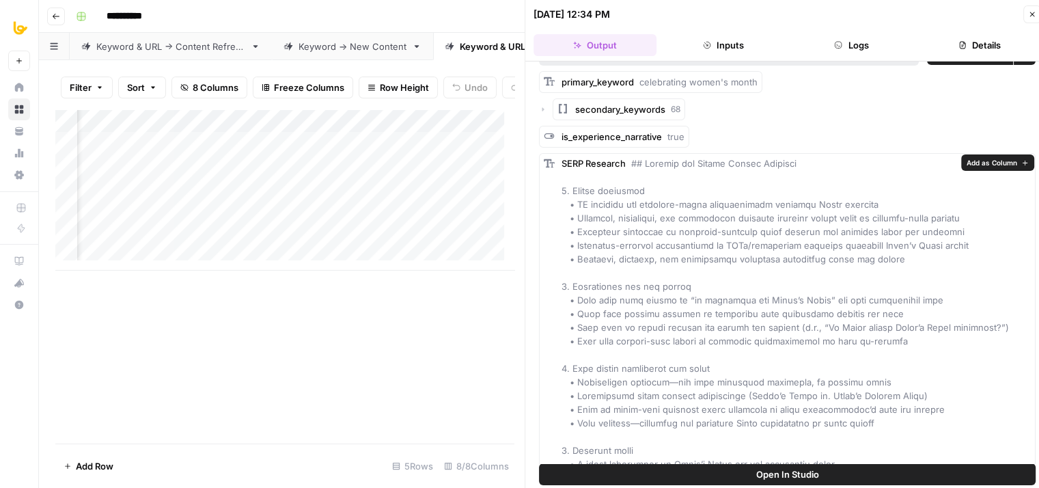
click at [974, 162] on span "Add as Column" at bounding box center [992, 162] width 51 height 11
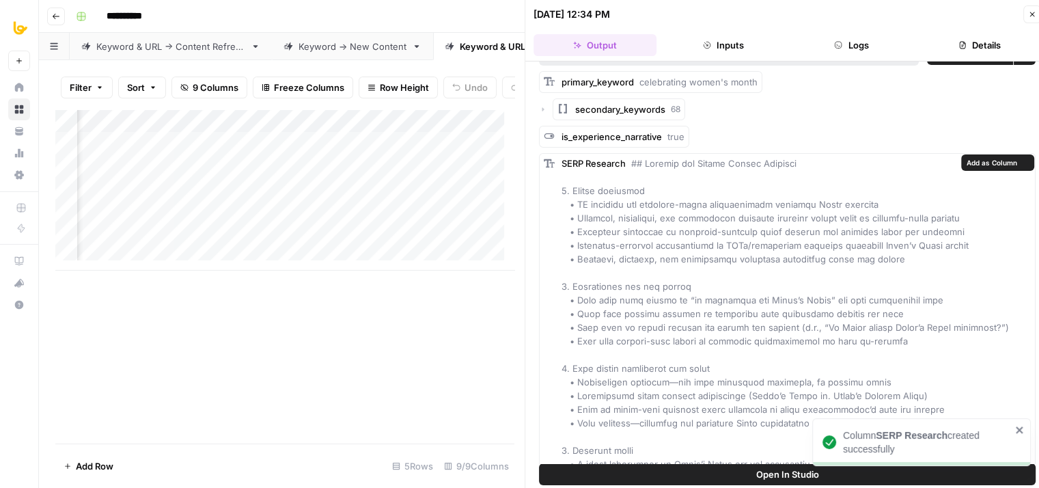
scroll to position [0, 169]
click at [762, 101] on div "secondary_keywords 68" at bounding box center [787, 109] width 497 height 22
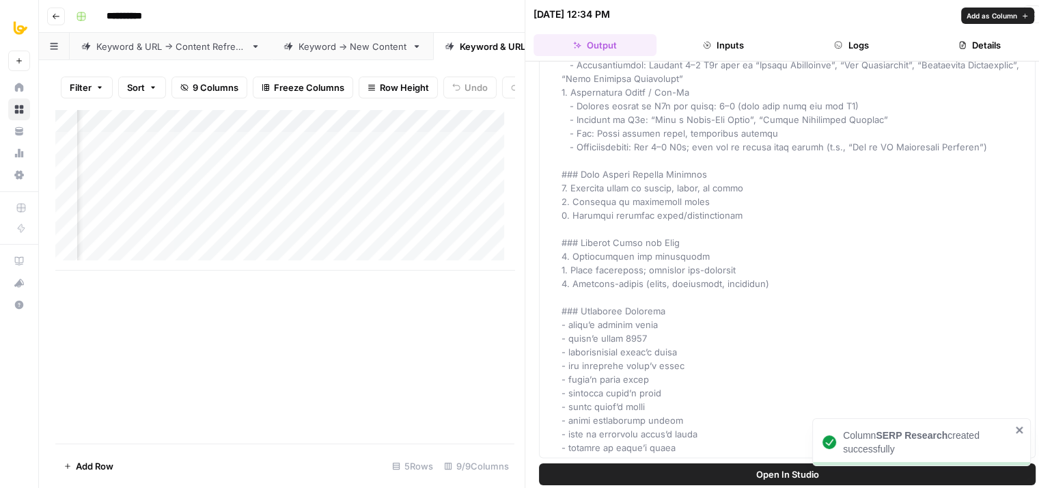
drag, startPoint x: 827, startPoint y: 126, endPoint x: 792, endPoint y: 343, distance: 220.1
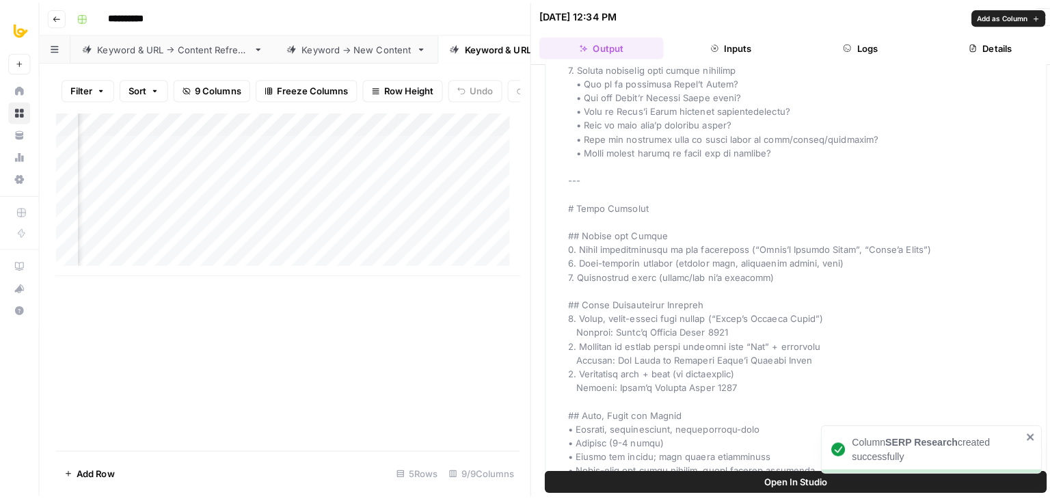
scroll to position [0, 0]
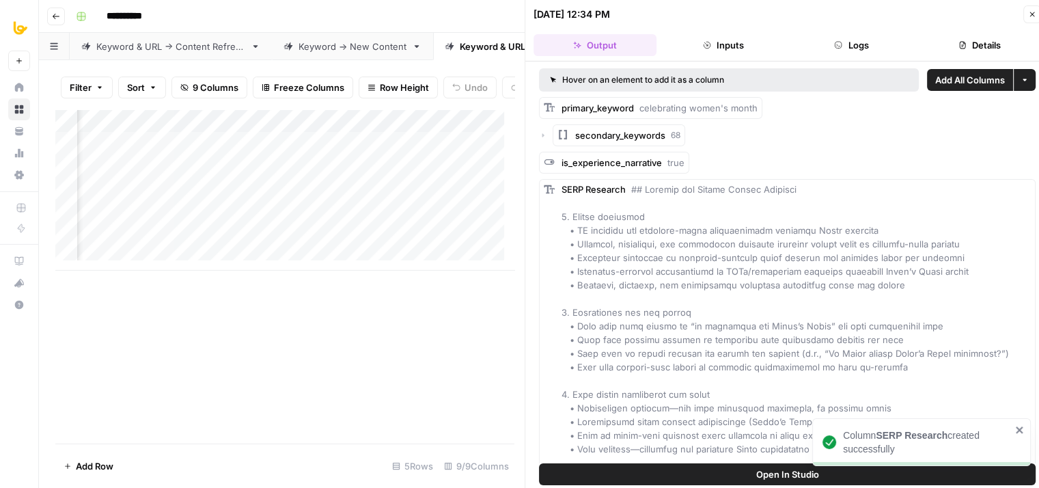
drag, startPoint x: 750, startPoint y: 373, endPoint x: 713, endPoint y: 100, distance: 275.1
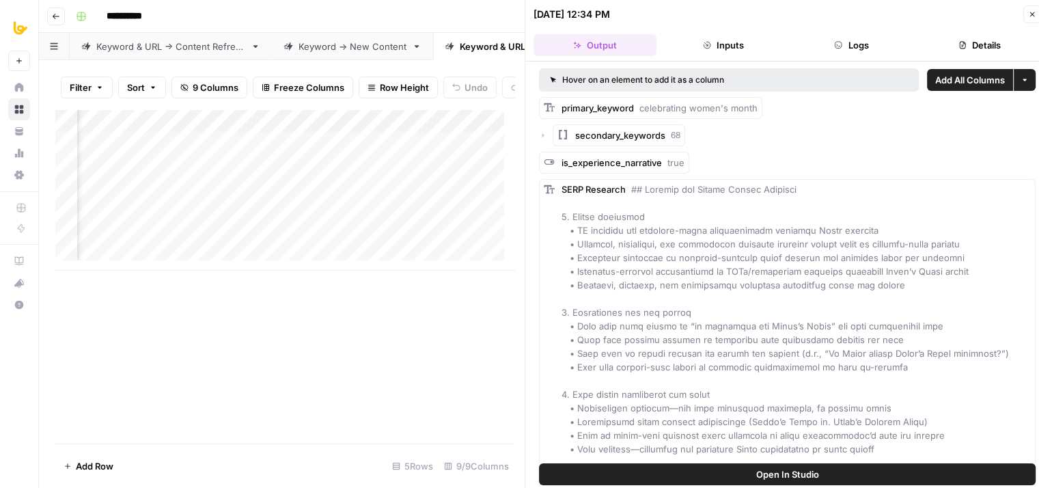
click at [543, 132] on icon "button" at bounding box center [543, 135] width 8 height 8
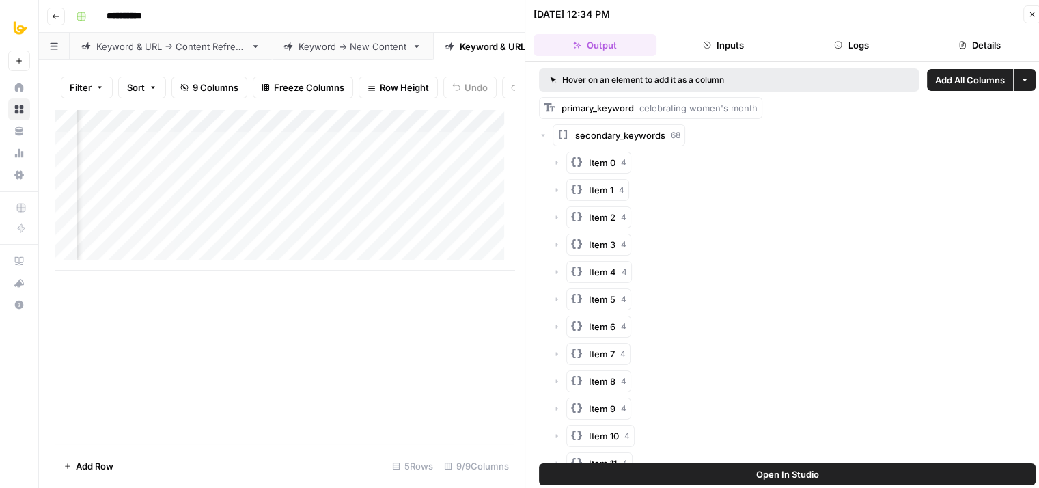
click at [543, 132] on icon "button" at bounding box center [543, 135] width 8 height 8
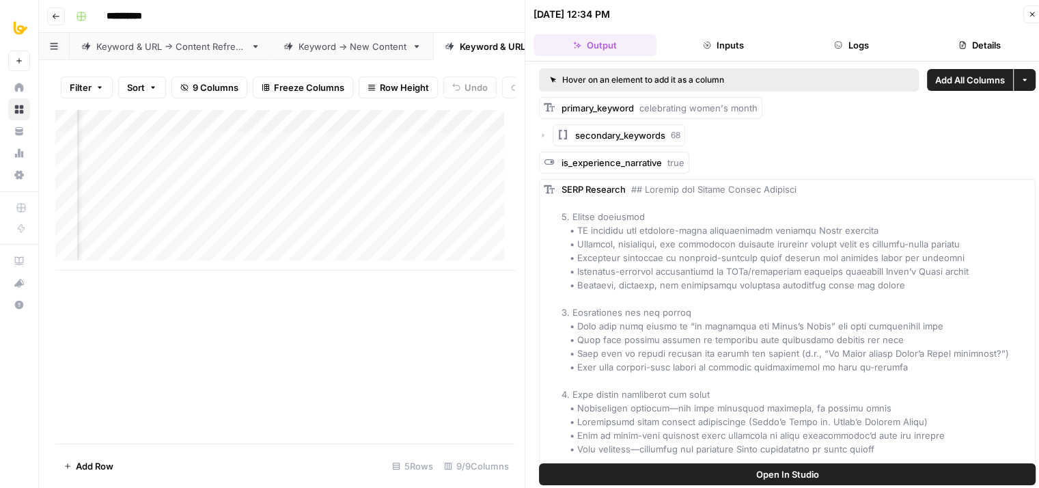
click at [543, 132] on icon "button" at bounding box center [543, 135] width 8 height 8
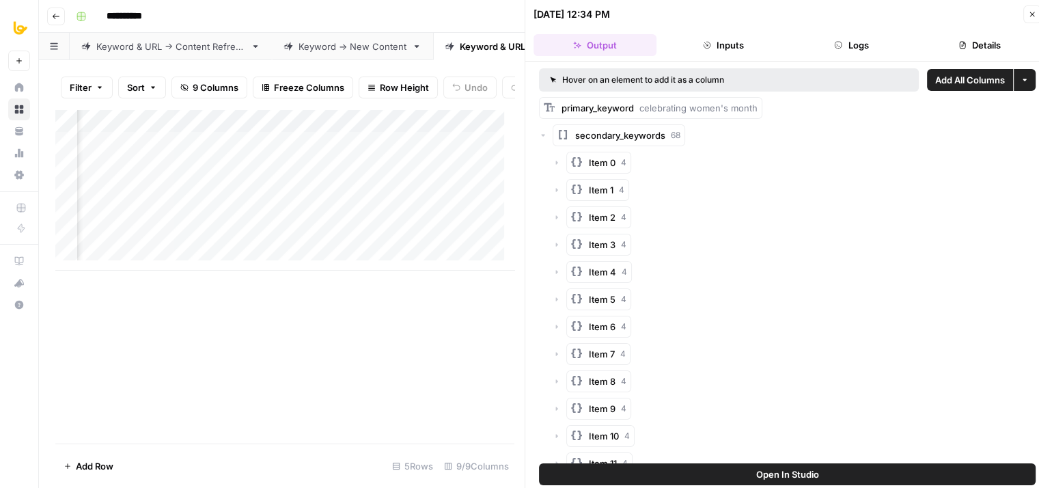
click at [557, 161] on icon "button" at bounding box center [557, 163] width 2 height 4
click at [557, 162] on icon "button" at bounding box center [557, 163] width 4 height 2
click at [556, 191] on icon "button" at bounding box center [557, 190] width 2 height 4
click at [556, 191] on icon "button" at bounding box center [557, 190] width 8 height 8
click at [541, 136] on icon "button" at bounding box center [543, 135] width 8 height 8
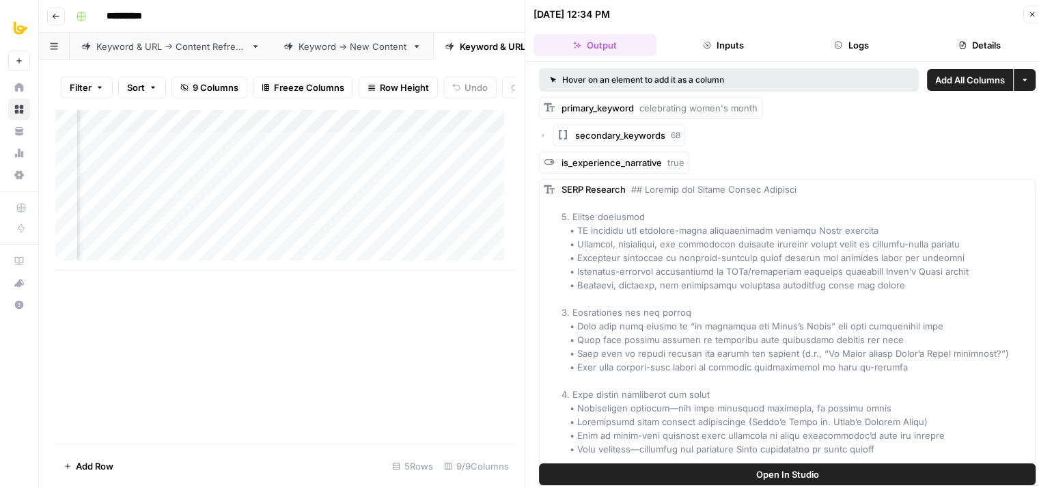
click at [789, 140] on div "secondary_keywords 68" at bounding box center [787, 135] width 497 height 22
click at [1037, 16] on button "Close" at bounding box center [1033, 14] width 18 height 18
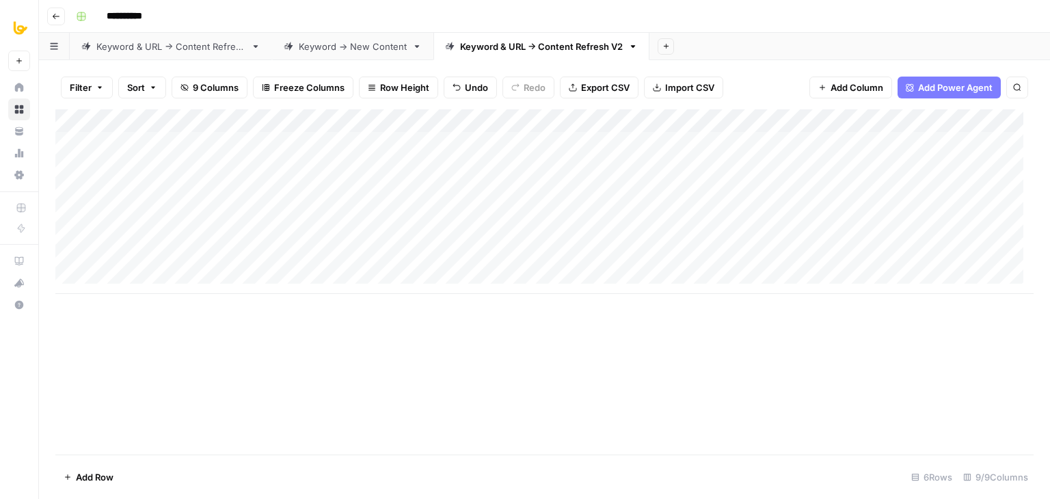
click at [415, 118] on div "Add Column" at bounding box center [544, 201] width 978 height 184
click at [689, 342] on div "Add Column" at bounding box center [544, 281] width 978 height 345
click at [415, 141] on div "Add Column" at bounding box center [544, 201] width 978 height 184
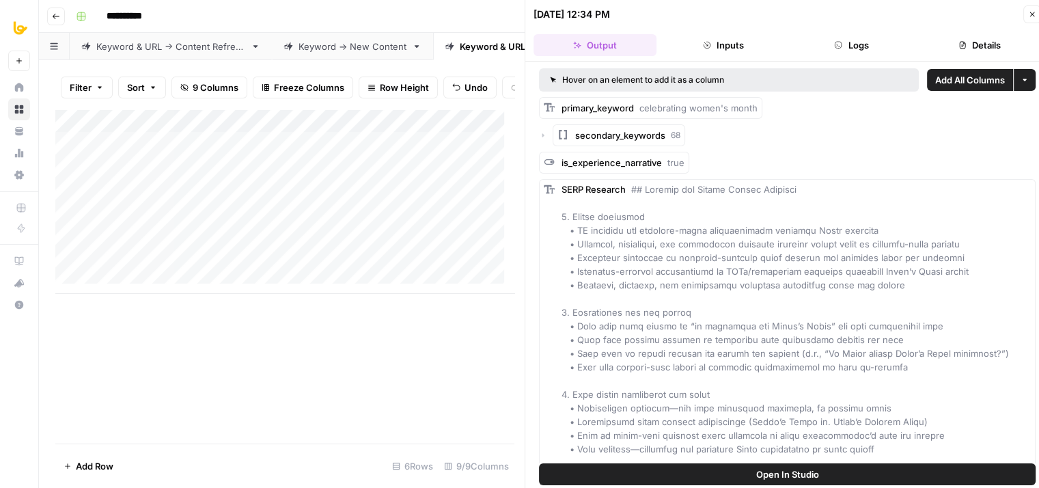
click at [732, 42] on button "Inputs" at bounding box center [723, 45] width 123 height 22
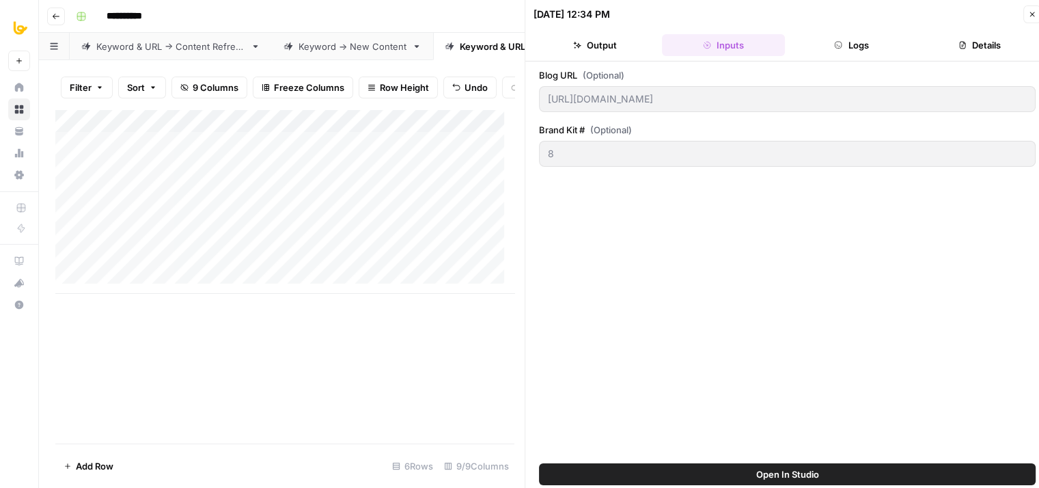
click at [568, 44] on button "Output" at bounding box center [595, 45] width 123 height 22
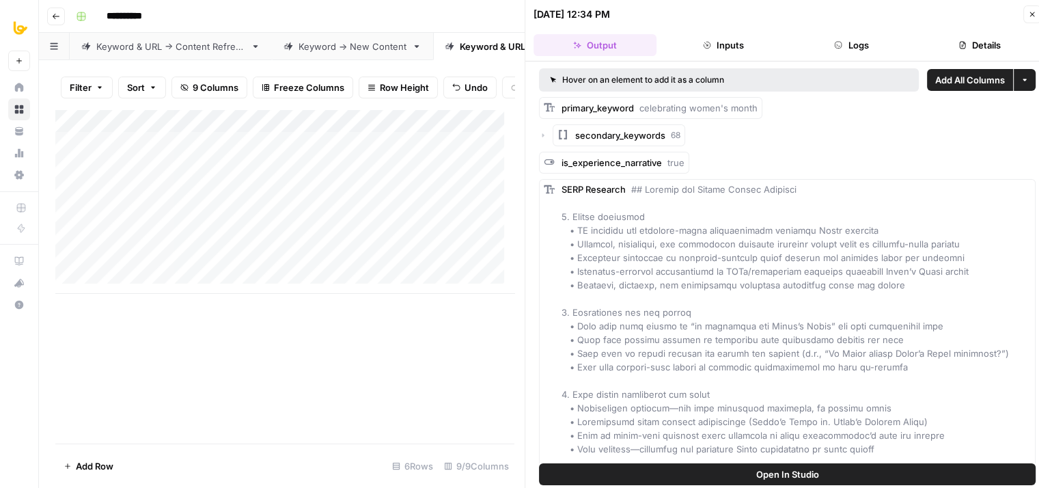
click at [859, 40] on button "Logs" at bounding box center [852, 45] width 123 height 22
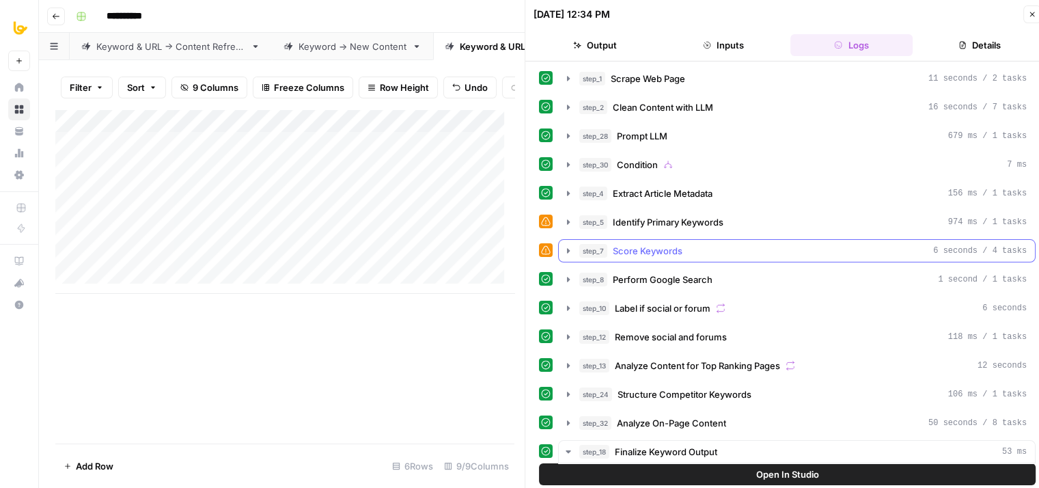
scroll to position [68, 0]
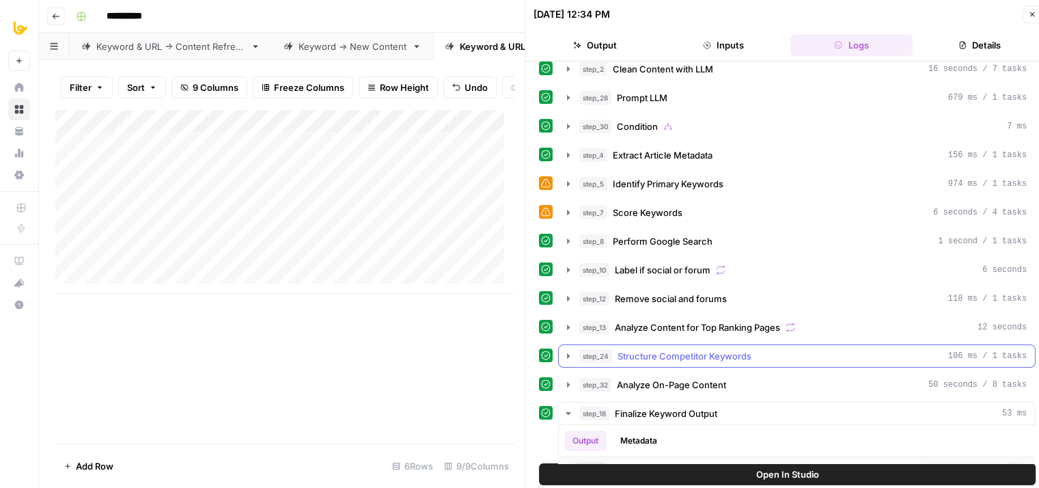
click at [694, 349] on span "Structure Competitor Keywords" at bounding box center [685, 356] width 134 height 14
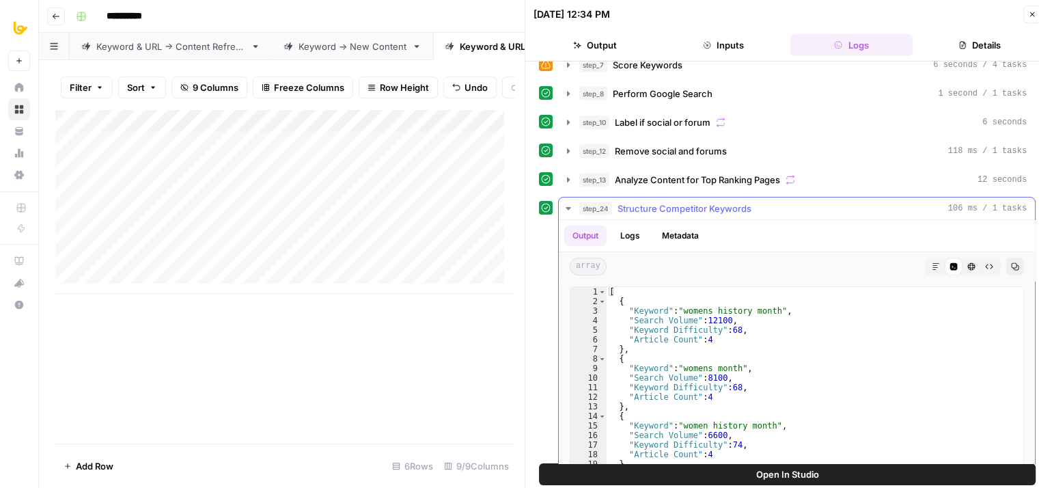
scroll to position [205, 0]
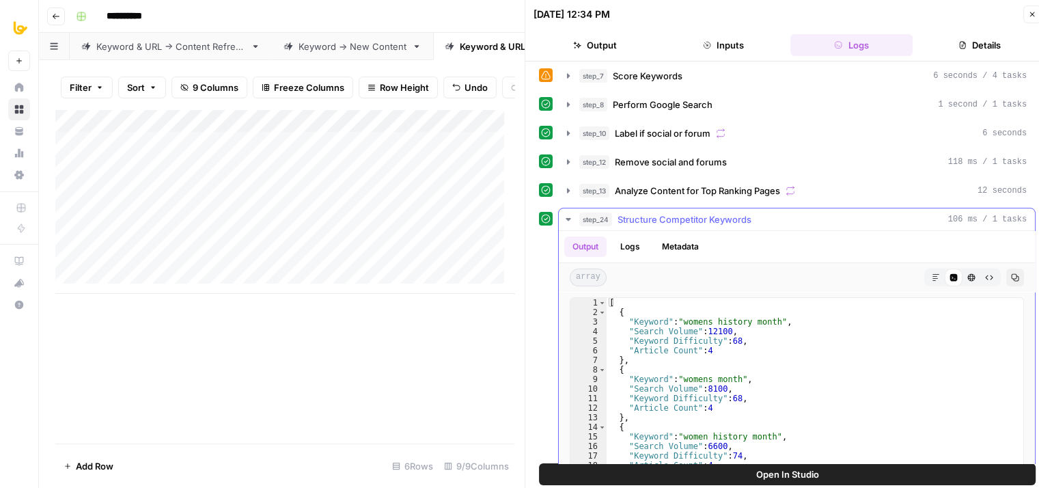
click at [683, 220] on span "Structure Competitor Keywords" at bounding box center [685, 220] width 134 height 14
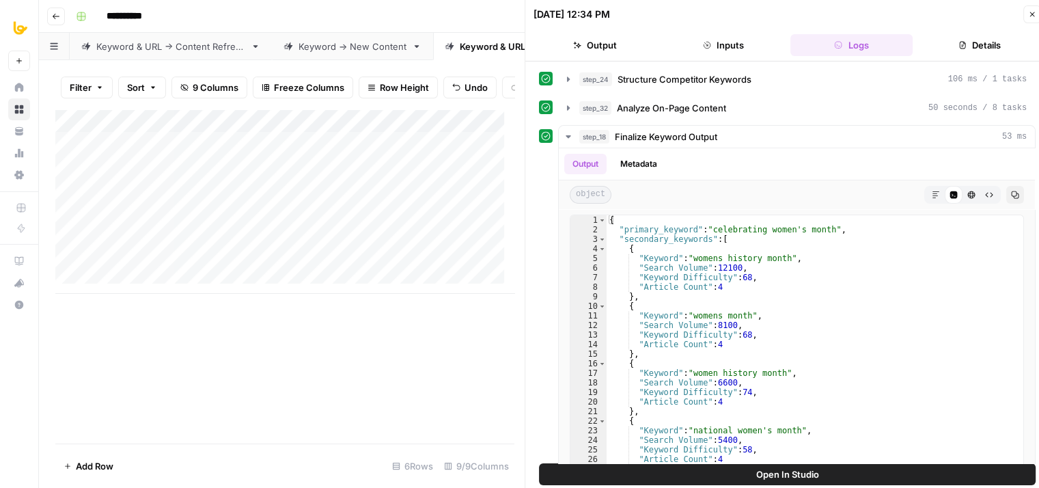
scroll to position [374, 0]
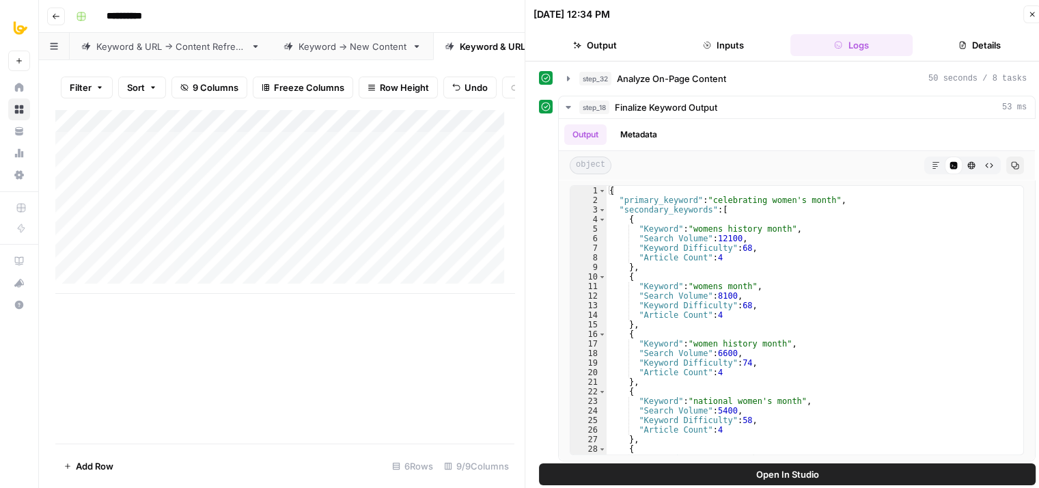
drag, startPoint x: 546, startPoint y: 340, endPoint x: 544, endPoint y: 419, distance: 78.6
click at [712, 102] on span "Finalize Keyword Output" at bounding box center [666, 107] width 102 height 14
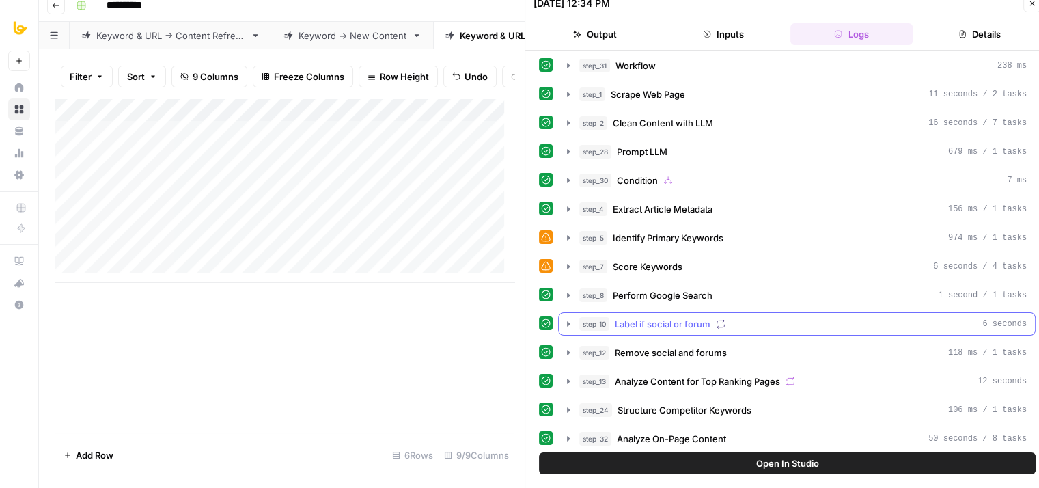
scroll to position [0, 0]
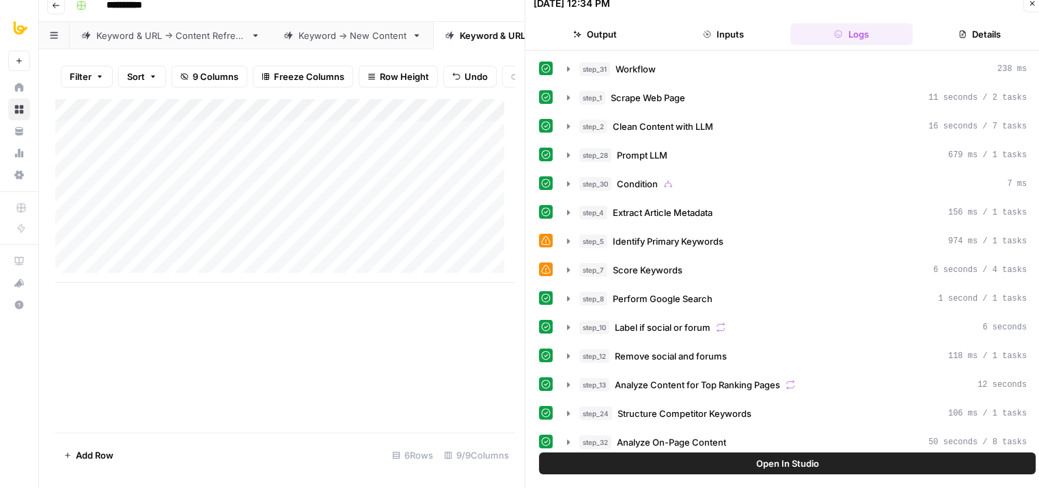
click at [1034, 5] on icon "button" at bounding box center [1032, 3] width 5 height 5
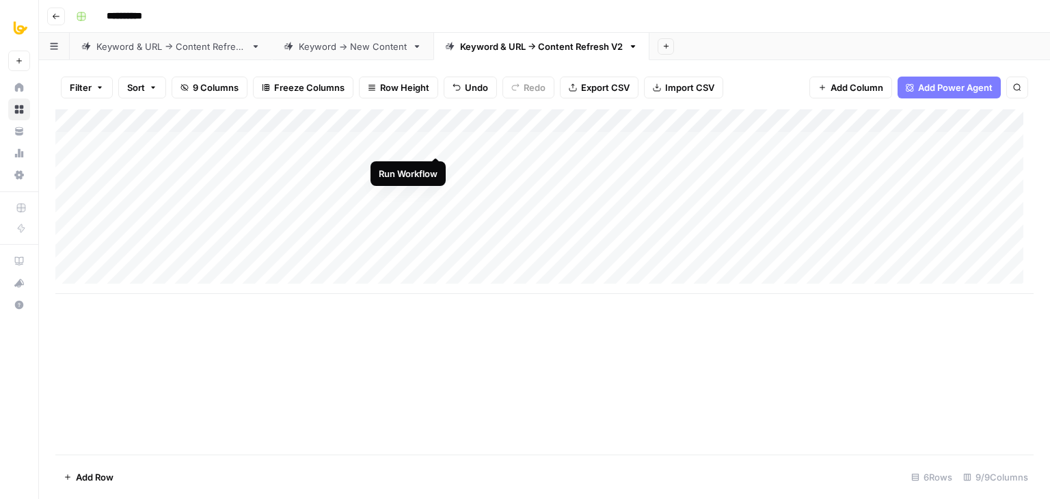
click at [432, 139] on div "Add Column" at bounding box center [544, 201] width 978 height 184
click at [414, 143] on div "Add Column" at bounding box center [544, 201] width 978 height 184
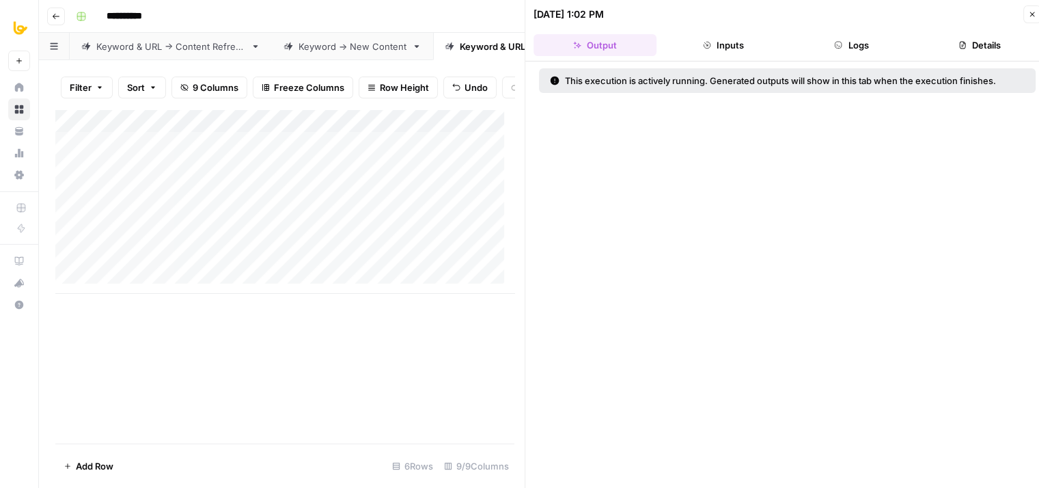
click at [844, 39] on button "Logs" at bounding box center [852, 45] width 123 height 22
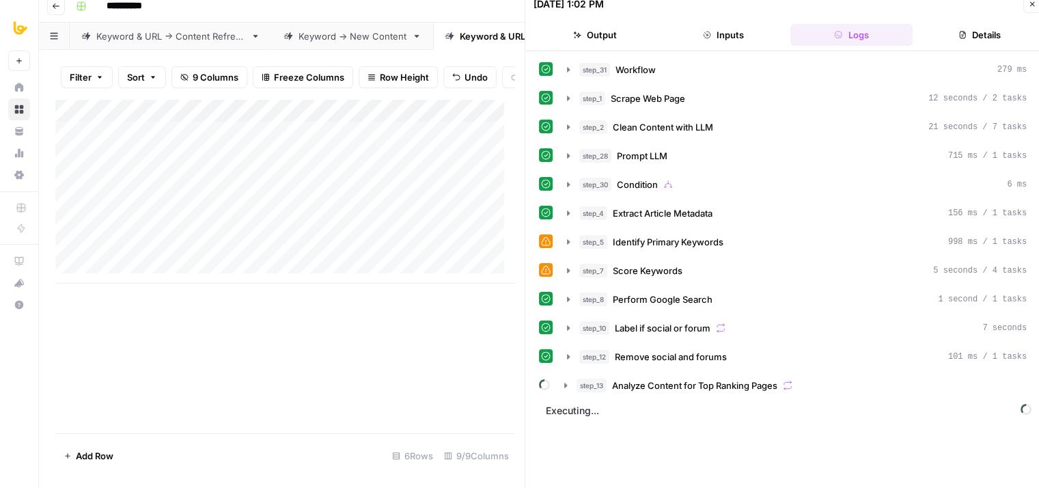
scroll to position [11, 0]
click at [715, 269] on div "step_7 Score Keywords 5 seconds / 4 tasks" at bounding box center [803, 270] width 448 height 14
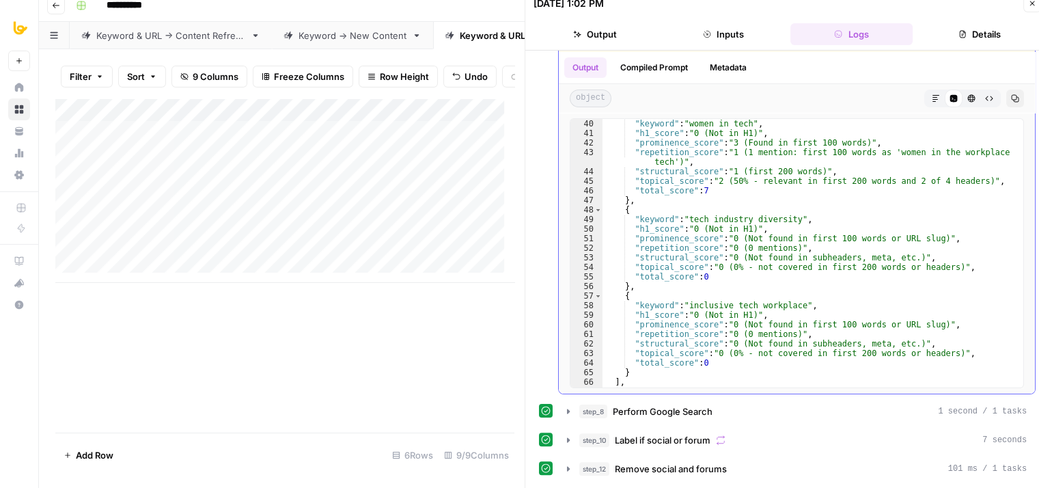
scroll to position [438, 0]
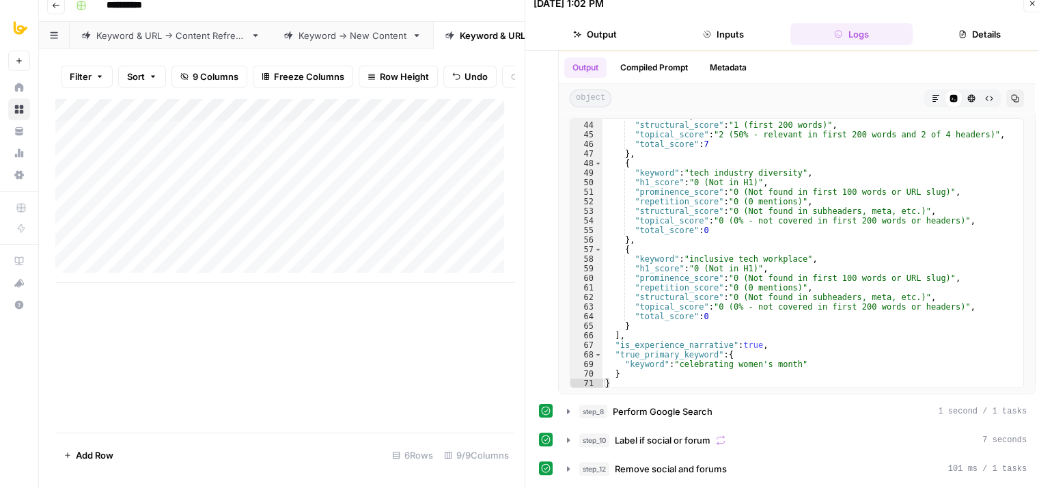
click at [1027, 7] on button "Close" at bounding box center [1033, 4] width 18 height 18
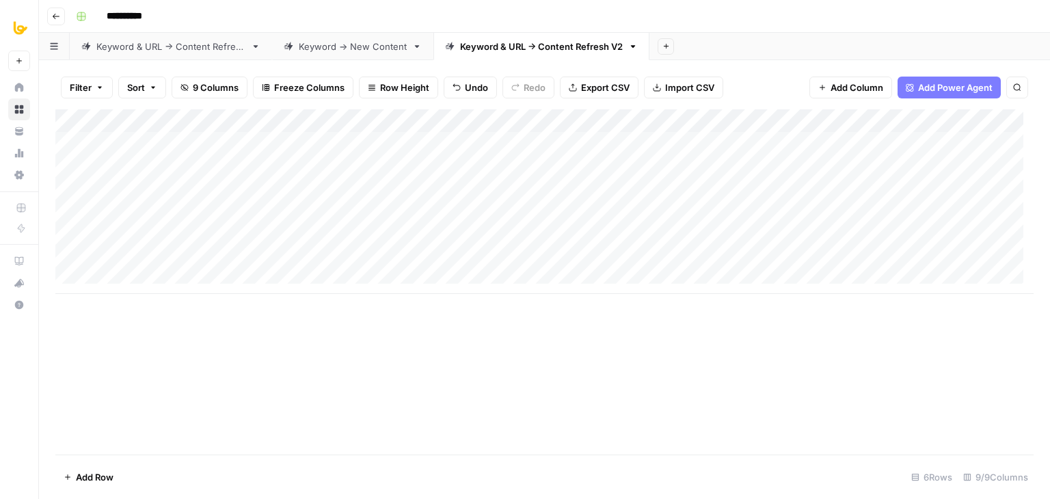
drag, startPoint x: 709, startPoint y: 391, endPoint x: 470, endPoint y: 348, distance: 243.0
click at [470, 348] on div "Add Column" at bounding box center [544, 281] width 978 height 345
click at [552, 140] on div "Add Column" at bounding box center [544, 201] width 978 height 184
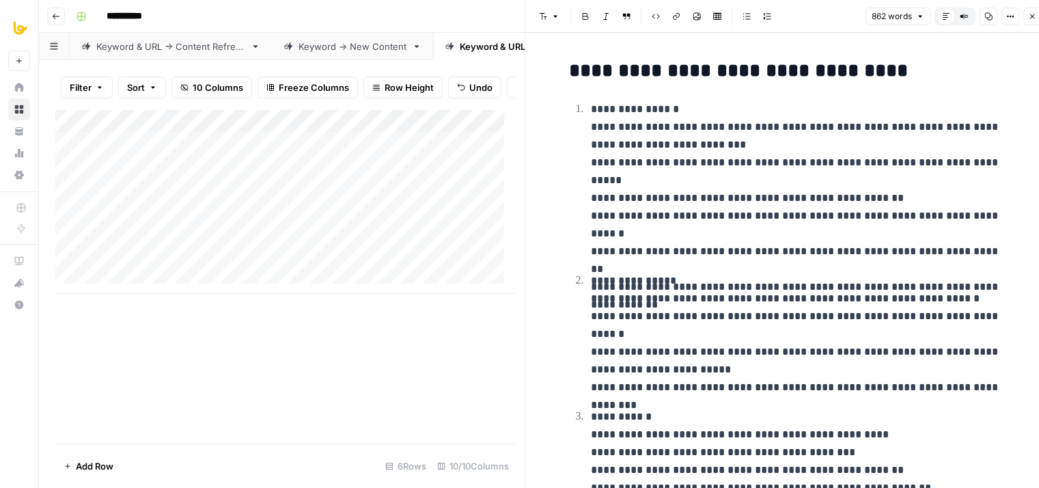
click at [1036, 18] on icon "button" at bounding box center [1032, 16] width 8 height 8
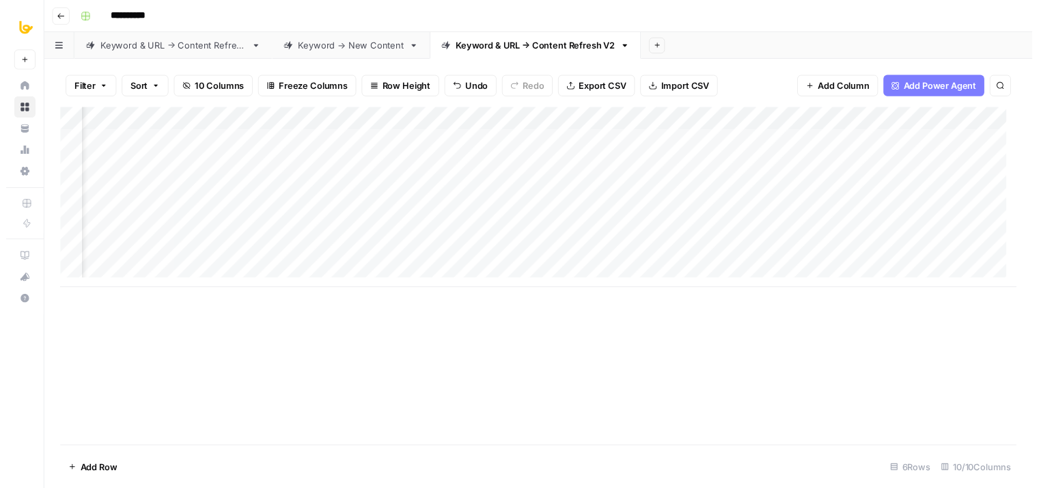
scroll to position [0, 201]
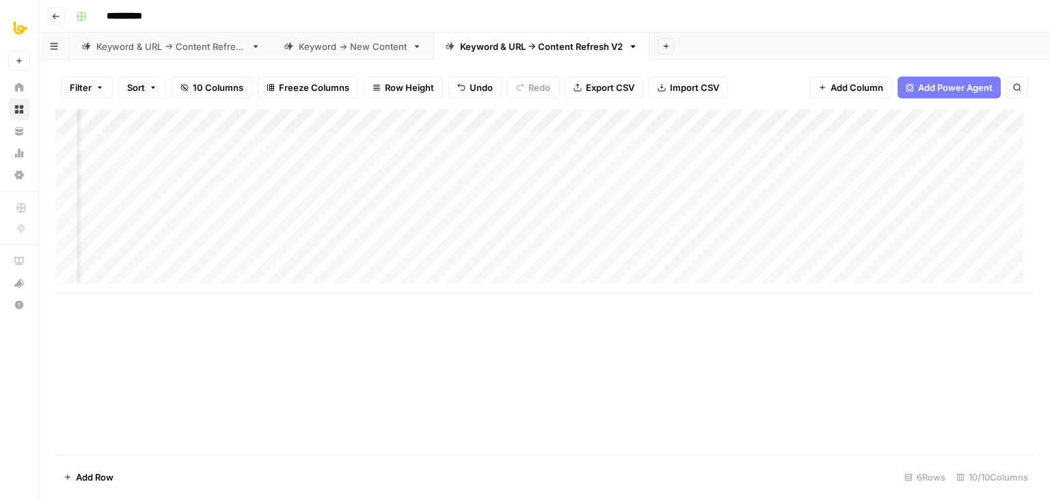
click at [538, 141] on div "Add Column" at bounding box center [544, 201] width 978 height 184
click at [538, 141] on textarea "**" at bounding box center [602, 144] width 219 height 19
click at [562, 357] on div "Add Column" at bounding box center [544, 281] width 978 height 345
click at [216, 140] on div "Add Column" at bounding box center [544, 201] width 978 height 184
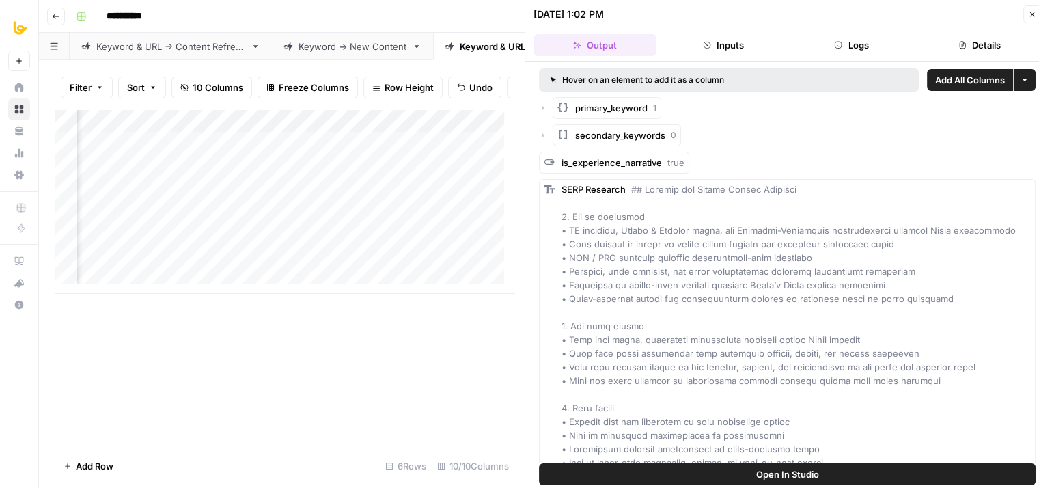
click at [836, 44] on icon "button" at bounding box center [839, 45] width 7 height 7
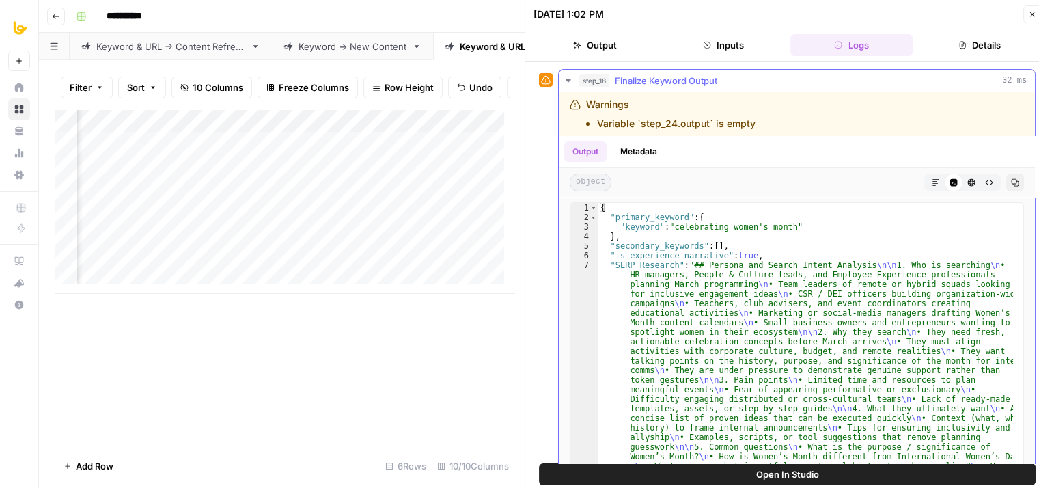
scroll to position [418, 0]
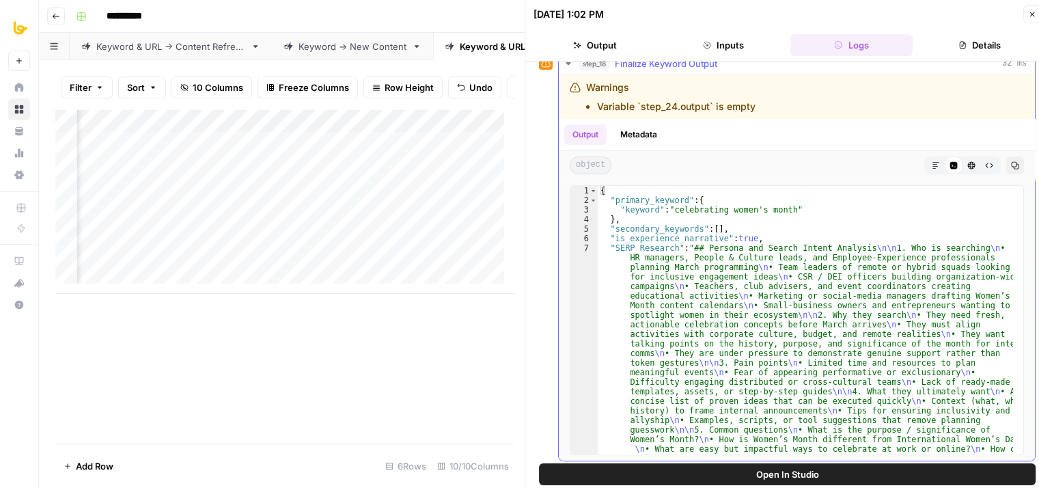
drag, startPoint x: 554, startPoint y: 241, endPoint x: 553, endPoint y: 320, distance: 80.0
type textarea "**********"
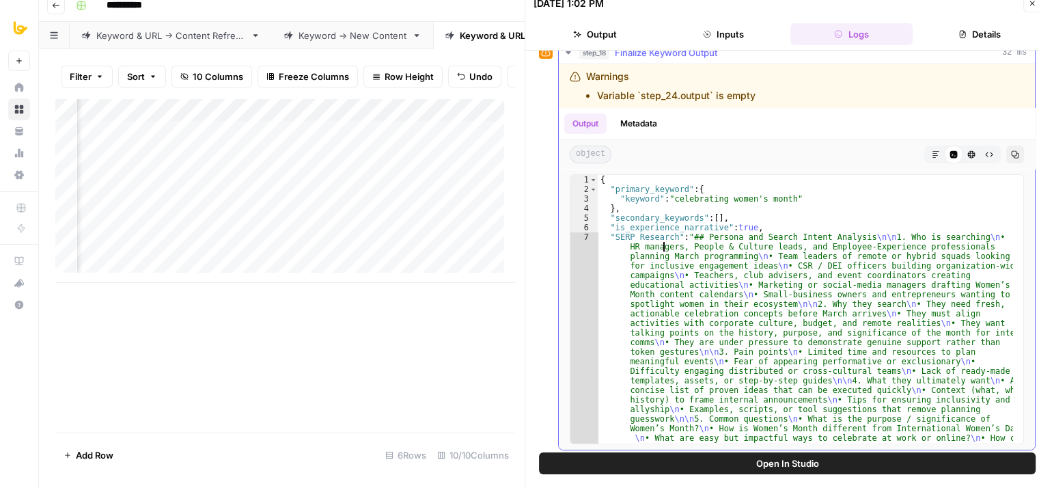
drag, startPoint x: 664, startPoint y: 251, endPoint x: 667, endPoint y: 400, distance: 149.0
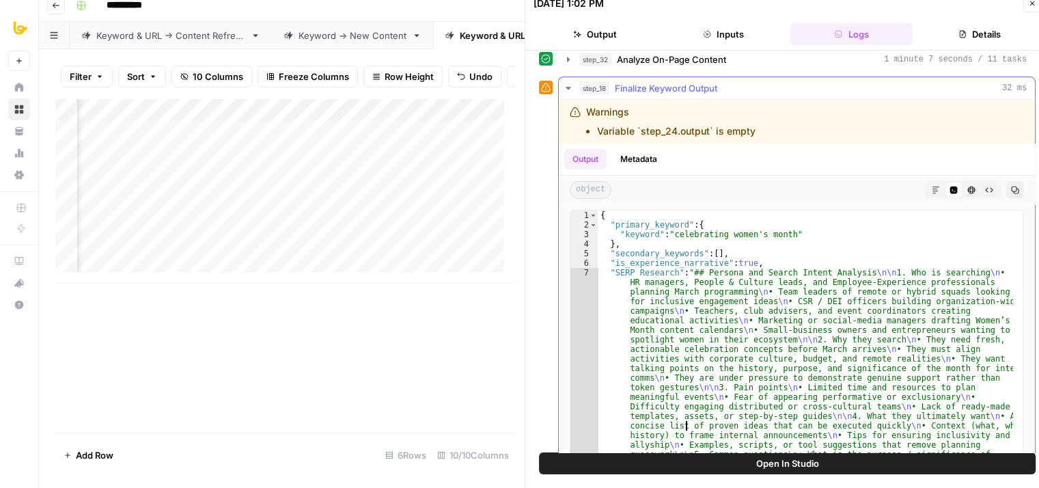
drag, startPoint x: 685, startPoint y: 384, endPoint x: 692, endPoint y: 323, distance: 61.9
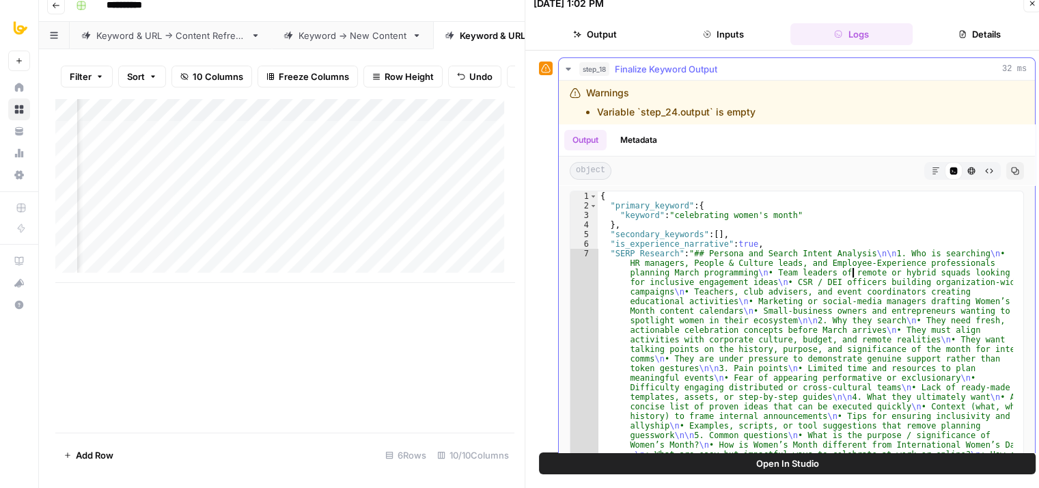
scroll to position [418, 0]
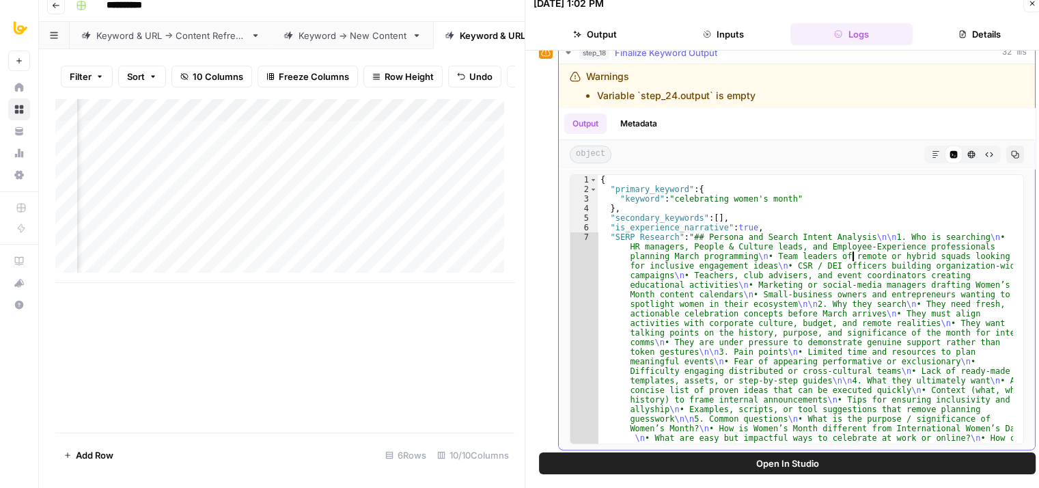
drag, startPoint x: 851, startPoint y: 286, endPoint x: 839, endPoint y: 405, distance: 119.5
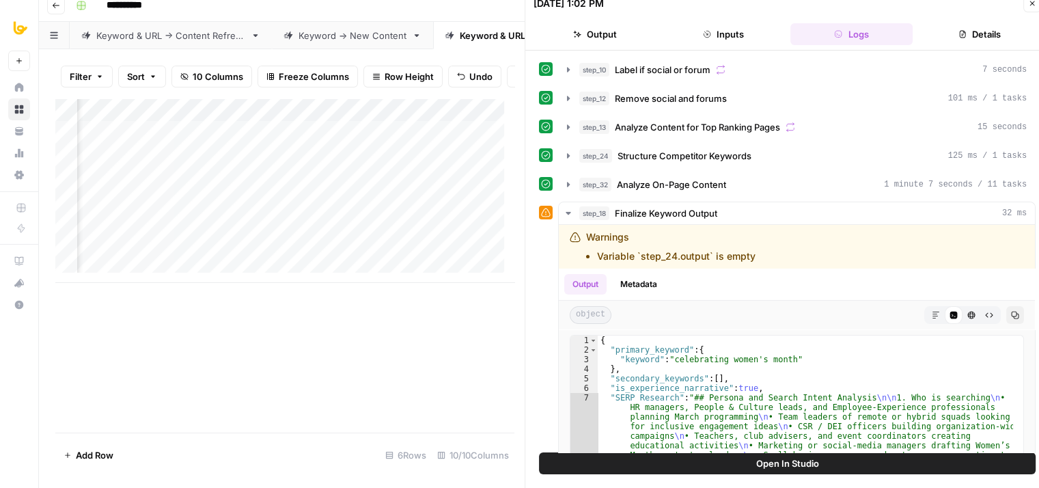
scroll to position [188, 0]
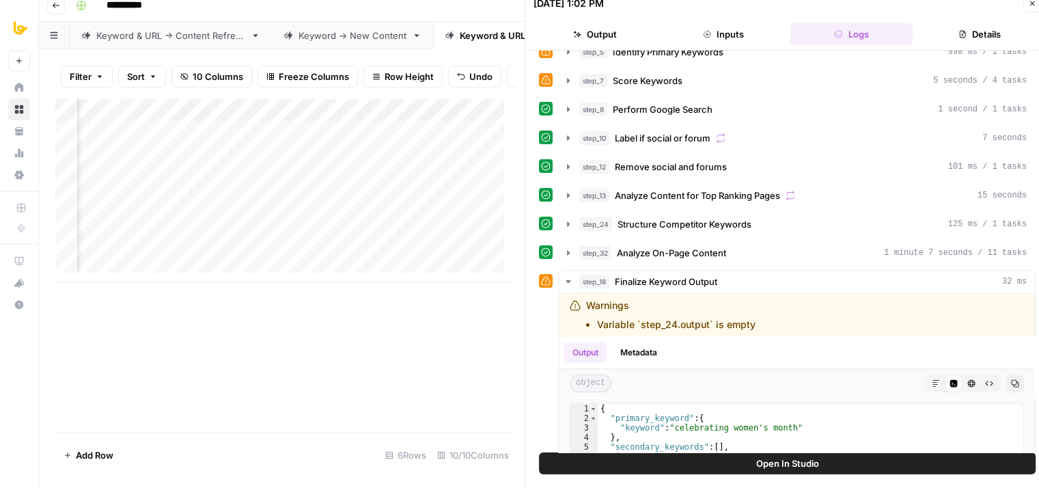
drag, startPoint x: 547, startPoint y: 282, endPoint x: 552, endPoint y: 219, distance: 63.0
click at [621, 225] on span "Structure Competitor Keywords" at bounding box center [685, 226] width 134 height 14
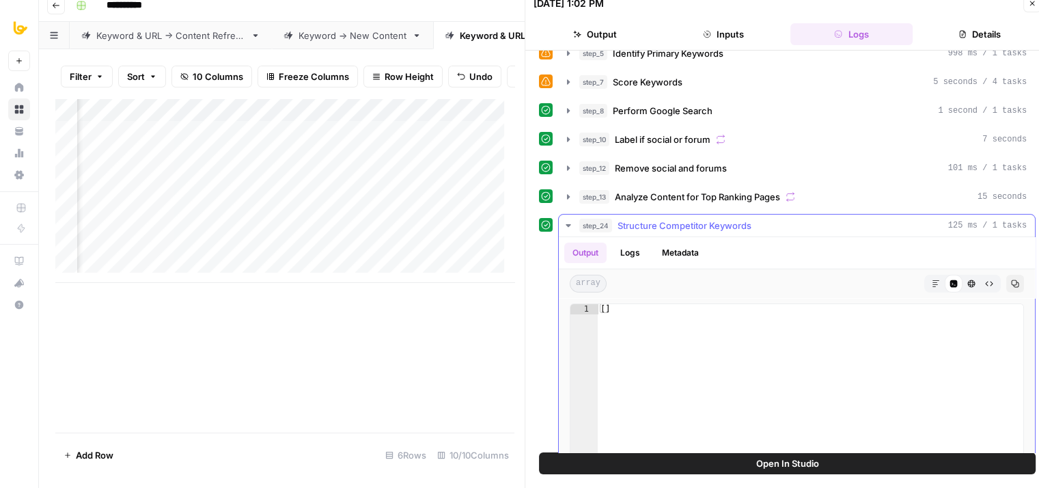
click at [653, 221] on span "Structure Competitor Keywords" at bounding box center [685, 226] width 134 height 14
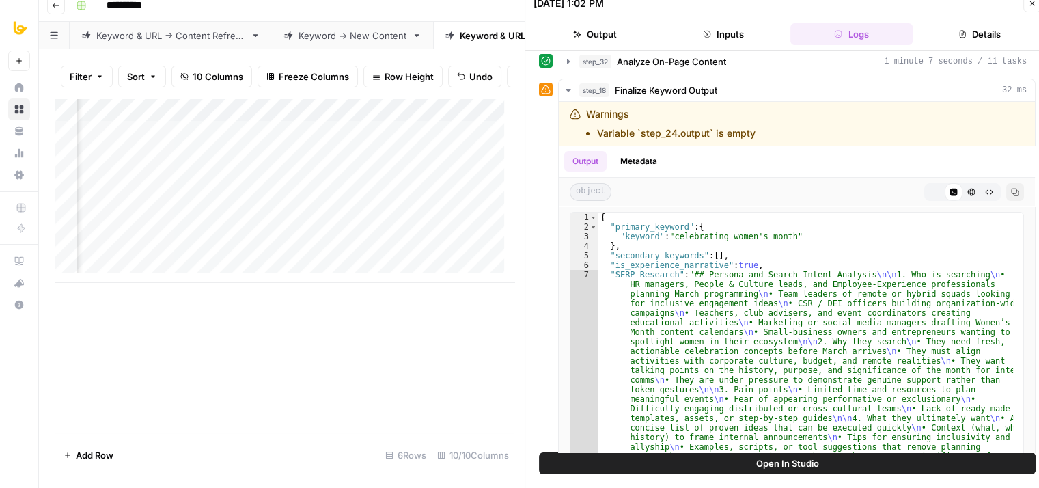
scroll to position [418, 0]
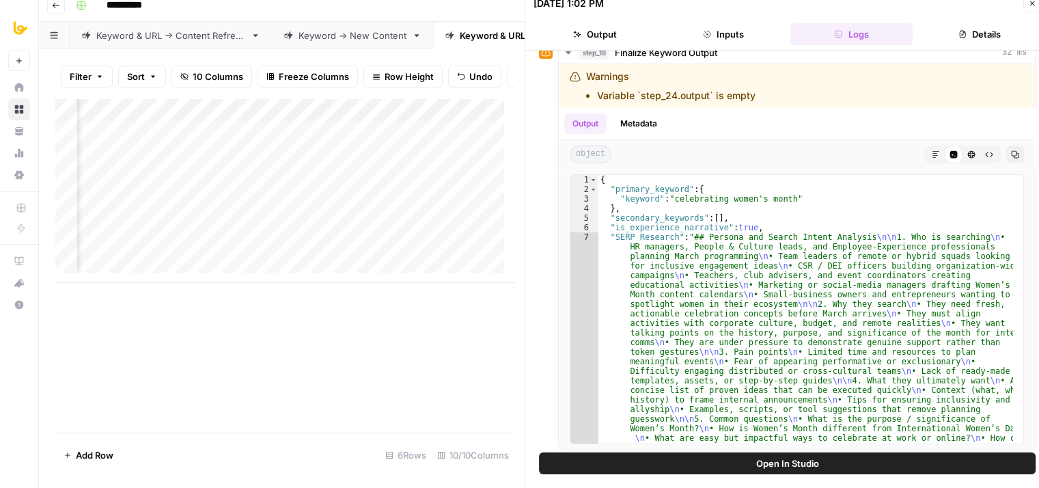
drag, startPoint x: 545, startPoint y: 273, endPoint x: 538, endPoint y: 359, distance: 86.4
drag, startPoint x: 722, startPoint y: 206, endPoint x: 712, endPoint y: 284, distance: 78.5
drag, startPoint x: 839, startPoint y: 222, endPoint x: 836, endPoint y: 346, distance: 123.7
type textarea "**********"
drag, startPoint x: 858, startPoint y: 268, endPoint x: 847, endPoint y: 325, distance: 58.4
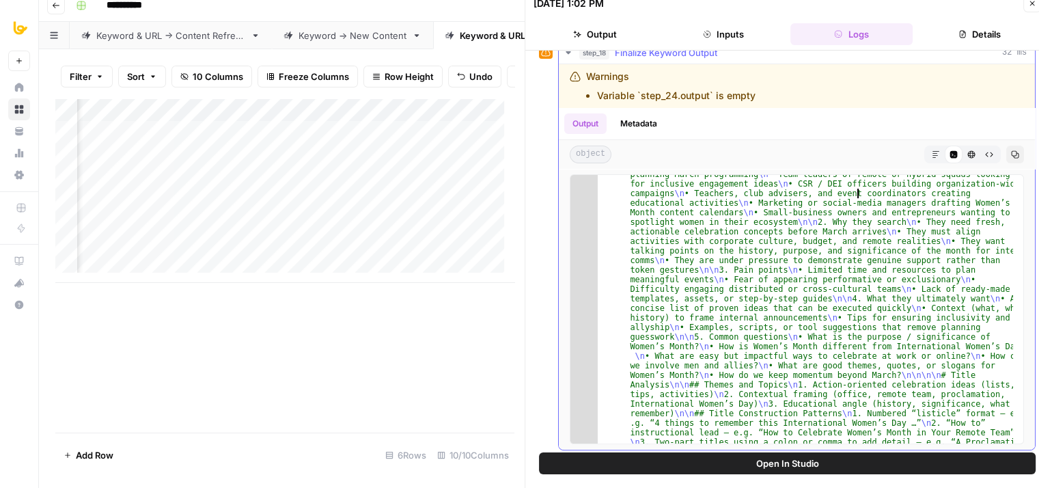
scroll to position [0, 0]
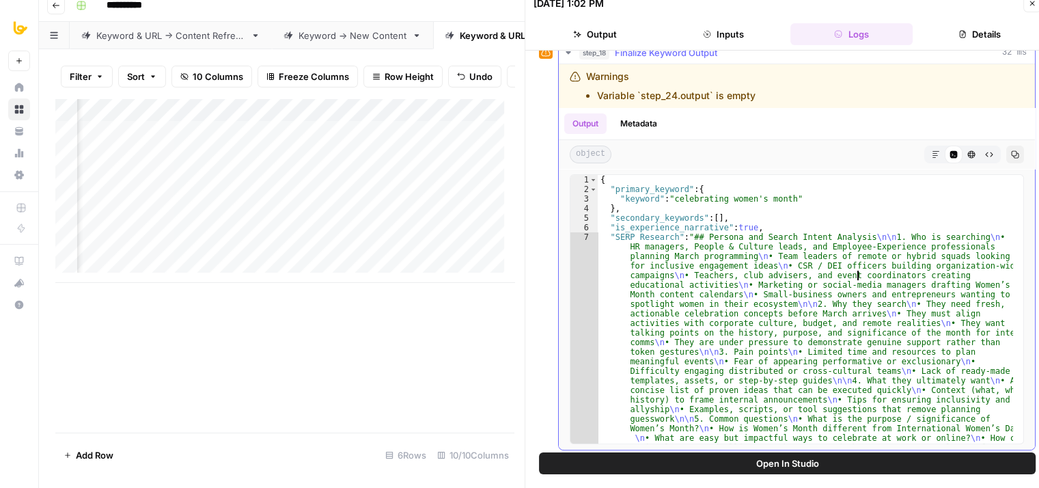
click at [1007, 146] on button "Copy" at bounding box center [1016, 155] width 18 height 18
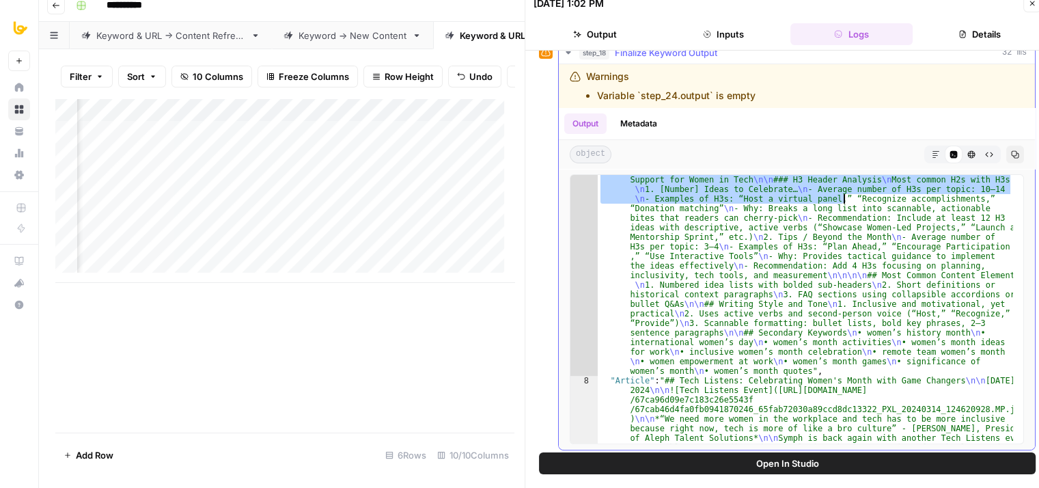
scroll to position [631, 0]
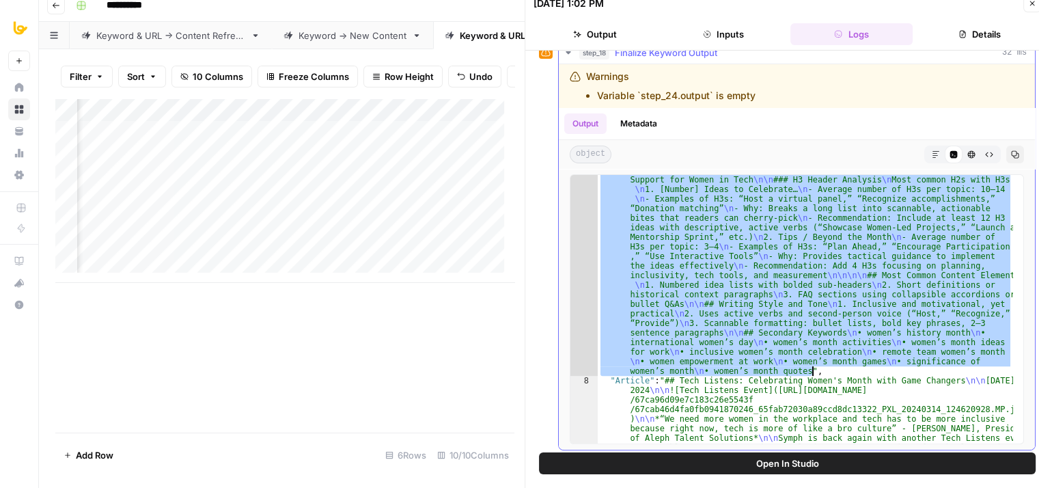
drag, startPoint x: 688, startPoint y: 233, endPoint x: 907, endPoint y: 369, distance: 258.1
click at [907, 369] on div ""SERP Research" : "## Persona and Search Intent Analysis \n\n 1. Who is searchi…" at bounding box center [805, 415] width 415 height 1628
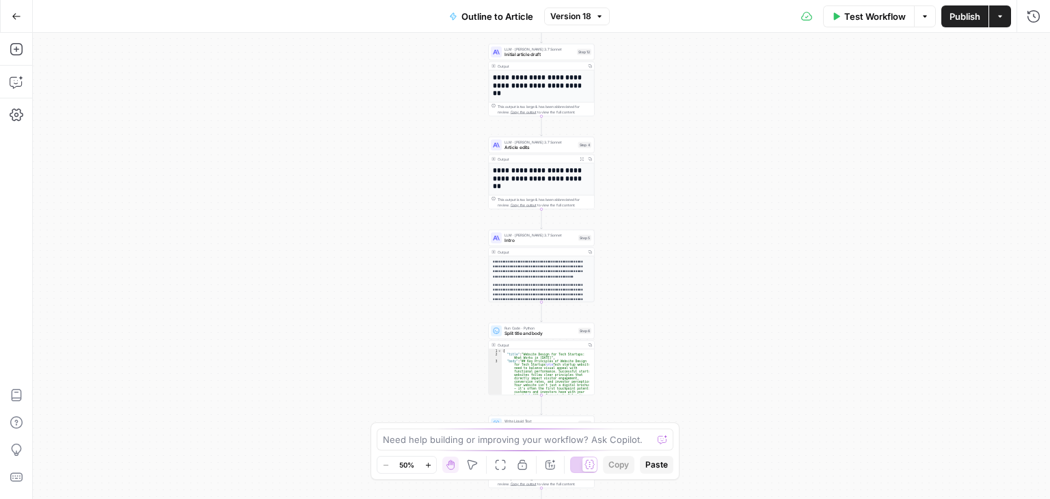
click at [582, 210] on div "Workflow Set Inputs Inputs Workflow Workflow Step 1 Output Expand Output Copy 1…" at bounding box center [541, 266] width 1017 height 466
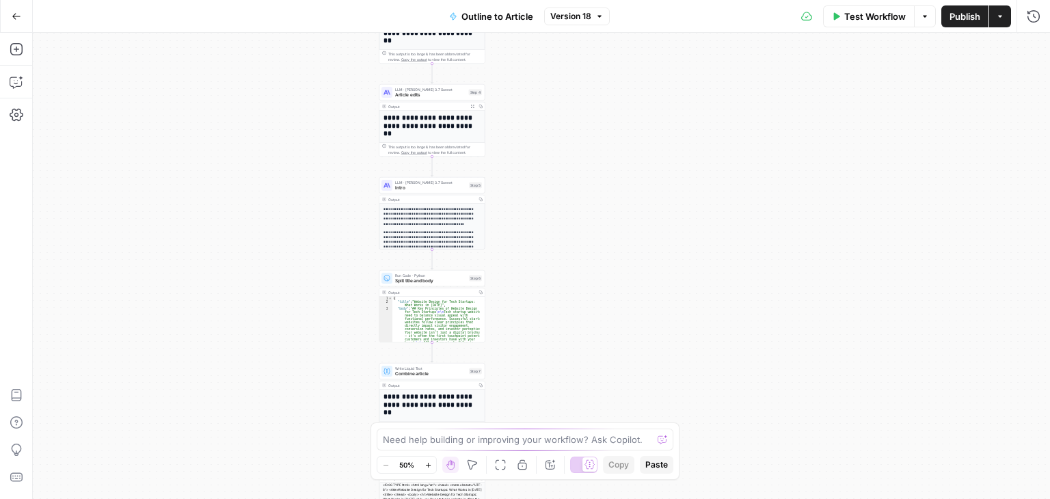
click at [446, 192] on div "LLM · [PERSON_NAME] 3.7 Sonnet Intro Step 5 Copy step Delete step Edit Note Test" at bounding box center [432, 185] width 106 height 16
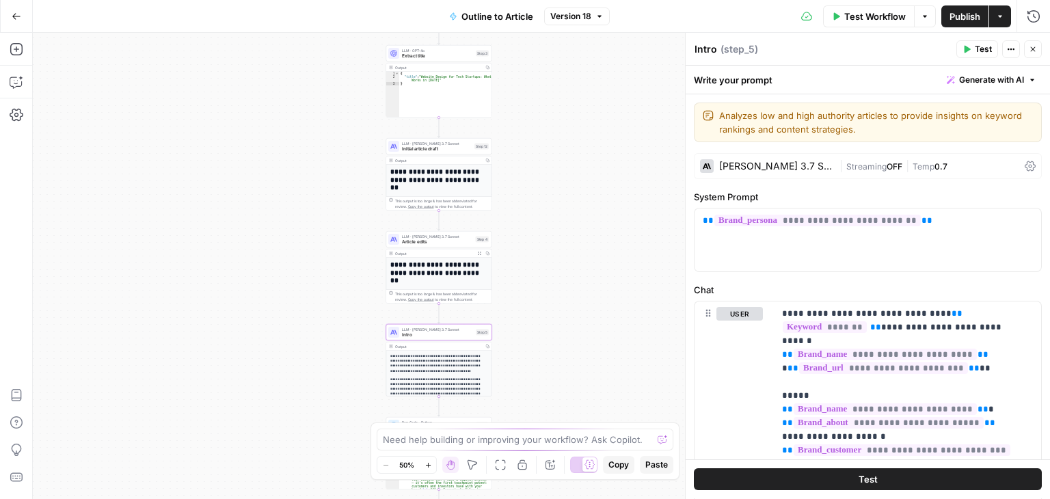
drag, startPoint x: 558, startPoint y: 145, endPoint x: 569, endPoint y: 309, distance: 164.4
click at [549, 350] on div "Workflow Set Inputs Inputs Workflow Workflow Step 1 Output Expand Output Copy 1…" at bounding box center [541, 266] width 1017 height 466
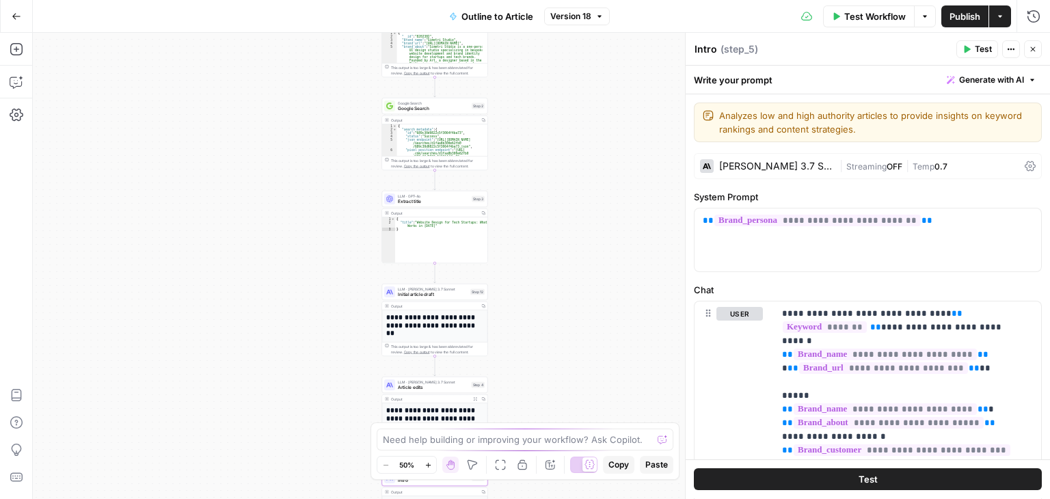
drag, startPoint x: 573, startPoint y: 128, endPoint x: 585, endPoint y: 332, distance: 204.0
click at [585, 342] on div "Workflow Set Inputs Inputs Workflow Workflow Step 1 Output Expand Output Copy 1…" at bounding box center [541, 266] width 1017 height 466
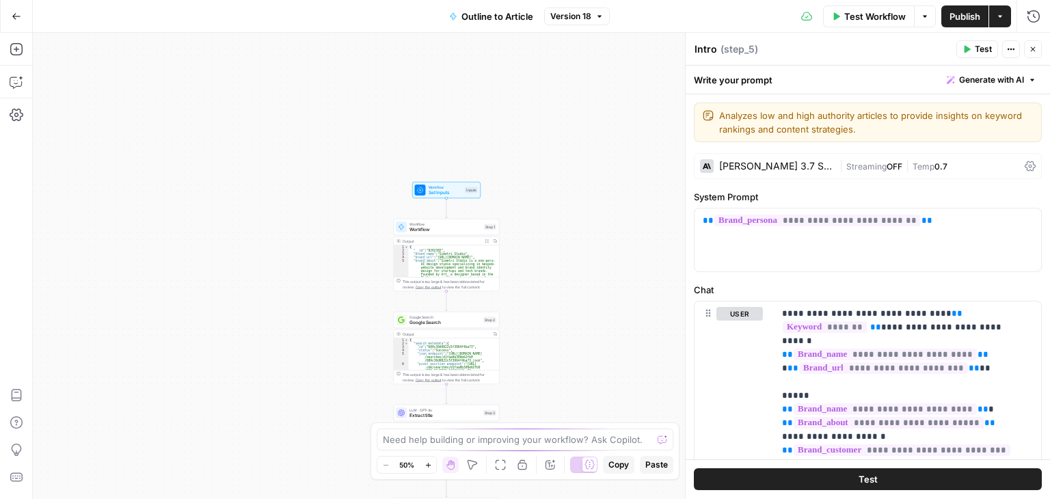
click at [481, 212] on icon "button" at bounding box center [480, 214] width 5 height 5
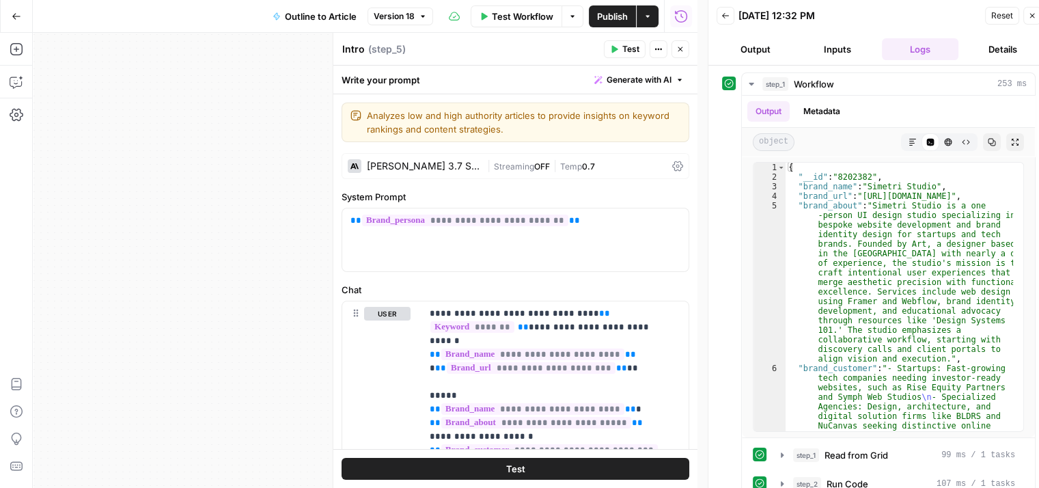
click at [683, 50] on icon "button" at bounding box center [680, 49] width 8 height 8
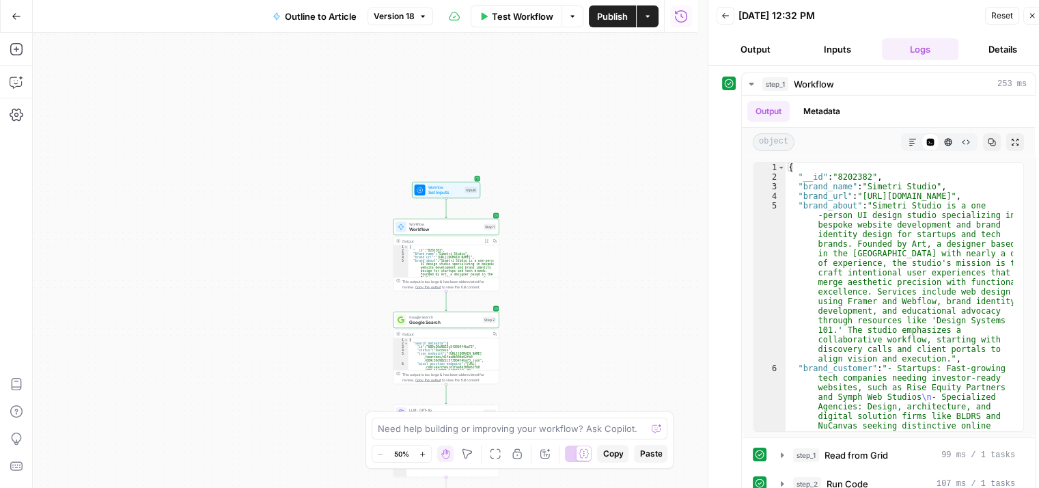
drag, startPoint x: 537, startPoint y: 72, endPoint x: 540, endPoint y: 35, distance: 37.0
click at [537, 47] on div "Workflow Set Inputs Inputs Workflow Workflow Step 1 Output Expand Output Copy 1…" at bounding box center [365, 260] width 665 height 455
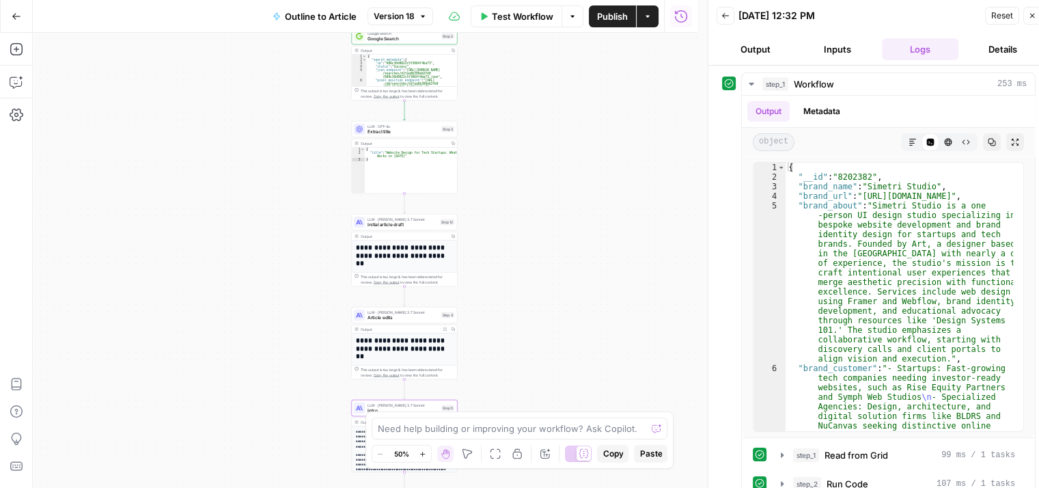
click at [575, 105] on div "Workflow Set Inputs Inputs Workflow Workflow Step 1 Output Expand Output Copy 1…" at bounding box center [365, 260] width 665 height 455
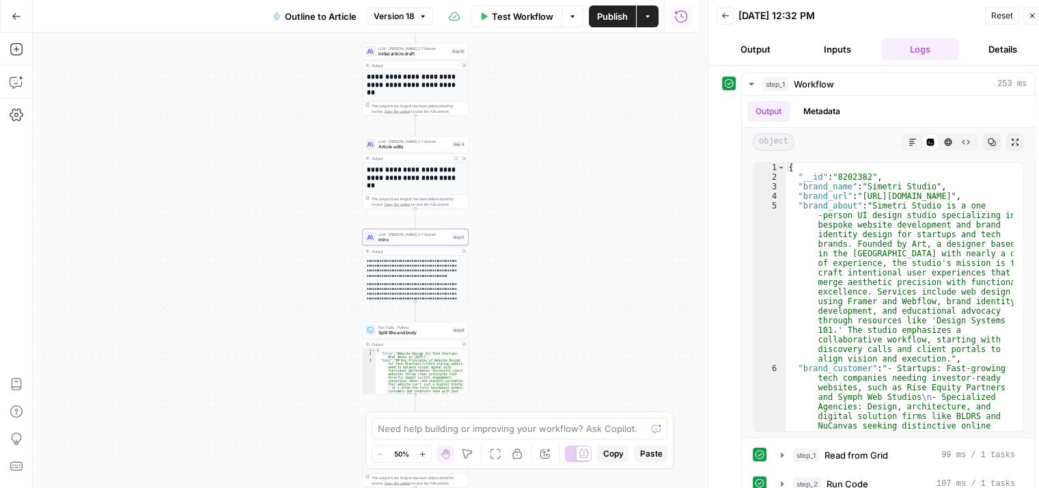
drag, startPoint x: 566, startPoint y: 200, endPoint x: 565, endPoint y: 215, distance: 14.4
click at [568, 167] on div "Workflow Set Inputs Inputs Workflow Workflow Step 1 Output Expand Output Copy 1…" at bounding box center [365, 260] width 665 height 455
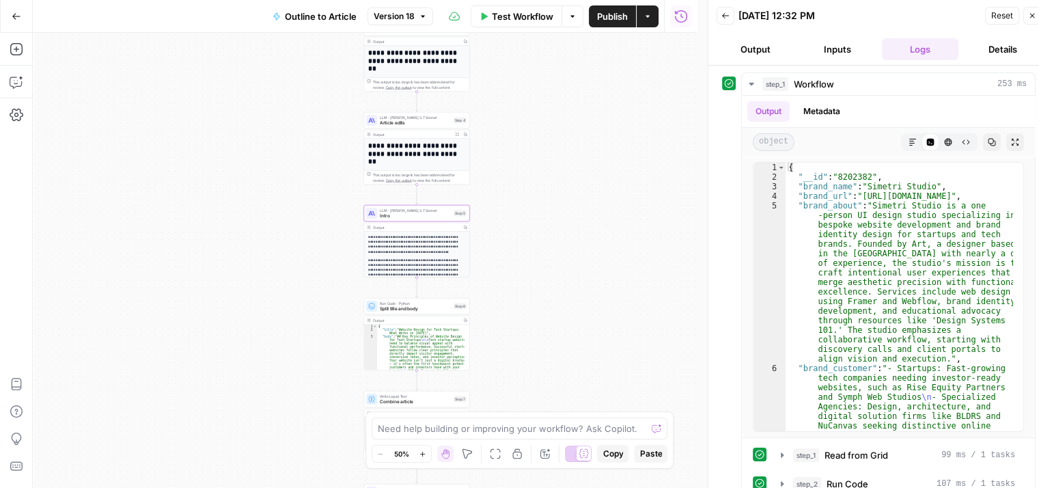
drag, startPoint x: 545, startPoint y: 286, endPoint x: 533, endPoint y: 252, distance: 35.4
click at [533, 252] on div "Workflow Set Inputs Inputs Workflow Workflow Step 1 Output Expand Output Copy 1…" at bounding box center [365, 260] width 665 height 455
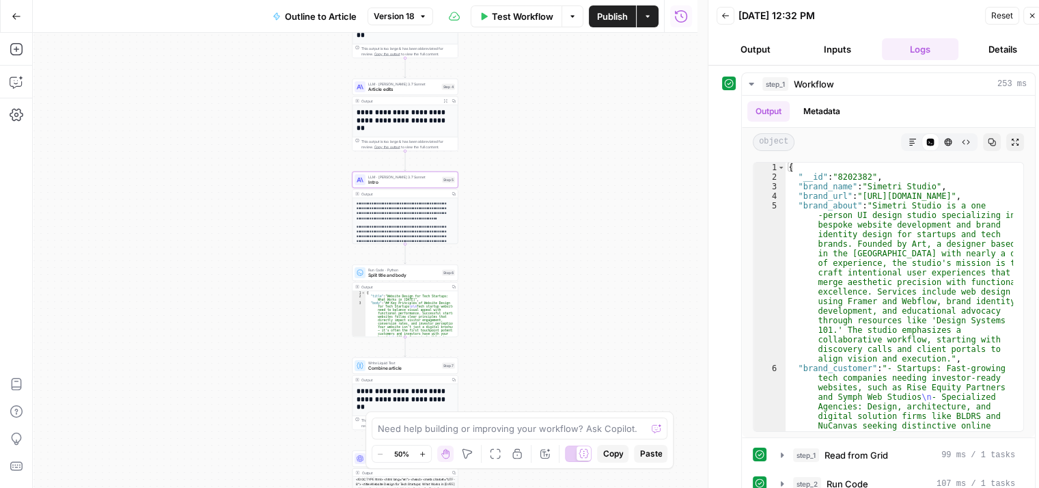
click at [400, 182] on span "Intro" at bounding box center [403, 182] width 71 height 7
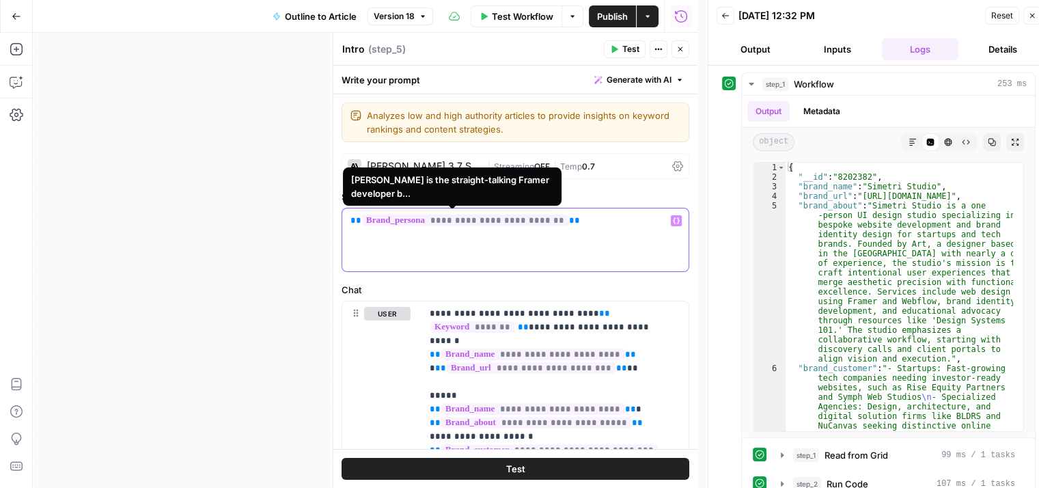
click at [493, 223] on span "**********" at bounding box center [465, 221] width 206 height 12
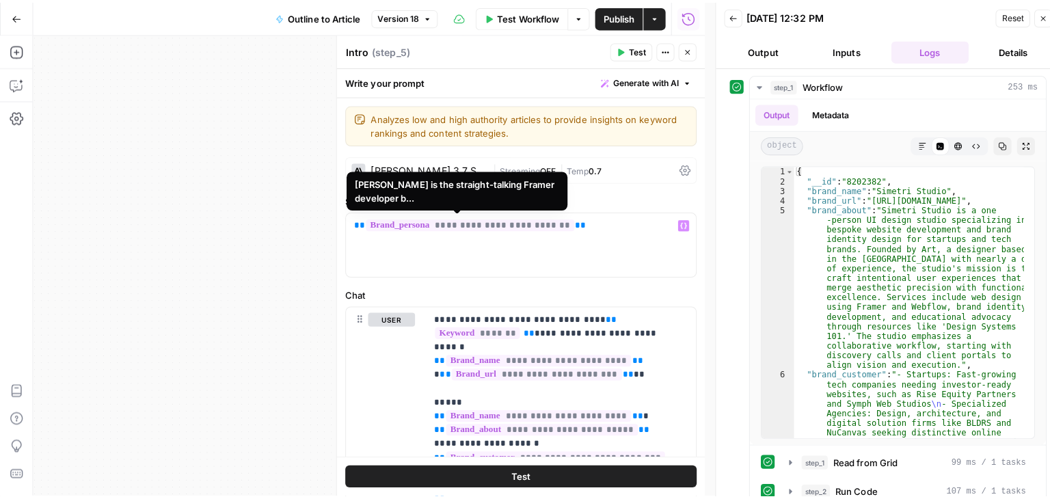
scroll to position [270, 0]
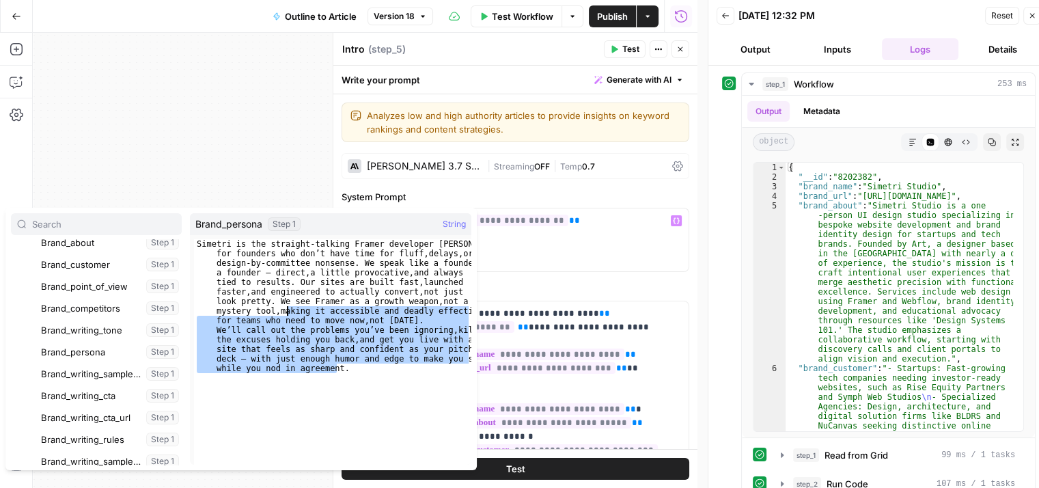
drag, startPoint x: 353, startPoint y: 387, endPoint x: 279, endPoint y: 318, distance: 101.5
click at [280, 302] on div "[PERSON_NAME] is the straight-talking Framer developer [PERSON_NAME] built for …" at bounding box center [332, 485] width 277 height 493
click at [307, 371] on div "[PERSON_NAME] is the straight-talking Framer developer [PERSON_NAME] built for …" at bounding box center [332, 351] width 277 height 225
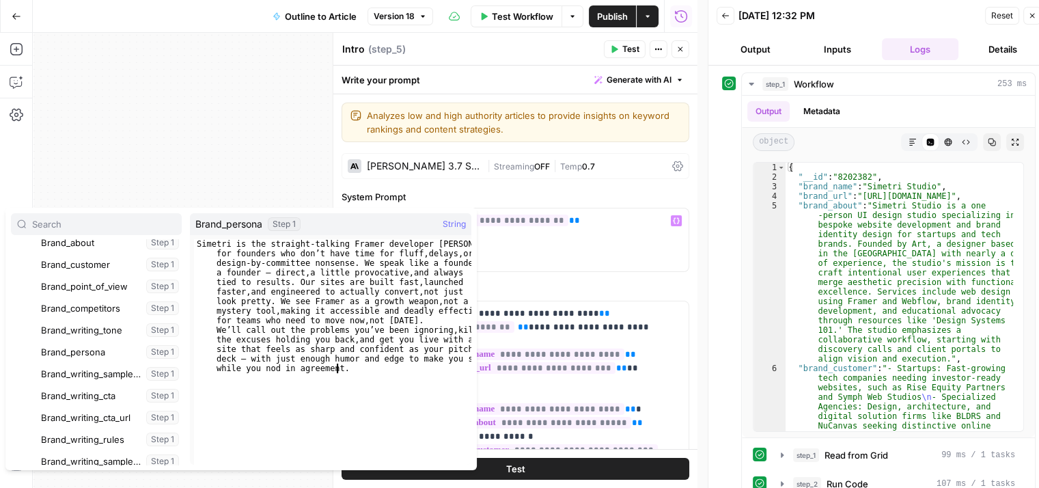
click at [393, 367] on div "[PERSON_NAME] is the straight-talking Framer developer [PERSON_NAME] built for …" at bounding box center [332, 485] width 277 height 493
click at [1031, 13] on icon "button" at bounding box center [1032, 16] width 8 height 8
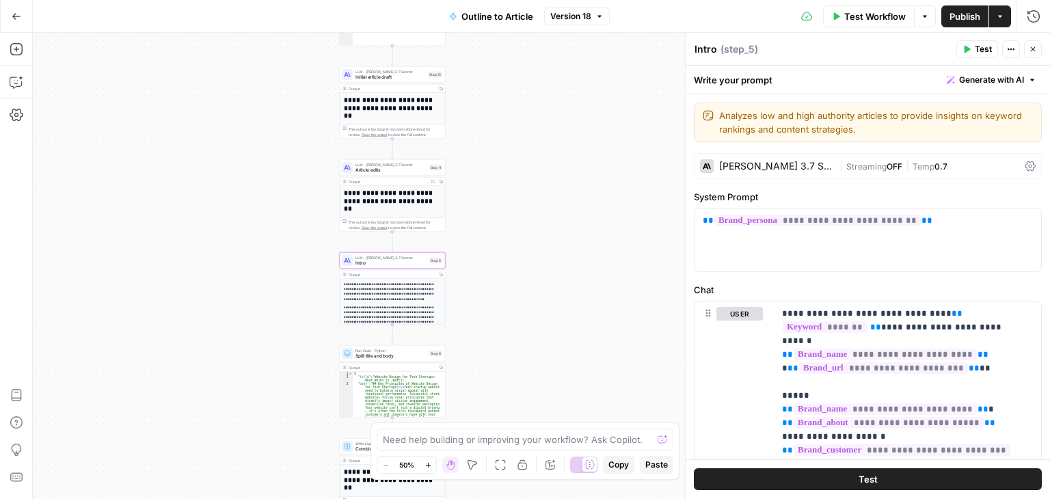
drag, startPoint x: 536, startPoint y: 137, endPoint x: 521, endPoint y: 248, distance: 111.6
click at [521, 248] on div "Workflow Set Inputs Inputs Workflow Workflow Step 1 Output Expand Output Copy 1…" at bounding box center [541, 266] width 1017 height 466
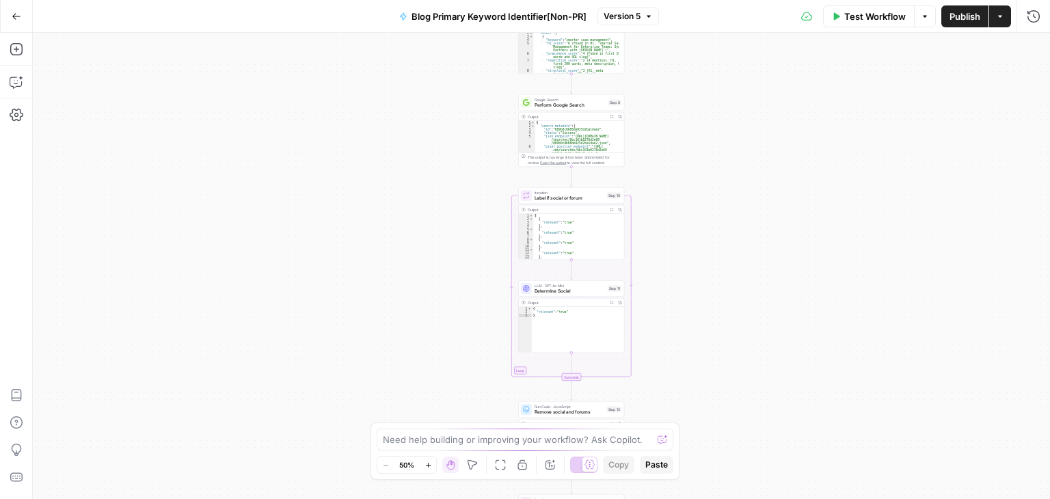
drag, startPoint x: 778, startPoint y: 178, endPoint x: 745, endPoint y: 387, distance: 211.7
click at [743, 388] on div "true false Workflow Set Inputs Inputs Workflow Workflow Step 31 Output Expand O…" at bounding box center [541, 266] width 1017 height 466
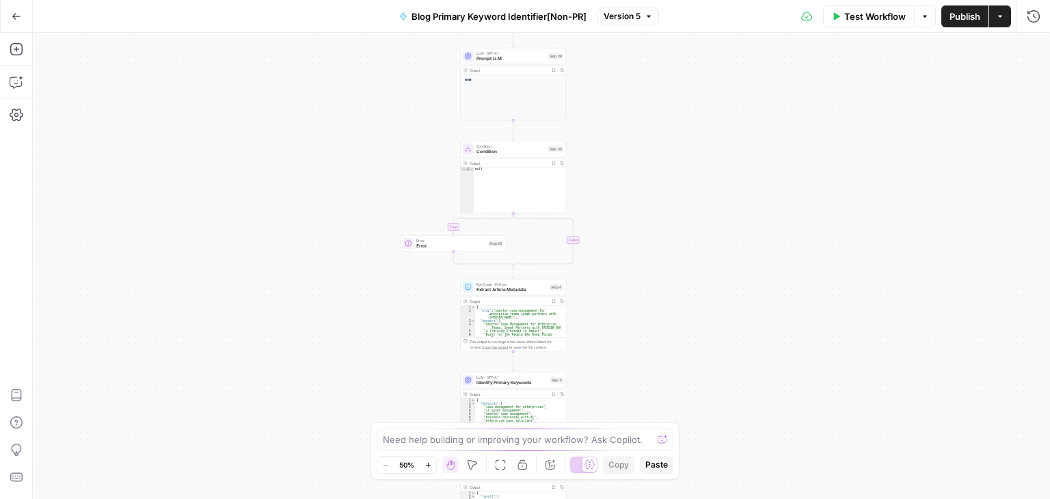
drag, startPoint x: 712, startPoint y: 221, endPoint x: 643, endPoint y: 177, distance: 81.7
click at [715, 357] on div "true false Workflow Set Inputs Inputs Workflow Workflow Step 31 Output Expand O…" at bounding box center [541, 266] width 1017 height 466
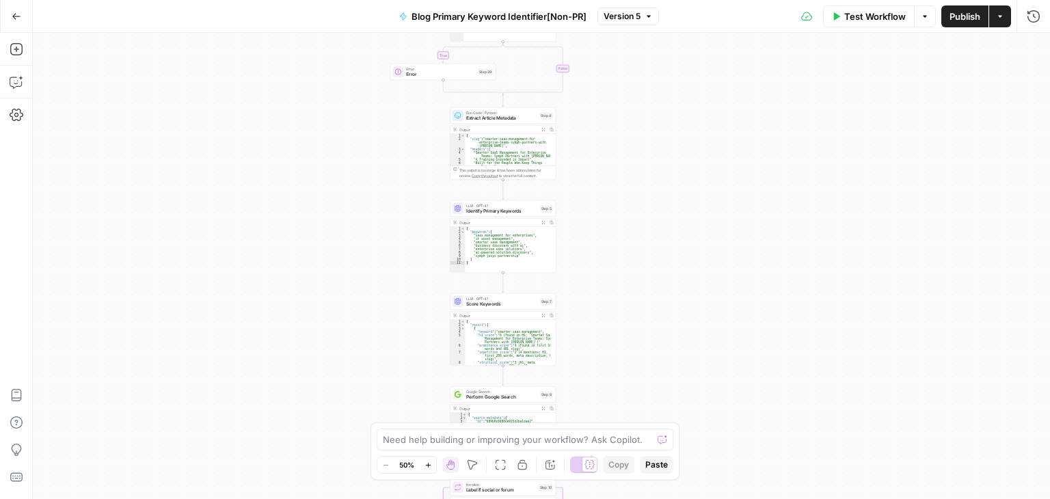
drag, startPoint x: 730, startPoint y: 230, endPoint x: 722, endPoint y: 222, distance: 11.6
click at [734, 159] on div "true false Workflow Set Inputs Inputs Workflow Workflow Step 31 Output Expand O…" at bounding box center [541, 266] width 1017 height 466
click at [716, 87] on div "true false Workflow Set Inputs Inputs Workflow Workflow Step 31 Output Expand O…" at bounding box center [541, 266] width 1017 height 466
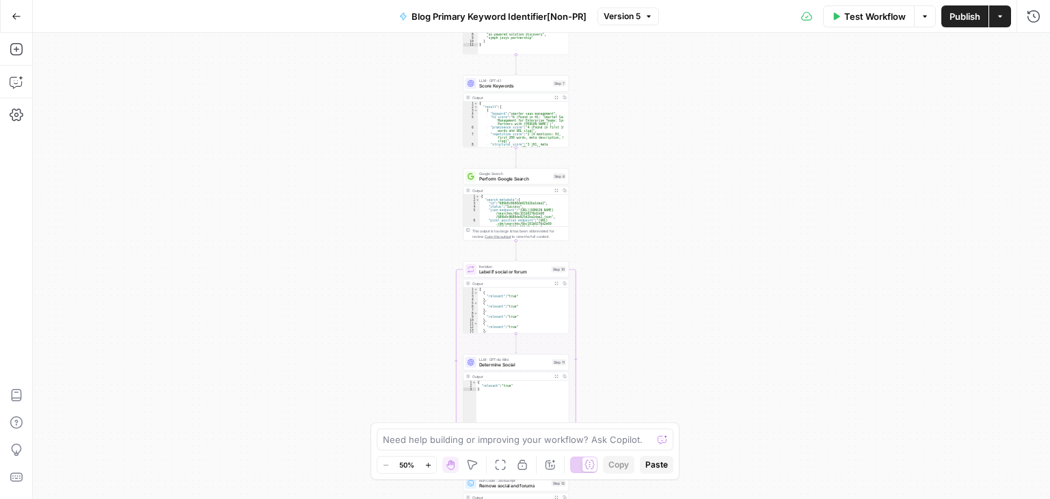
drag, startPoint x: 729, startPoint y: 246, endPoint x: 726, endPoint y: 202, distance: 43.8
click at [726, 205] on div "true false Workflow Set Inputs Inputs Workflow Workflow Step 31 Output Expand O…" at bounding box center [541, 266] width 1017 height 466
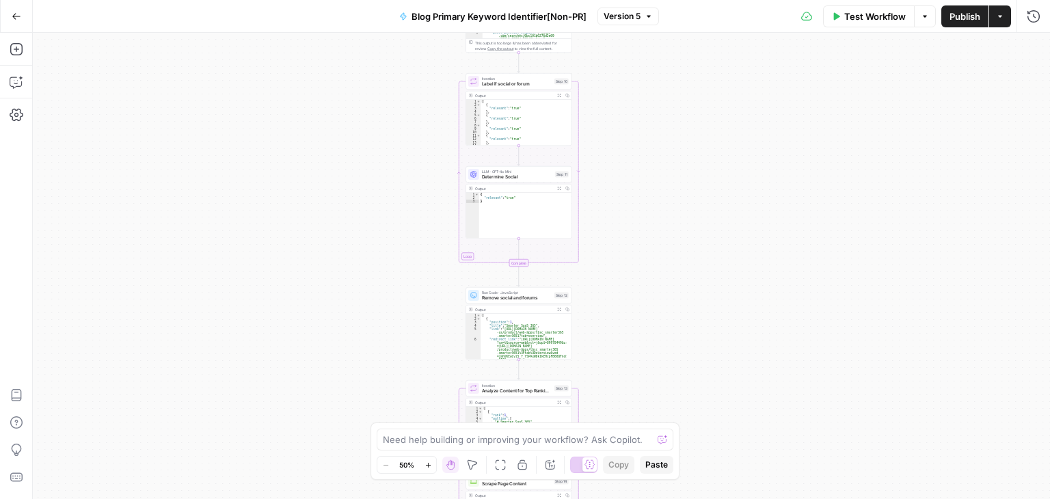
drag, startPoint x: 696, startPoint y: 279, endPoint x: 664, endPoint y: 122, distance: 160.3
click at [664, 125] on div "true false Workflow Set Inputs Inputs Workflow Workflow Step 31 Output Expand O…" at bounding box center [541, 266] width 1017 height 466
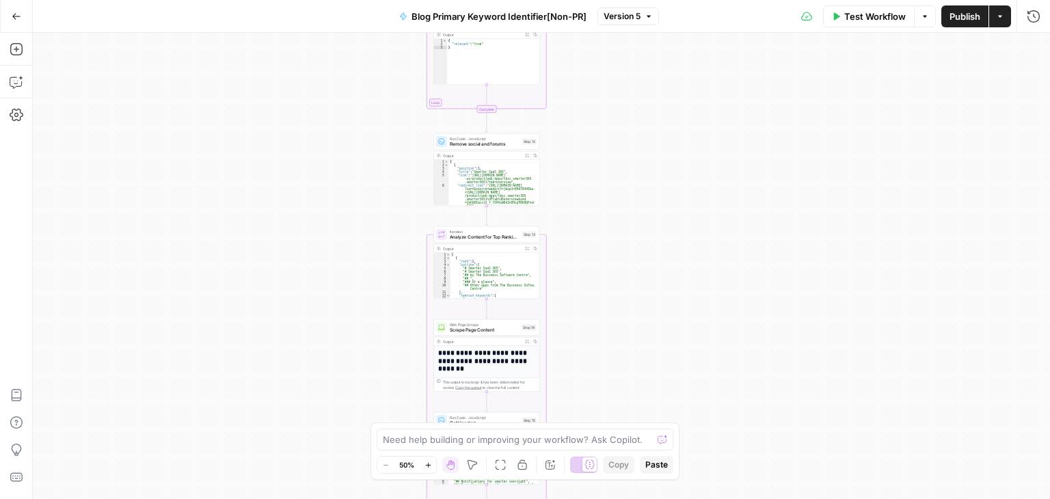
drag, startPoint x: 648, startPoint y: 263, endPoint x: 639, endPoint y: 83, distance: 179.9
click at [639, 85] on div "true false Workflow Set Inputs Inputs Workflow Workflow Step 31 Output Expand O…" at bounding box center [541, 266] width 1017 height 466
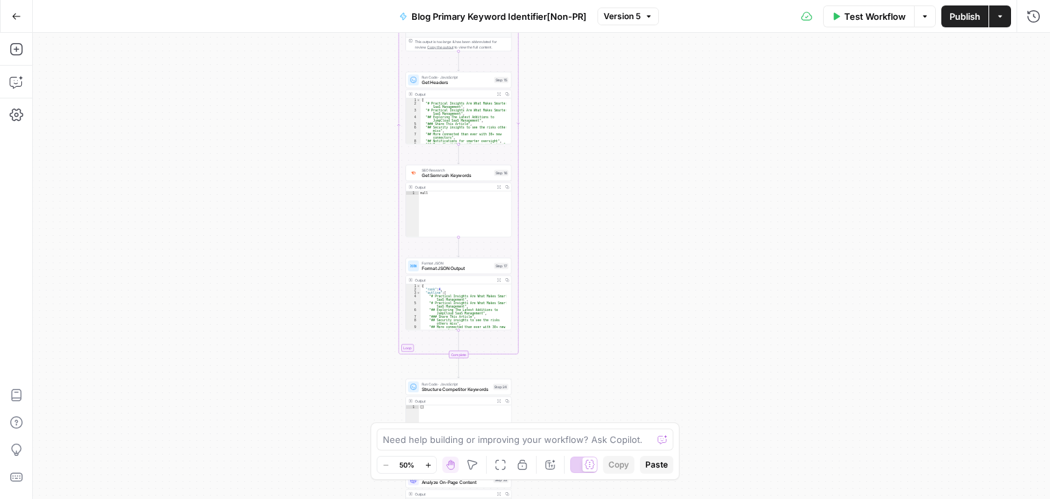
drag, startPoint x: 646, startPoint y: 260, endPoint x: 630, endPoint y: 205, distance: 57.5
click at [635, 180] on div "true false Workflow Set Inputs Inputs Workflow Workflow Step 31 Output Expand O…" at bounding box center [541, 266] width 1017 height 466
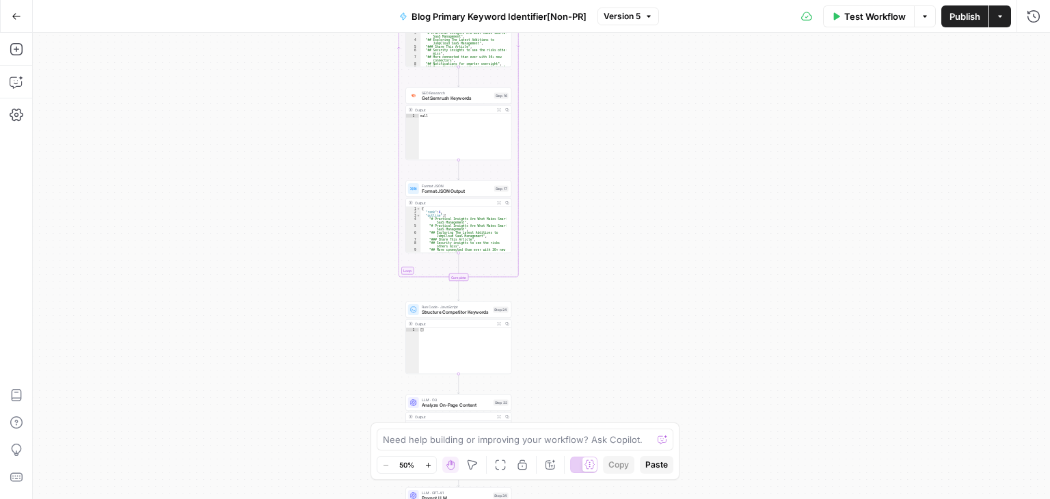
drag, startPoint x: 618, startPoint y: 244, endPoint x: 614, endPoint y: 168, distance: 75.9
click at [614, 150] on div "true false Workflow Set Inputs Inputs Workflow Workflow Step 31 Output Expand O…" at bounding box center [541, 266] width 1017 height 466
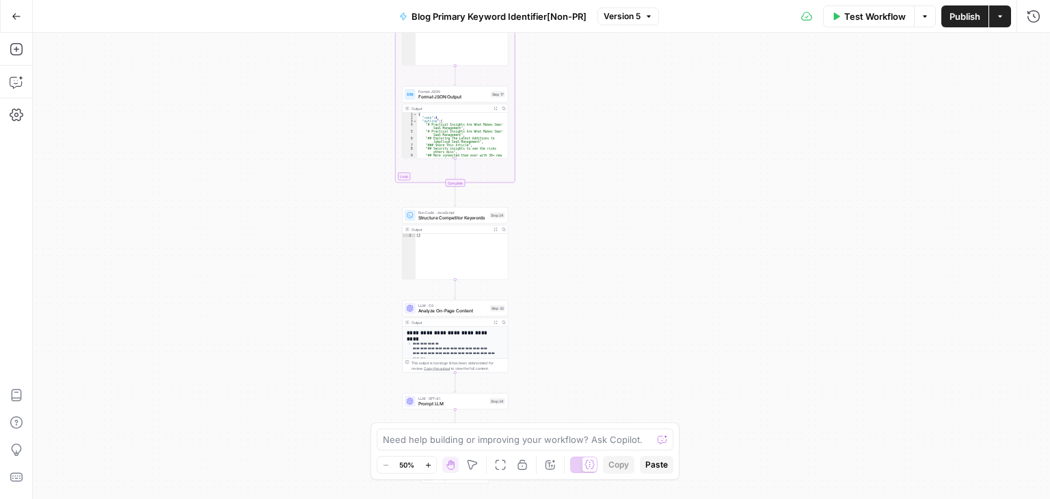
drag, startPoint x: 609, startPoint y: 299, endPoint x: 614, endPoint y: 205, distance: 93.7
click at [614, 205] on div "true false Workflow Set Inputs Inputs Workflow Workflow Step 31 Output Expand O…" at bounding box center [541, 266] width 1017 height 466
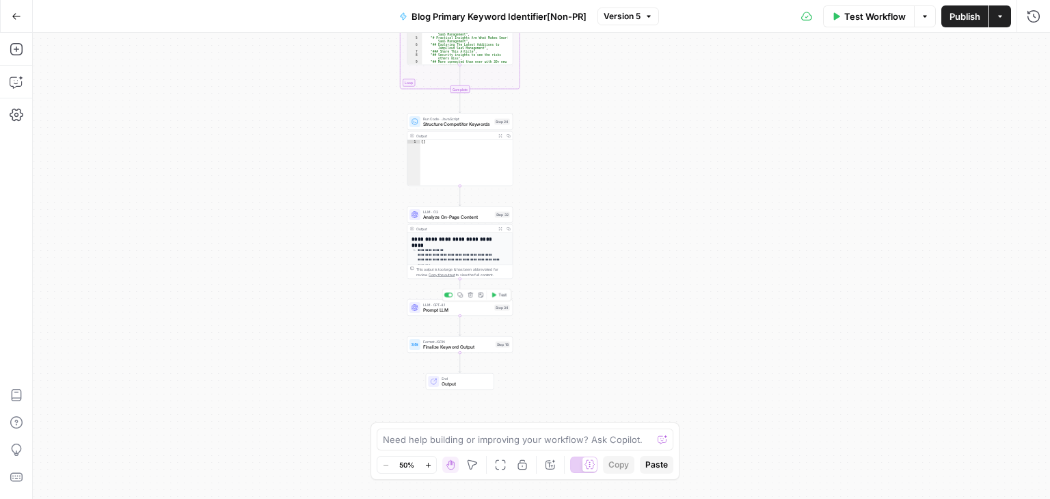
click at [483, 312] on span "Prompt LLM" at bounding box center [457, 310] width 69 height 7
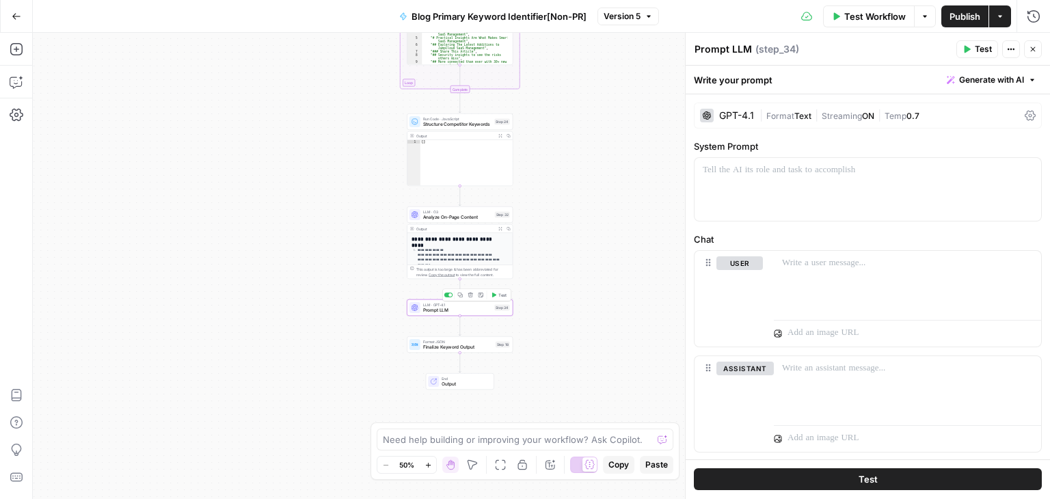
drag, startPoint x: 249, startPoint y: 200, endPoint x: 195, endPoint y: 222, distance: 58.2
click at [196, 221] on div "true false Workflow Set Inputs Inputs Workflow Workflow Step 31 Output Expand O…" at bounding box center [541, 266] width 1017 height 466
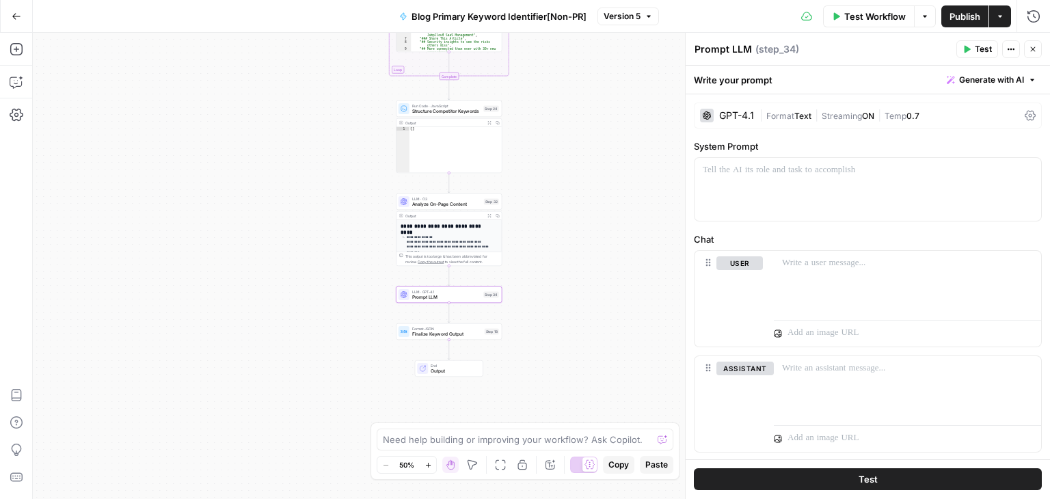
click at [668, 184] on div "true false Workflow Set Inputs Inputs Workflow Workflow Step 31 Output Expand O…" at bounding box center [541, 266] width 1017 height 466
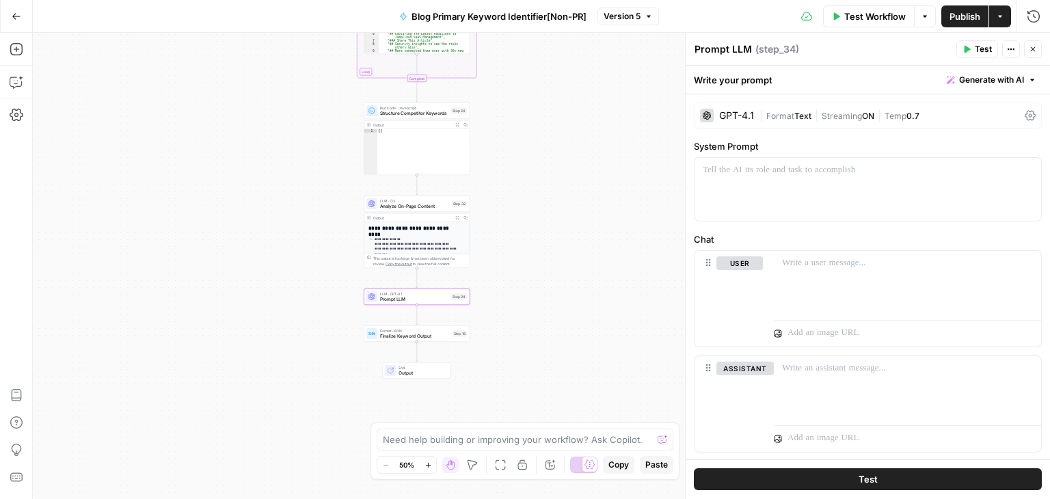
drag, startPoint x: 532, startPoint y: 245, endPoint x: 519, endPoint y: 245, distance: 12.3
click at [519, 245] on div "true false Workflow Set Inputs Inputs Workflow Workflow Step 31 Output Expand O…" at bounding box center [541, 266] width 1017 height 466
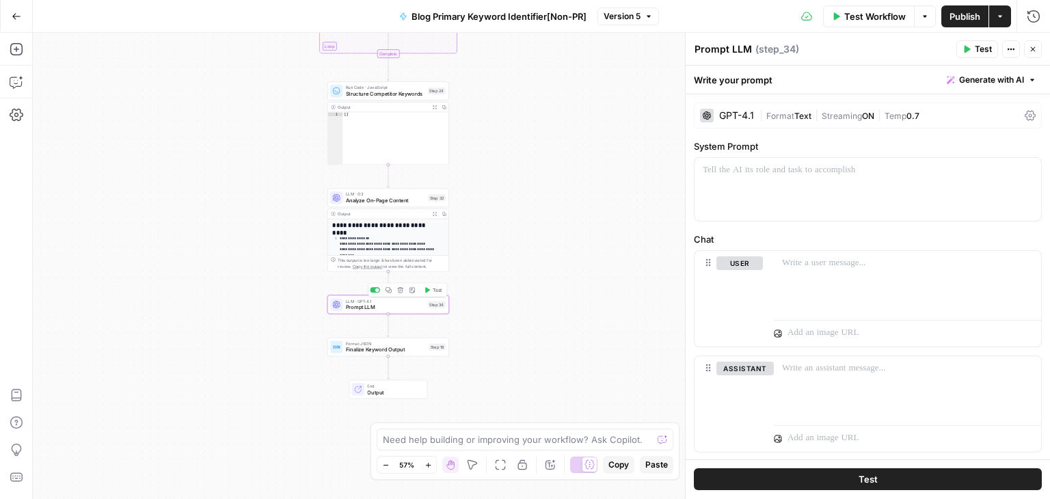
click at [375, 293] on div "Copy step Delete step Add Note Test" at bounding box center [407, 290] width 79 height 14
click at [375, 292] on div at bounding box center [375, 289] width 10 height 5
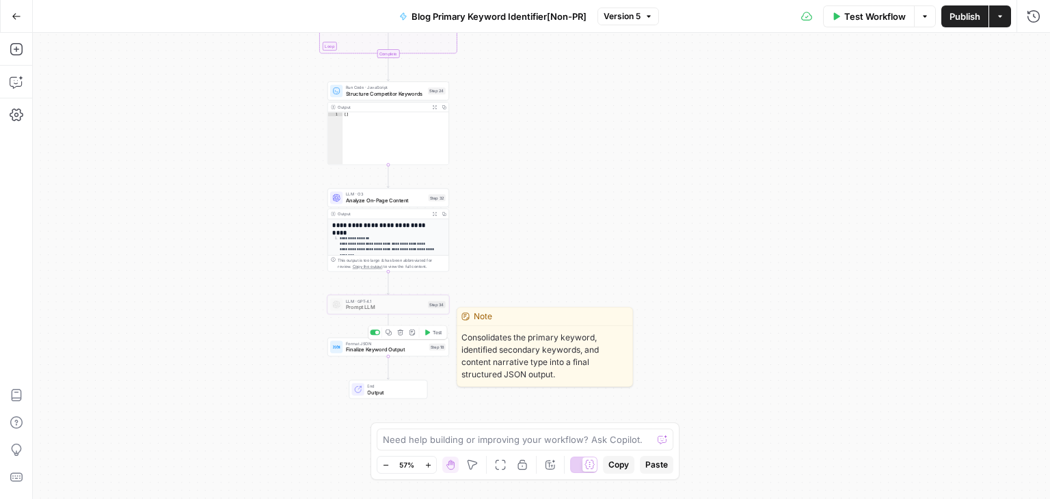
click at [399, 351] on span "Finalize Keyword Output" at bounding box center [386, 350] width 80 height 8
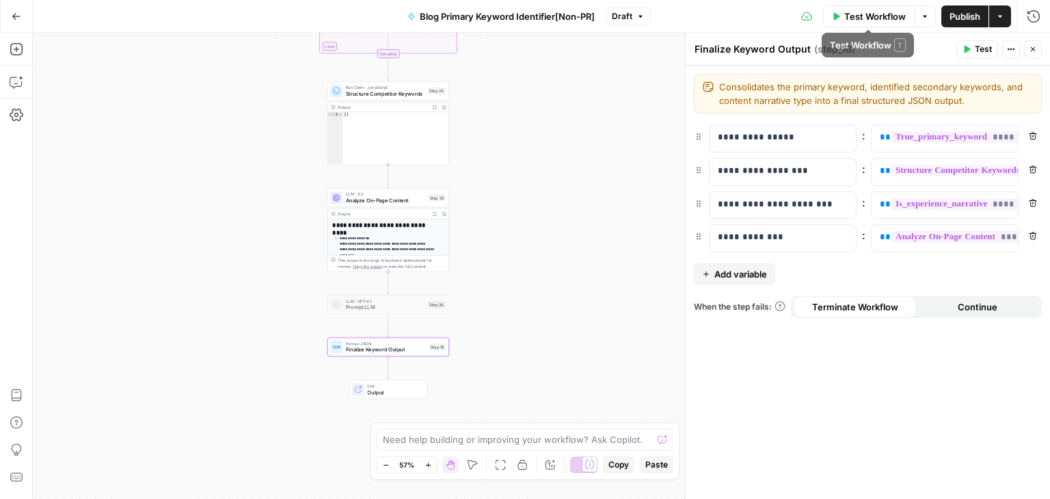
click at [954, 10] on span "Publish" at bounding box center [964, 17] width 31 height 14
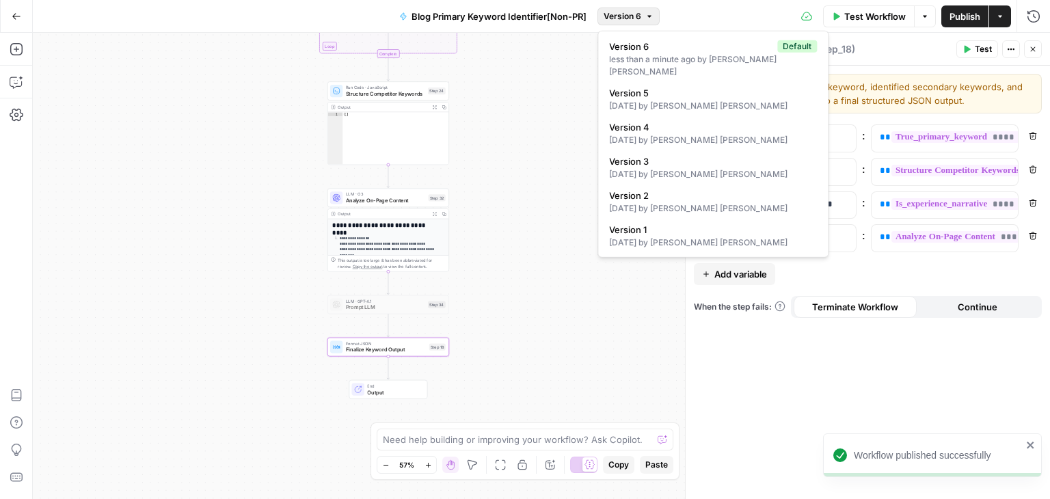
click at [630, 20] on span "Version 6" at bounding box center [622, 16] width 38 height 12
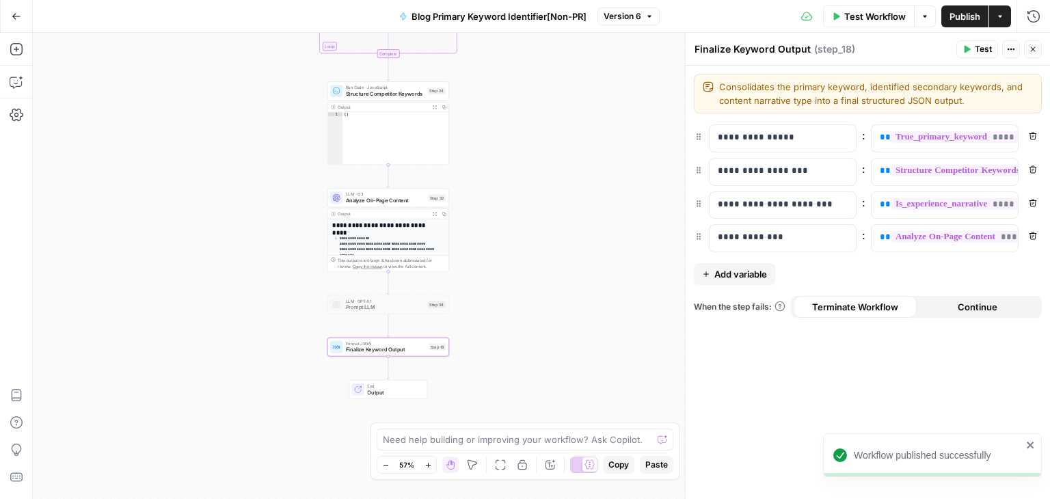
click at [630, 20] on span "Version 6" at bounding box center [622, 16] width 38 height 12
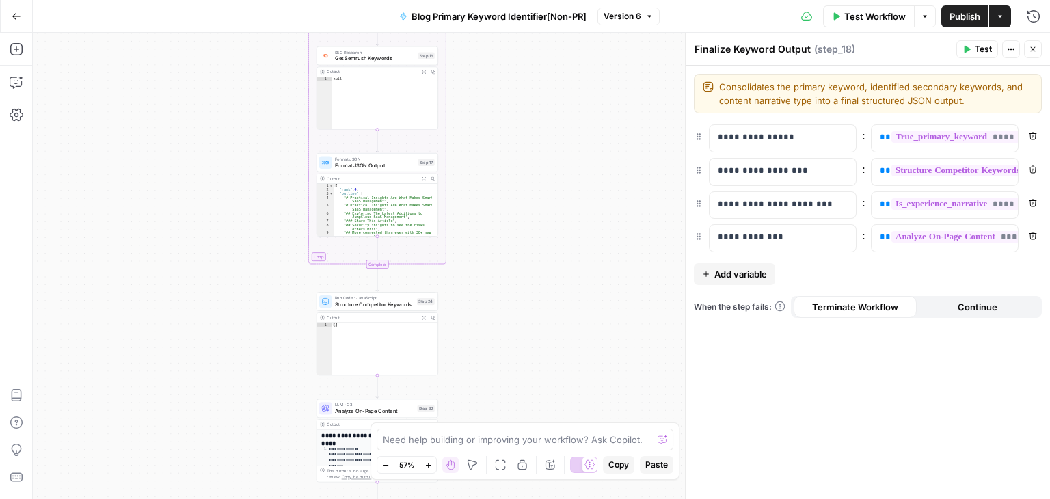
drag, startPoint x: 538, startPoint y: 118, endPoint x: 536, endPoint y: 293, distance: 175.6
click at [530, 323] on div "true false Workflow Set Inputs Inputs Workflow Workflow Step 31 Output Expand O…" at bounding box center [541, 266] width 1017 height 466
drag, startPoint x: 536, startPoint y: 293, endPoint x: 495, endPoint y: 88, distance: 209.1
click at [495, 88] on div "true false Workflow Set Inputs Inputs Workflow Workflow Step 31 Output Expand O…" at bounding box center [541, 266] width 1017 height 466
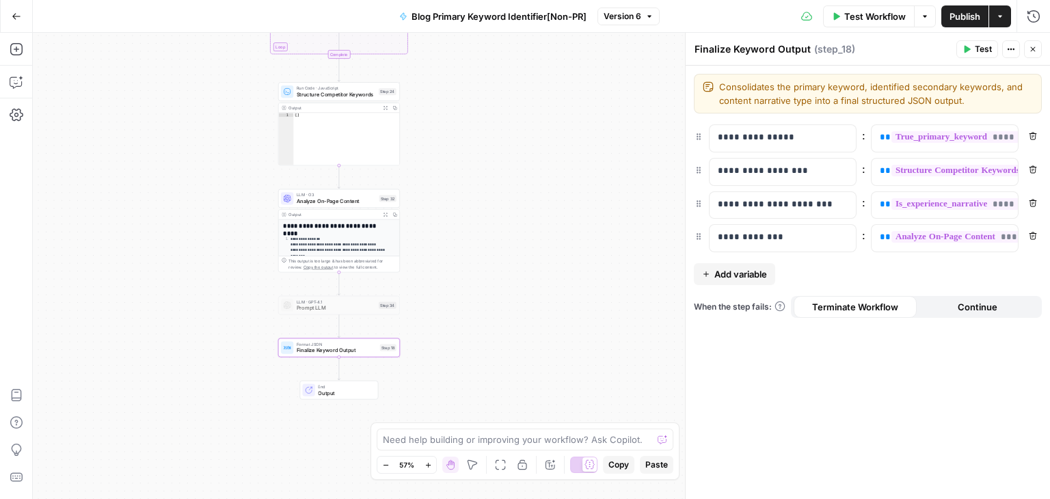
click at [357, 351] on span "Finalize Keyword Output" at bounding box center [337, 350] width 80 height 8
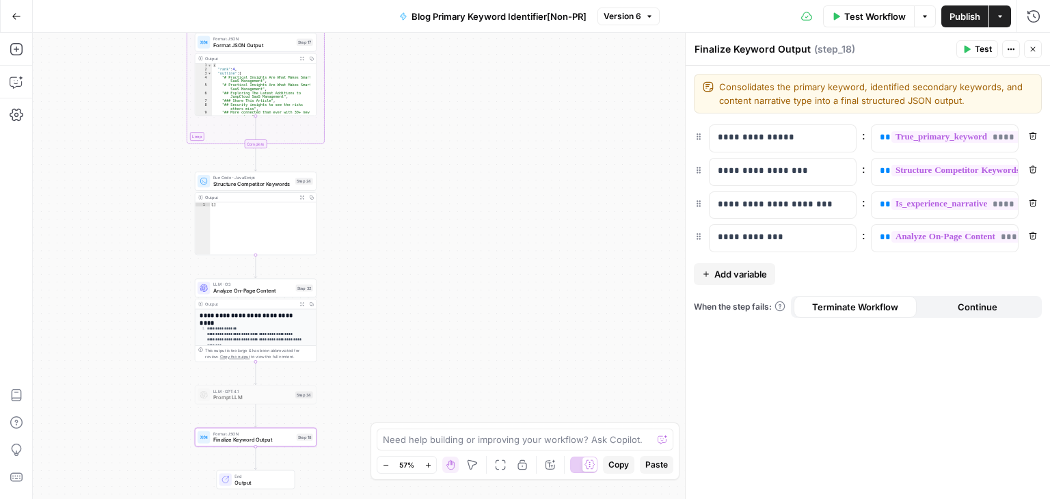
drag, startPoint x: 195, startPoint y: 193, endPoint x: 167, endPoint y: 326, distance: 136.3
click at [132, 297] on div "true false Workflow Set Inputs Inputs Workflow Workflow Step 31 Output Expand O…" at bounding box center [541, 266] width 1017 height 466
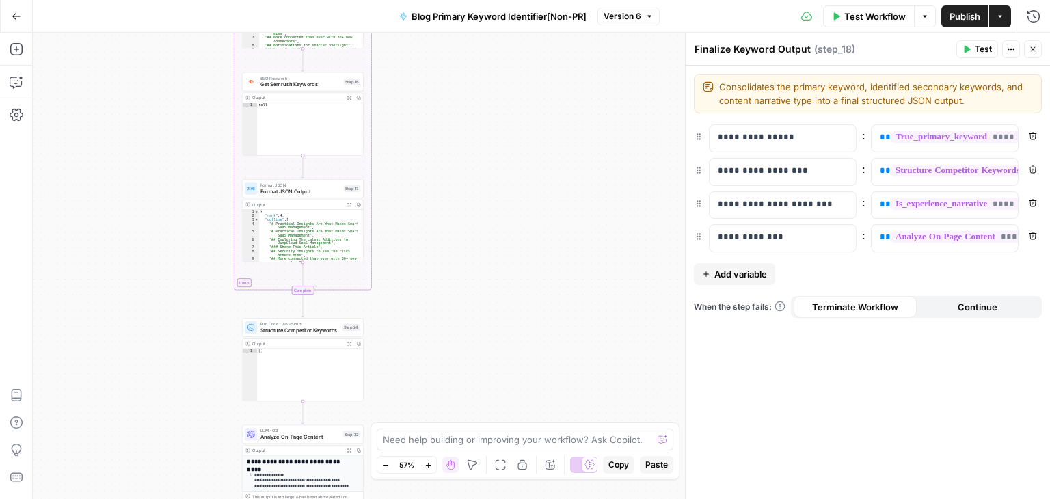
drag, startPoint x: 542, startPoint y: 186, endPoint x: 562, endPoint y: 255, distance: 71.8
click at [562, 255] on div "true false Workflow Set Inputs Inputs Workflow Workflow Step 31 Output Expand O…" at bounding box center [541, 266] width 1017 height 466
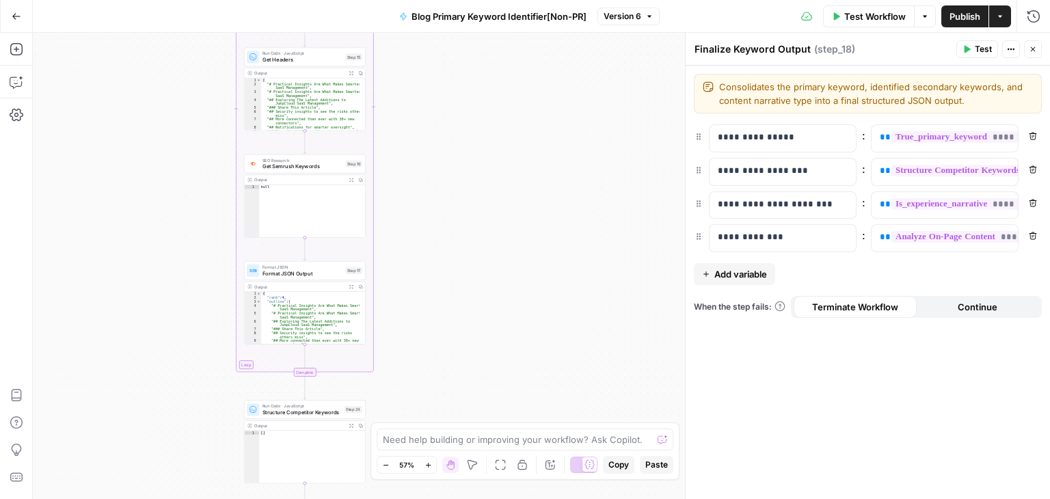
drag, startPoint x: 443, startPoint y: 206, endPoint x: 446, endPoint y: 274, distance: 68.4
click at [440, 289] on div "true false Workflow Set Inputs Inputs Workflow Workflow Step 31 Output Expand O…" at bounding box center [541, 266] width 1017 height 466
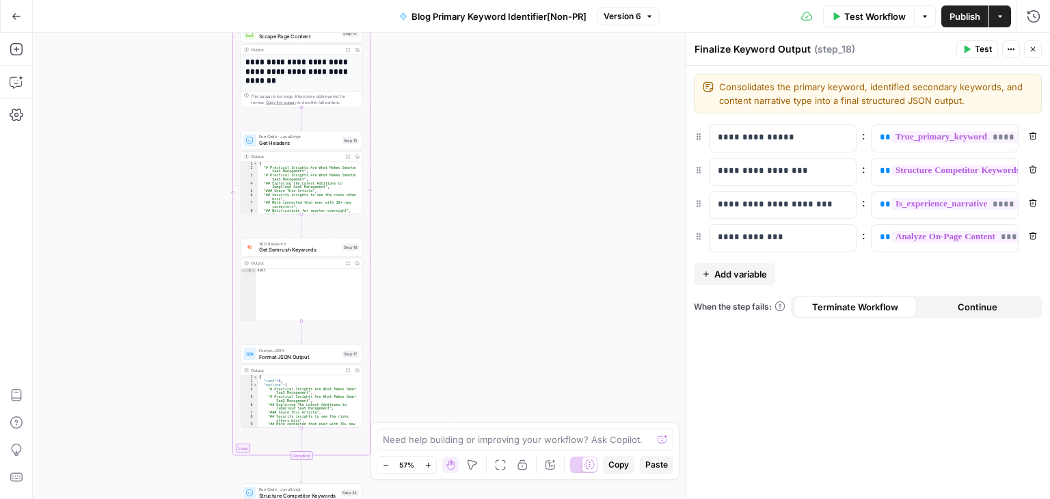
drag, startPoint x: 503, startPoint y: 310, endPoint x: 497, endPoint y: 83, distance: 226.9
click at [495, 92] on div "true false Workflow Set Inputs Inputs Workflow Workflow Step 31 Output Expand O…" at bounding box center [541, 266] width 1017 height 466
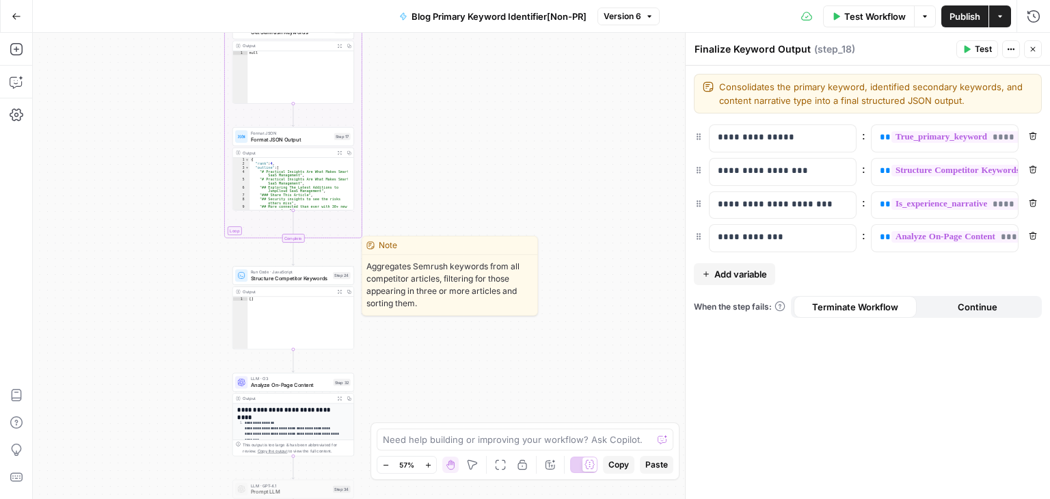
click at [297, 279] on span "Structure Competitor Keywords" at bounding box center [290, 278] width 79 height 8
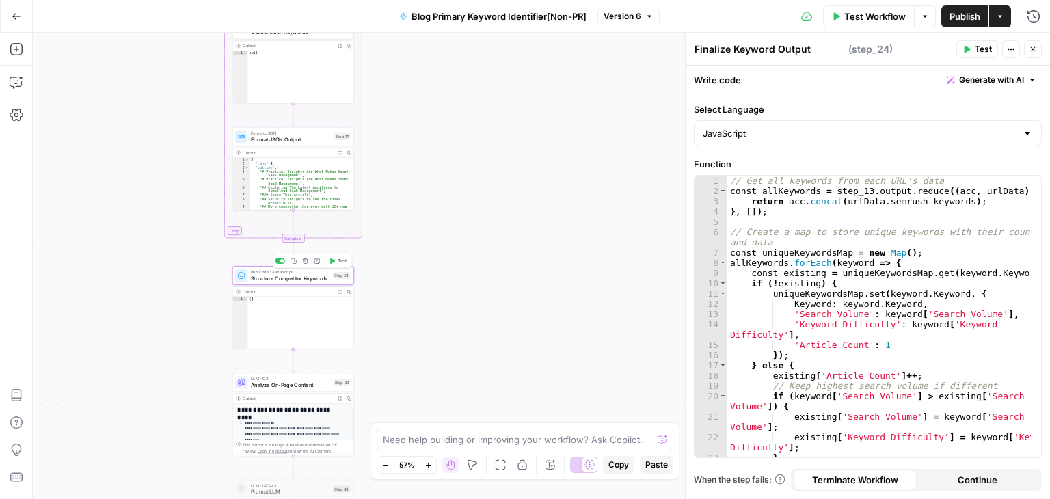
type textarea "Structure Competitor Keywords"
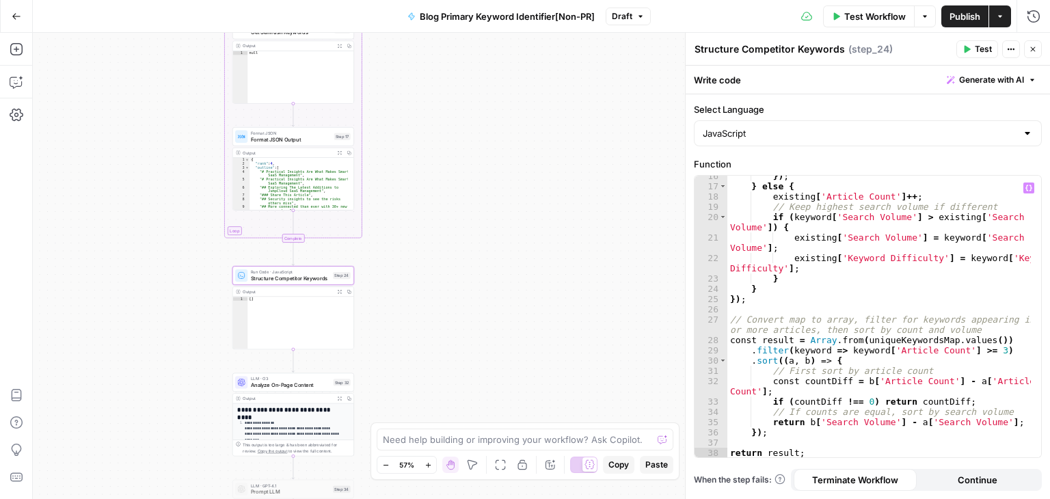
scroll to position [180, 0]
click at [541, 156] on div "true false Workflow Set Inputs Inputs Workflow Workflow Step 31 Output Expand O…" at bounding box center [541, 266] width 1017 height 466
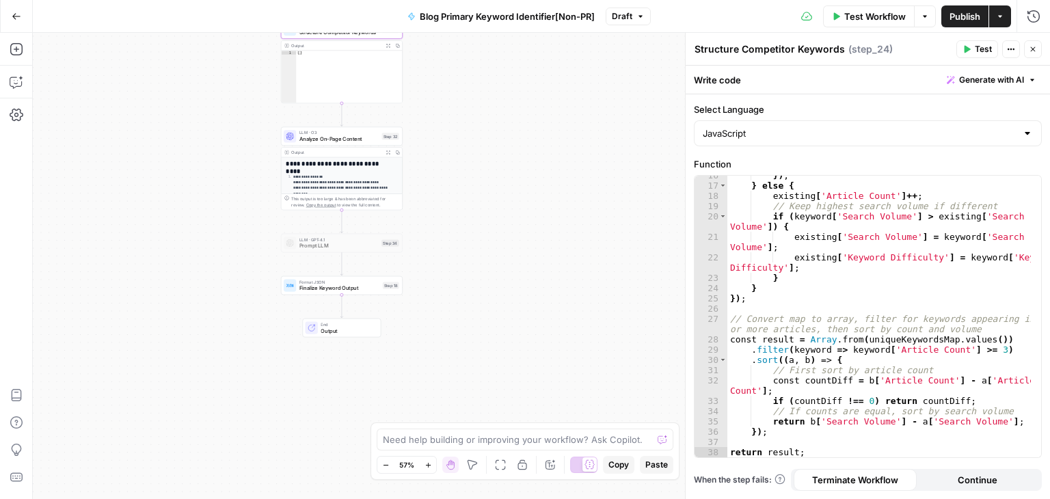
drag, startPoint x: 538, startPoint y: 287, endPoint x: 553, endPoint y: 186, distance: 102.2
click at [553, 186] on div "true false Workflow Set Inputs Inputs Workflow Workflow Step 31 Output Expand O…" at bounding box center [541, 266] width 1017 height 466
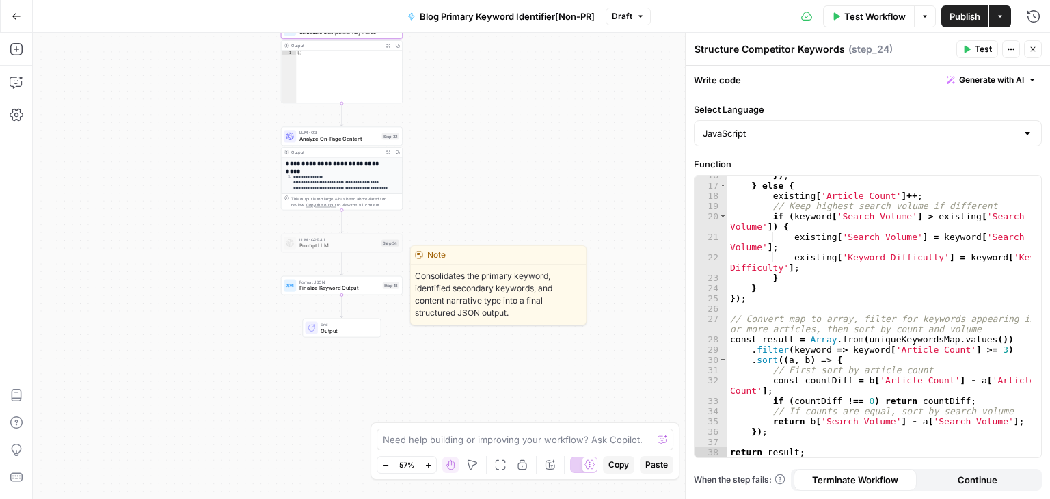
click at [331, 285] on span "Finalize Keyword Output" at bounding box center [339, 288] width 80 height 8
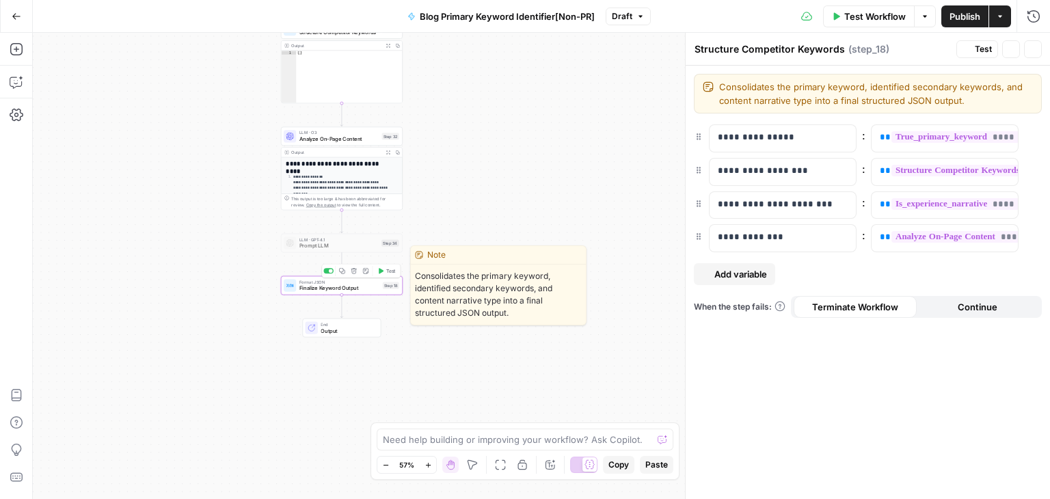
type textarea "Finalize Keyword Output"
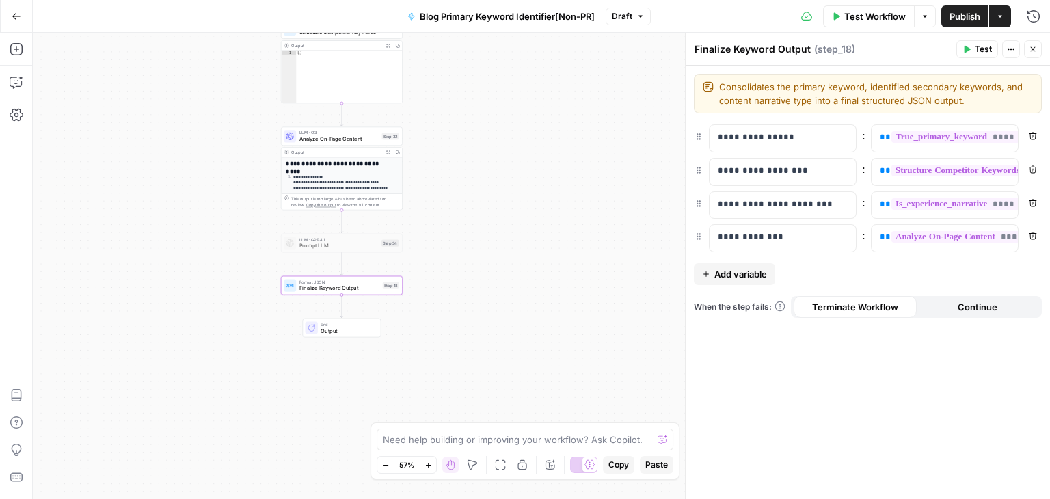
click at [715, 275] on span "Add variable" at bounding box center [740, 274] width 53 height 14
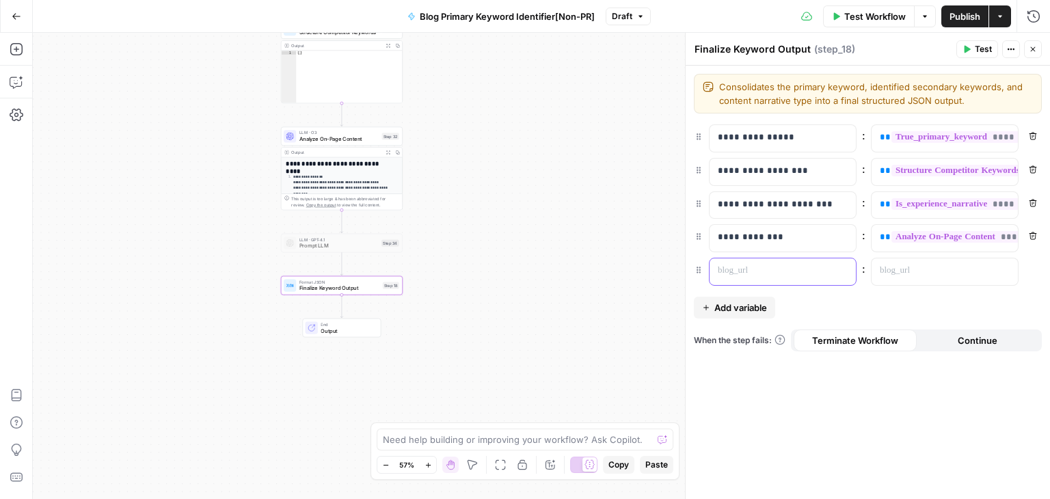
click at [744, 270] on p at bounding box center [771, 271] width 108 height 14
click at [963, 264] on p at bounding box center [933, 271] width 108 height 14
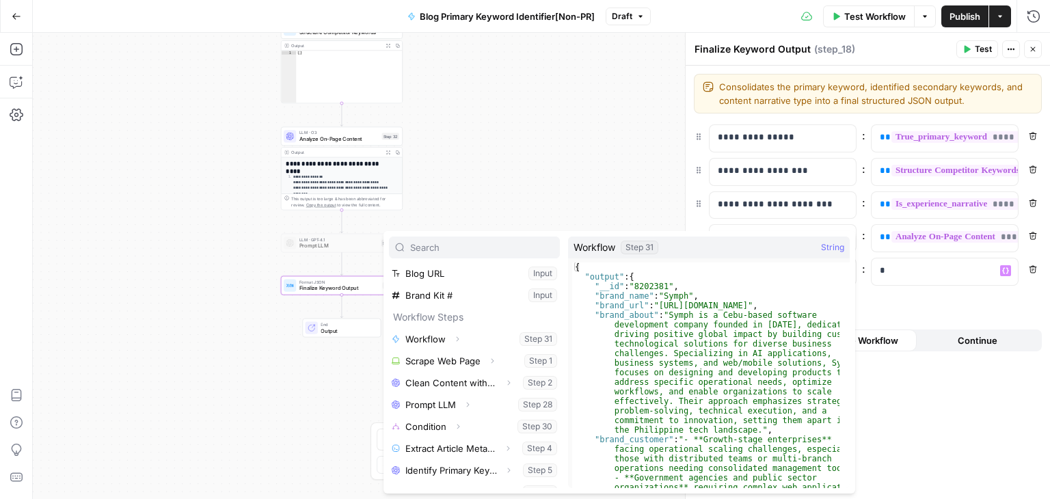
scroll to position [38, 0]
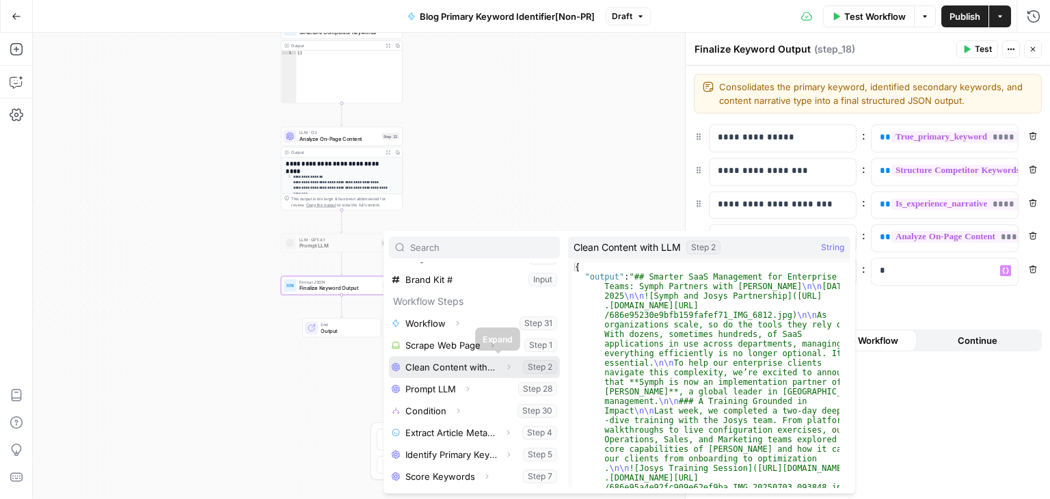
click at [504, 370] on icon "button" at bounding box center [508, 367] width 8 height 8
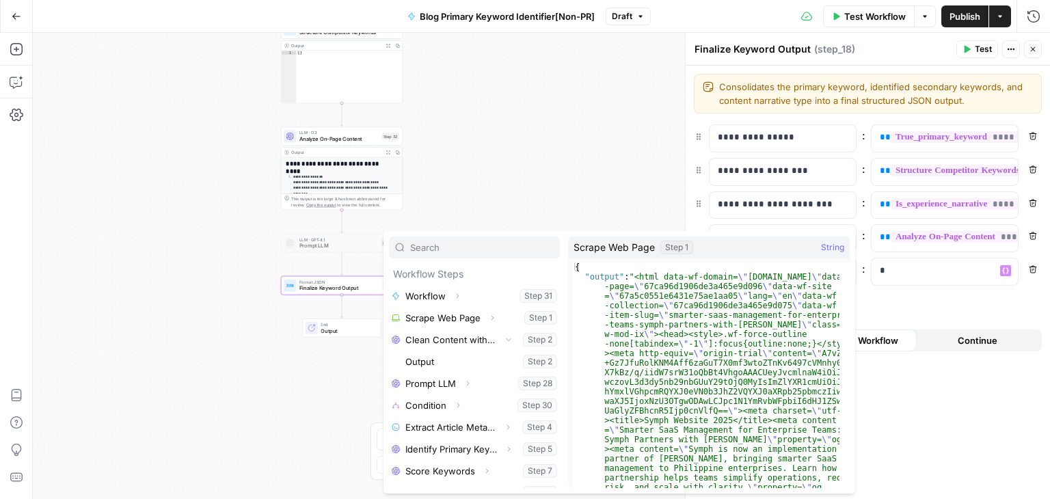
scroll to position [66, 0]
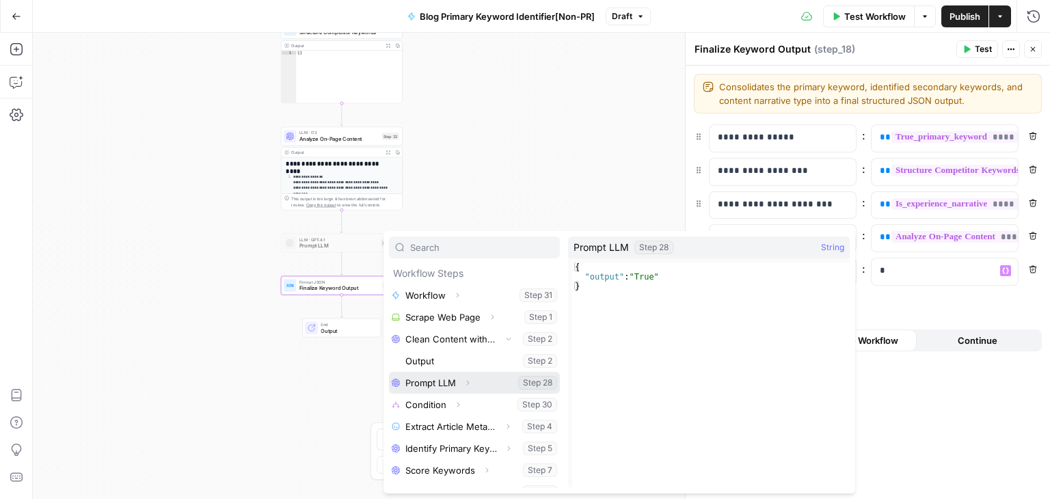
click at [467, 379] on icon "button" at bounding box center [467, 383] width 8 height 8
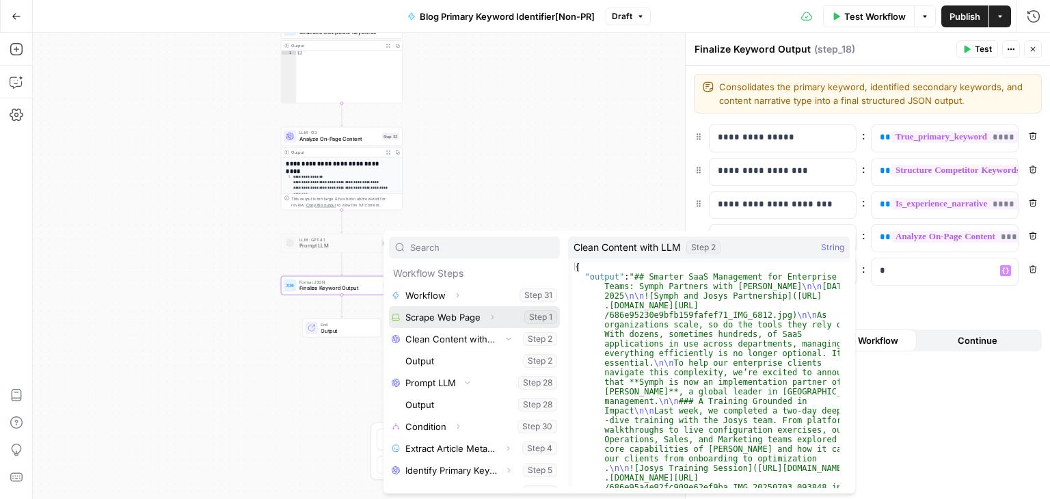
click at [488, 316] on icon "button" at bounding box center [492, 317] width 8 height 8
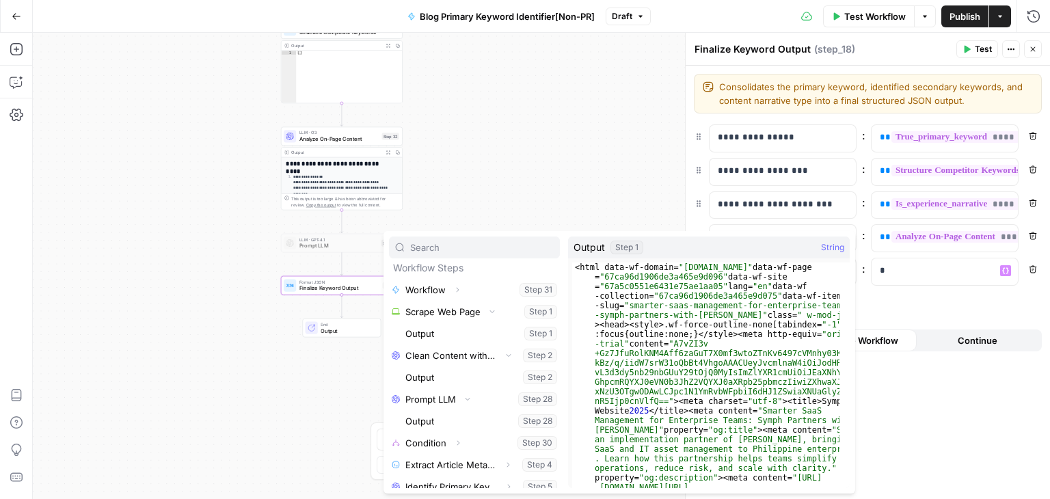
scroll to position [53, 0]
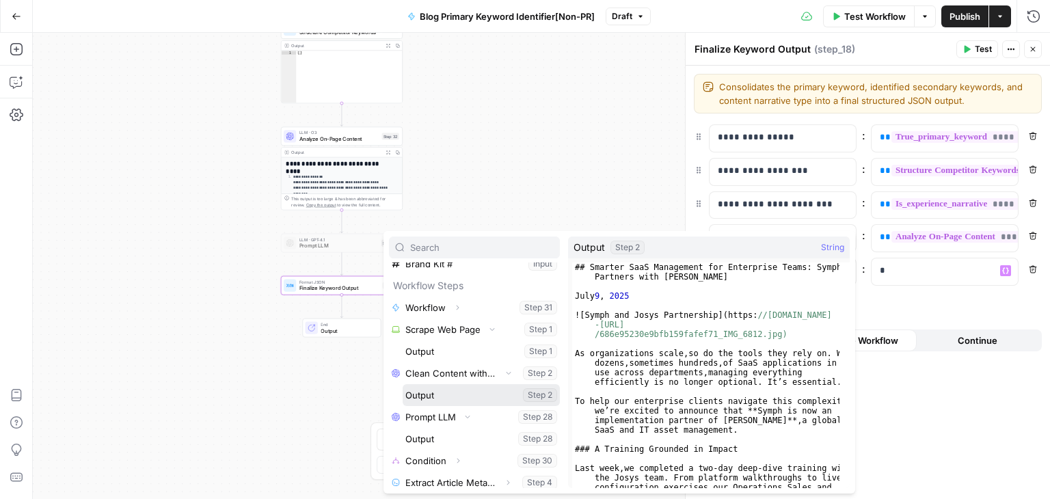
click at [453, 389] on button "Select variable Output" at bounding box center [480, 395] width 157 height 22
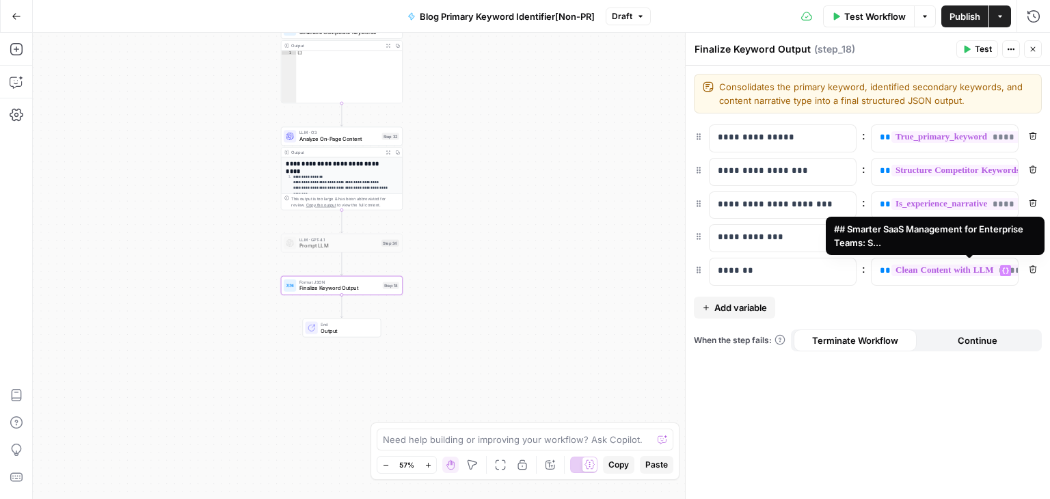
click at [957, 271] on span "**********" at bounding box center [979, 270] width 177 height 12
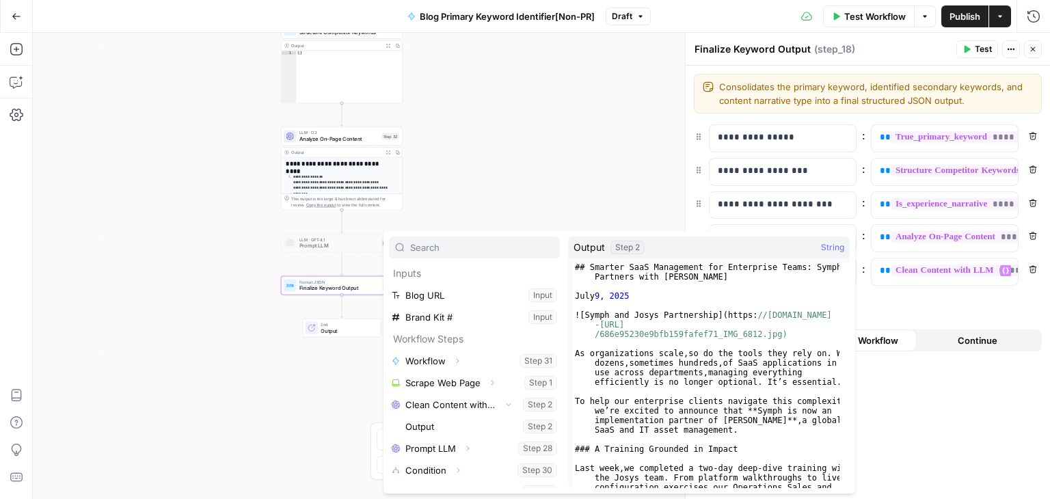
type textarea "**********"
drag, startPoint x: 771, startPoint y: 320, endPoint x: 774, endPoint y: 461, distance: 140.1
click at [940, 401] on div "**********" at bounding box center [867, 282] width 364 height 433
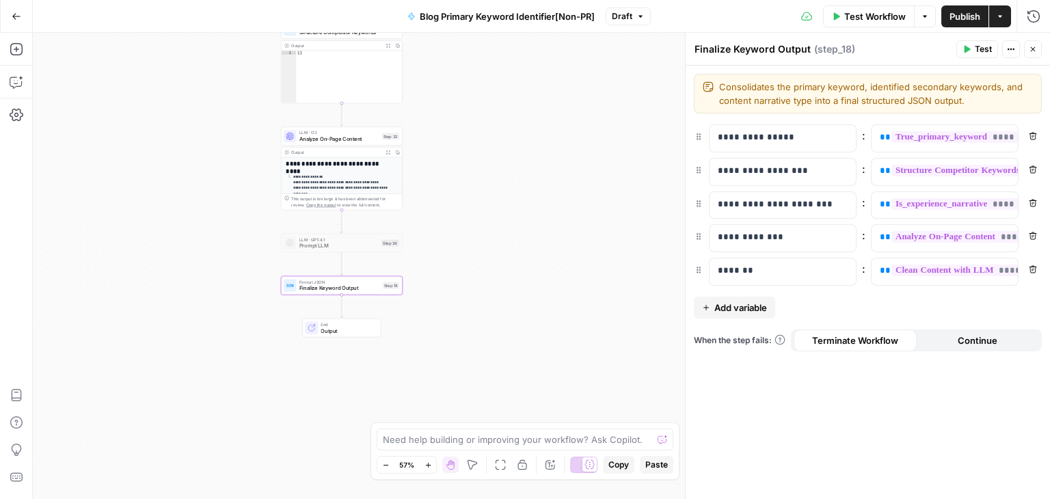
click at [961, 17] on span "Publish" at bounding box center [964, 17] width 31 height 14
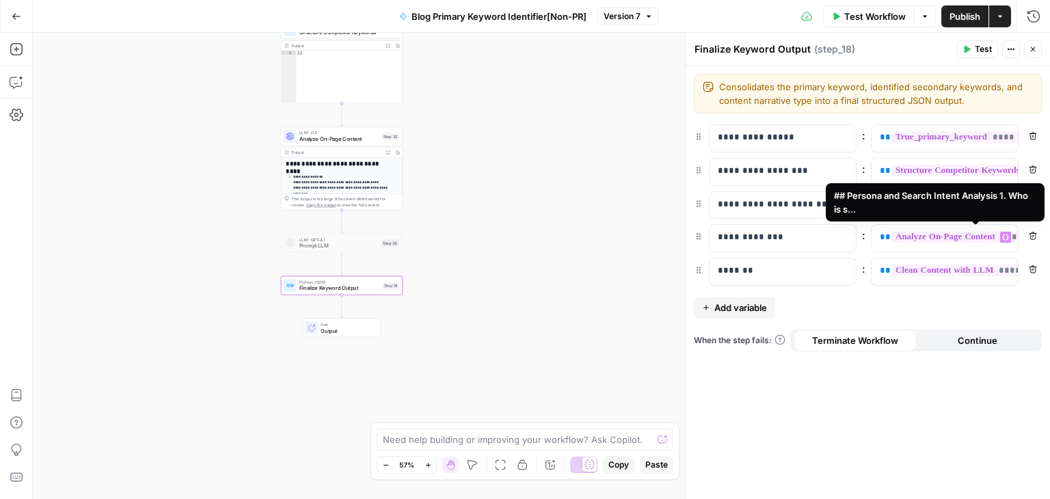
click at [912, 236] on span "**********" at bounding box center [983, 237] width 184 height 12
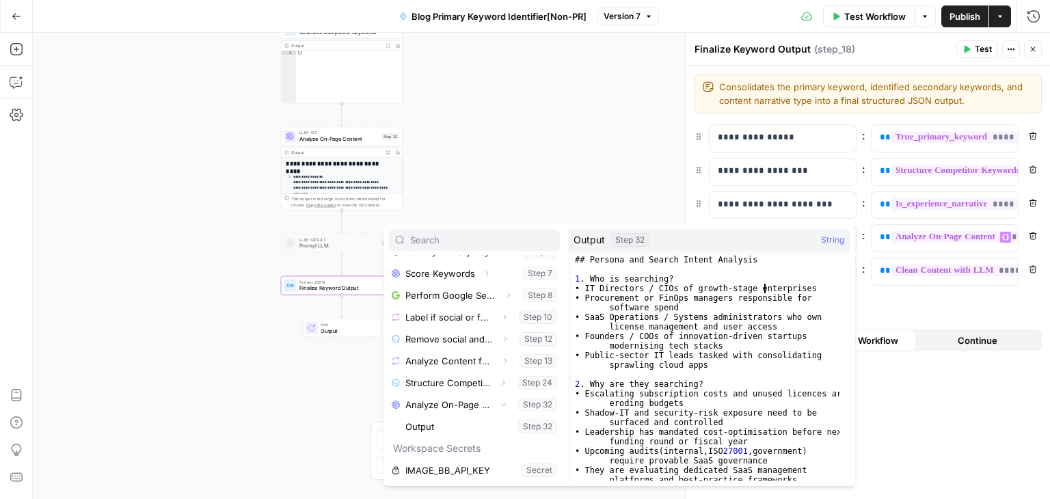
drag, startPoint x: 763, startPoint y: 290, endPoint x: 761, endPoint y: 337, distance: 47.2
click at [754, 327] on div "## Persona and Search Intent Analysis 1 . Who is searching? • IT Directors / CI…" at bounding box center [705, 377] width 267 height 245
type textarea "**********"
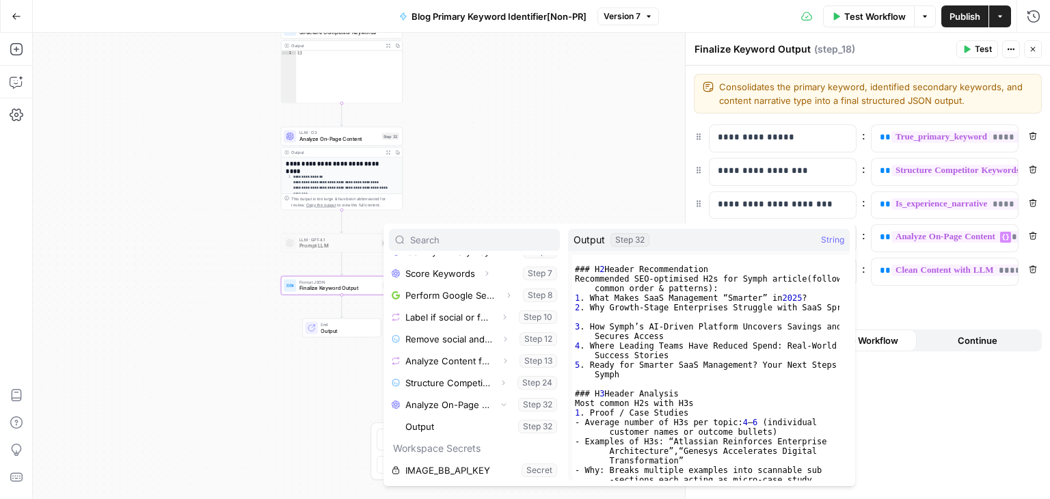
scroll to position [1253, 0]
click at [976, 415] on div "**********" at bounding box center [867, 282] width 364 height 433
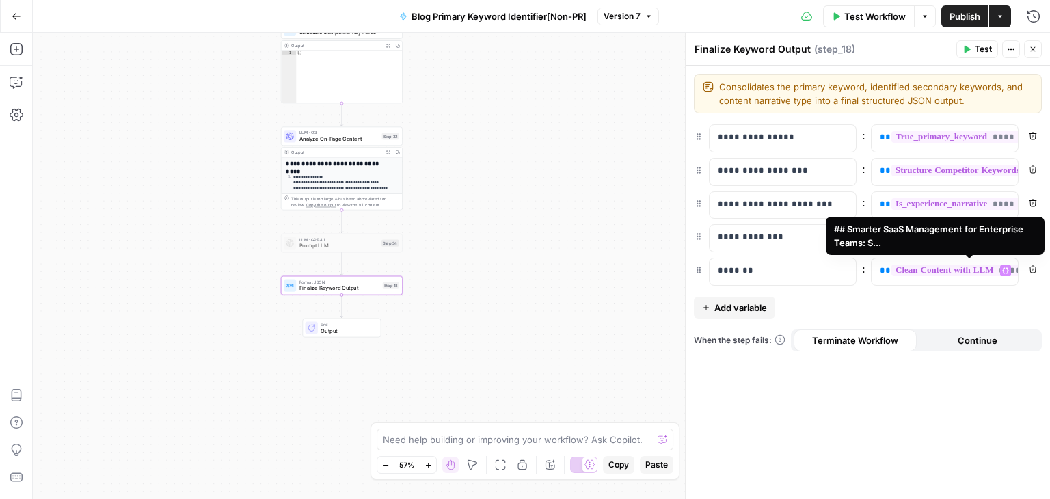
click at [905, 267] on span "**********" at bounding box center [979, 270] width 177 height 12
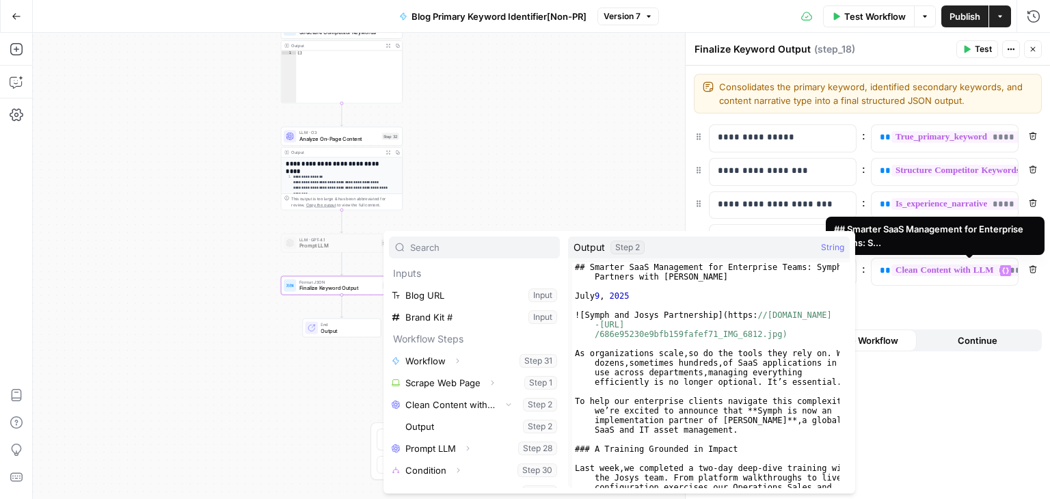
click at [919, 392] on div "**********" at bounding box center [867, 282] width 364 height 433
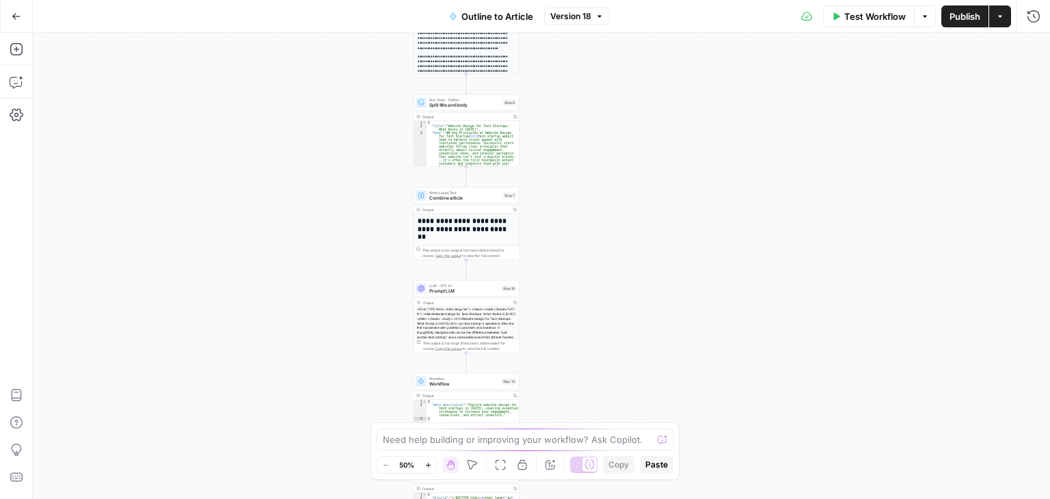
drag, startPoint x: 309, startPoint y: 96, endPoint x: 367, endPoint y: 341, distance: 251.4
click at [283, 8] on div "Go Back Outline to Article Version 18 Test Workflow Options Publish Actions Run…" at bounding box center [525, 249] width 1050 height 499
click at [278, 36] on div "Workflow Set Inputs Inputs Workflow Workflow Step 1 Output Expand Output Copy 1…" at bounding box center [541, 266] width 1017 height 466
click at [261, 124] on div "Workflow Set Inputs Inputs Workflow Workflow Step 1 Output Expand Output Copy 1…" at bounding box center [541, 266] width 1017 height 466
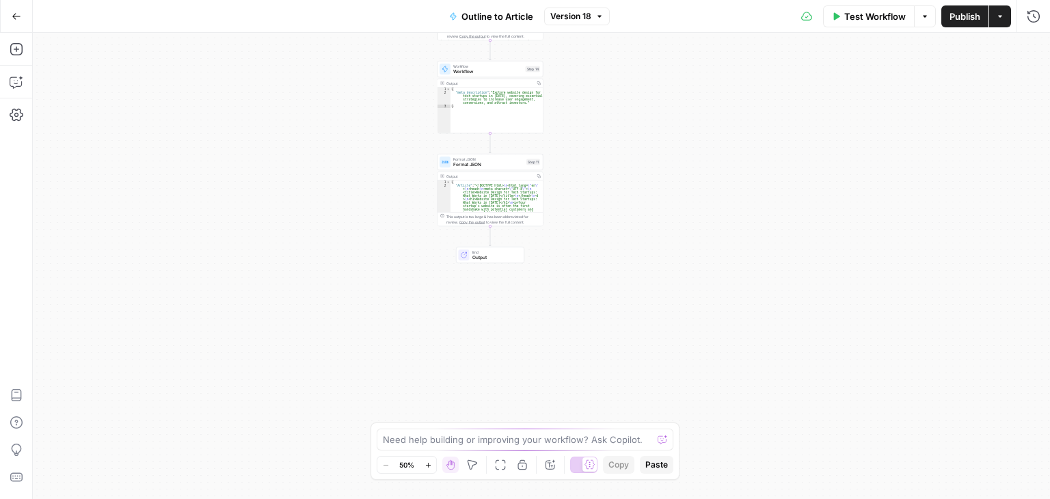
click at [367, 340] on div "Workflow Set Inputs Inputs Workflow Workflow Step 1 Output Expand Output Copy 1…" at bounding box center [541, 266] width 1017 height 466
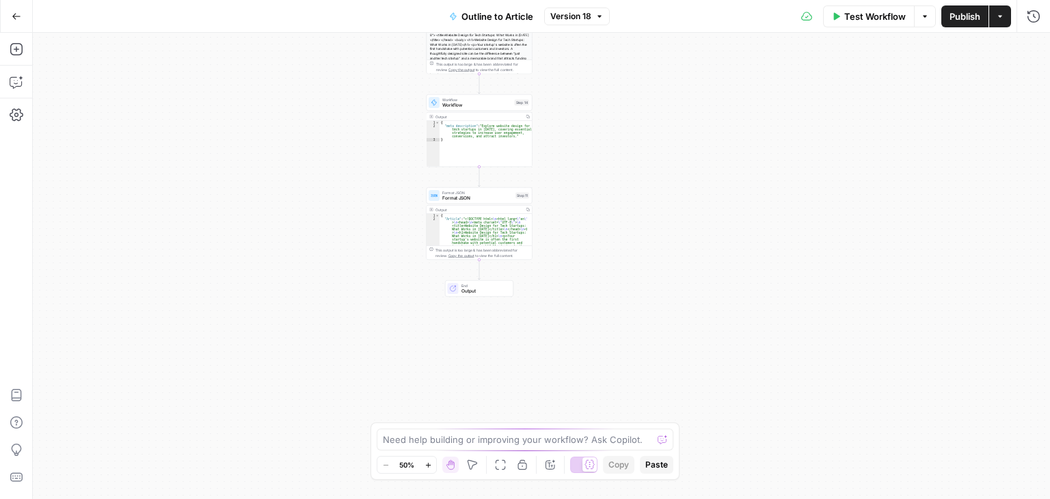
drag, startPoint x: 407, startPoint y: 301, endPoint x: 392, endPoint y: 373, distance: 73.3
click at [392, 373] on div "Workflow Set Inputs Inputs Workflow Workflow Step 1 Output Expand Output Copy 1…" at bounding box center [541, 266] width 1017 height 466
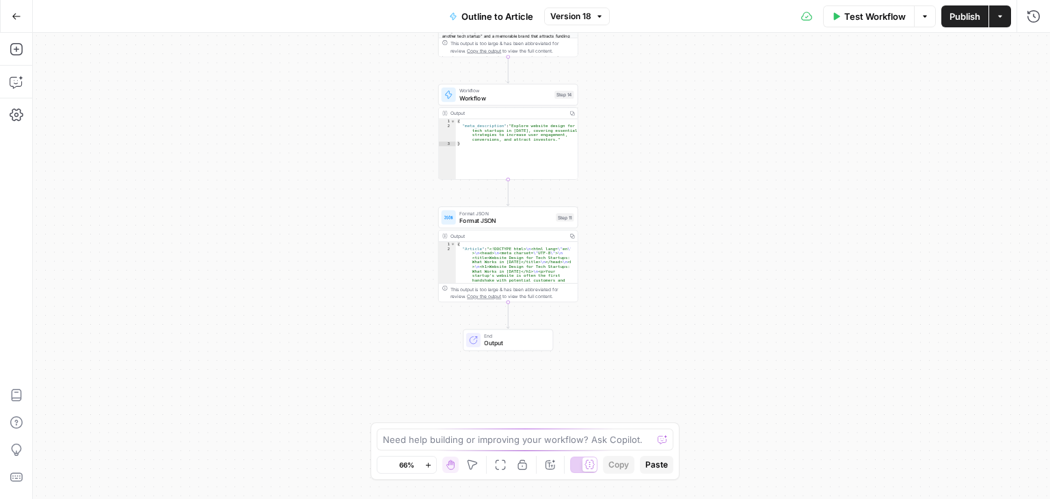
drag, startPoint x: 384, startPoint y: 253, endPoint x: 297, endPoint y: 259, distance: 87.7
click at [307, 260] on div "Workflow Set Inputs Inputs Workflow Workflow Step 1 Output Expand Output Copy 1…" at bounding box center [541, 266] width 1017 height 466
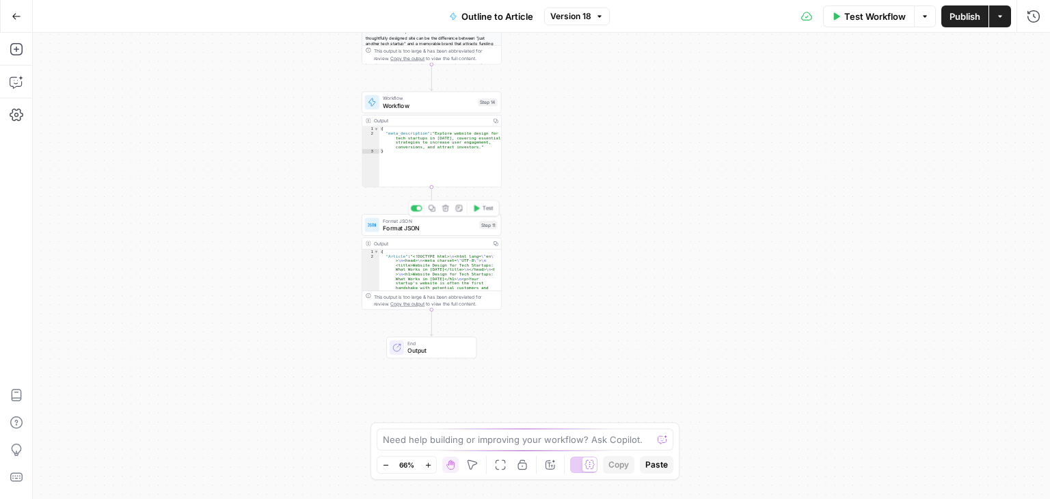
click at [418, 229] on span "Format JSON" at bounding box center [429, 227] width 93 height 9
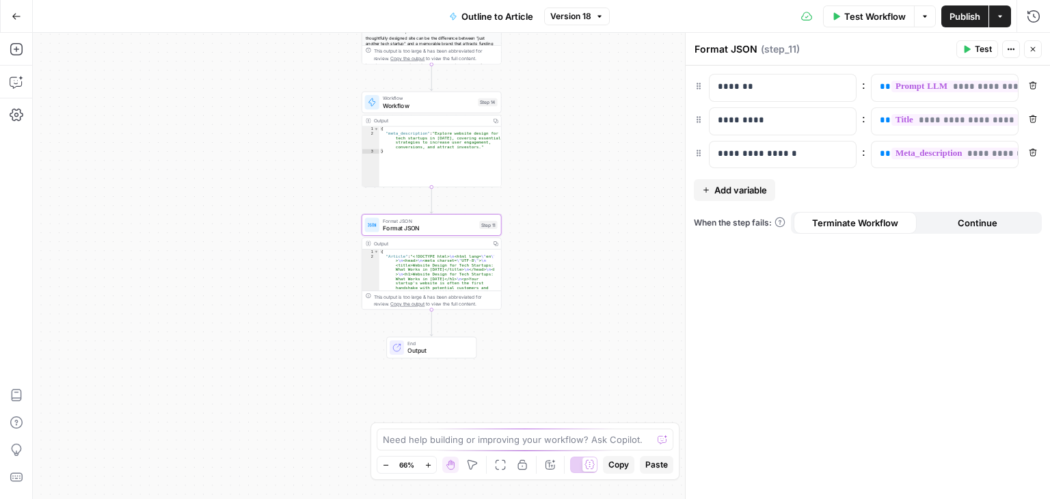
click at [741, 192] on span "Add variable" at bounding box center [740, 190] width 53 height 14
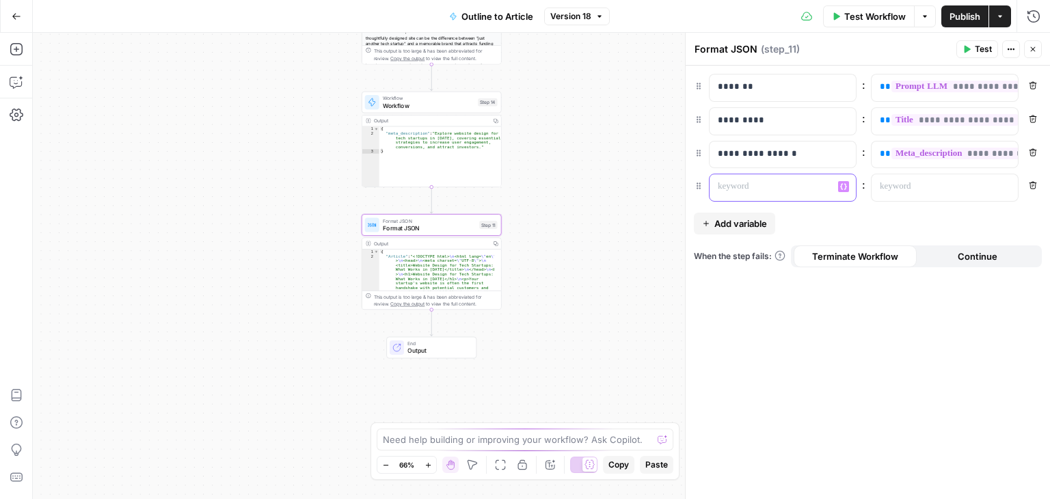
click at [758, 184] on p at bounding box center [771, 187] width 108 height 14
click at [921, 184] on p at bounding box center [933, 187] width 108 height 14
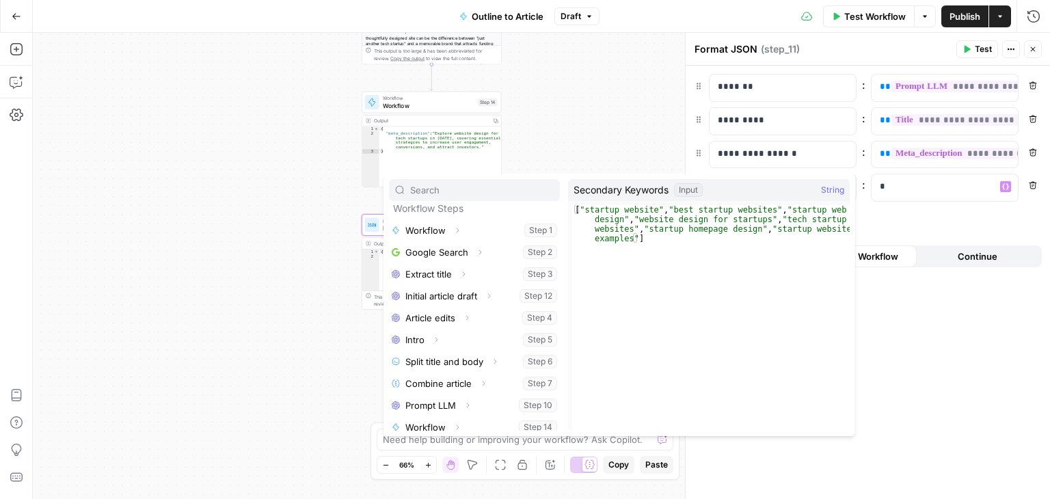
scroll to position [167, 0]
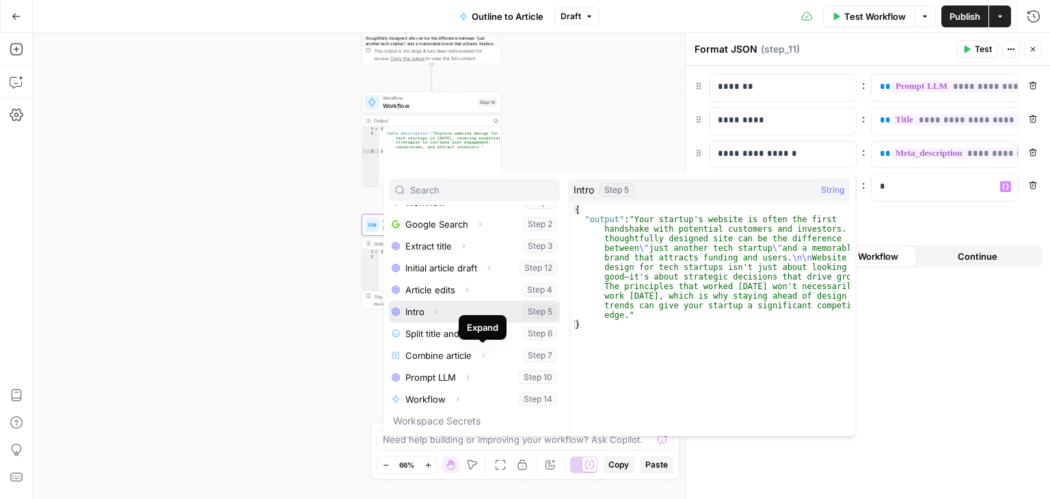
click at [437, 310] on icon "button" at bounding box center [436, 311] width 8 height 8
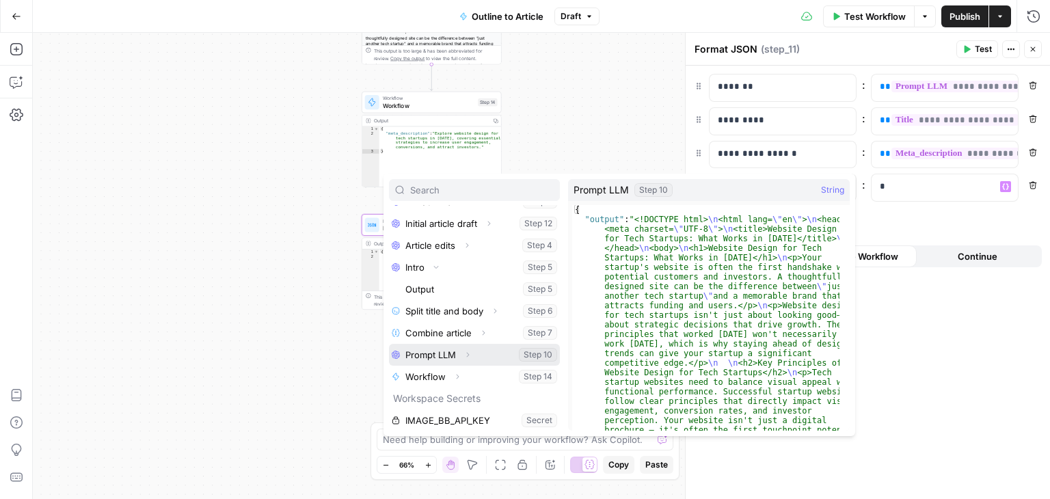
click at [468, 353] on icon "button" at bounding box center [467, 354] width 3 height 5
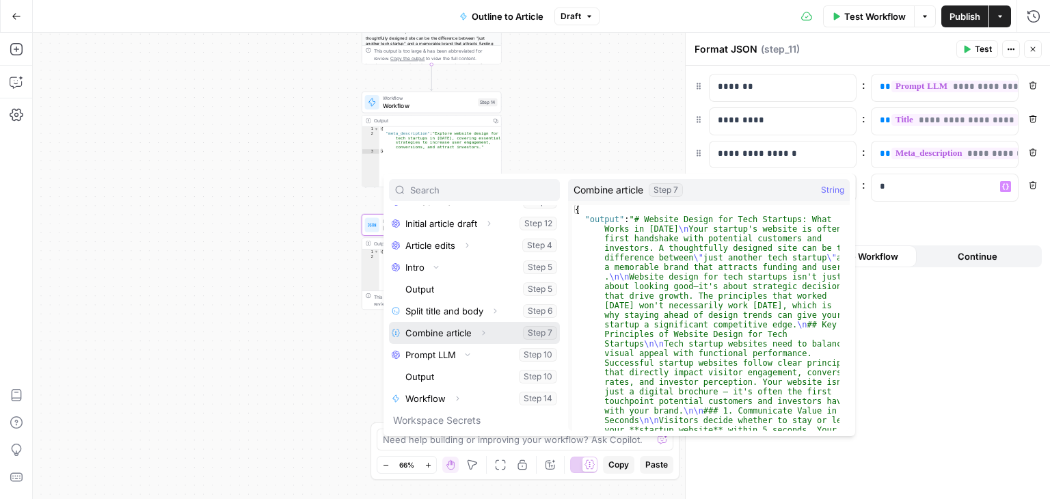
click at [479, 332] on icon "button" at bounding box center [483, 333] width 8 height 8
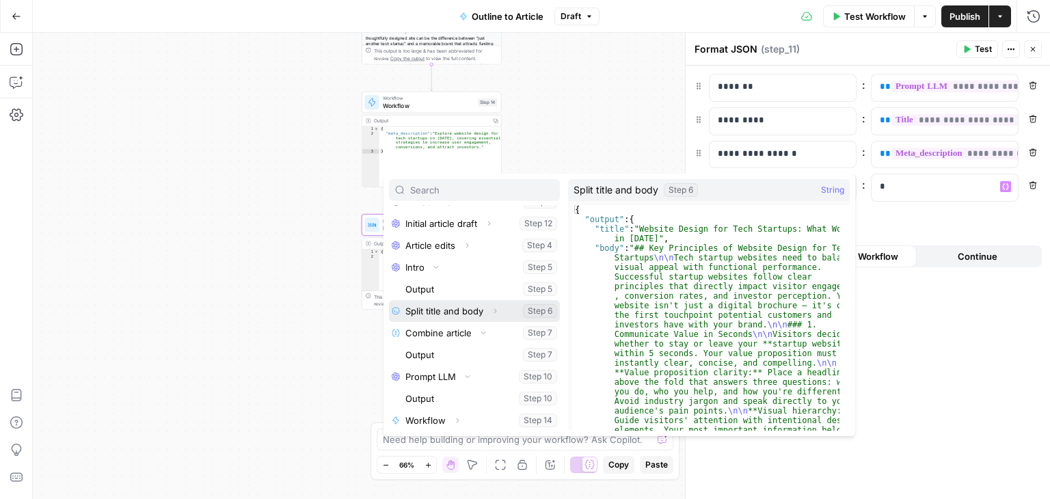
click at [491, 312] on icon "button" at bounding box center [495, 311] width 8 height 8
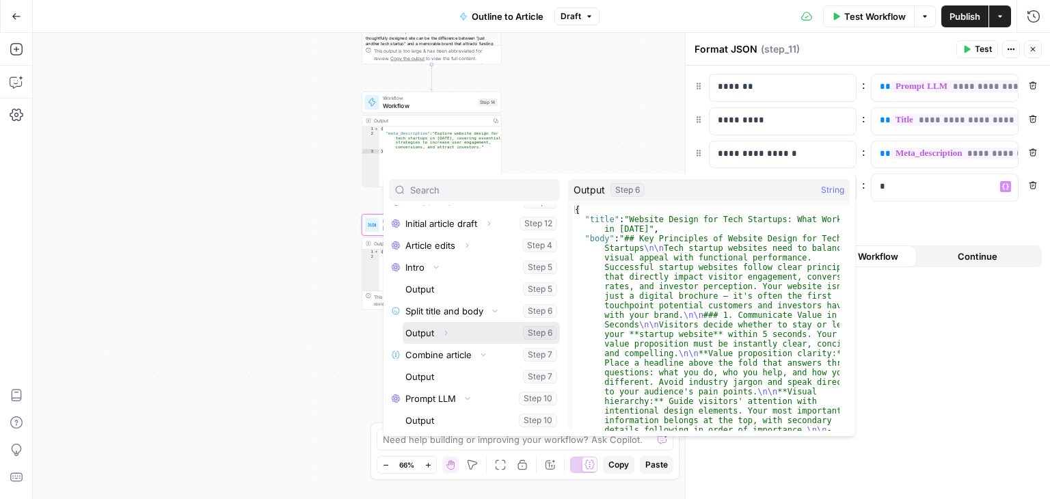
click at [443, 332] on icon "button" at bounding box center [445, 333] width 8 height 8
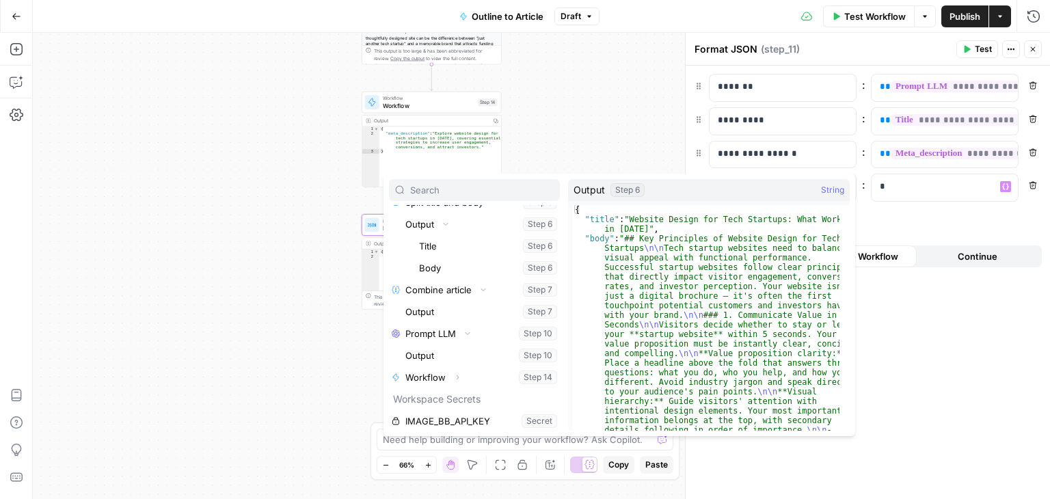
scroll to position [320, 0]
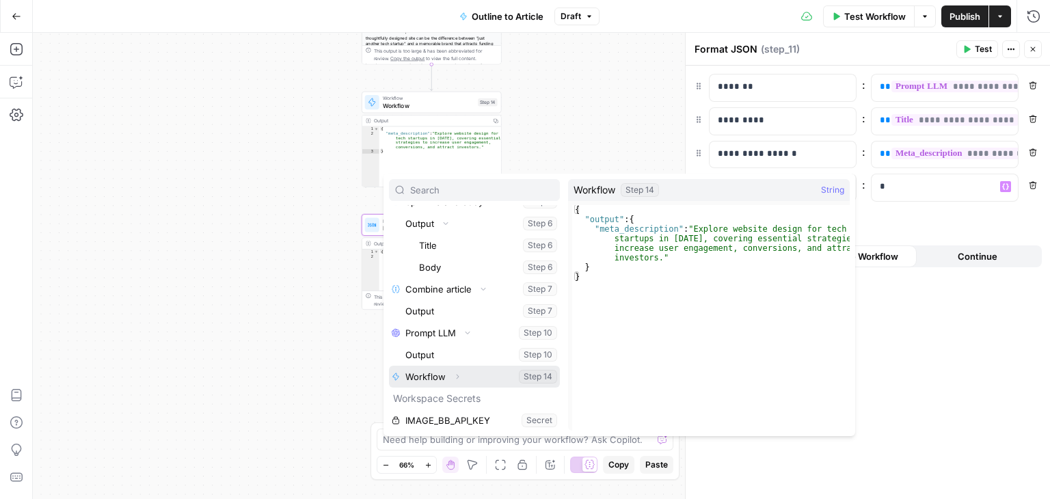
click at [459, 377] on icon "button" at bounding box center [457, 376] width 8 height 8
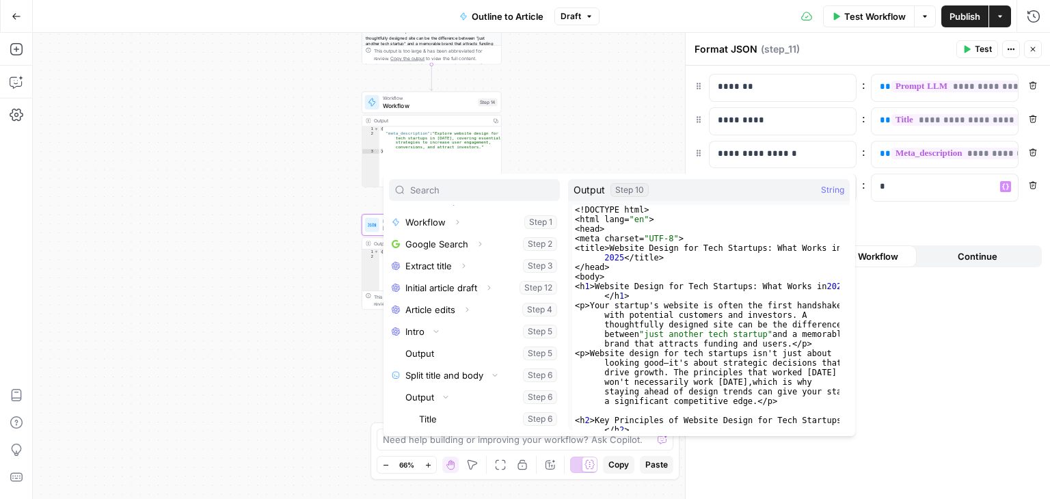
scroll to position [145, 0]
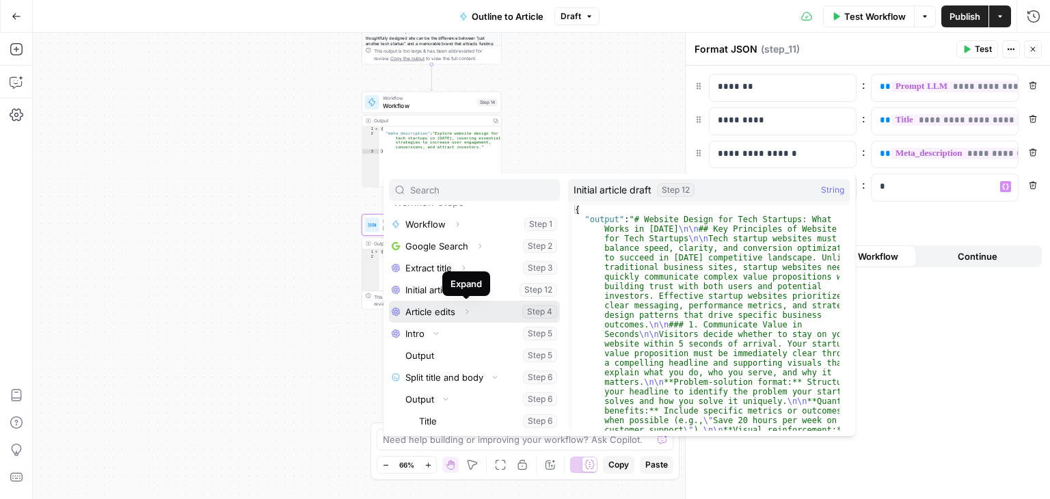
click at [463, 310] on icon "button" at bounding box center [467, 311] width 8 height 8
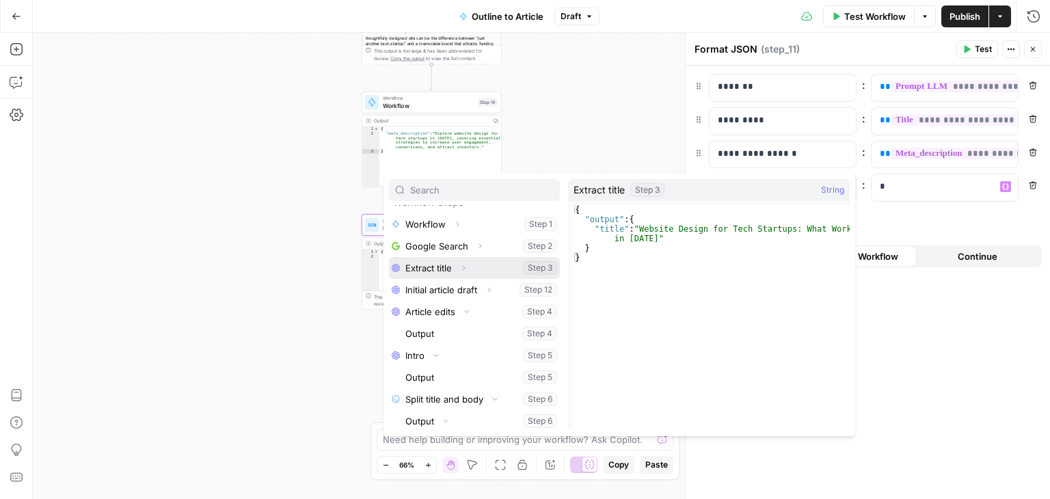
click at [464, 266] on icon "button" at bounding box center [463, 267] width 3 height 5
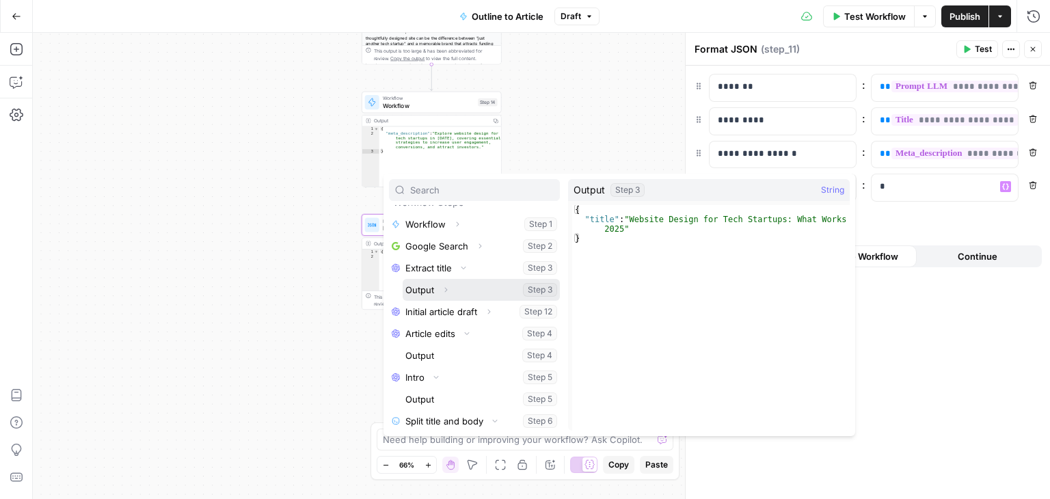
click at [447, 286] on icon "button" at bounding box center [445, 290] width 8 height 8
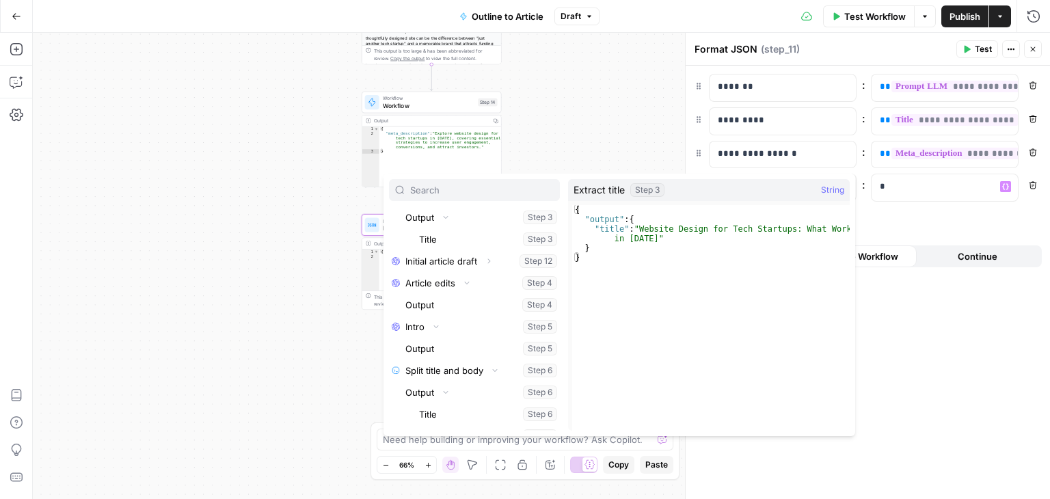
scroll to position [219, 0]
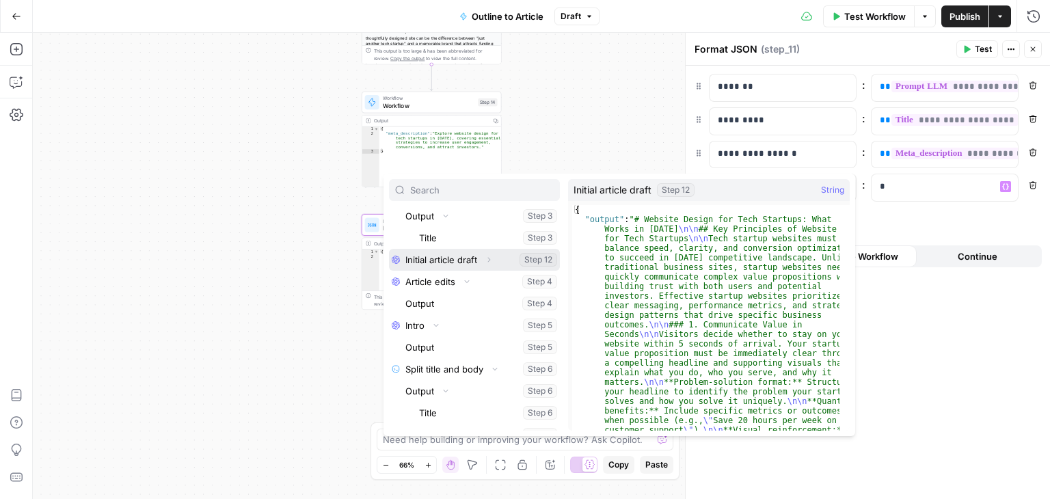
click at [488, 260] on icon "button" at bounding box center [488, 260] width 8 height 8
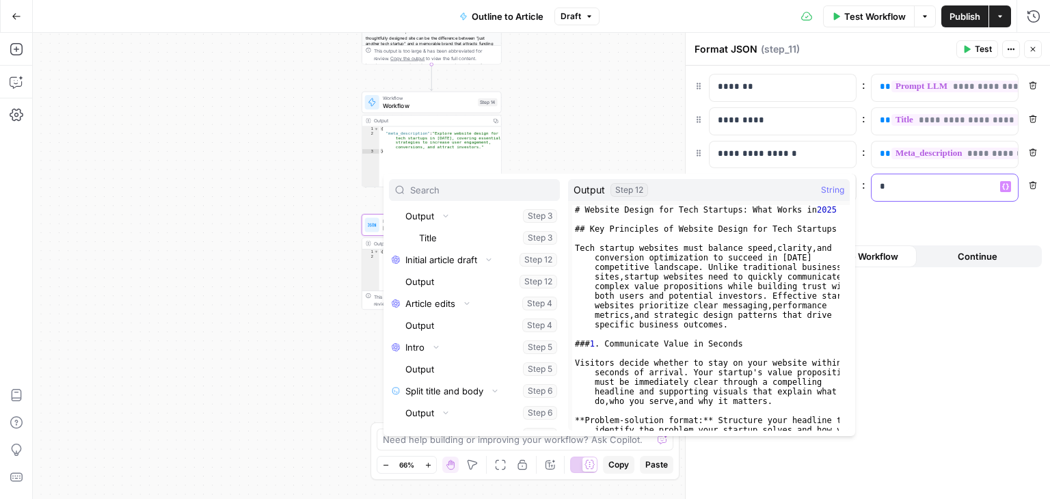
click at [698, 115] on icon "button" at bounding box center [699, 120] width 10 height 10
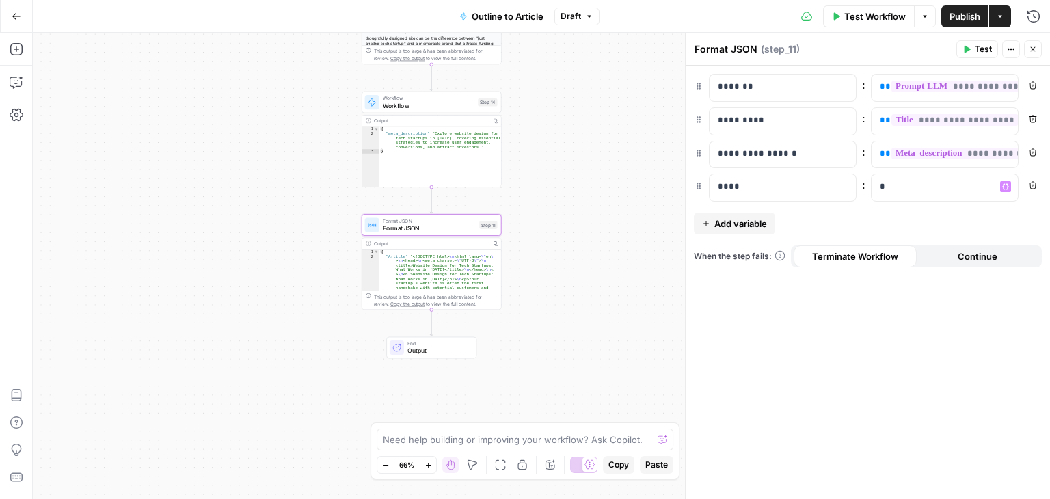
click at [1034, 181] on icon "button" at bounding box center [1032, 185] width 8 height 8
